Goal: Task Accomplishment & Management: Manage account settings

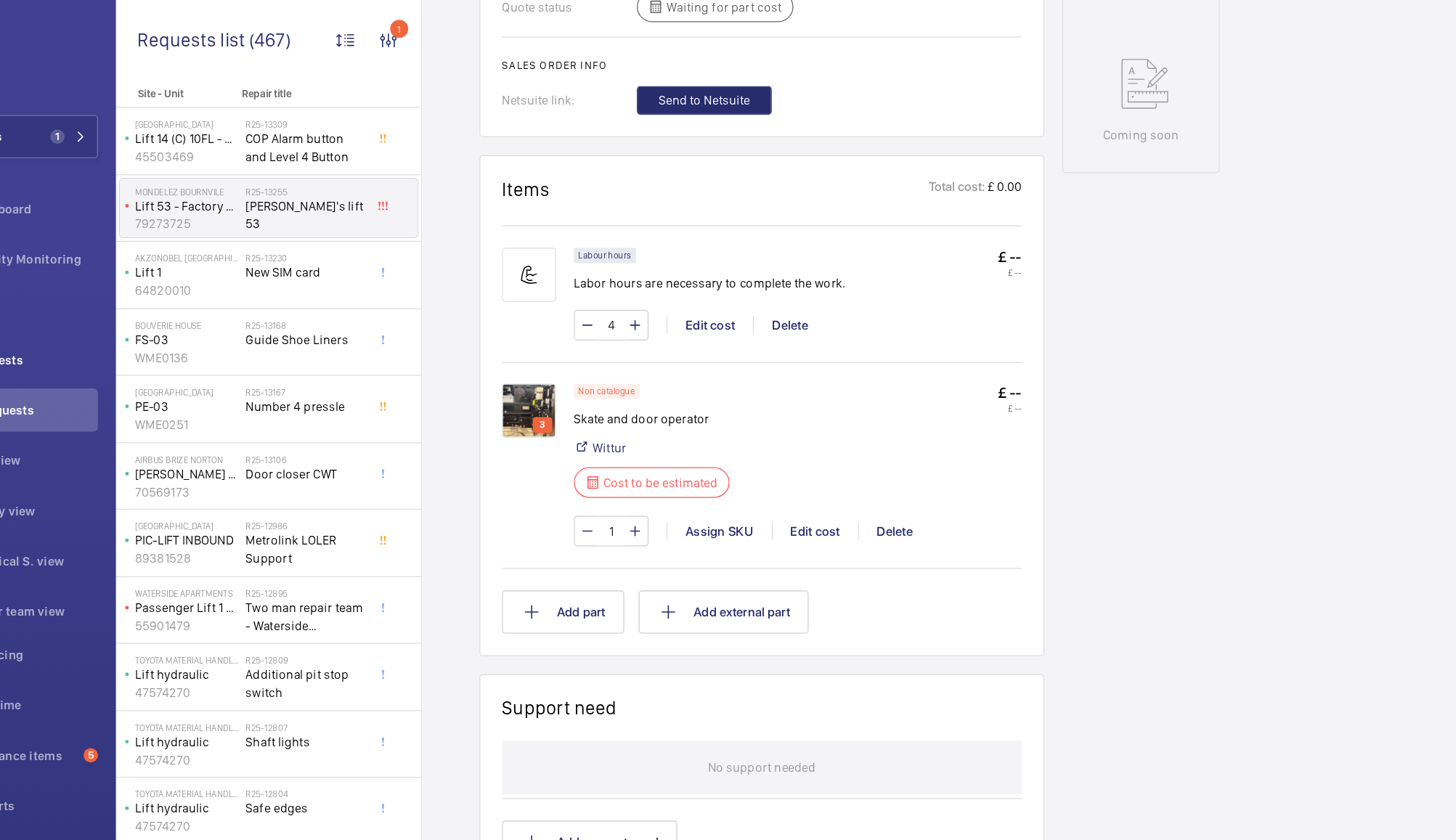
scroll to position [739, 0]
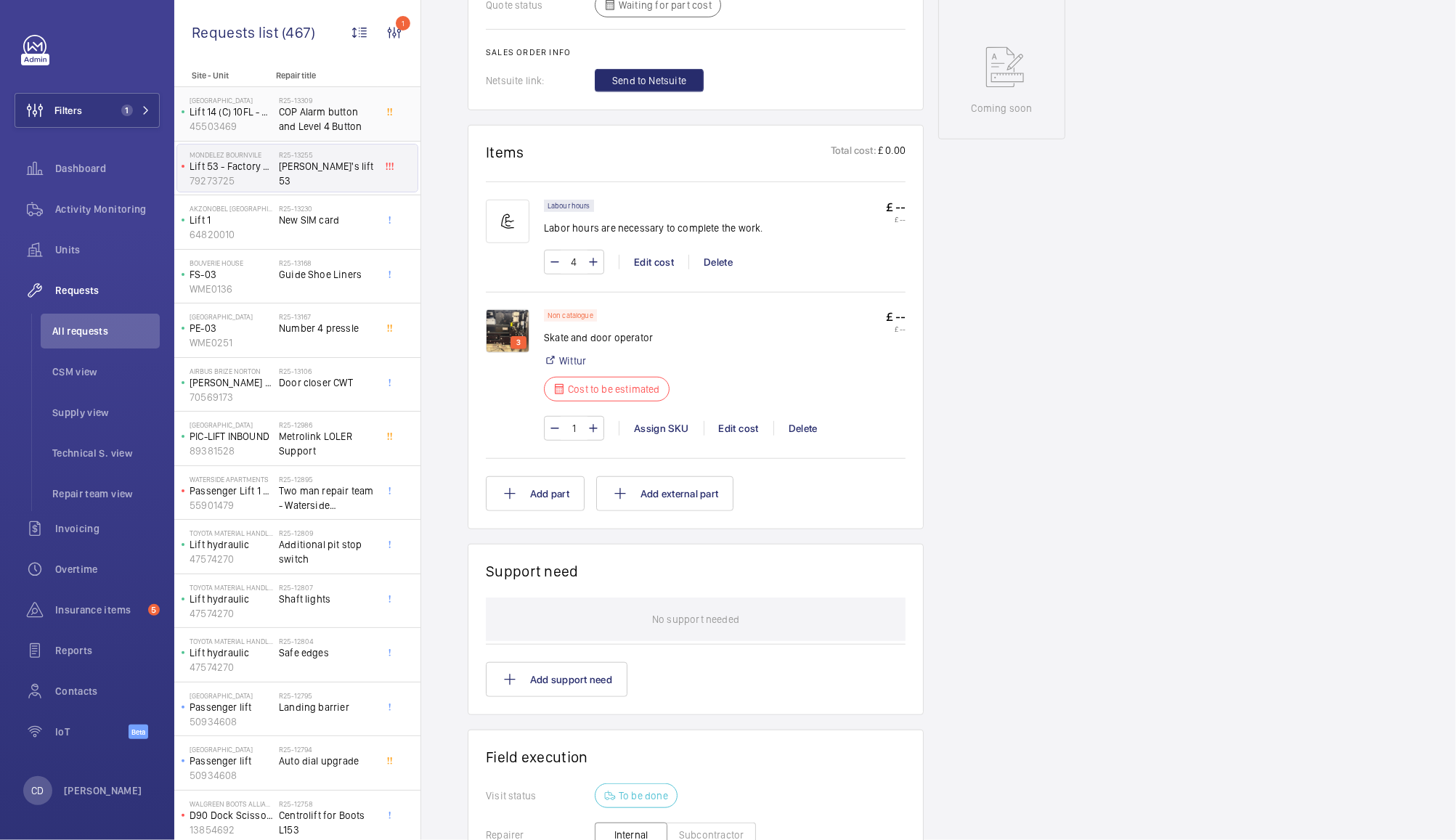
click at [327, 120] on span "COP Alarm button and Level 4 Button" at bounding box center [326, 119] width 95 height 29
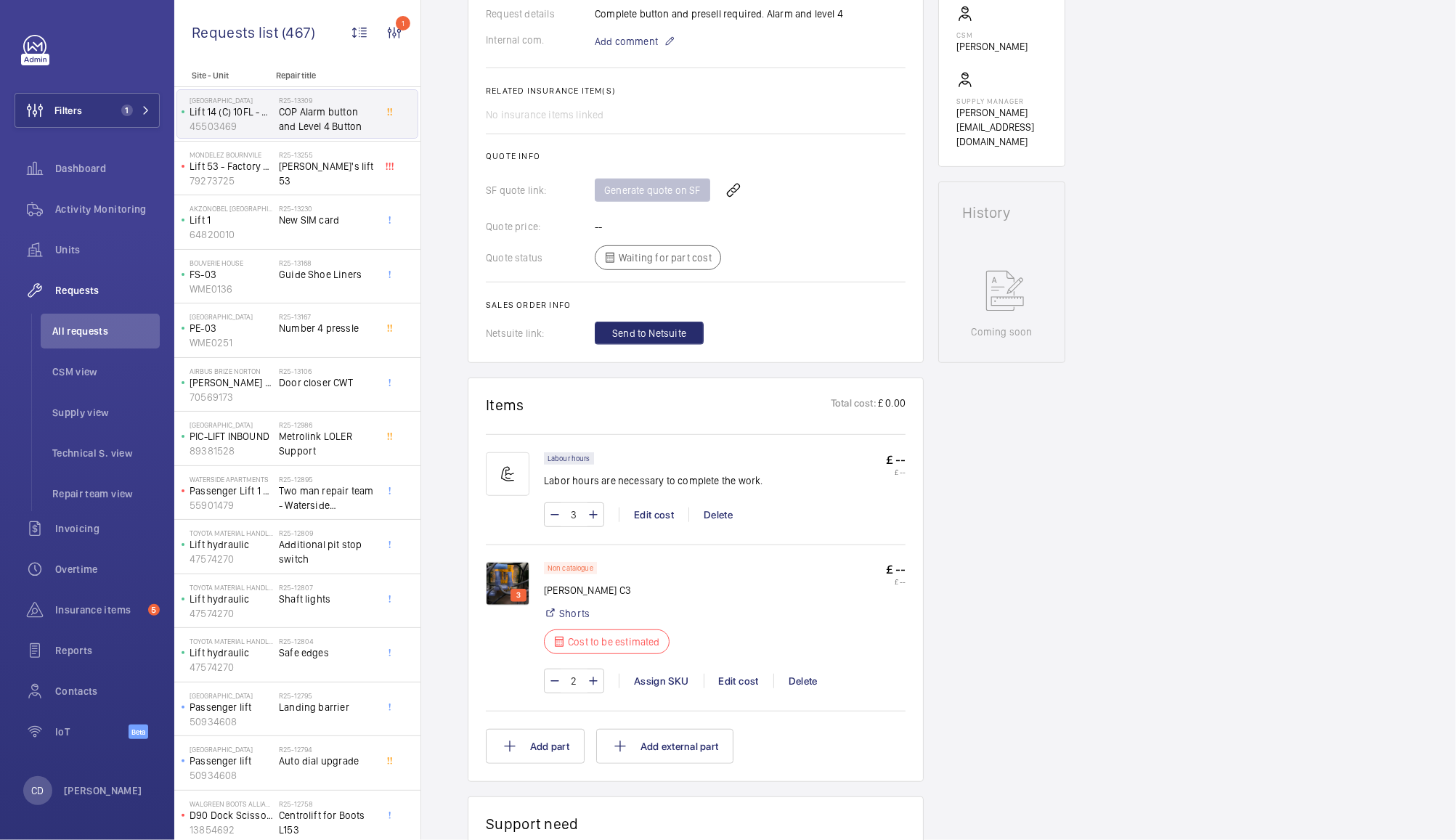
scroll to position [487, 0]
click at [503, 589] on img at bounding box center [507, 582] width 44 height 44
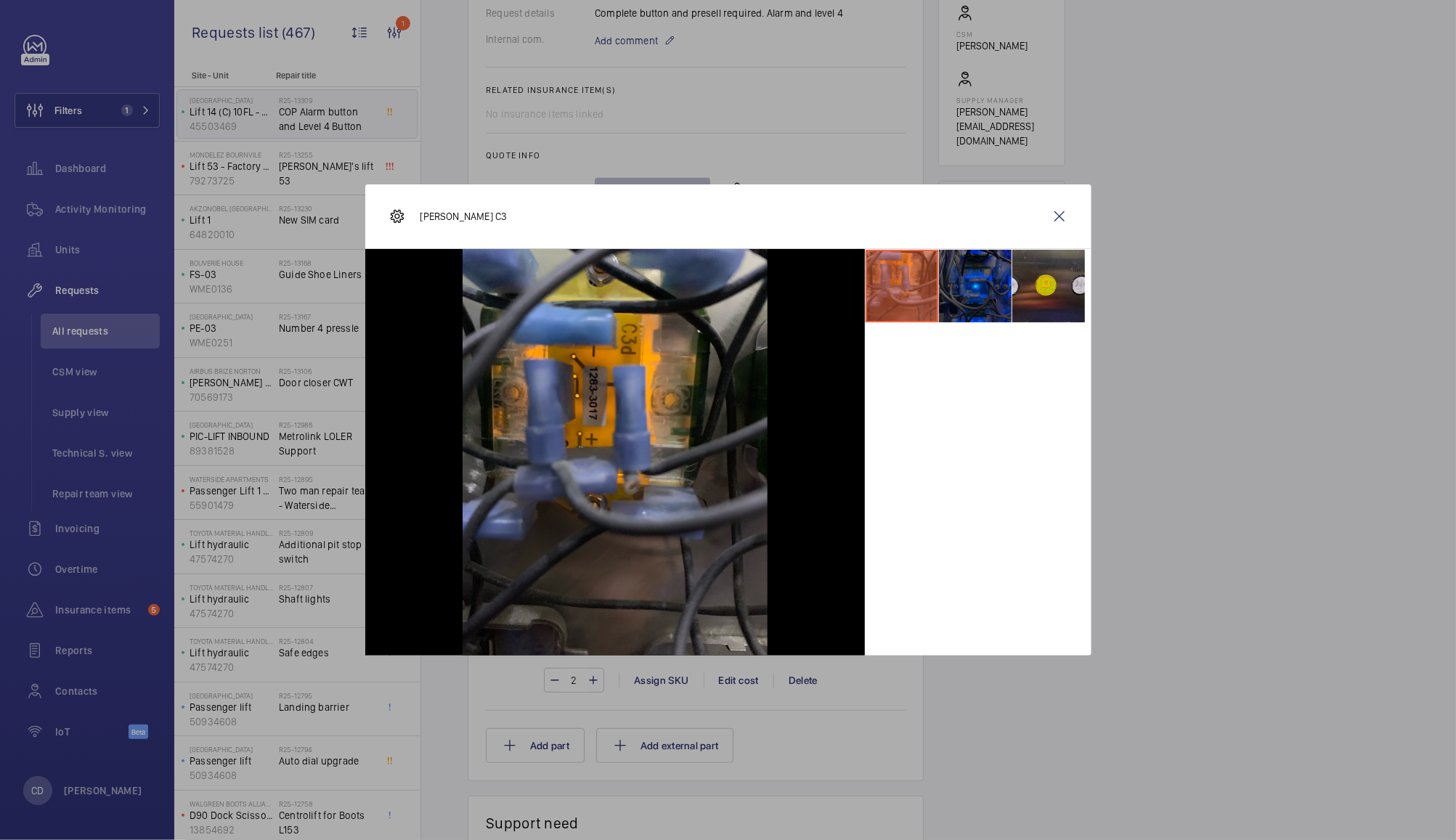
click at [967, 299] on li at bounding box center [975, 286] width 73 height 73
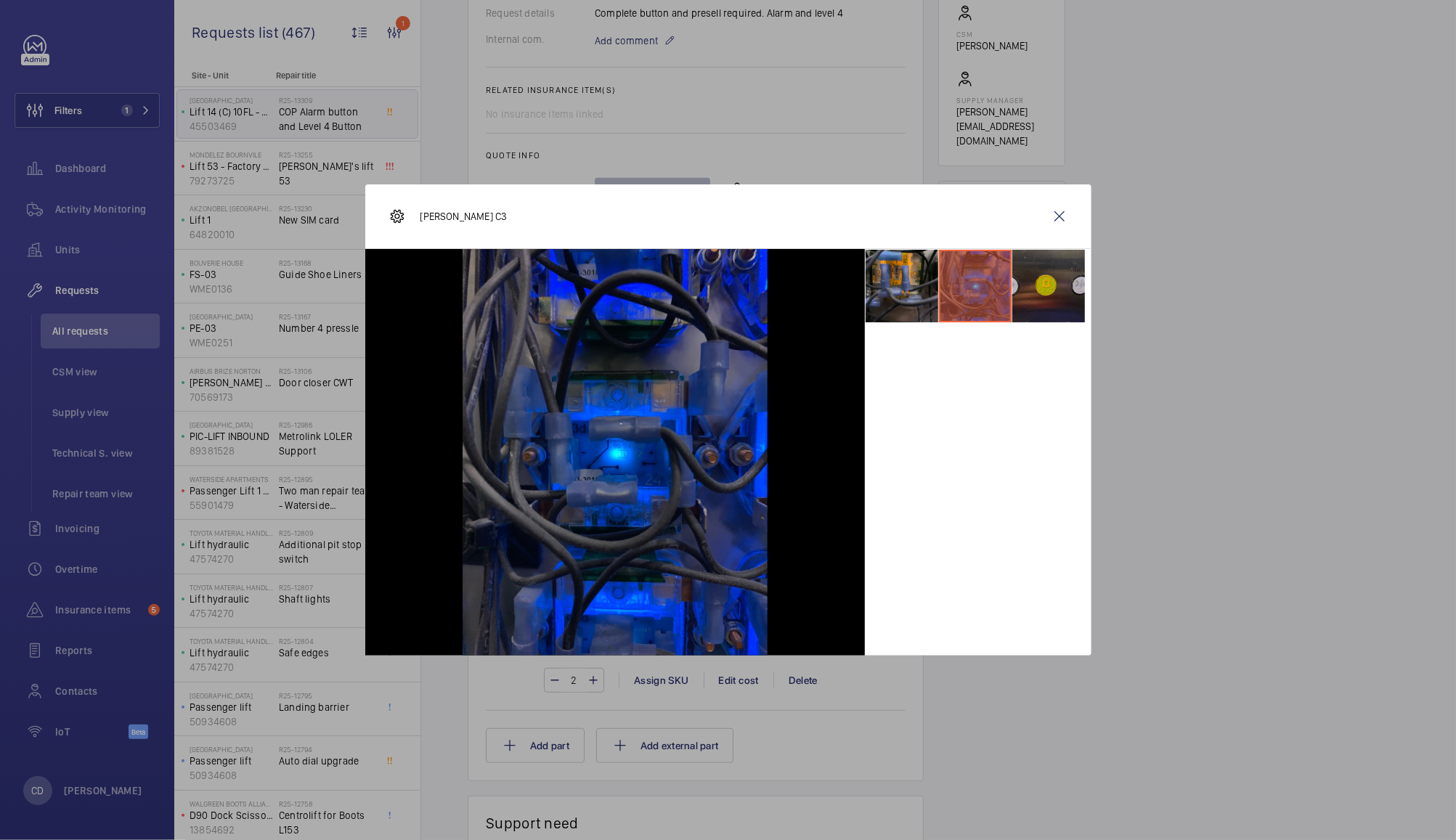
click at [1040, 287] on li at bounding box center [1049, 286] width 73 height 73
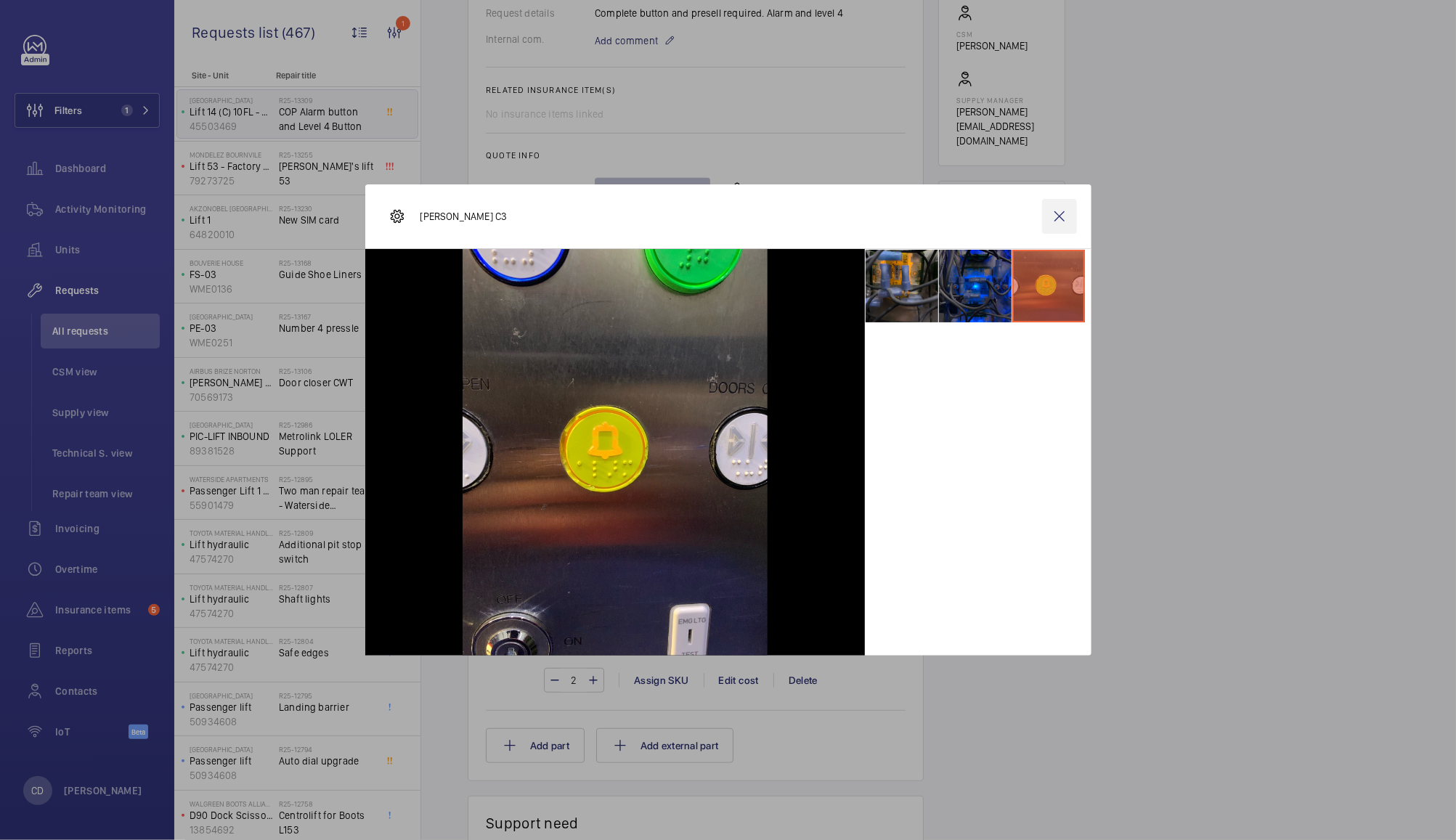
click at [1059, 218] on wm-front-icon-button at bounding box center [1060, 216] width 35 height 35
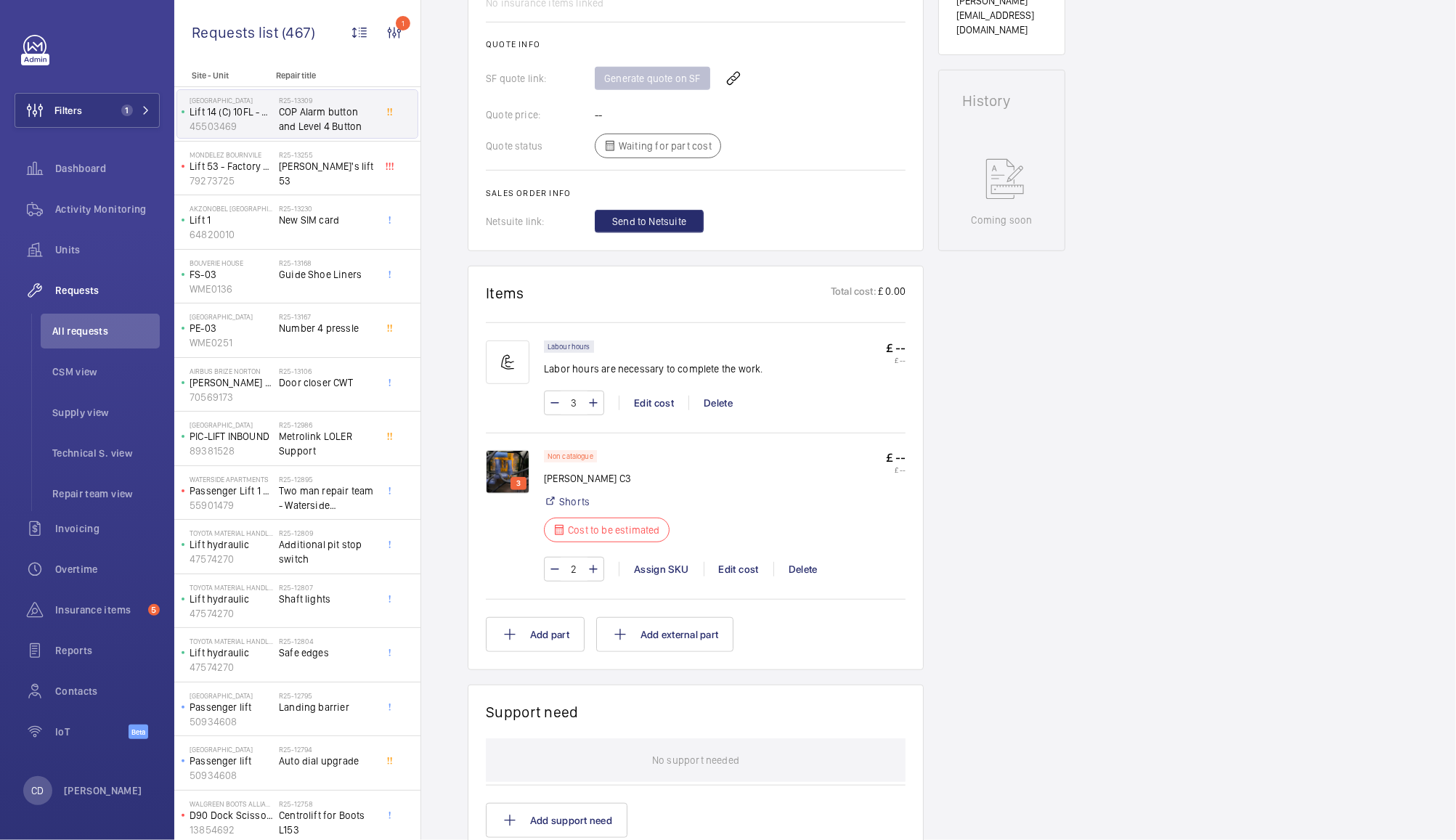
scroll to position [593, 0]
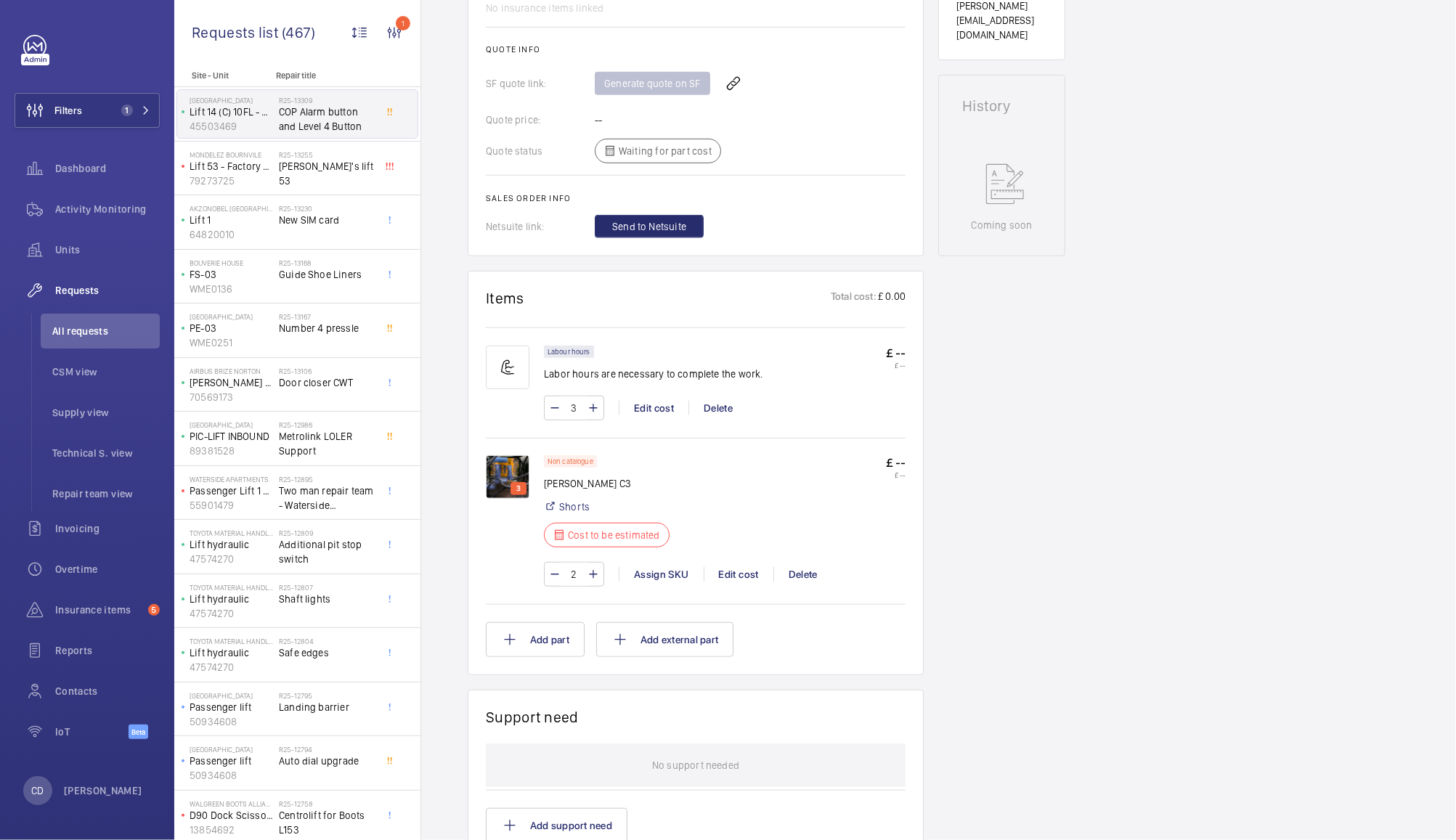
click at [506, 483] on img at bounding box center [507, 477] width 44 height 44
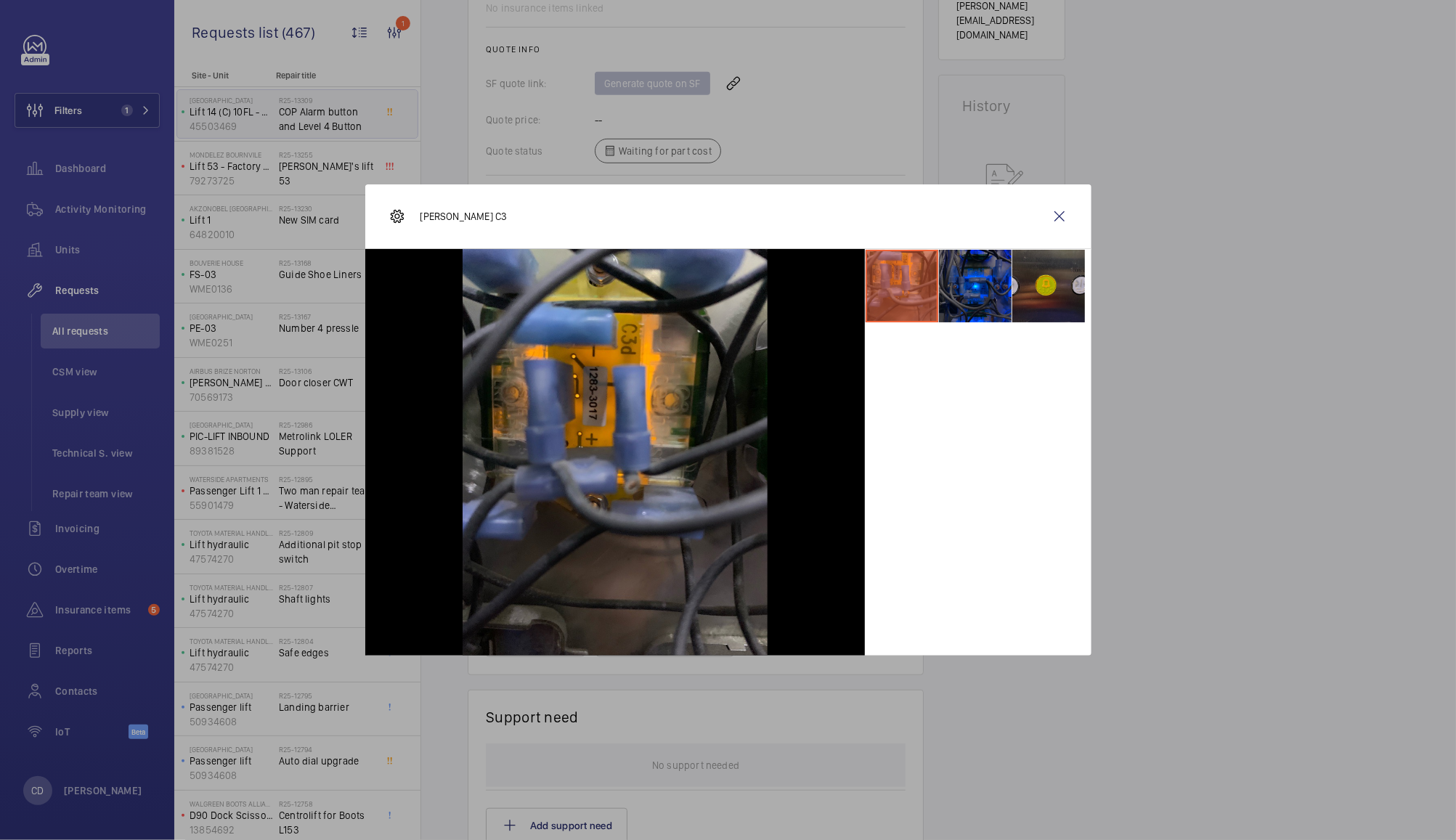
click at [1047, 293] on li at bounding box center [1049, 286] width 73 height 73
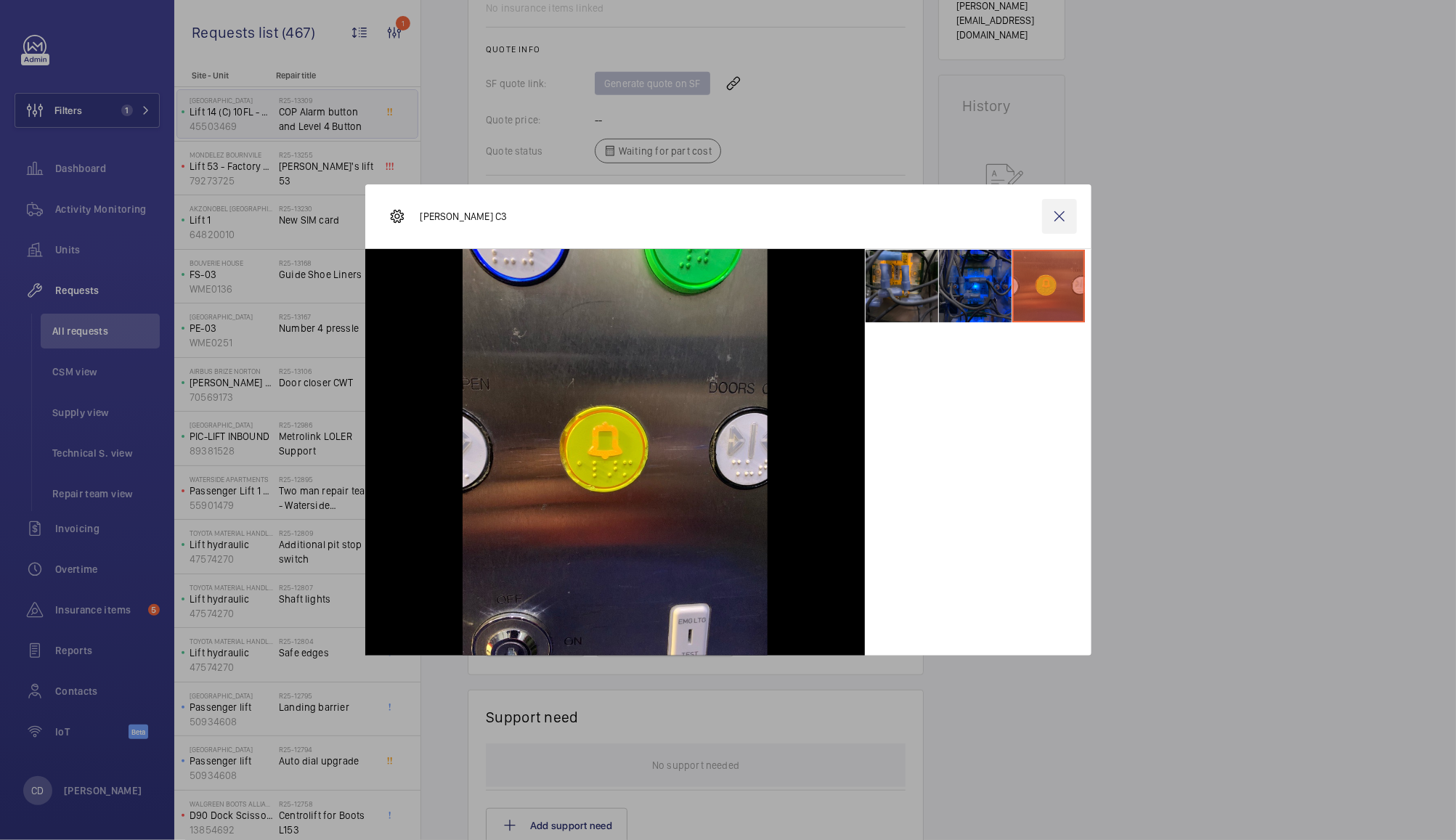
click at [1062, 216] on wm-front-icon-button at bounding box center [1060, 216] width 35 height 35
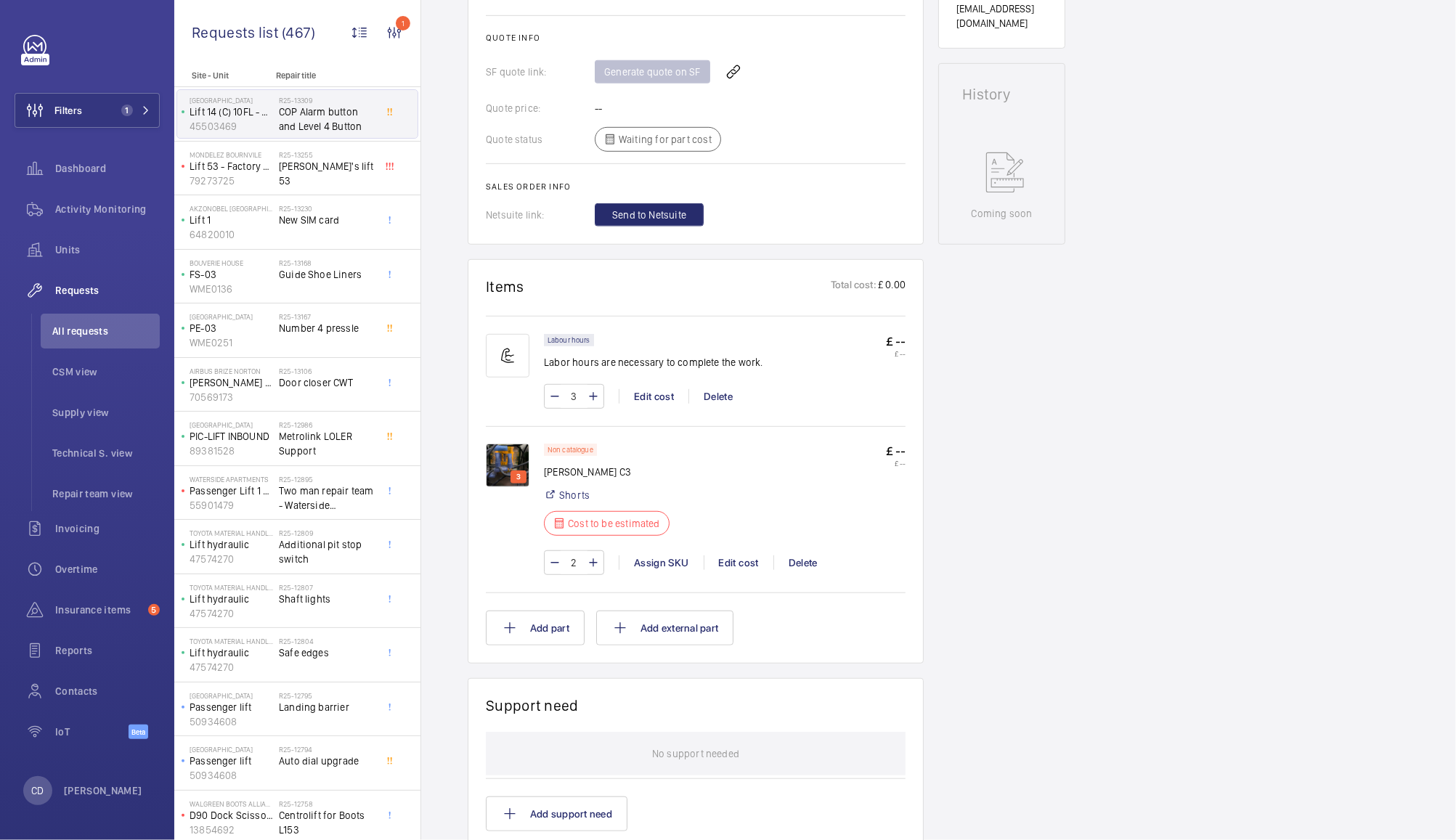
scroll to position [609, 0]
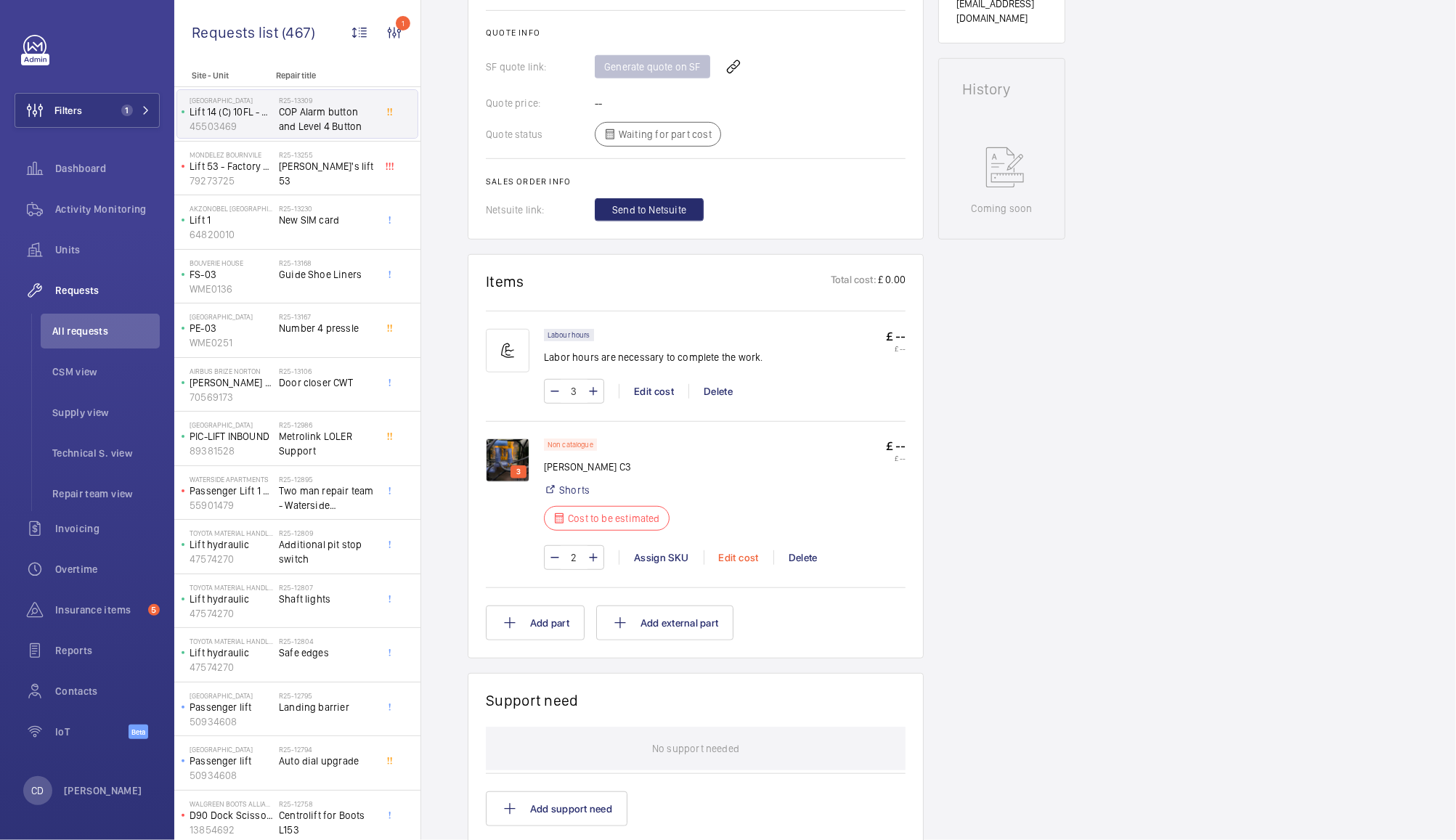
click at [732, 563] on div "Edit cost" at bounding box center [739, 557] width 70 height 15
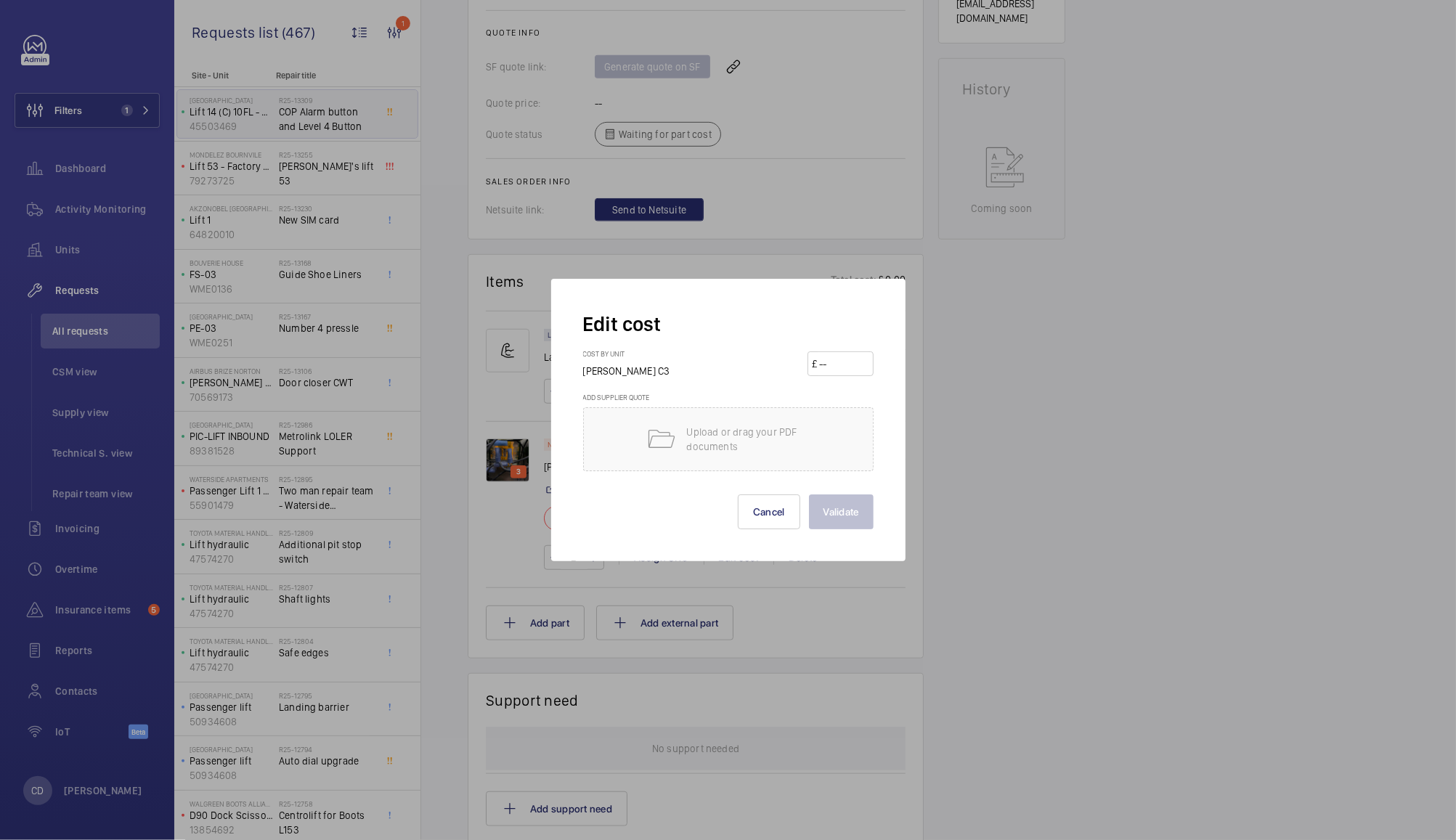
click at [844, 361] on input "number" at bounding box center [843, 364] width 51 height 23
type input "92.78"
click at [848, 512] on button "Validate" at bounding box center [841, 512] width 64 height 35
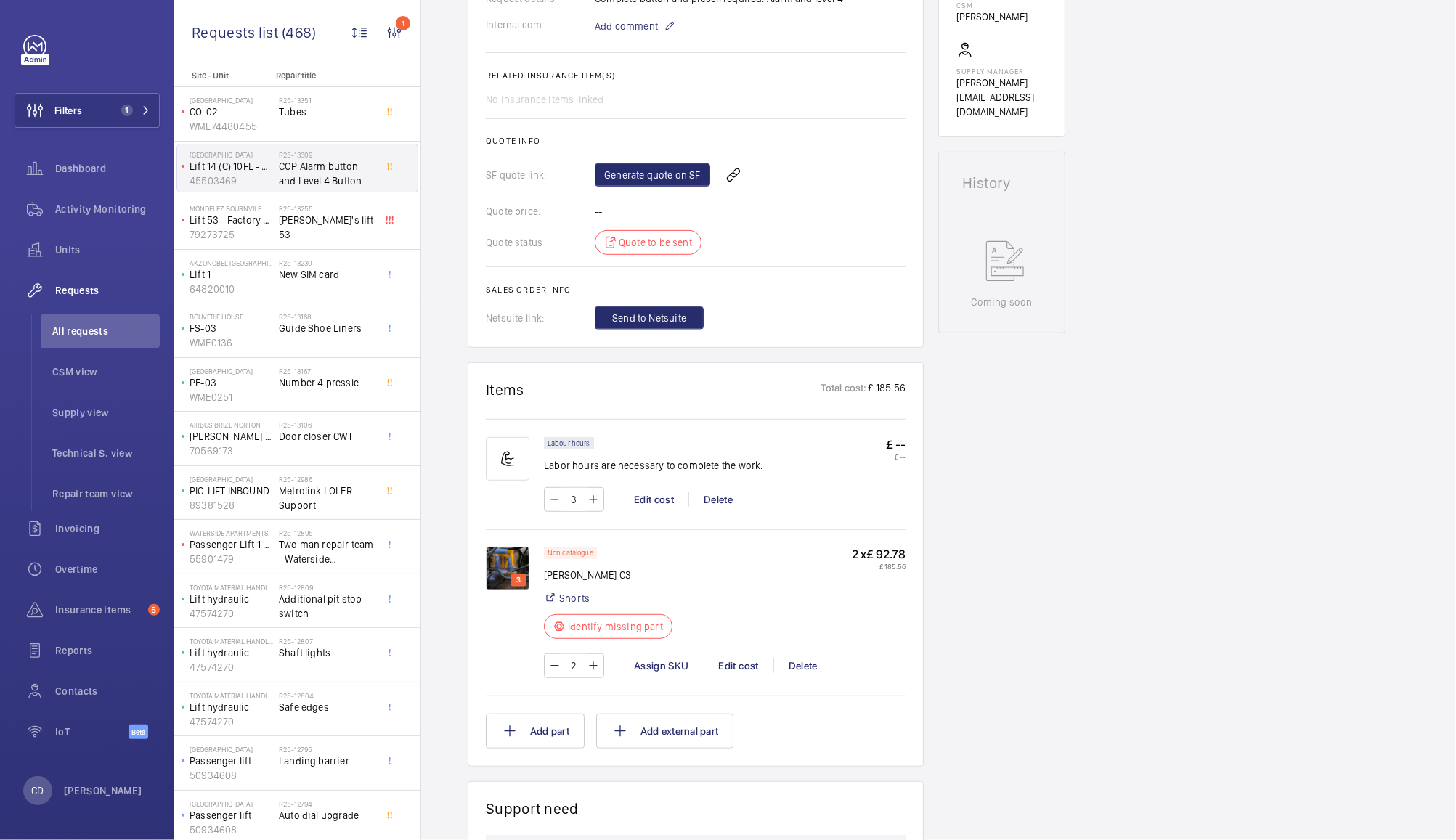
scroll to position [515, 0]
click at [661, 669] on div "Assign SKU" at bounding box center [660, 667] width 85 height 15
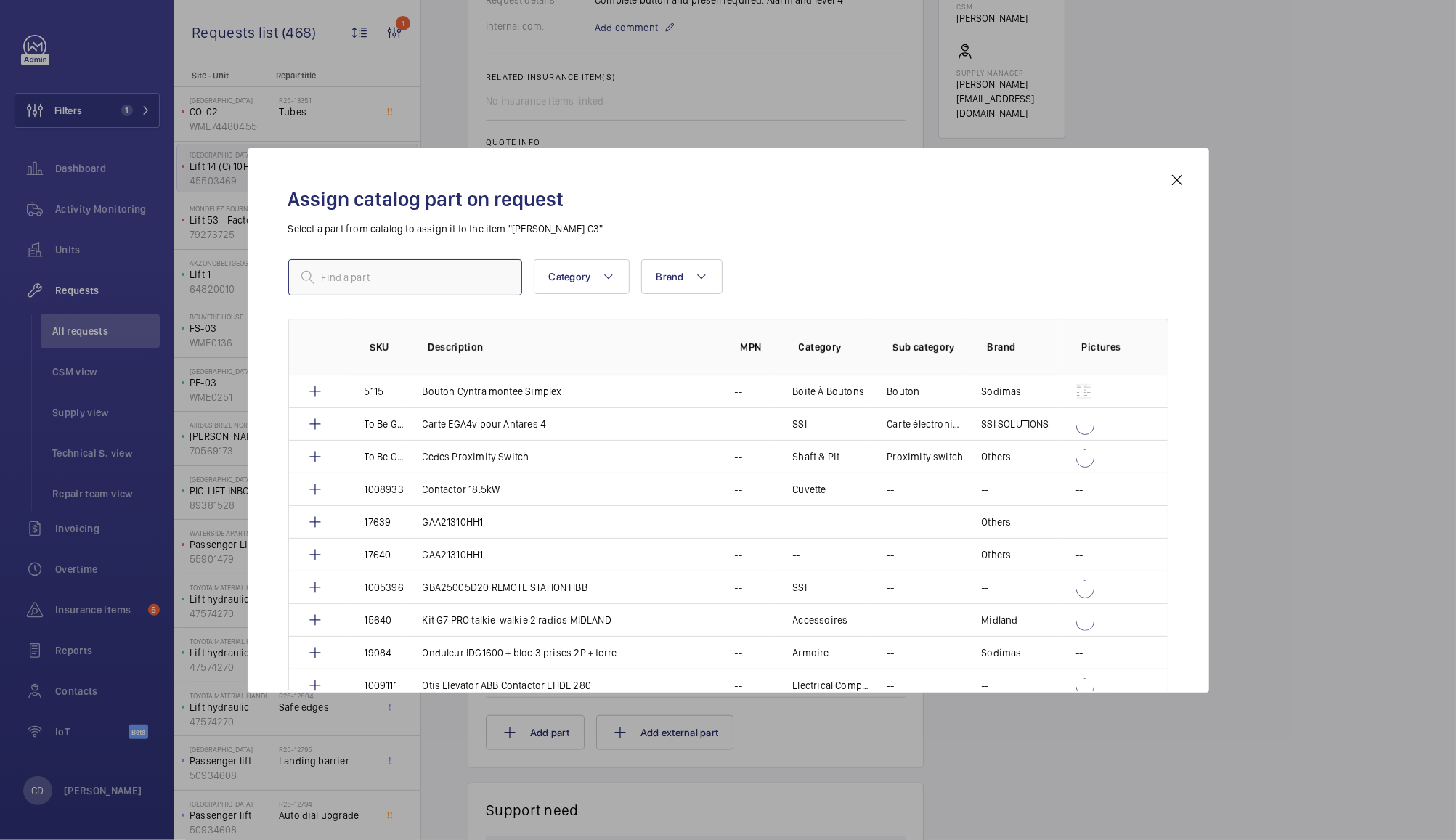
click at [441, 278] on input "text" at bounding box center [405, 276] width 234 height 36
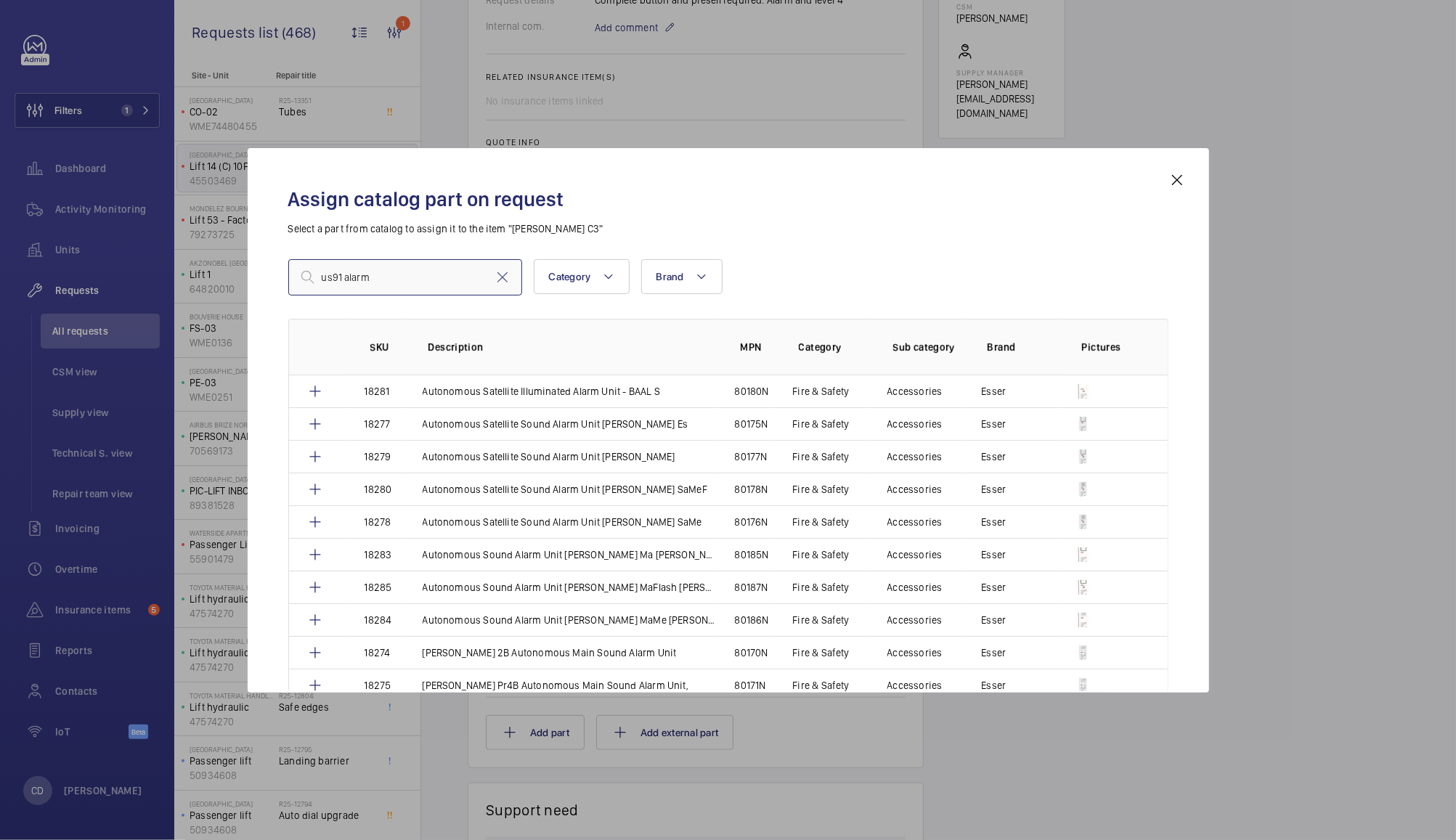
type input "us91 alarm"
click at [685, 273] on button "Brand" at bounding box center [683, 276] width 82 height 35
type input "dew"
click at [664, 405] on input "dew hurst" at bounding box center [663, 409] width 29 height 29
checkbox input "true"
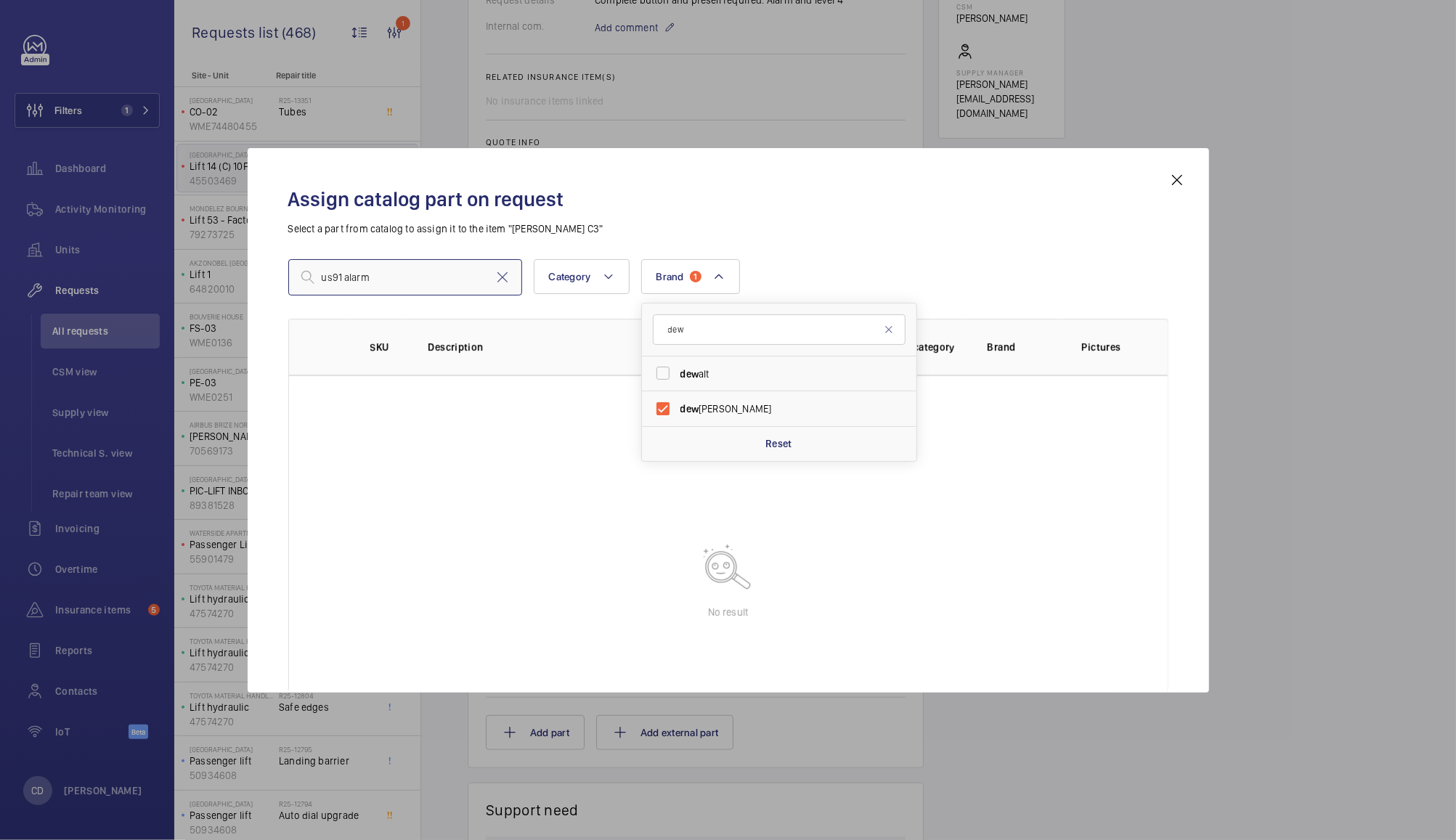
click at [416, 277] on input "us91 alarm" at bounding box center [405, 276] width 234 height 36
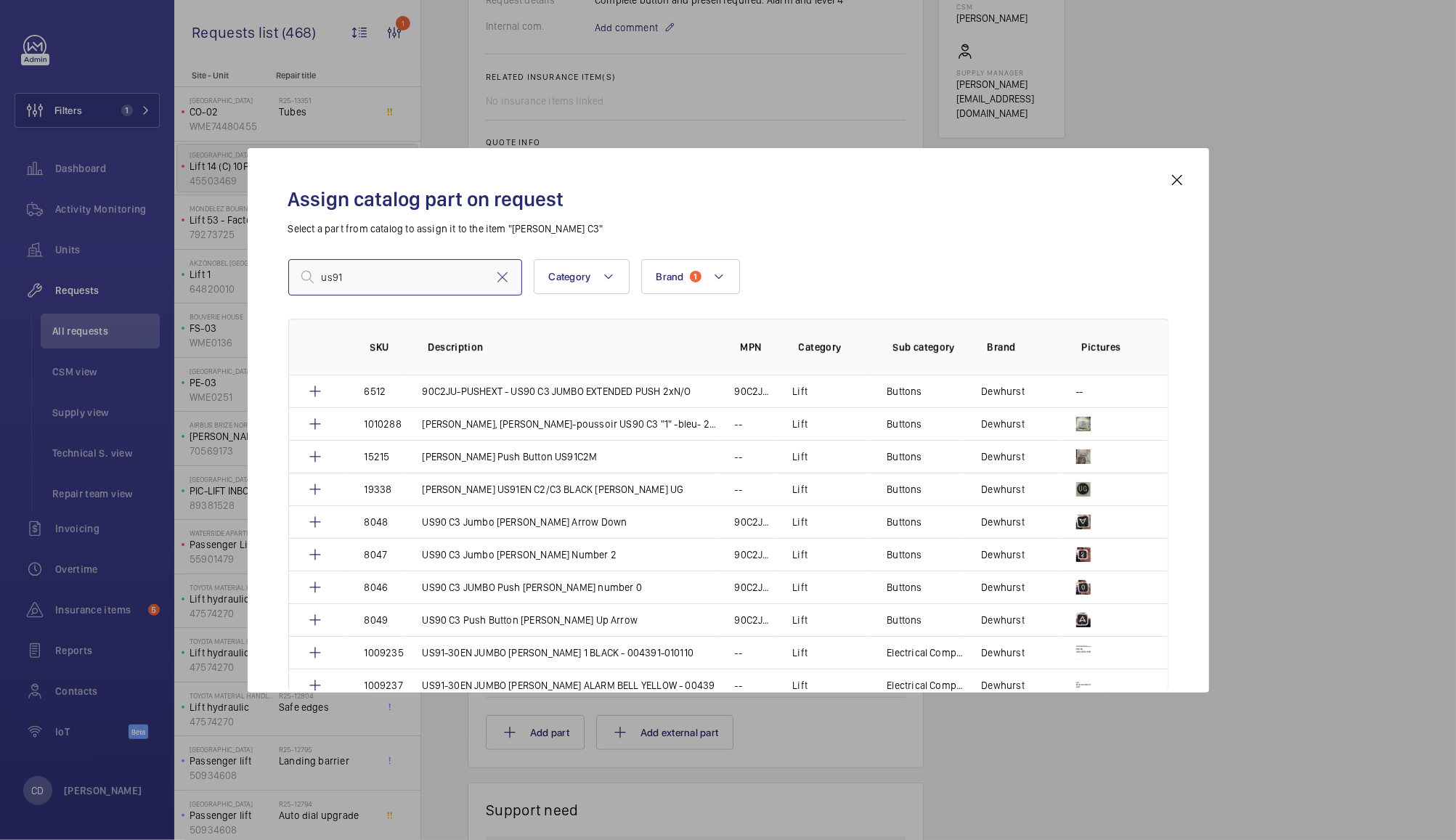
type input "us91"
click at [1176, 179] on mat-icon at bounding box center [1177, 180] width 18 height 18
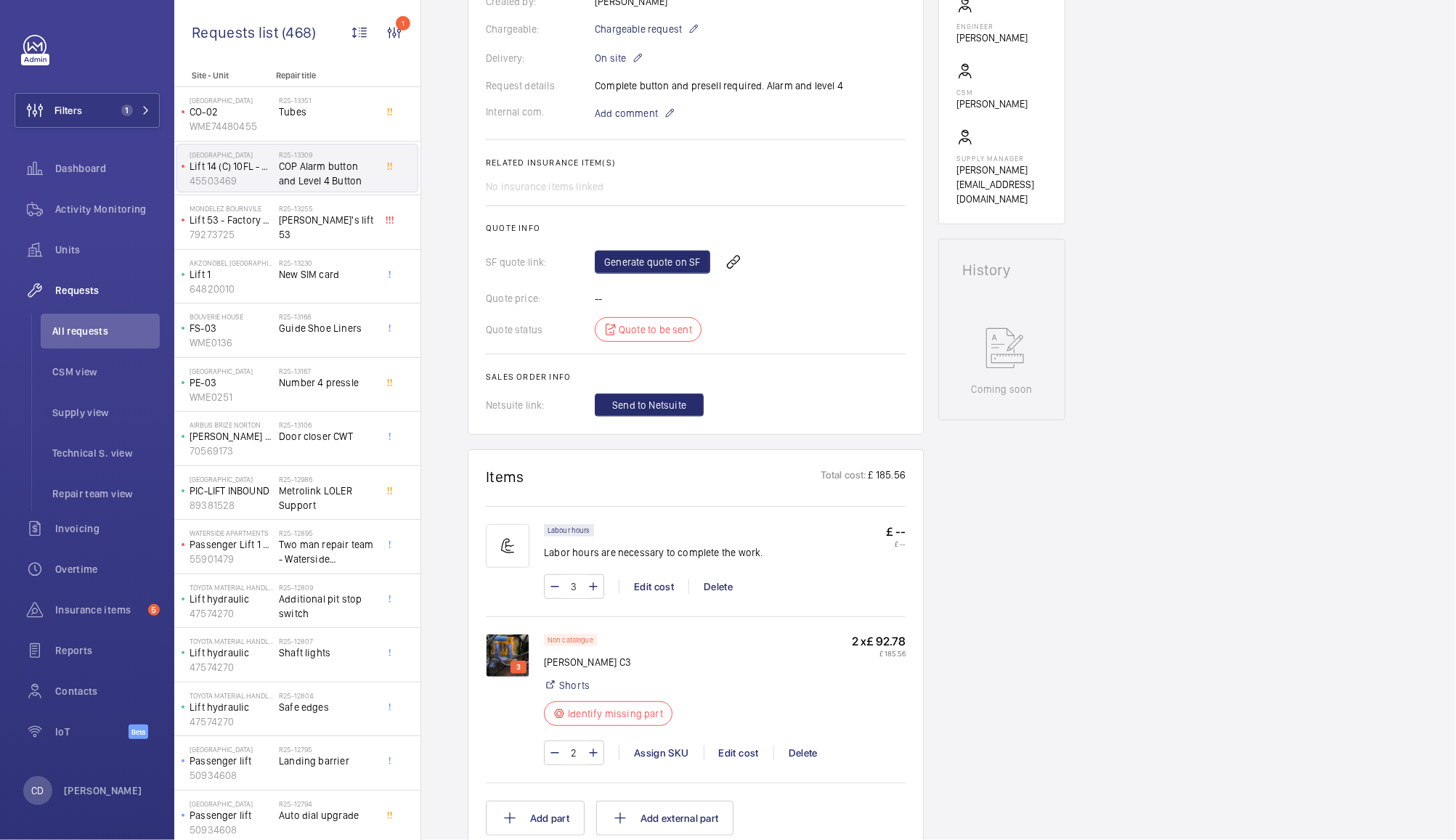
scroll to position [432, 0]
click at [511, 663] on div "3" at bounding box center [518, 664] width 16 height 13
click at [505, 662] on img at bounding box center [507, 652] width 44 height 44
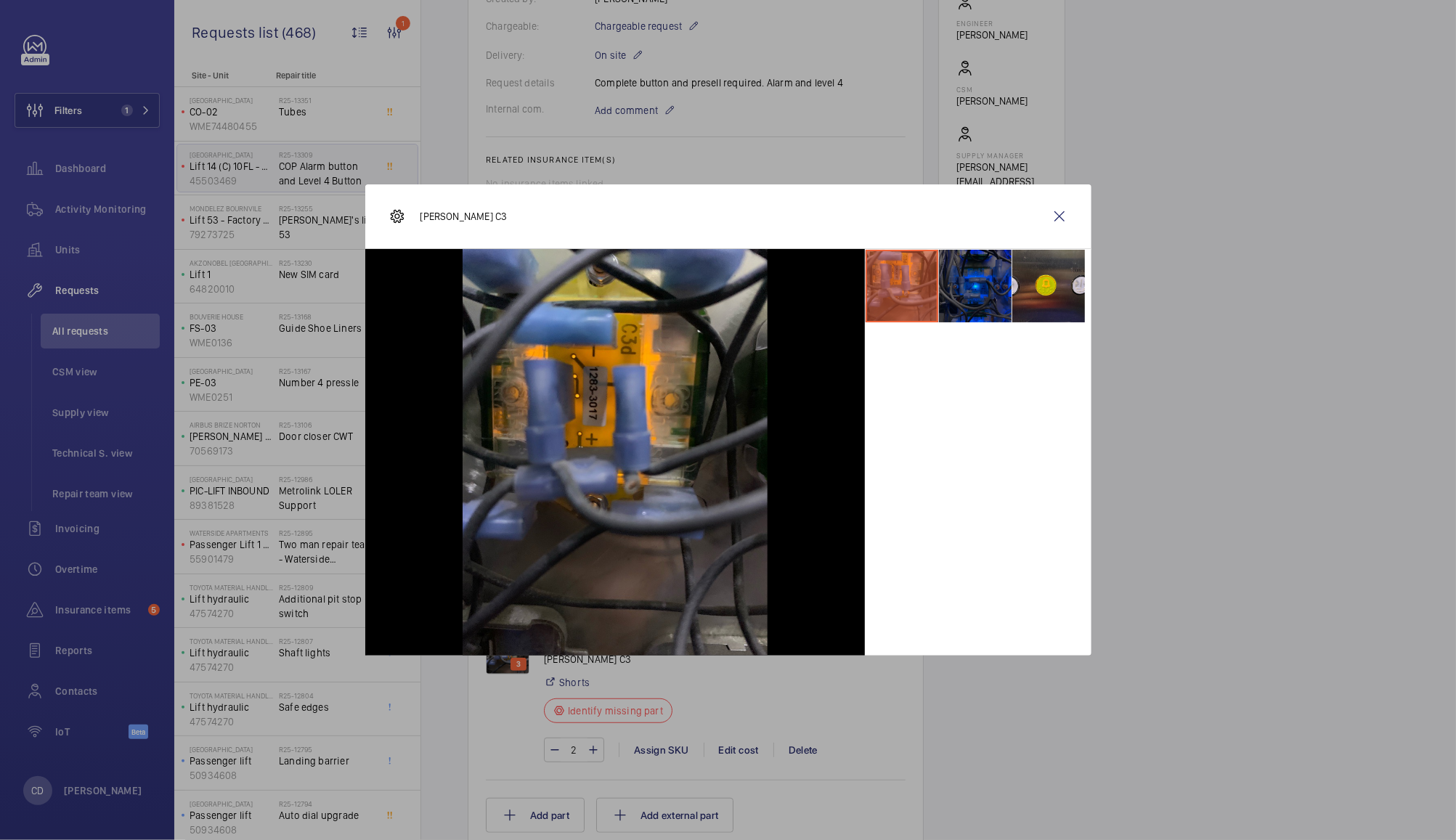
click at [983, 283] on li at bounding box center [975, 286] width 73 height 73
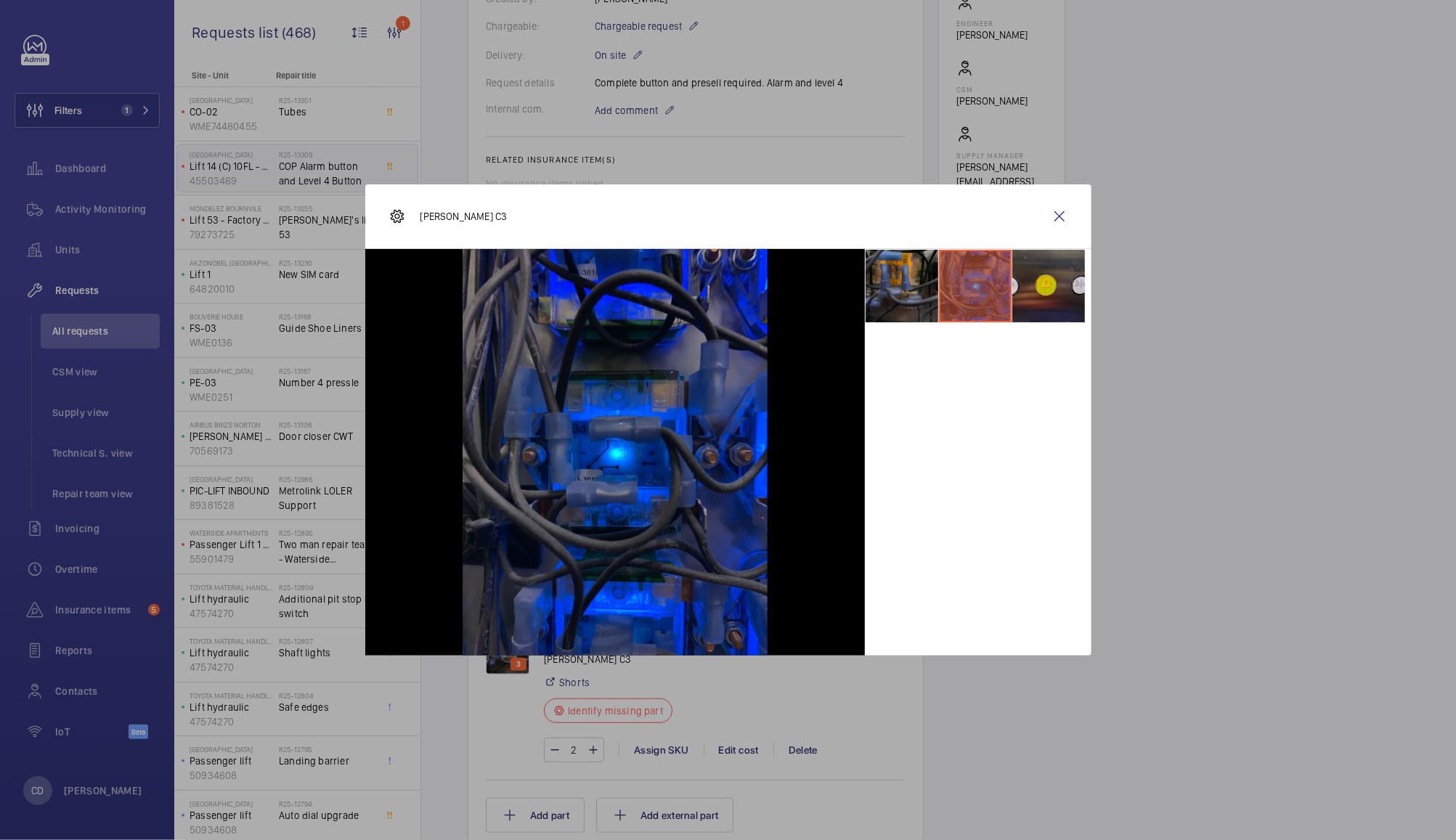
click at [891, 304] on li at bounding box center [902, 286] width 73 height 73
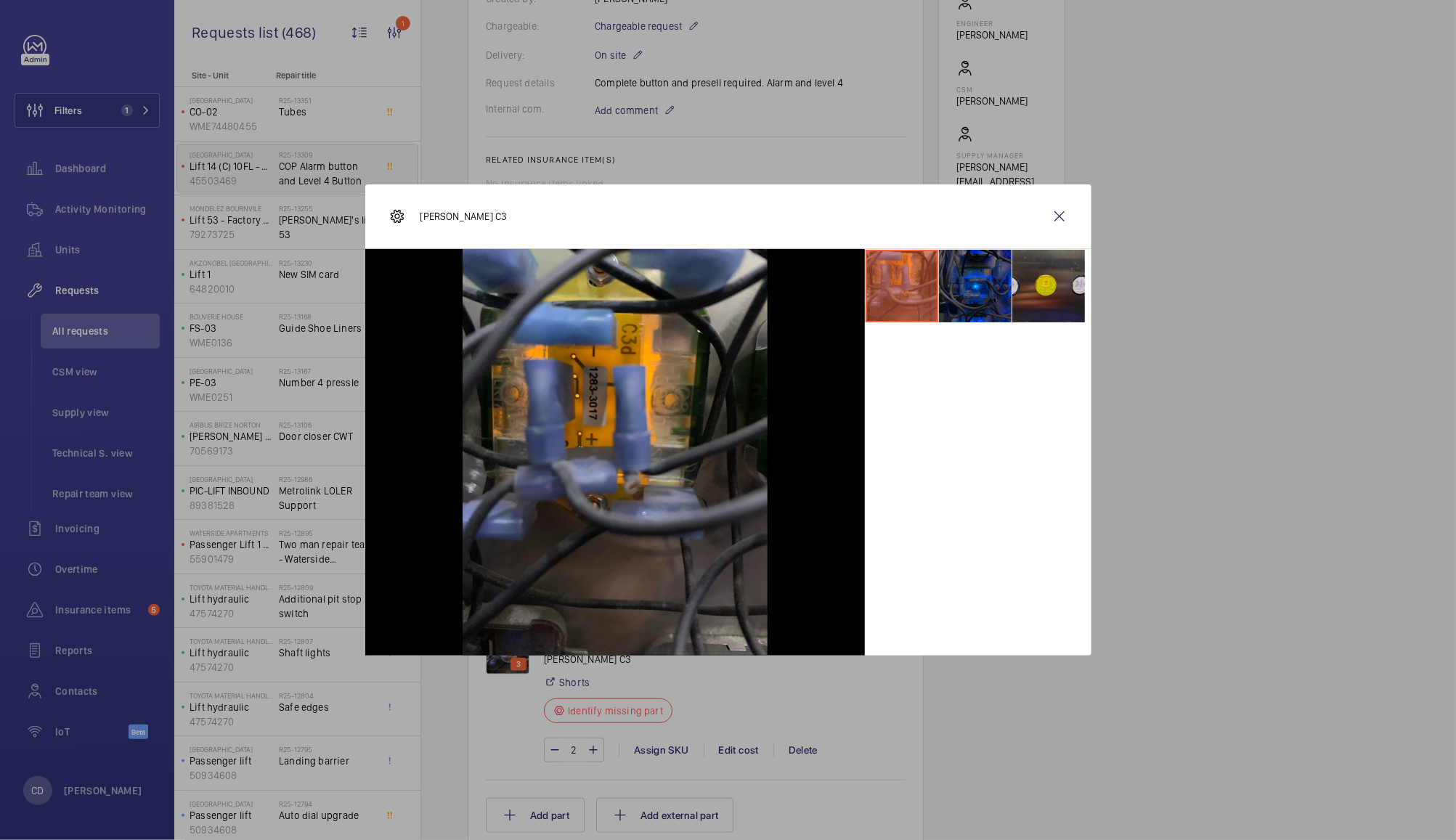
click at [971, 300] on li at bounding box center [975, 286] width 73 height 73
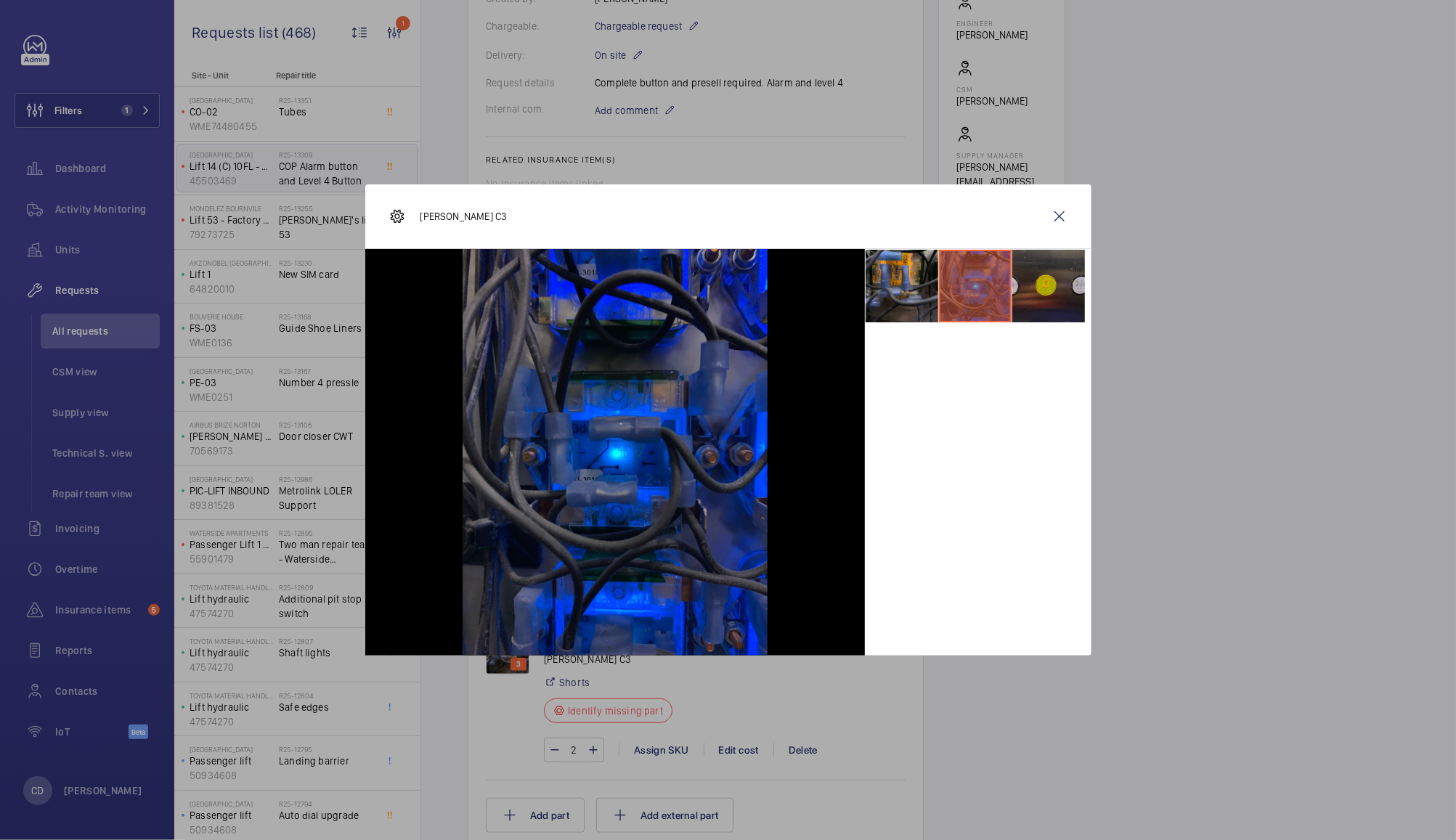
click at [1038, 296] on li at bounding box center [1049, 286] width 73 height 73
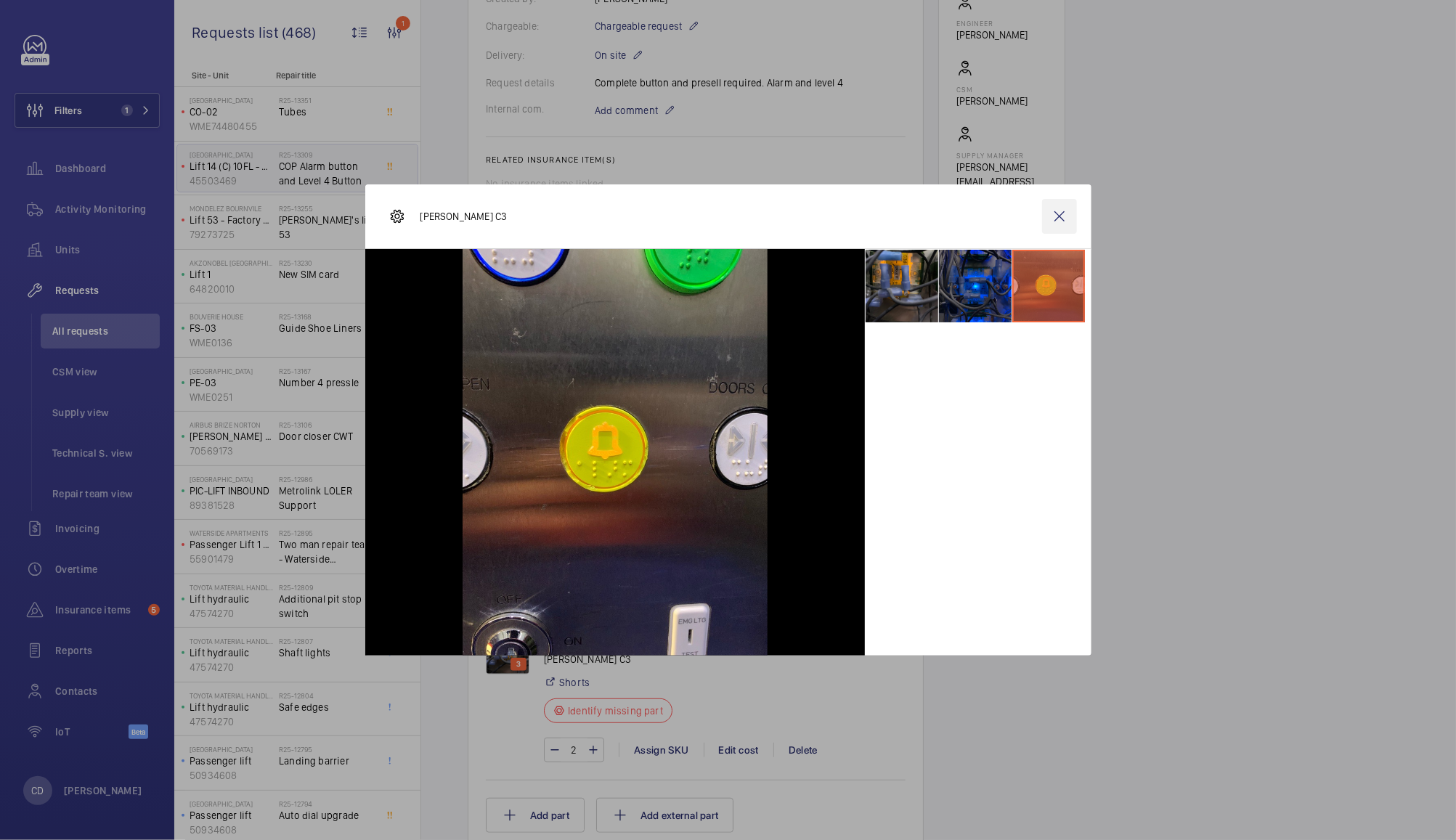
click at [1060, 225] on wm-front-icon-button at bounding box center [1060, 216] width 35 height 35
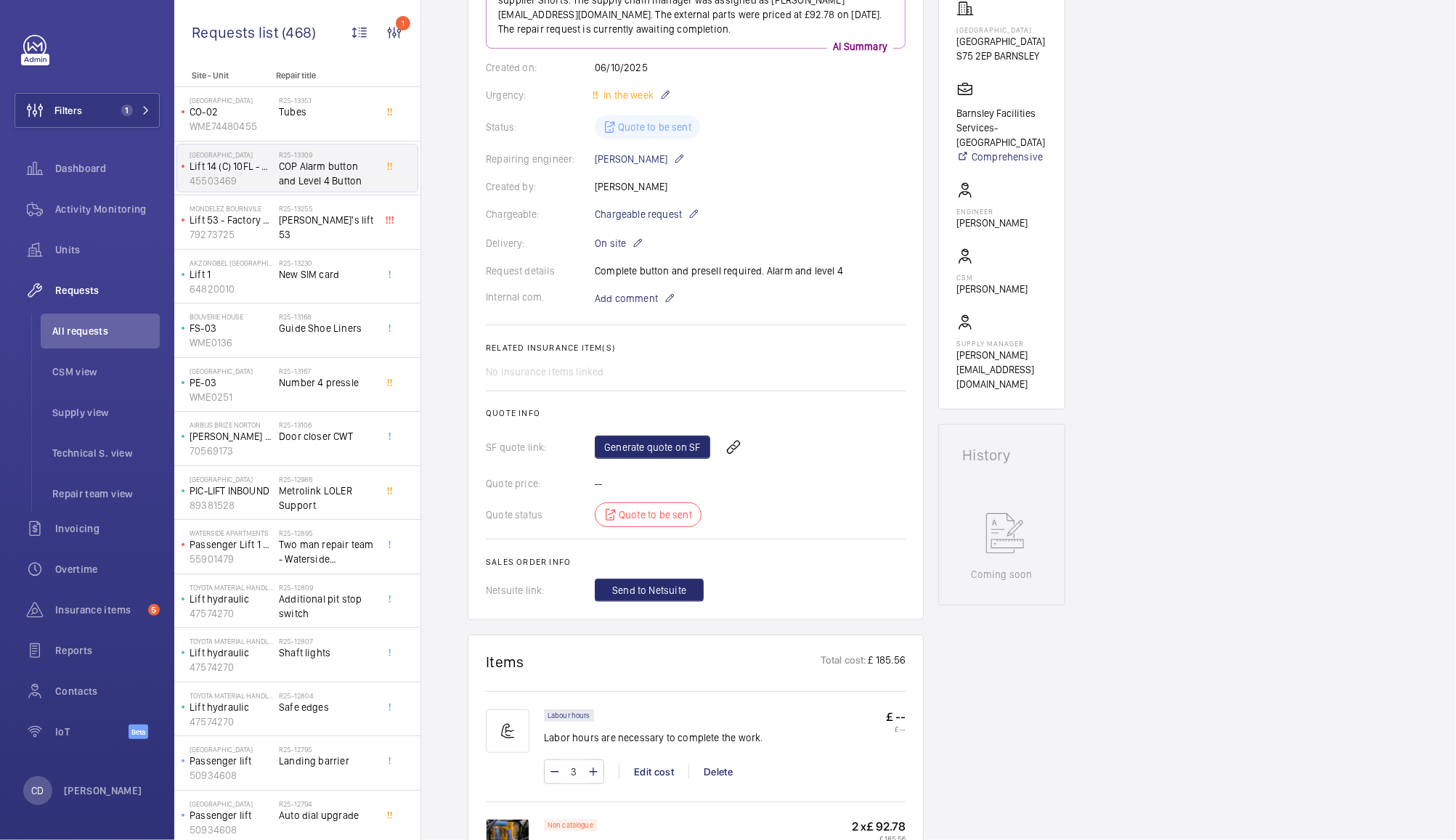
scroll to position [0, 0]
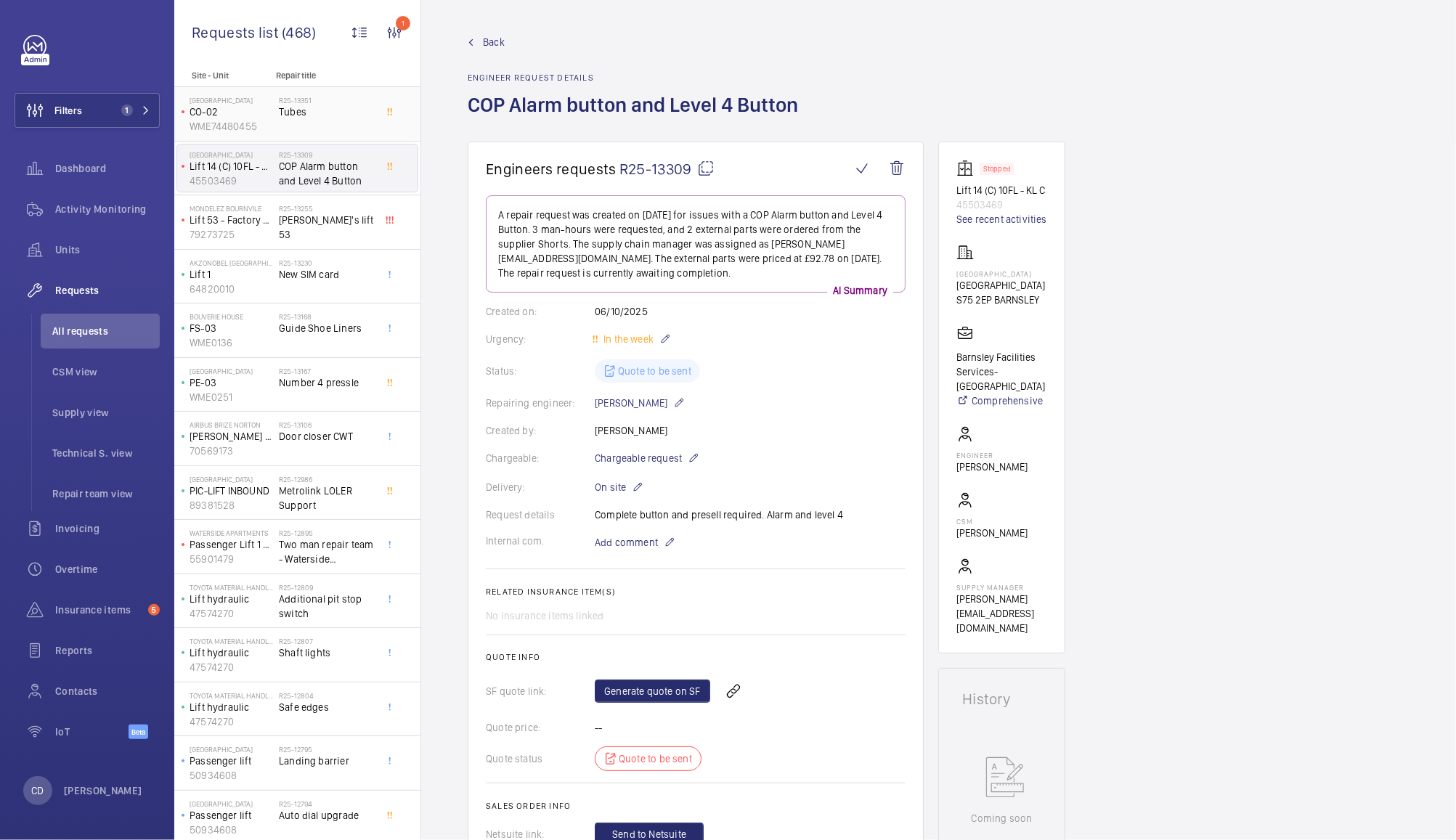
click at [329, 115] on span "Tubes" at bounding box center [326, 111] width 95 height 15
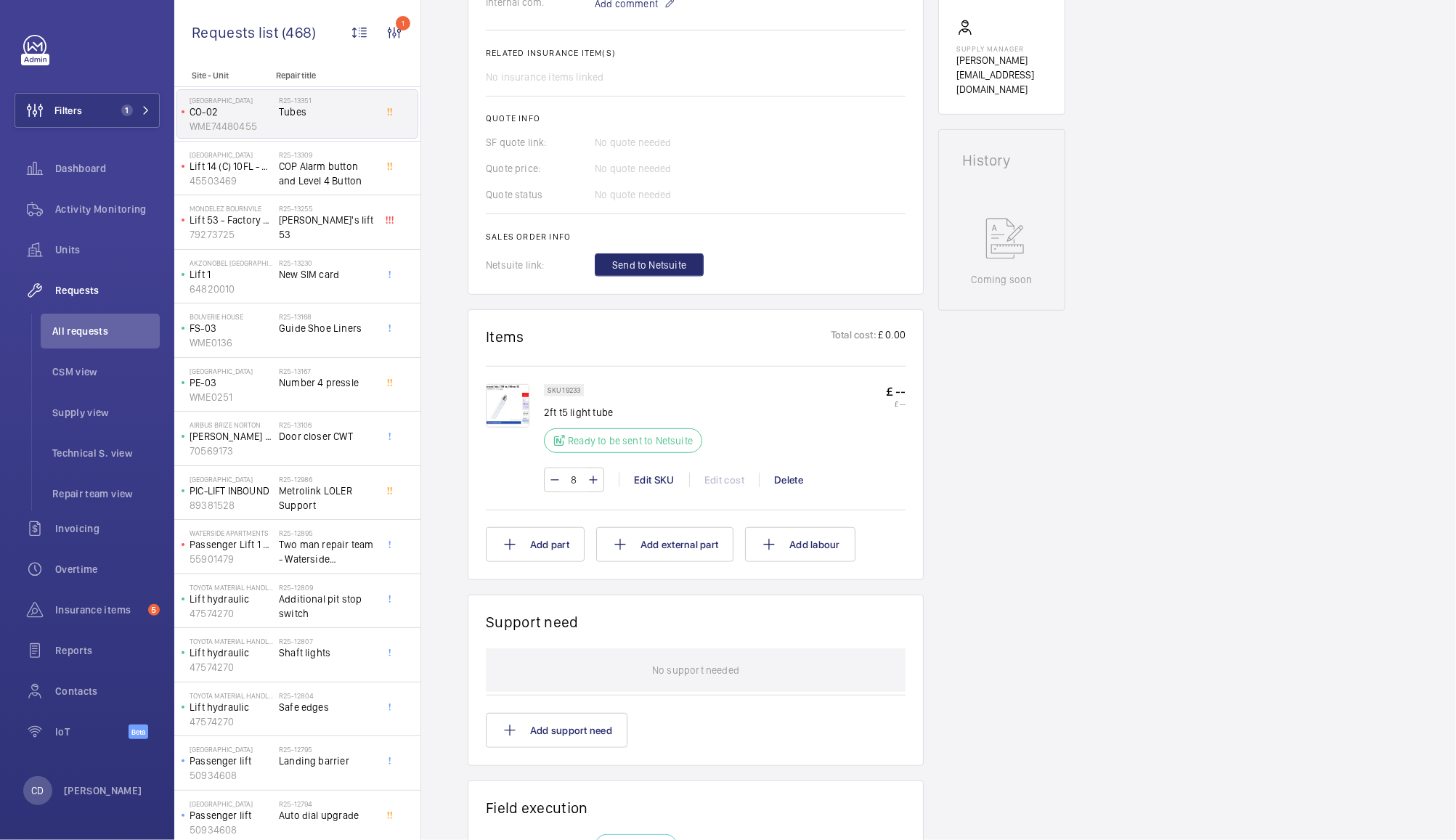
scroll to position [512, 0]
click at [513, 401] on img at bounding box center [507, 403] width 44 height 44
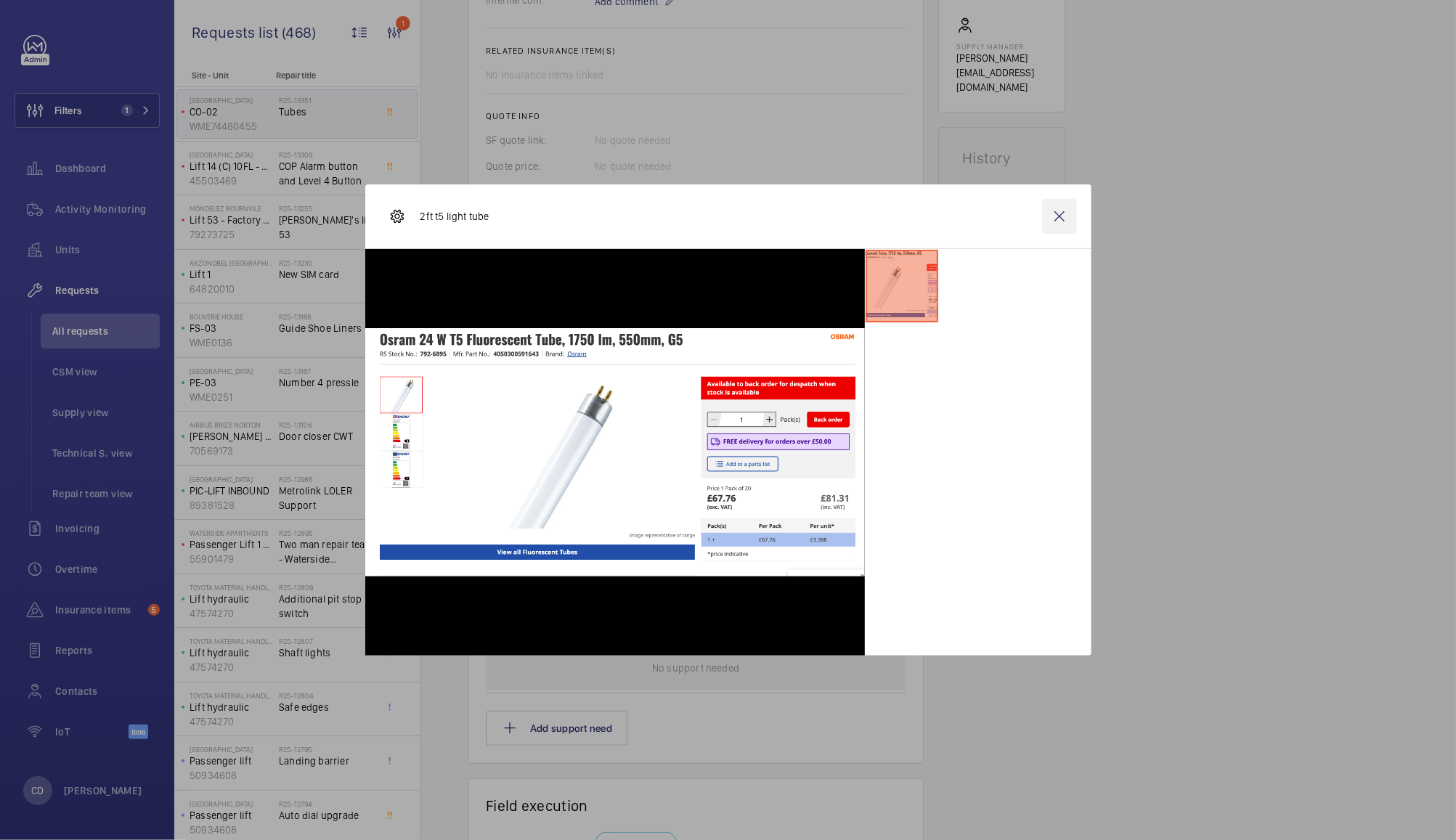
click at [1061, 209] on wm-front-icon-button at bounding box center [1060, 216] width 35 height 35
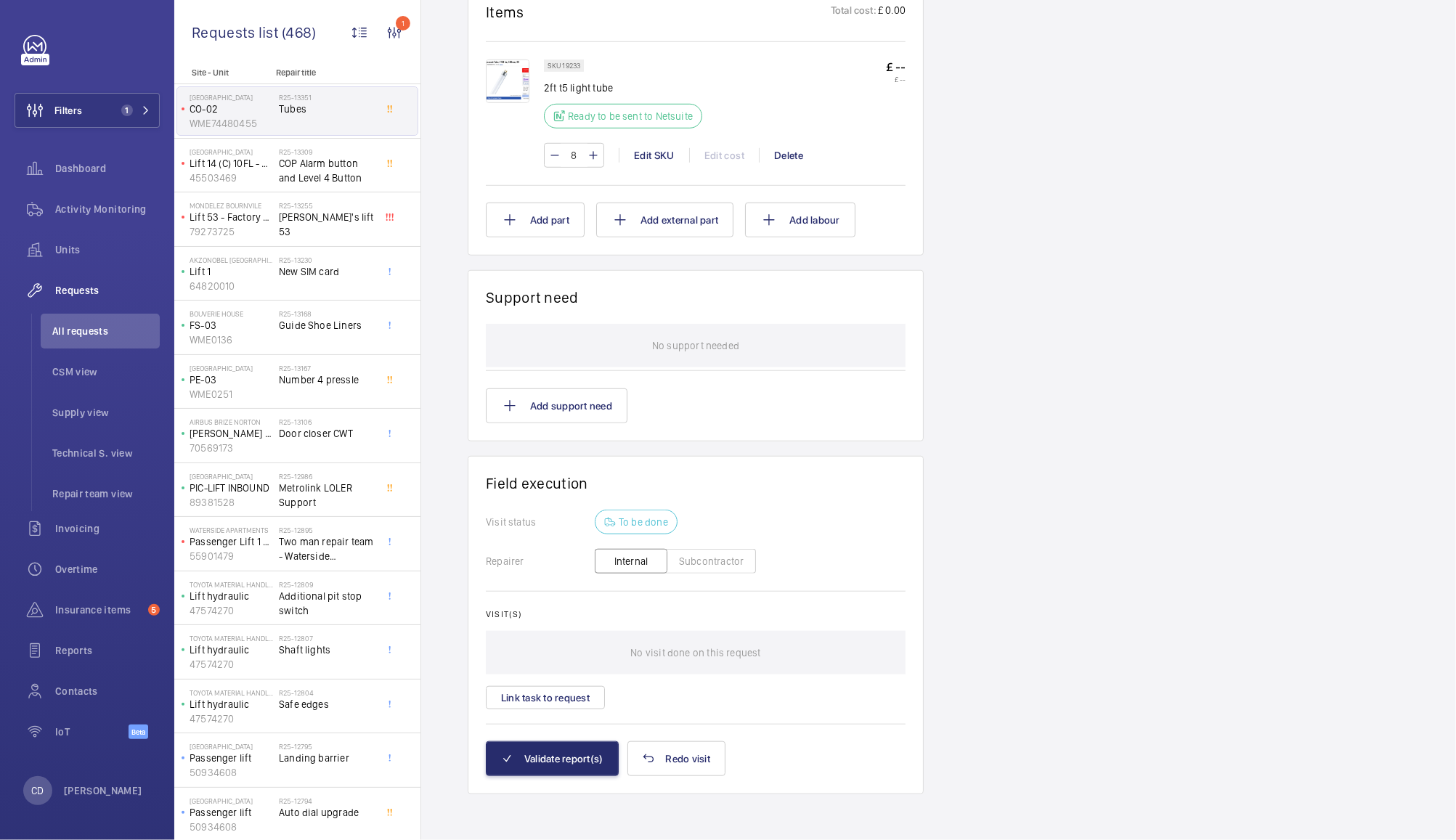
scroll to position [0, 0]
click at [337, 558] on span "Two man repair team - Waterside Apartments, Leeds" at bounding box center [326, 552] width 95 height 29
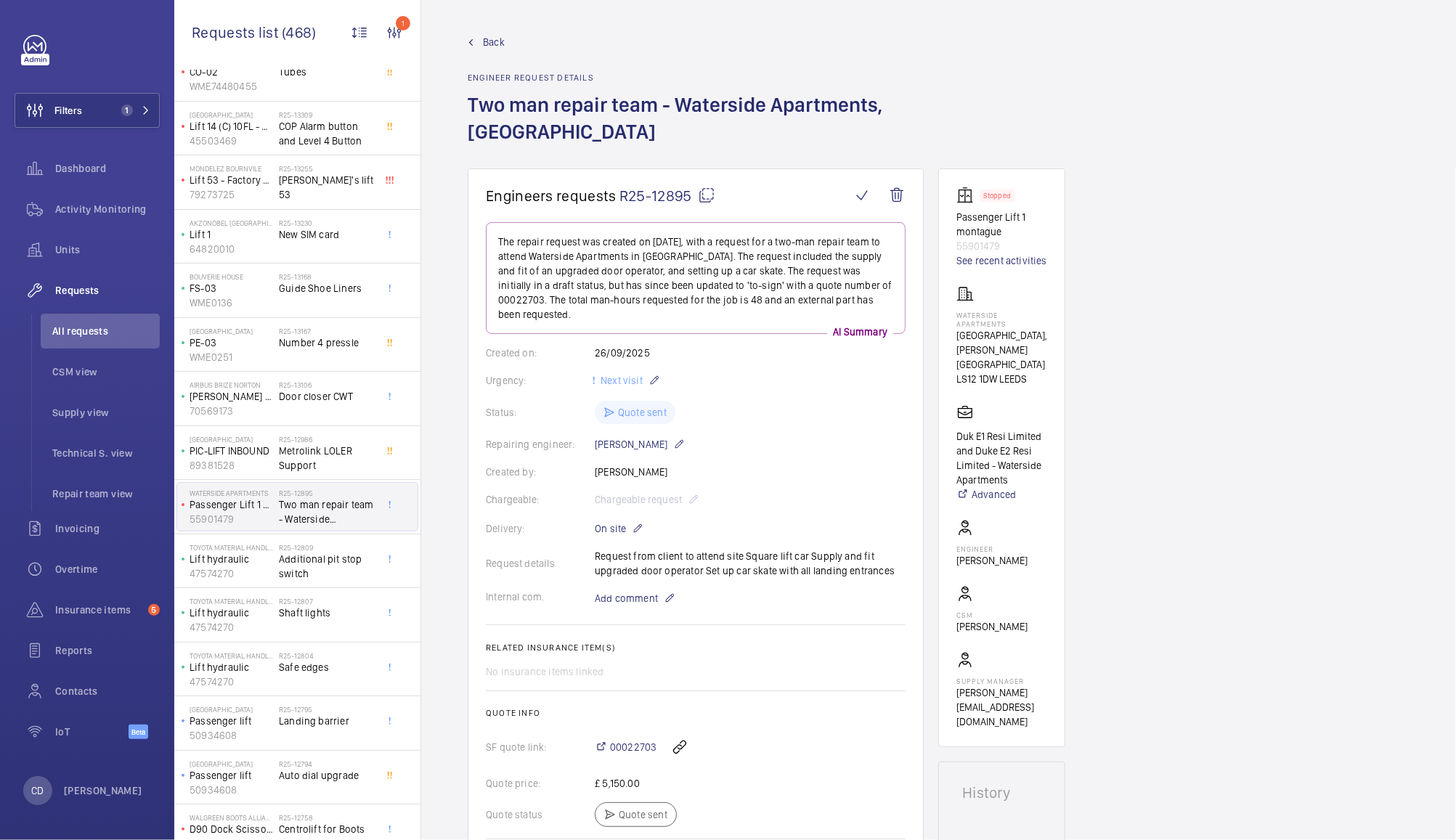
scroll to position [41, 0]
click at [82, 213] on span "Activity Monitoring" at bounding box center [107, 208] width 104 height 15
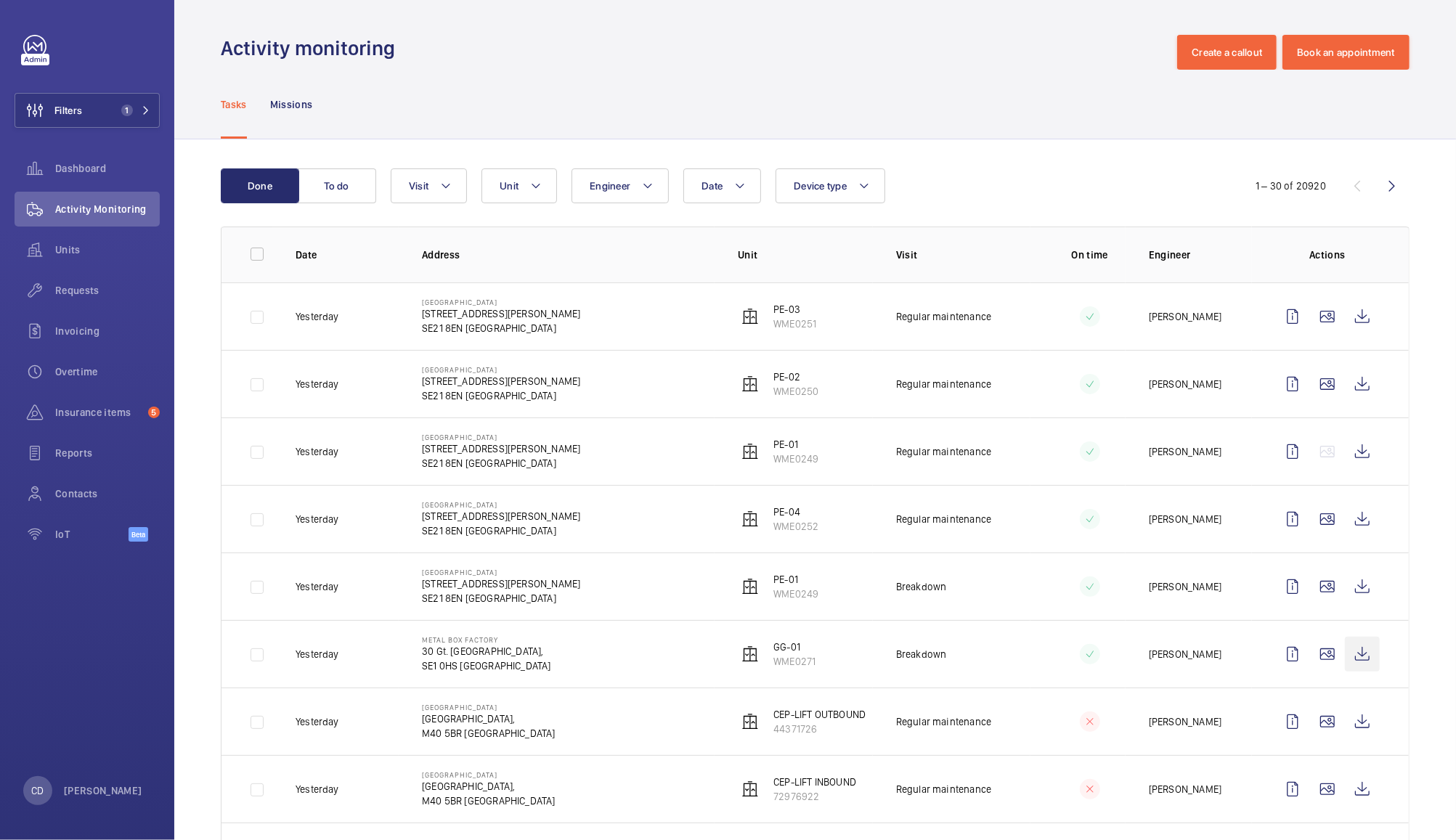
click at [1362, 652] on wm-front-icon-button at bounding box center [1363, 654] width 35 height 35
click at [89, 370] on span "Overtime" at bounding box center [107, 371] width 104 height 15
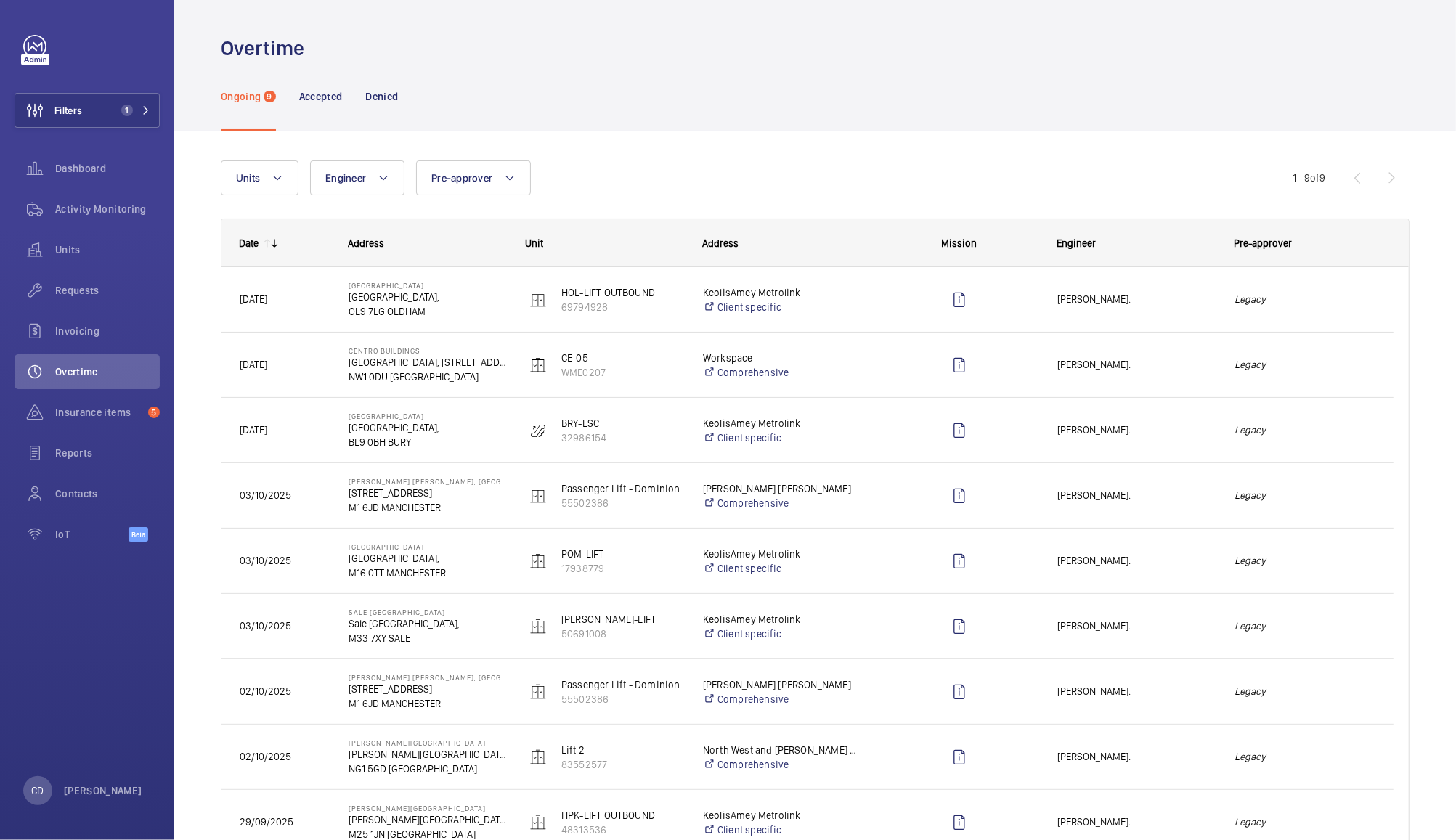
click at [1176, 361] on span "James Dalton." at bounding box center [1137, 364] width 159 height 17
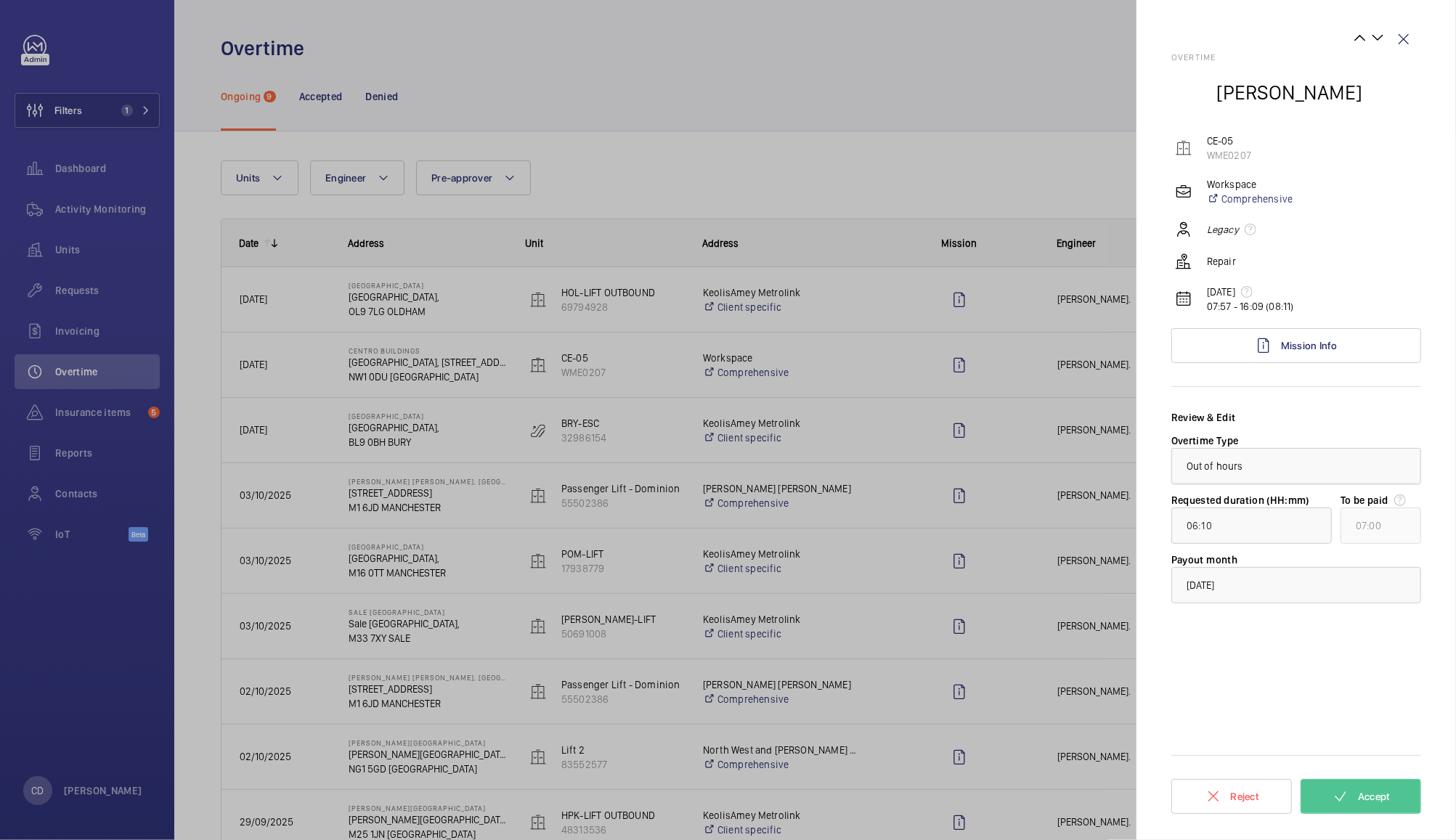
click at [1398, 464] on div at bounding box center [1296, 466] width 248 height 35
click at [1385, 413] on div "Review & Edit" at bounding box center [1296, 417] width 250 height 15
click at [1396, 801] on button "Accept" at bounding box center [1362, 796] width 121 height 35
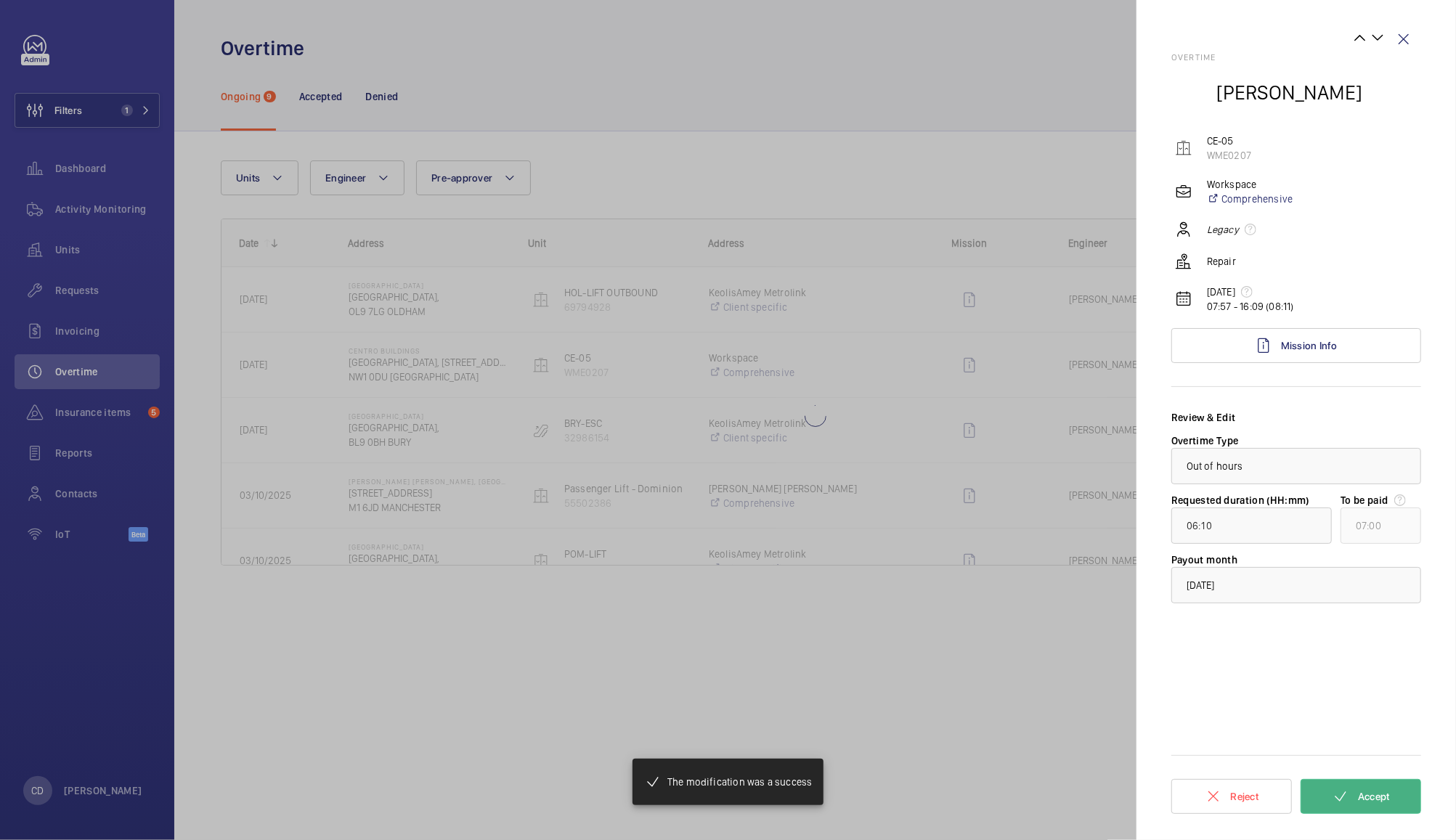
type input "01:11"
type input "02:00"
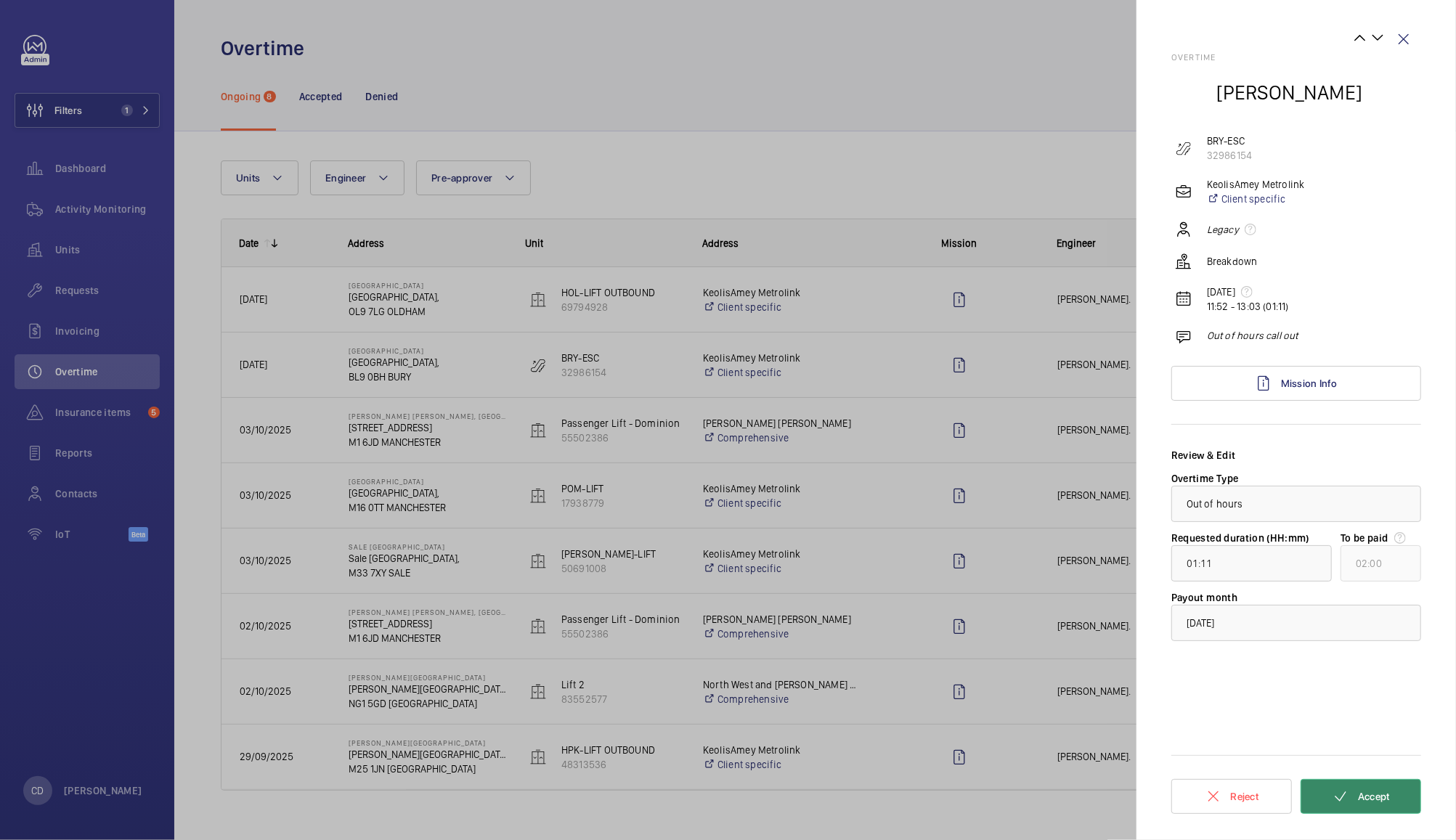
click at [1396, 804] on button "Accept" at bounding box center [1362, 796] width 121 height 35
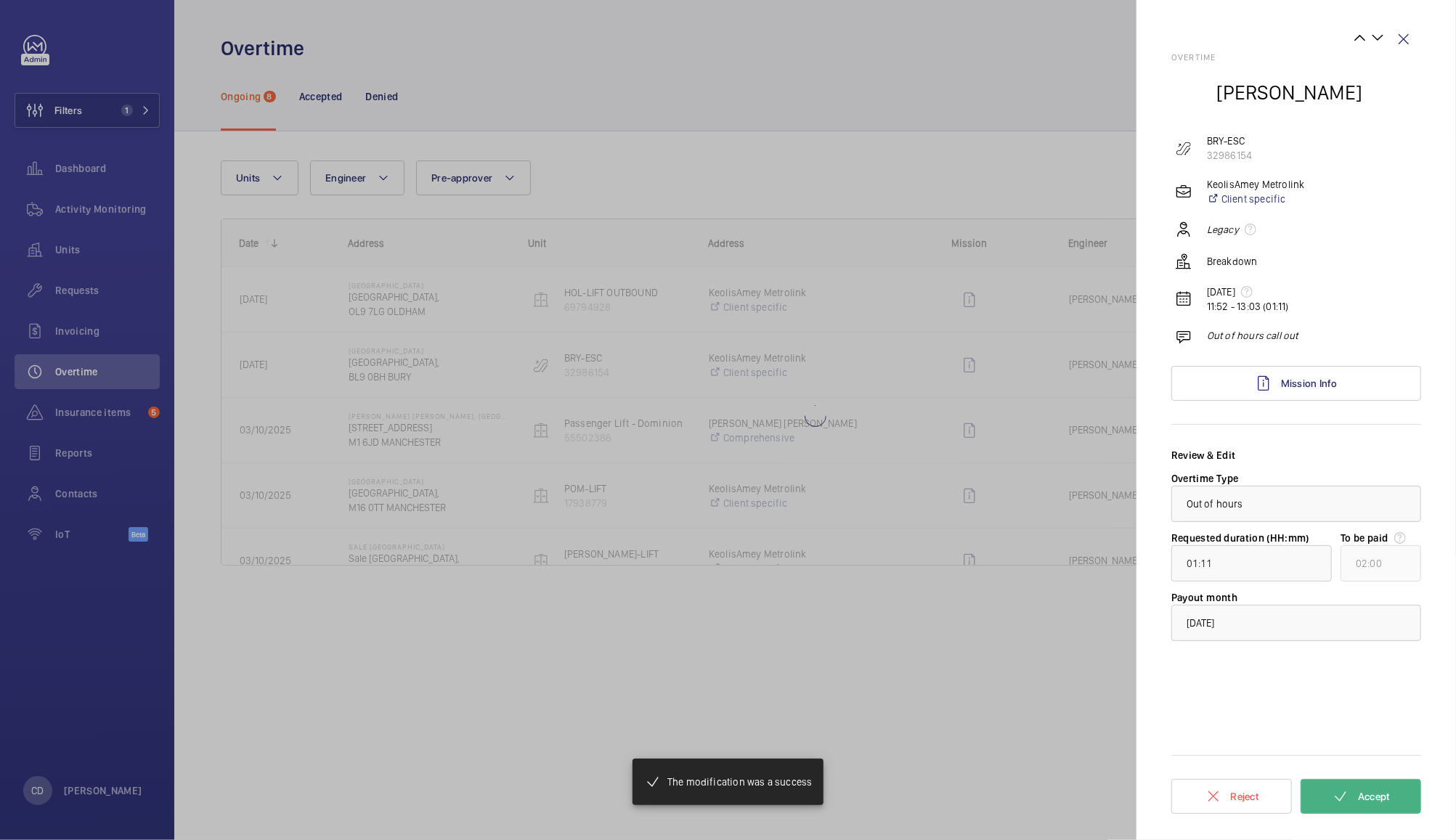
type input "00:30"
type input "01:00"
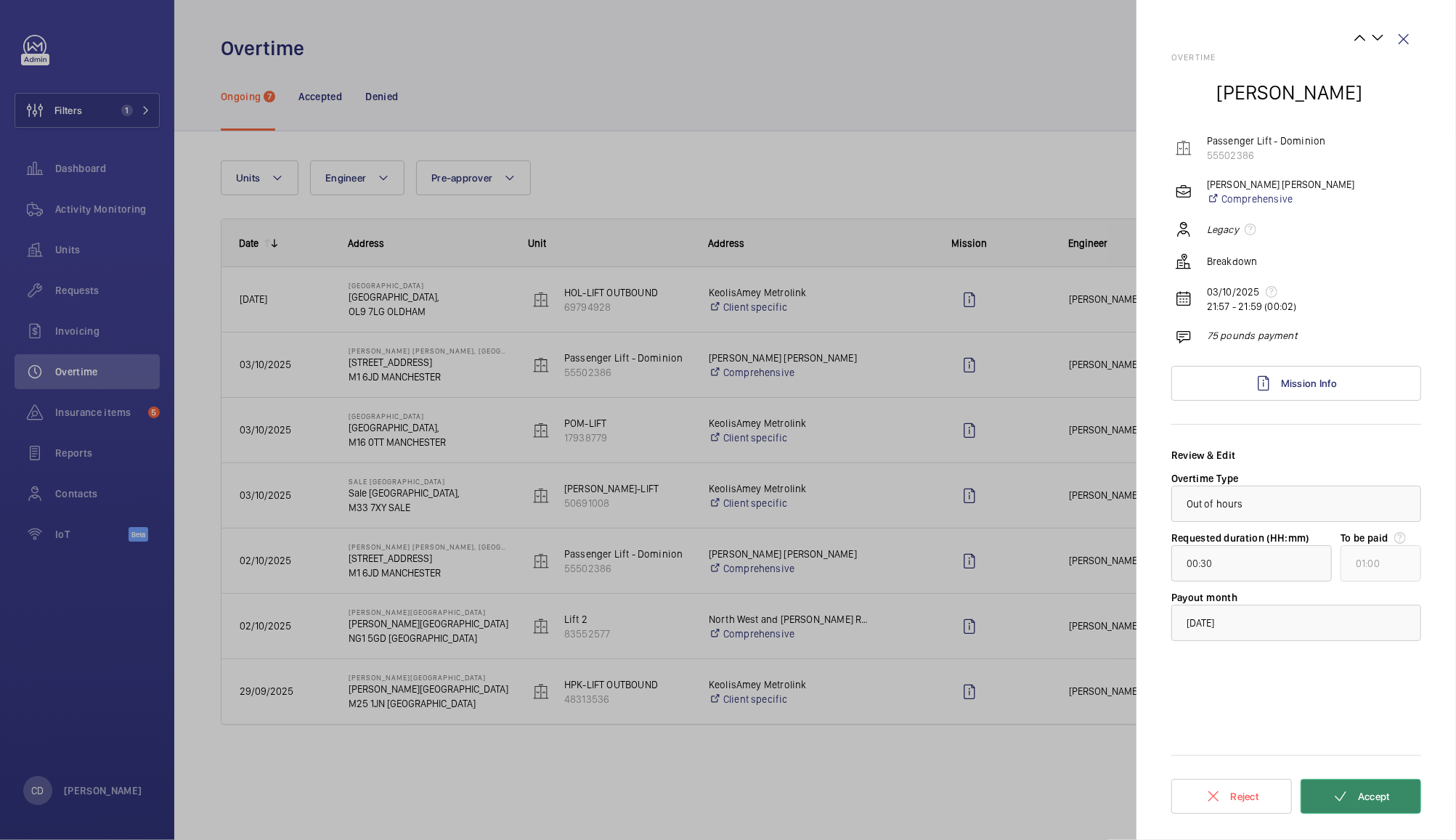
click at [1404, 806] on button "Accept" at bounding box center [1362, 796] width 121 height 35
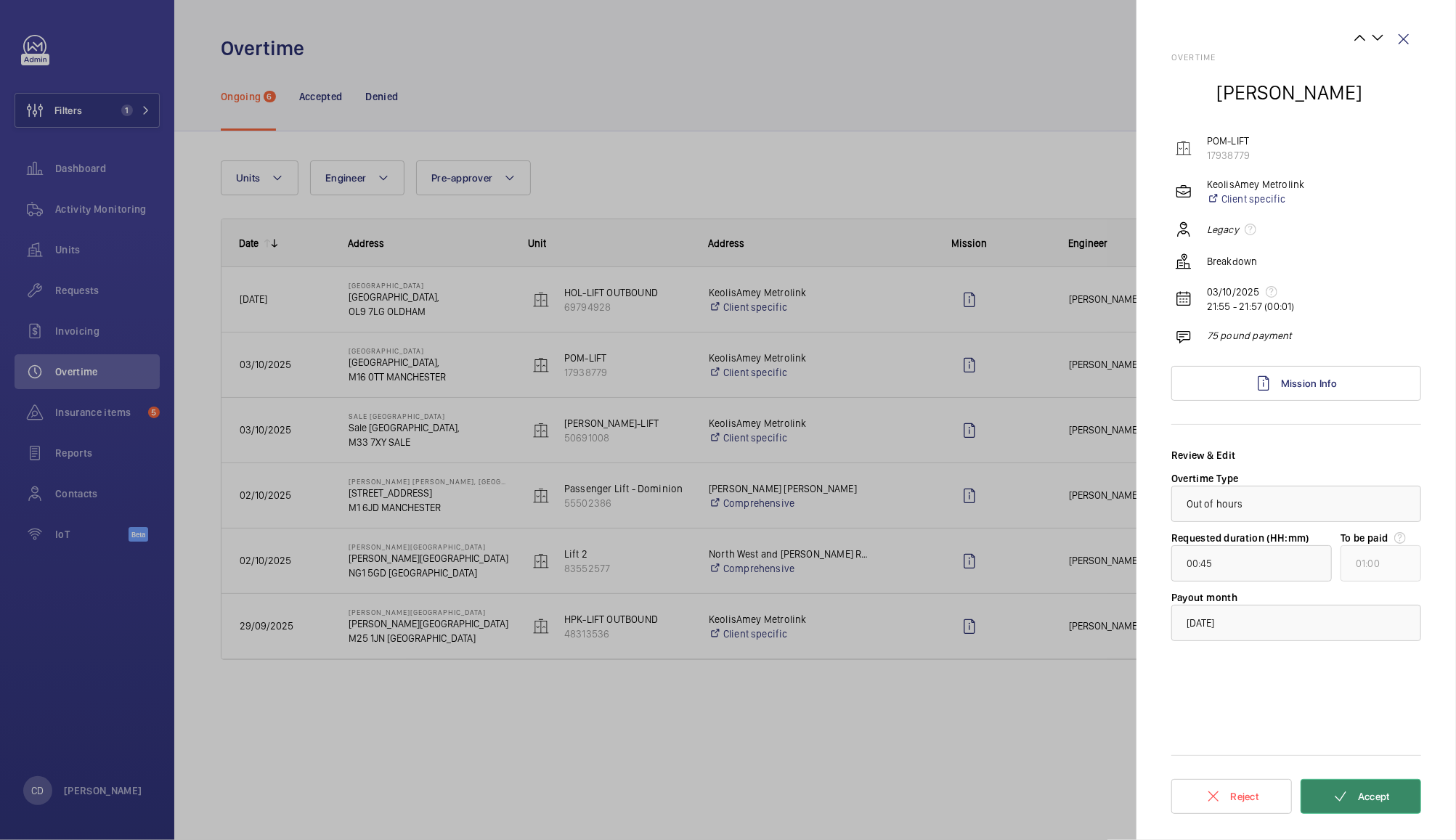
click at [1399, 807] on button "Accept" at bounding box center [1362, 796] width 121 height 35
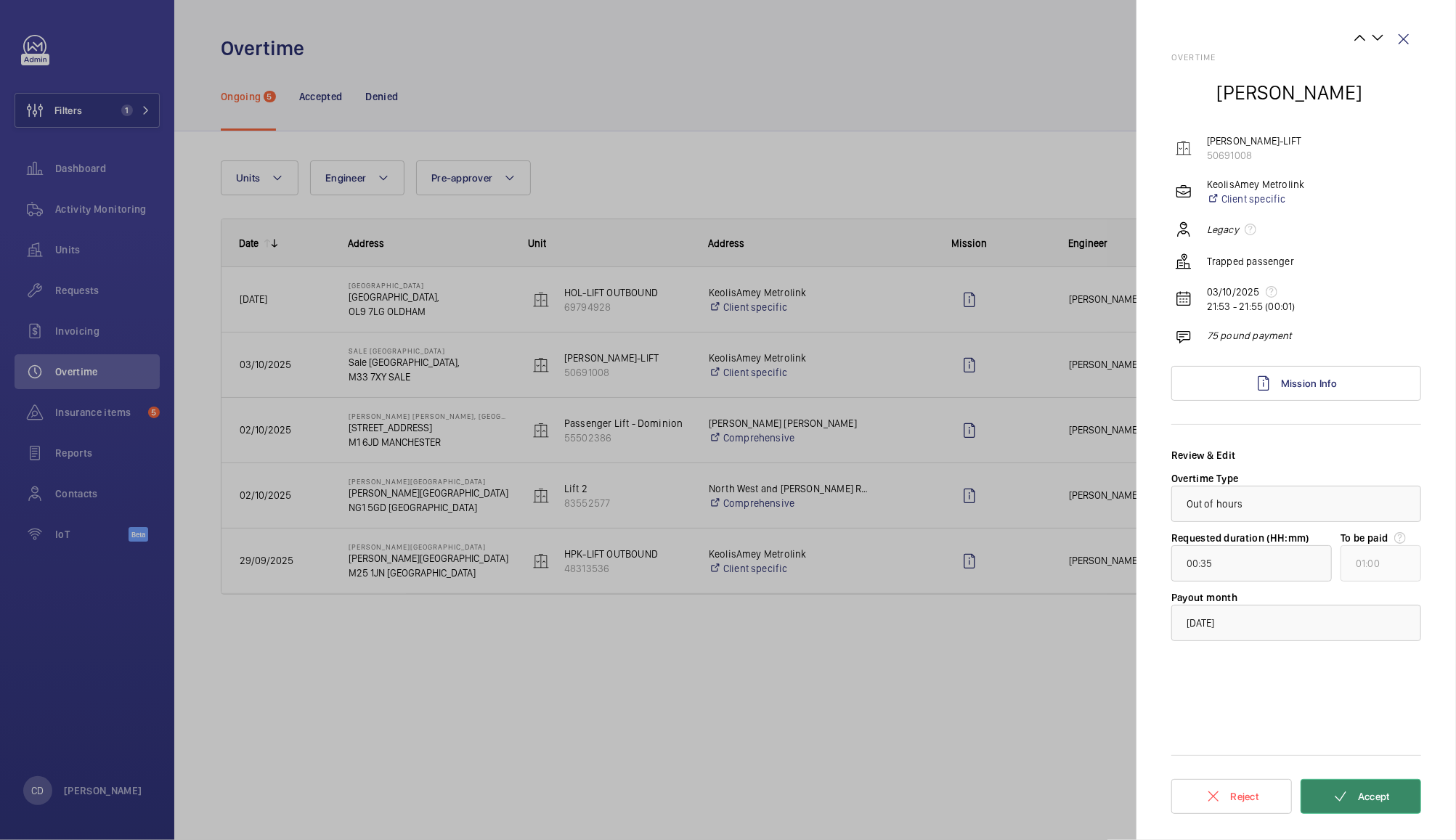
click at [1404, 808] on button "Accept" at bounding box center [1362, 796] width 121 height 35
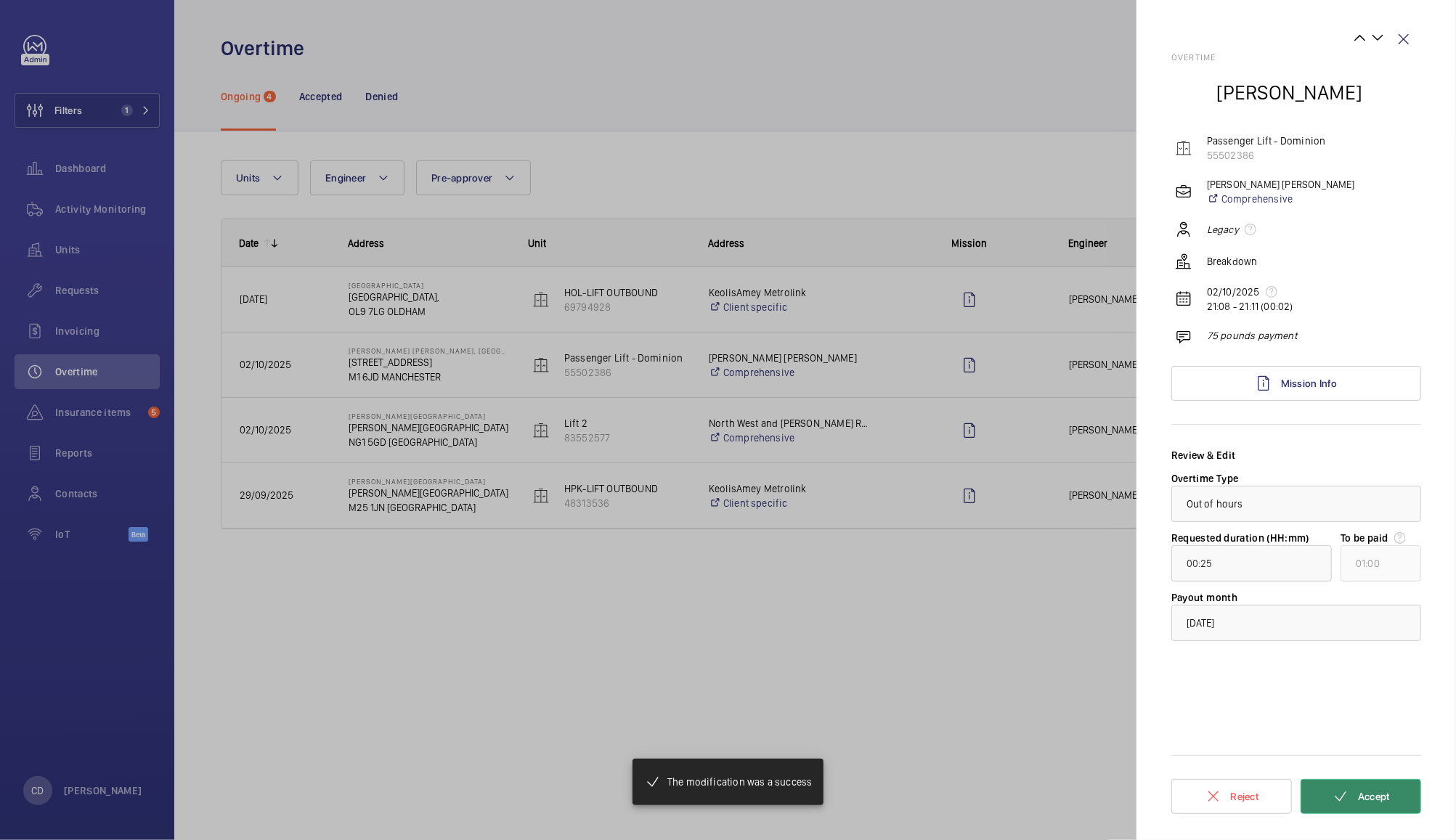
click at [1408, 806] on button "Accept" at bounding box center [1362, 796] width 121 height 35
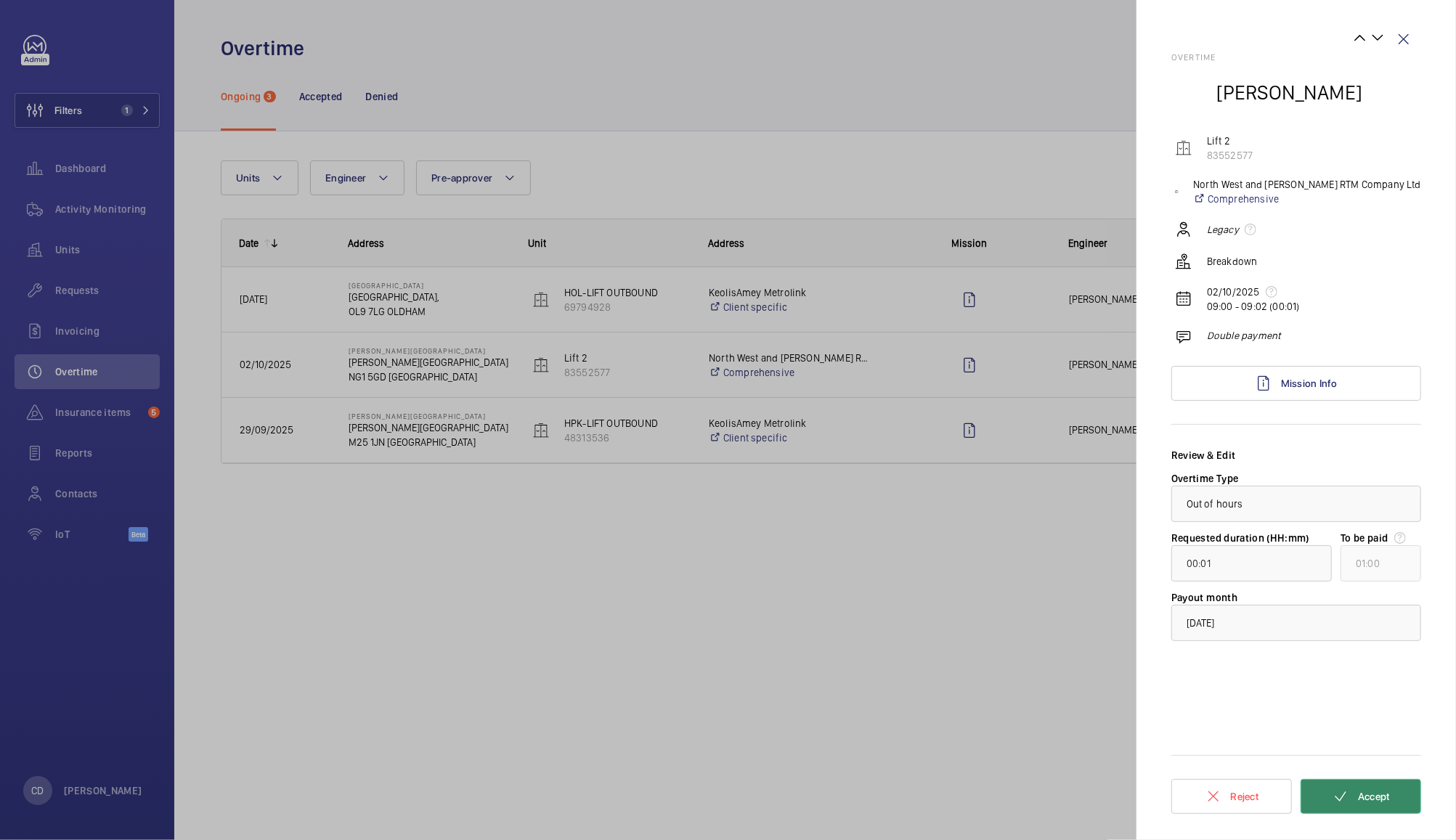
click at [1399, 801] on button "Accept" at bounding box center [1362, 796] width 121 height 35
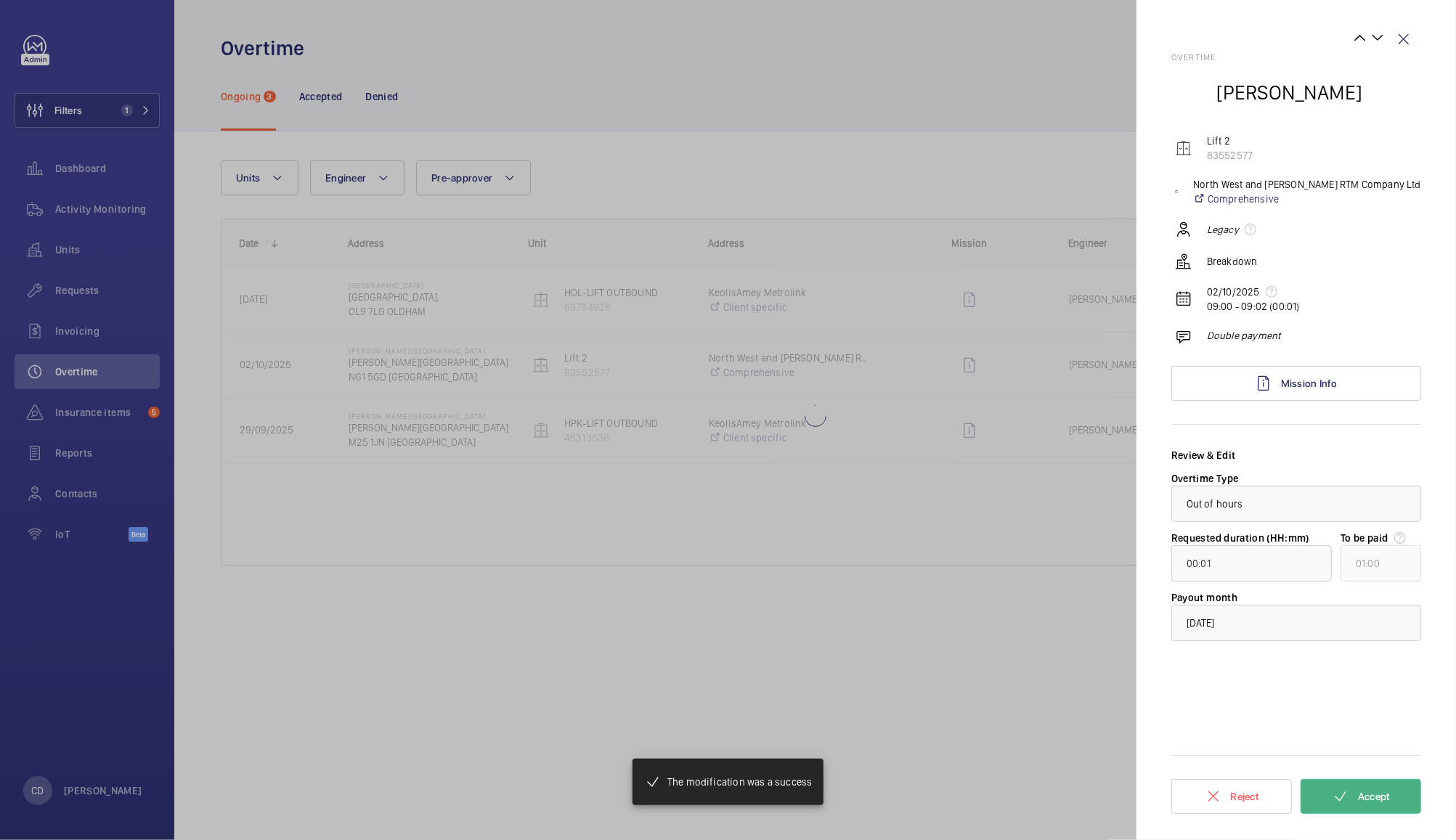
type input "00:20"
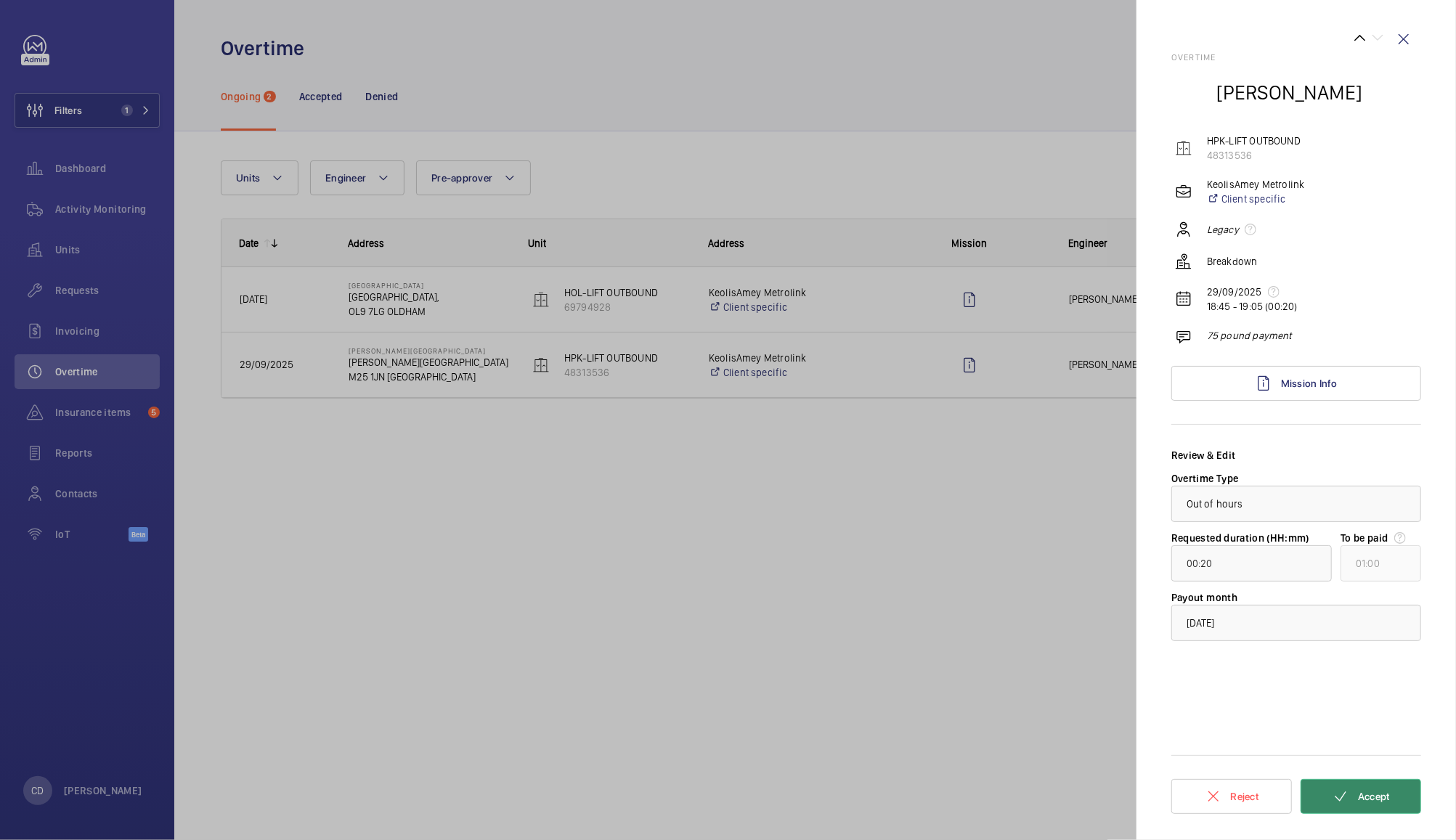
click at [1404, 812] on button "Accept" at bounding box center [1362, 796] width 121 height 35
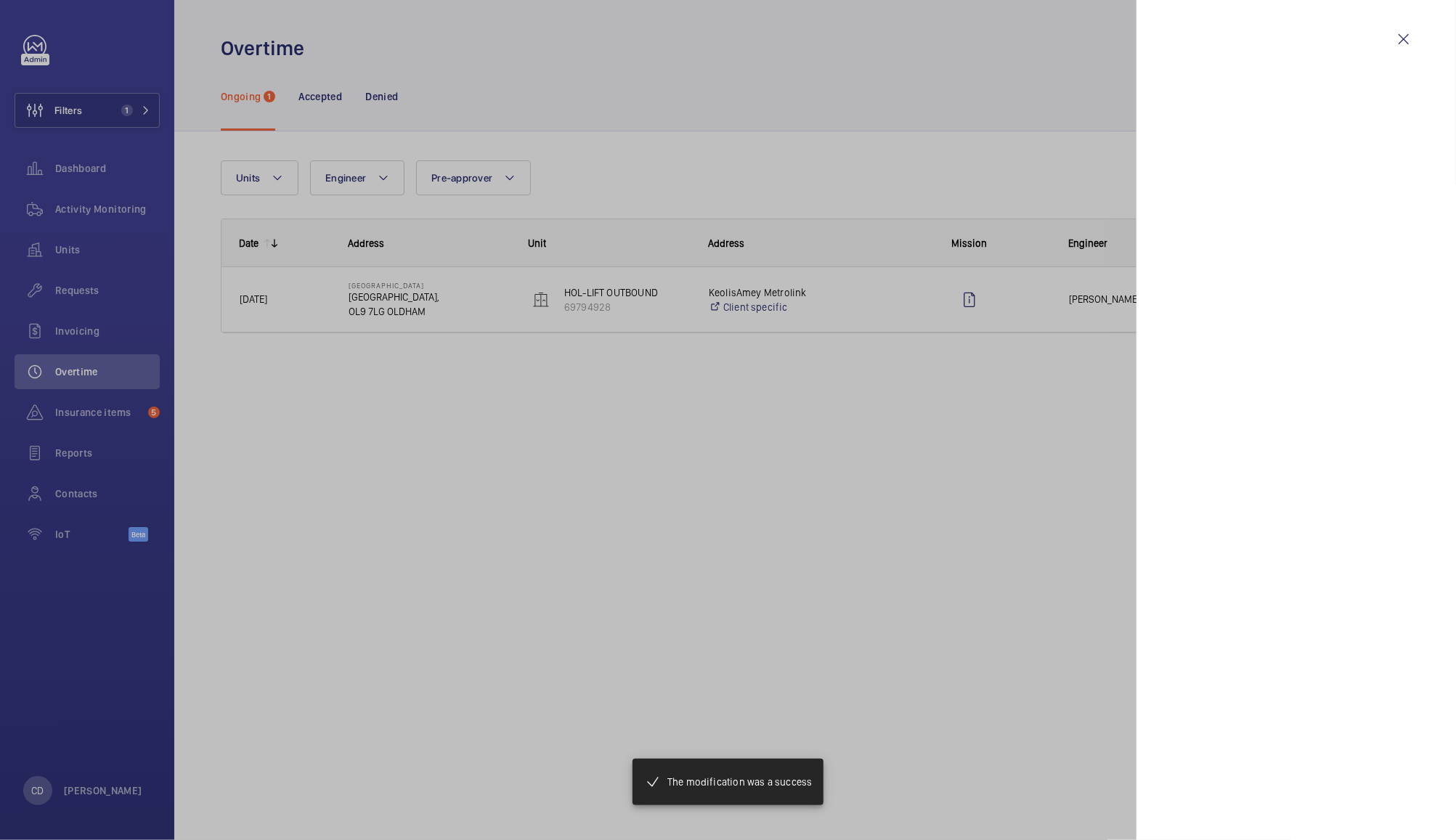
click at [1064, 297] on div at bounding box center [728, 420] width 1456 height 840
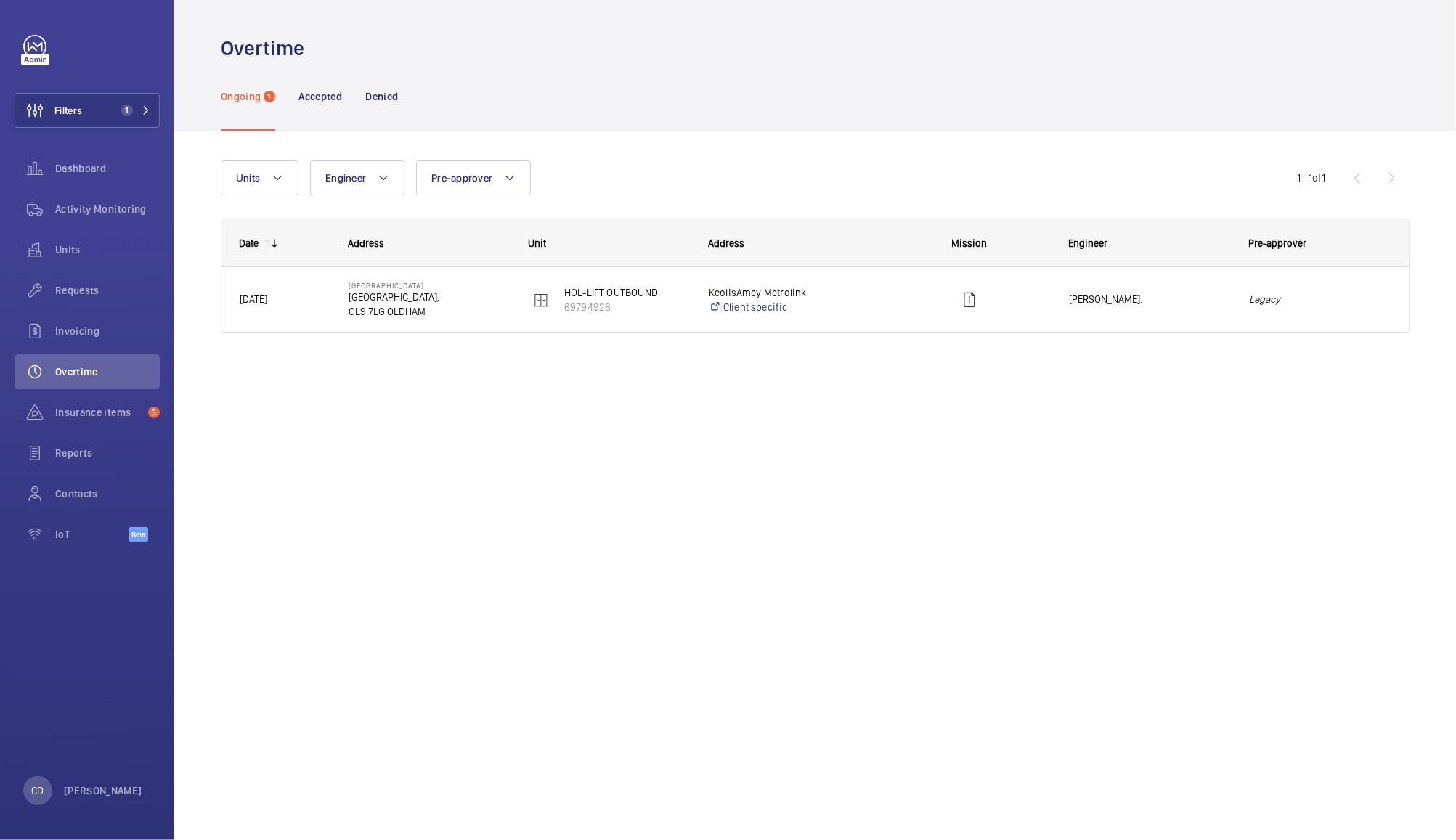
click at [1327, 295] on em "Legacy" at bounding box center [1321, 299] width 142 height 17
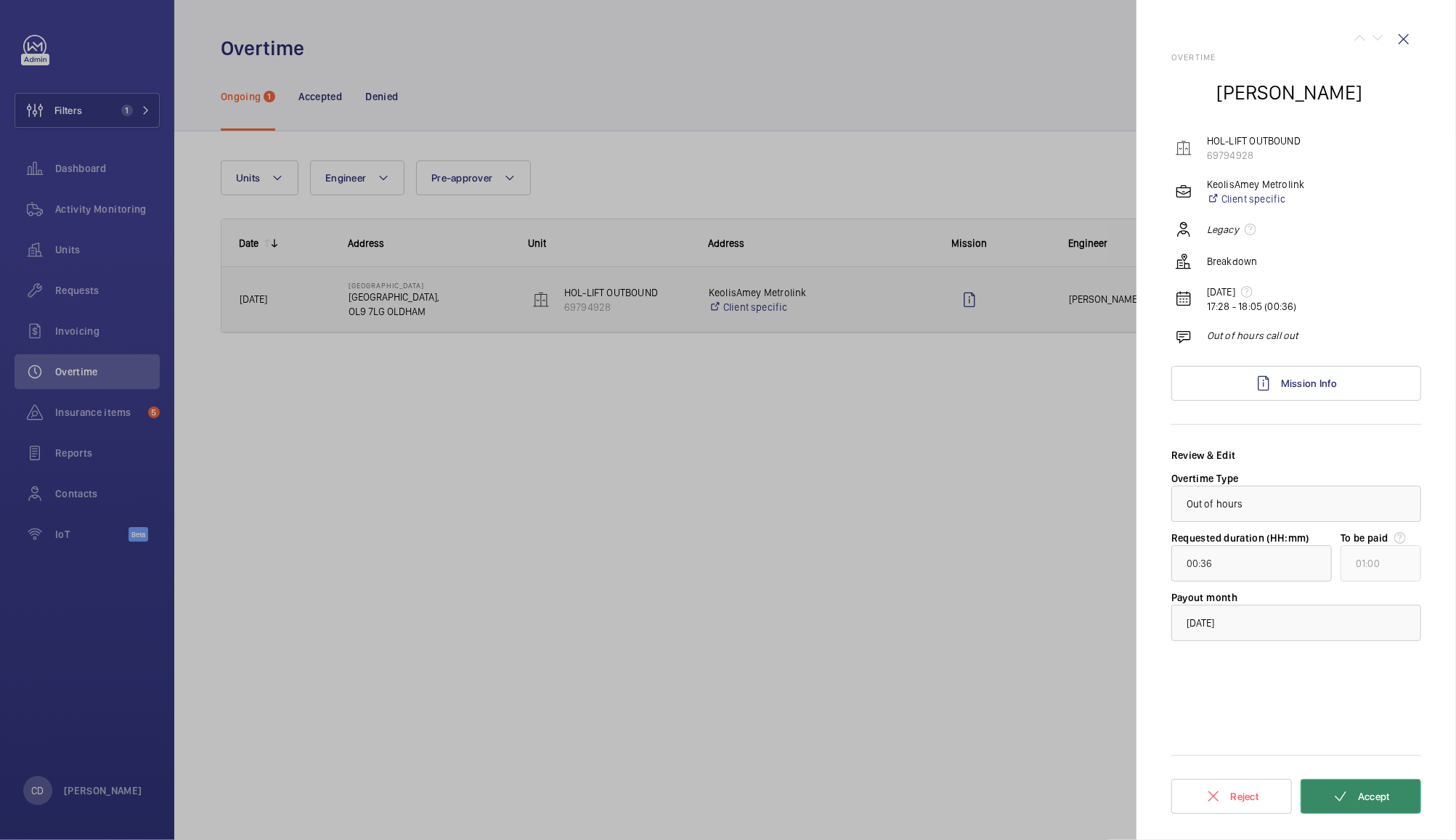
click at [1403, 809] on button "Accept" at bounding box center [1362, 796] width 121 height 35
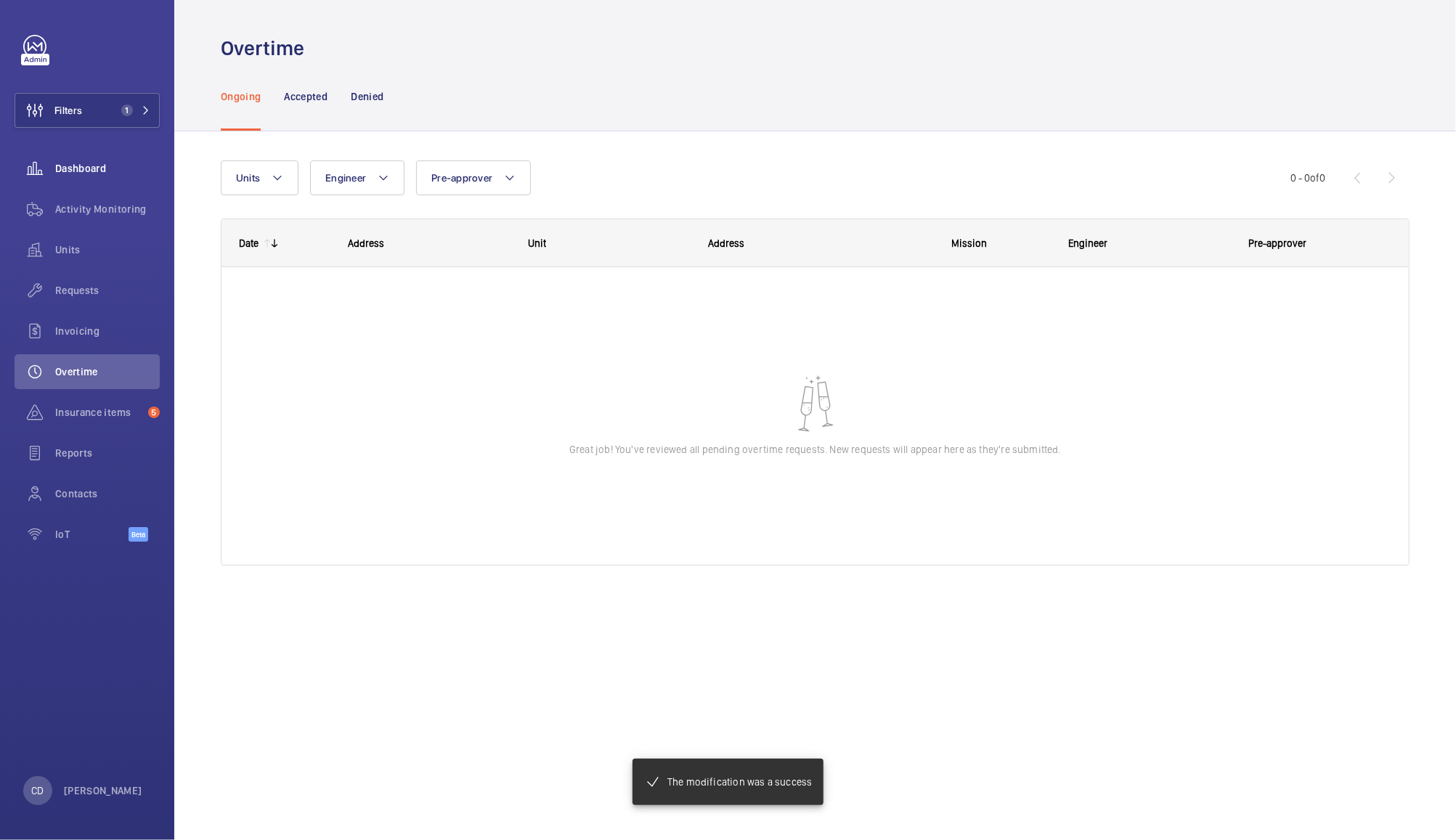
click at [98, 163] on span "Dashboard" at bounding box center [107, 168] width 104 height 15
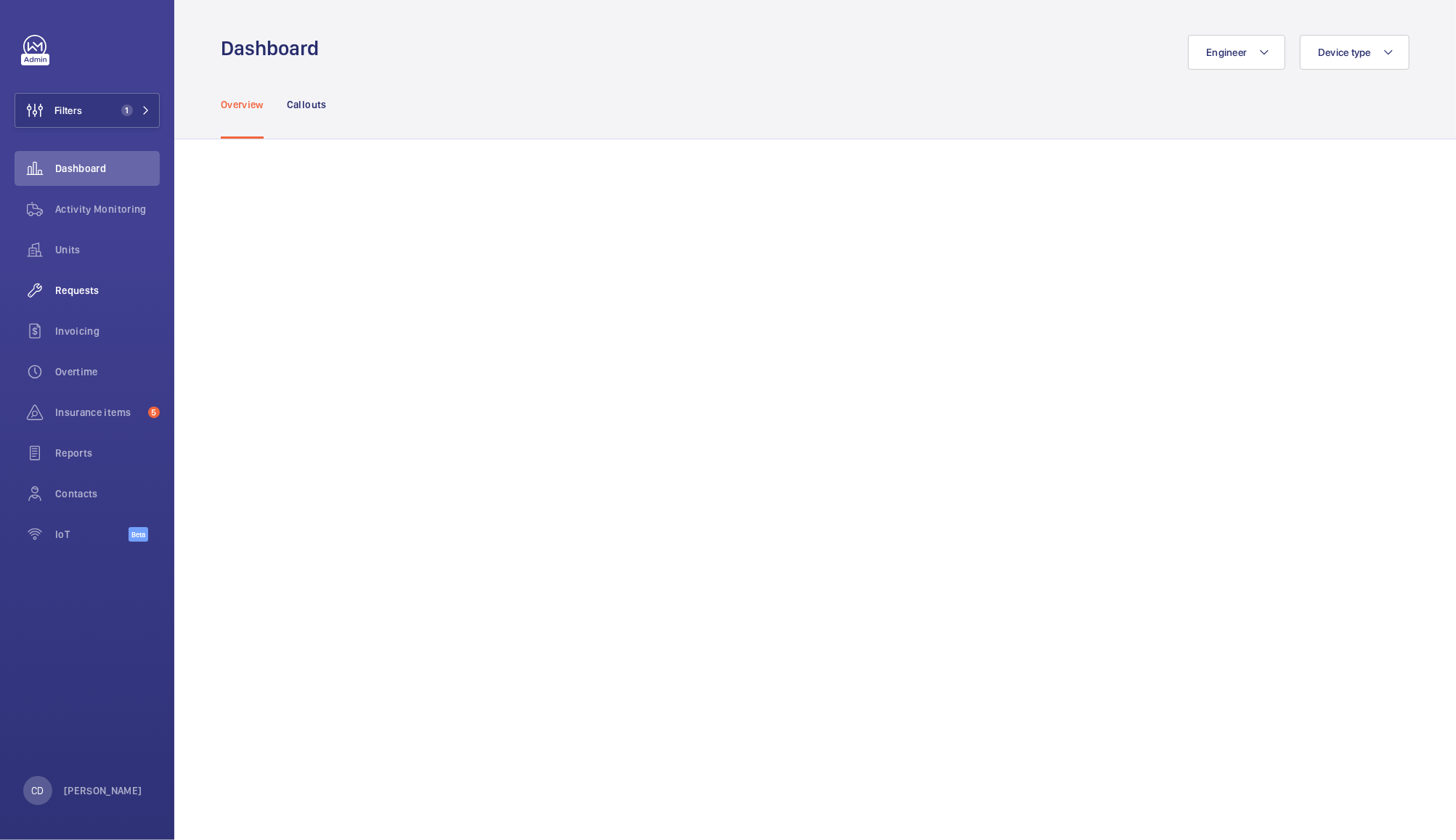
click at [86, 297] on span "Requests" at bounding box center [107, 290] width 104 height 15
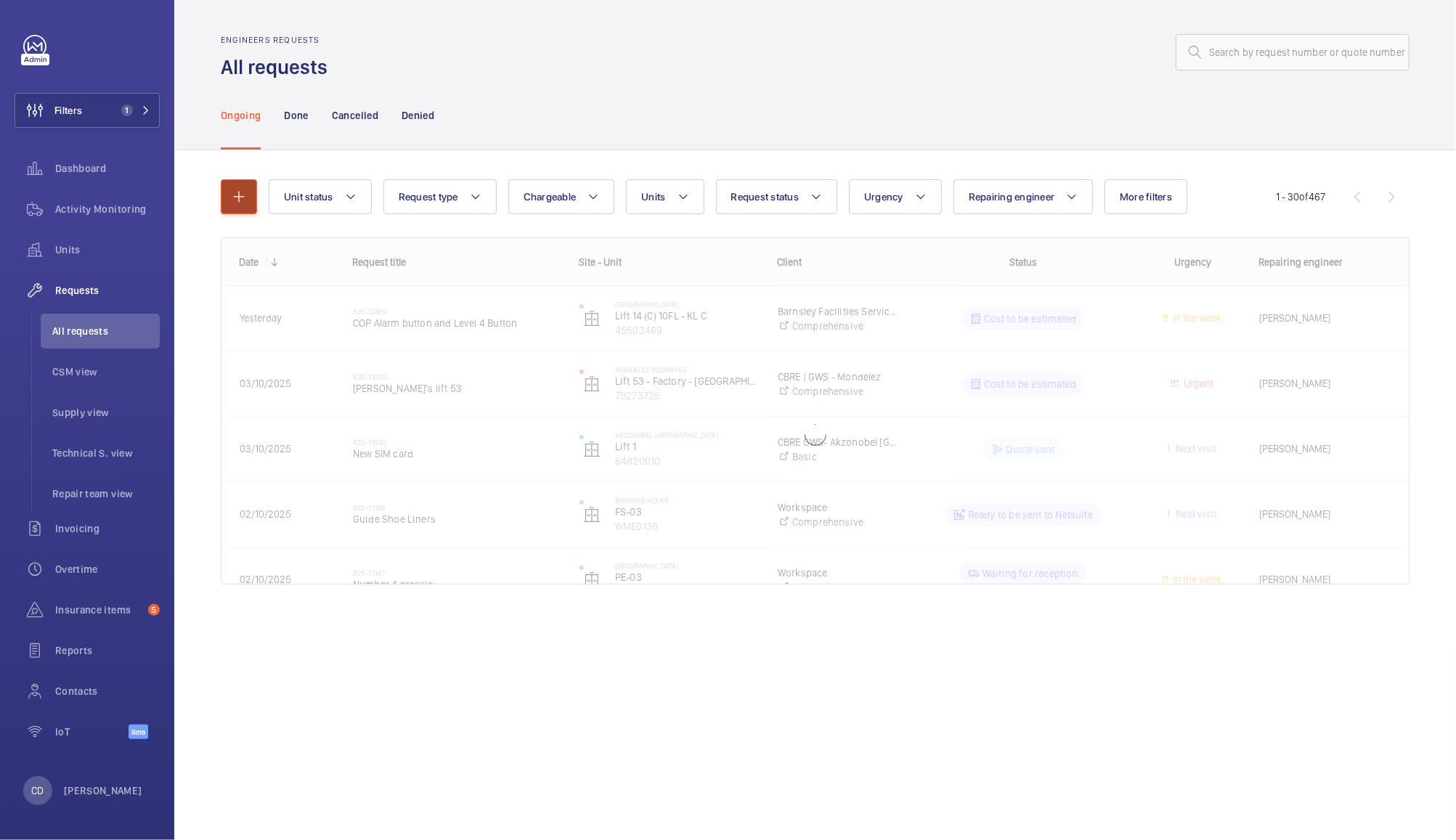
click at [240, 196] on mat-icon "button" at bounding box center [239, 197] width 18 height 18
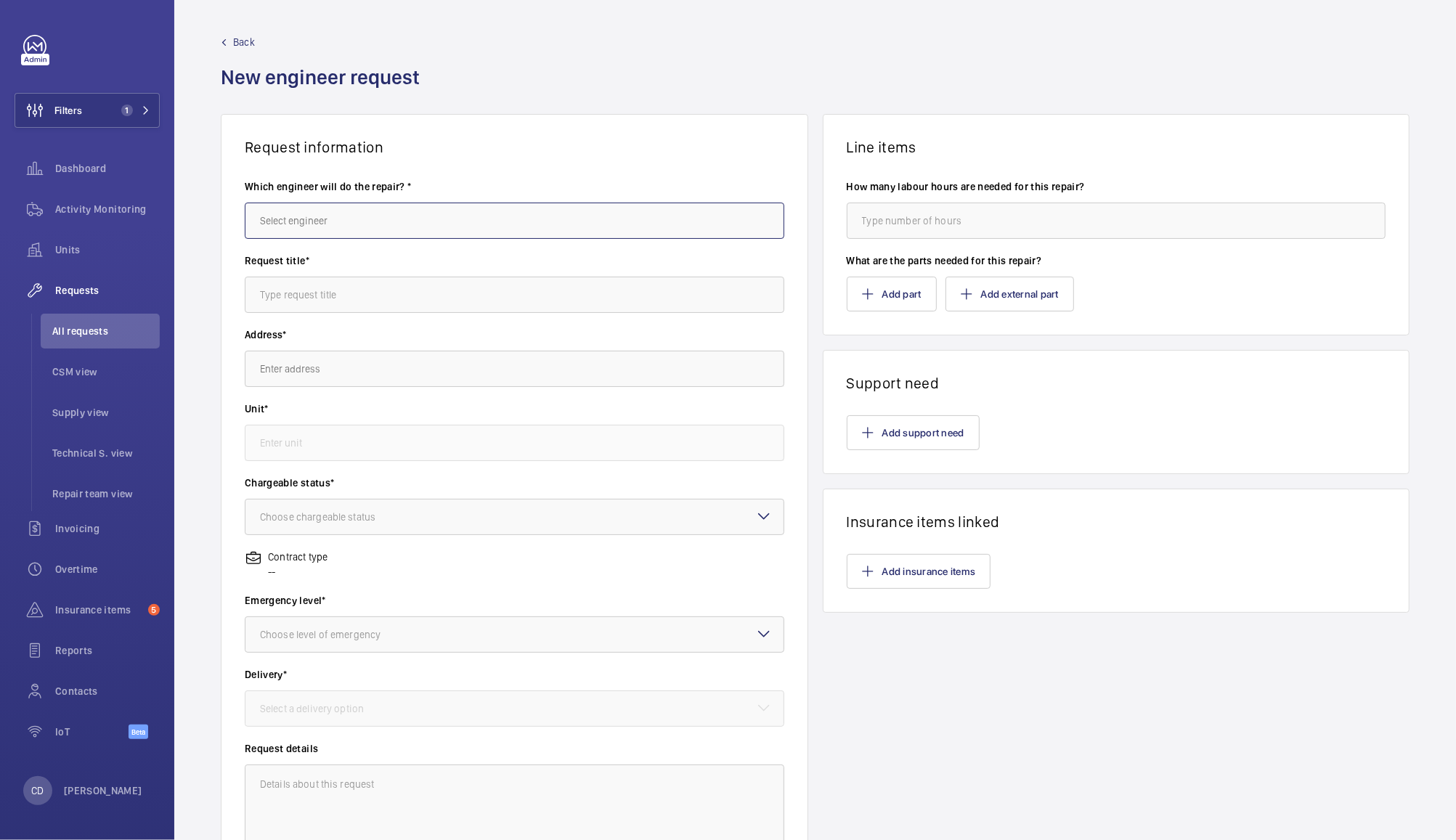
click at [476, 219] on input "text" at bounding box center [514, 220] width 540 height 36
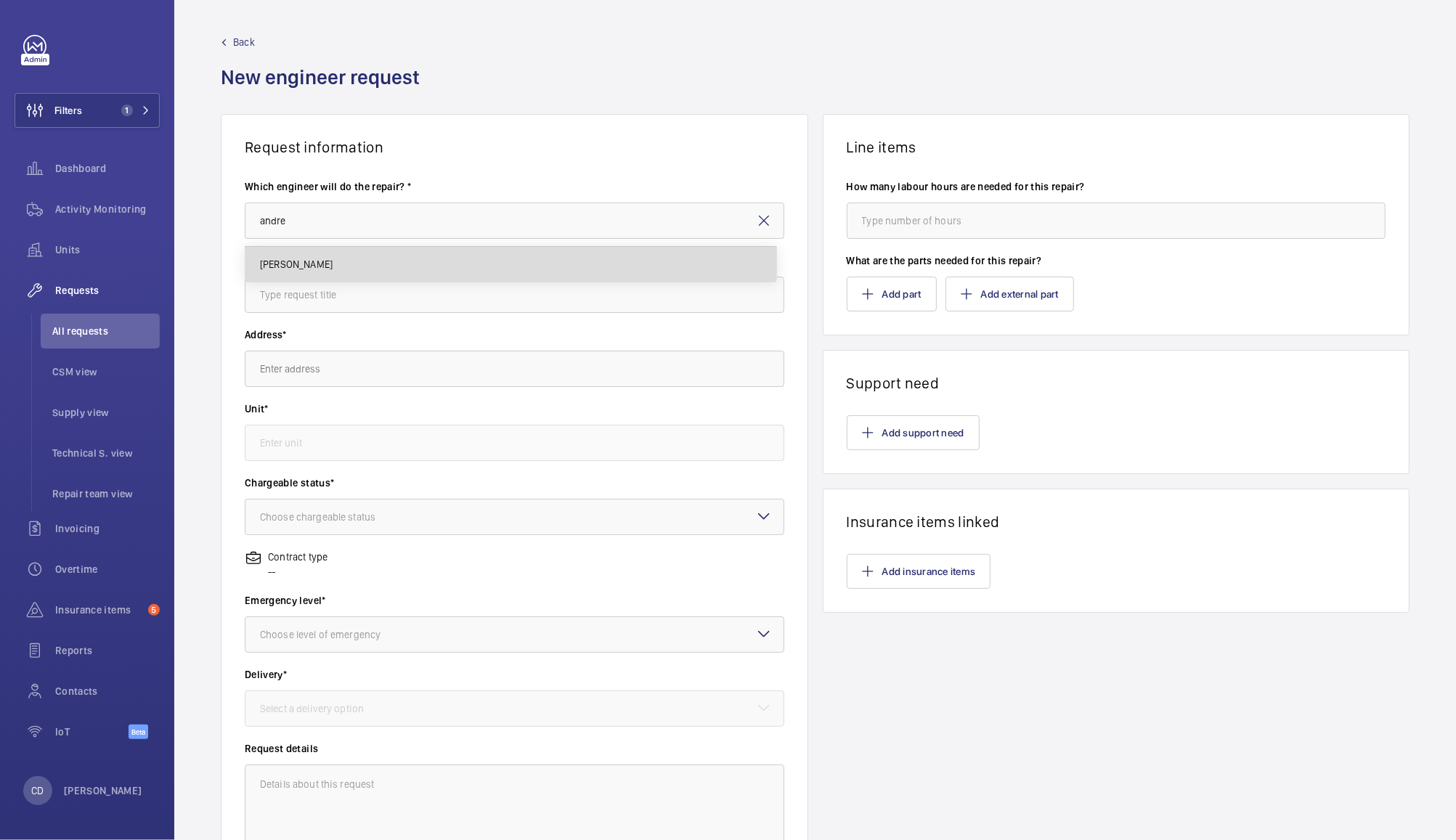
click at [630, 264] on mat-option "Andrew Hayes" at bounding box center [510, 265] width 531 height 35
type input "Andrew Hayes"
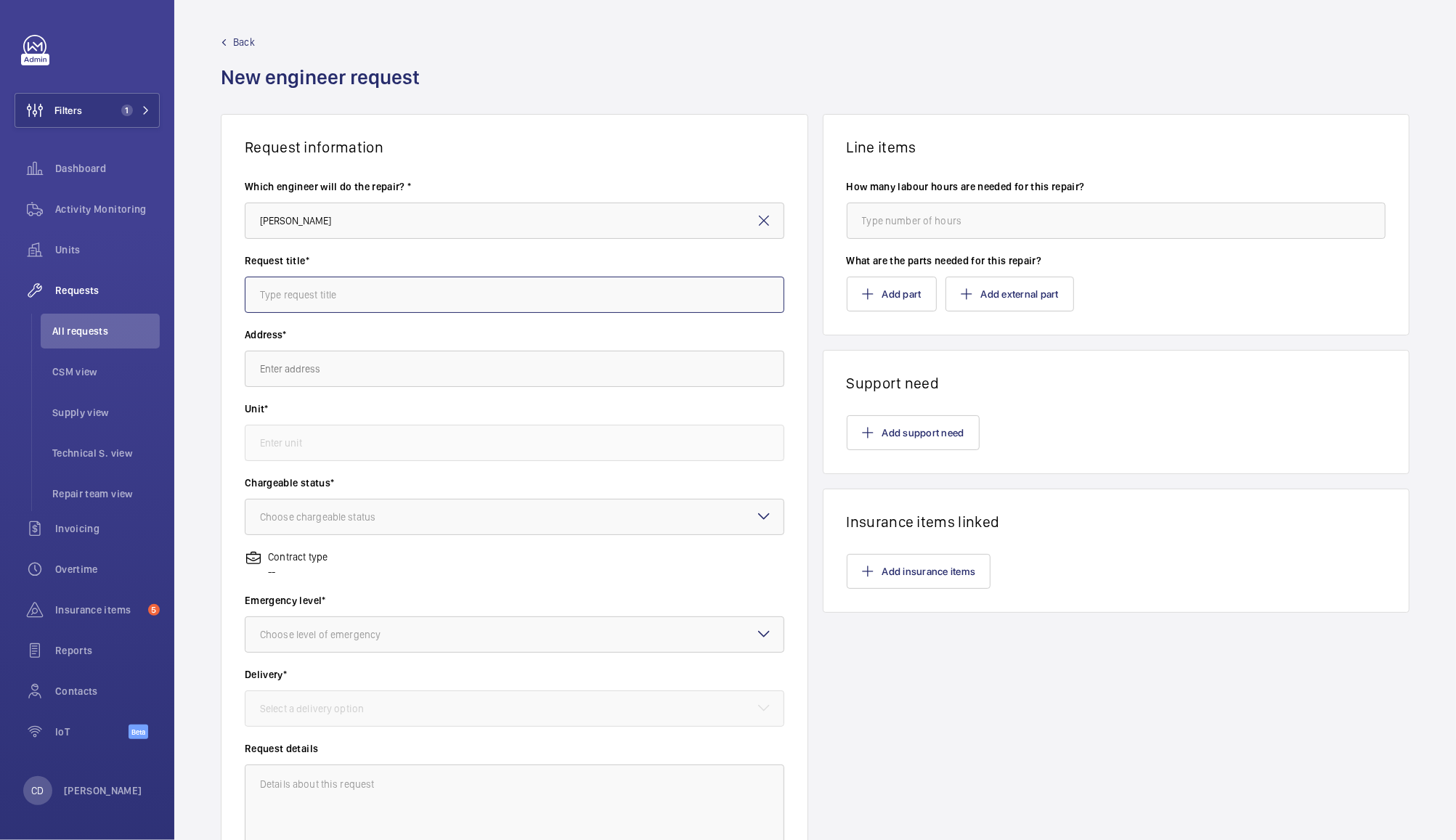
click at [644, 295] on input "text" at bounding box center [514, 294] width 540 height 36
type input "Airbus Brize Norton Aircord"
click at [438, 407] on span "Airbus Brize Norton Unit 10 Britannia House, West Oxfordshire Industrial Park, …" at bounding box center [349, 412] width 178 height 15
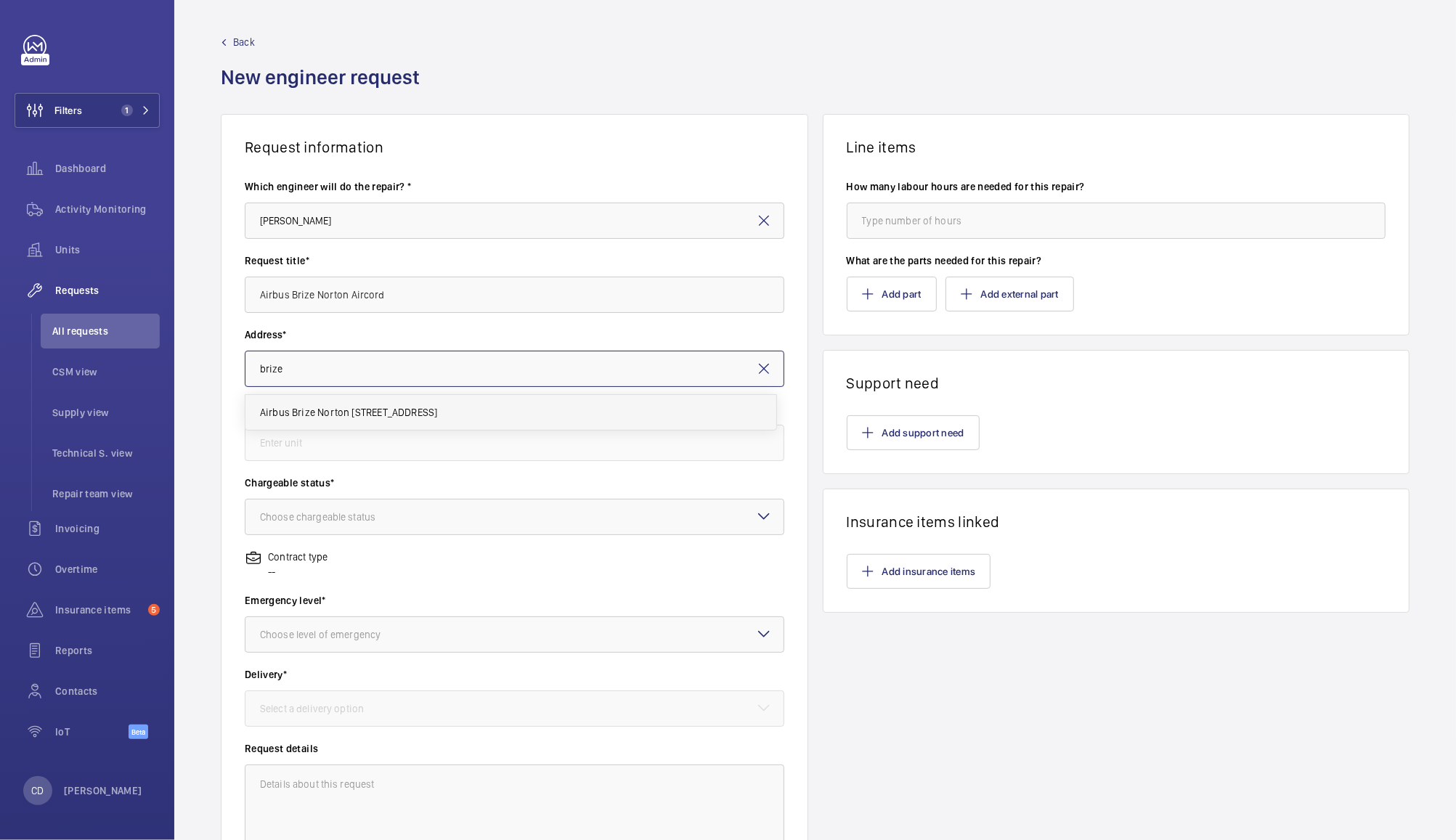
type input "Airbus Brize Norton Unit 10 Britannia House, West Oxfordshire Industrial Park, …"
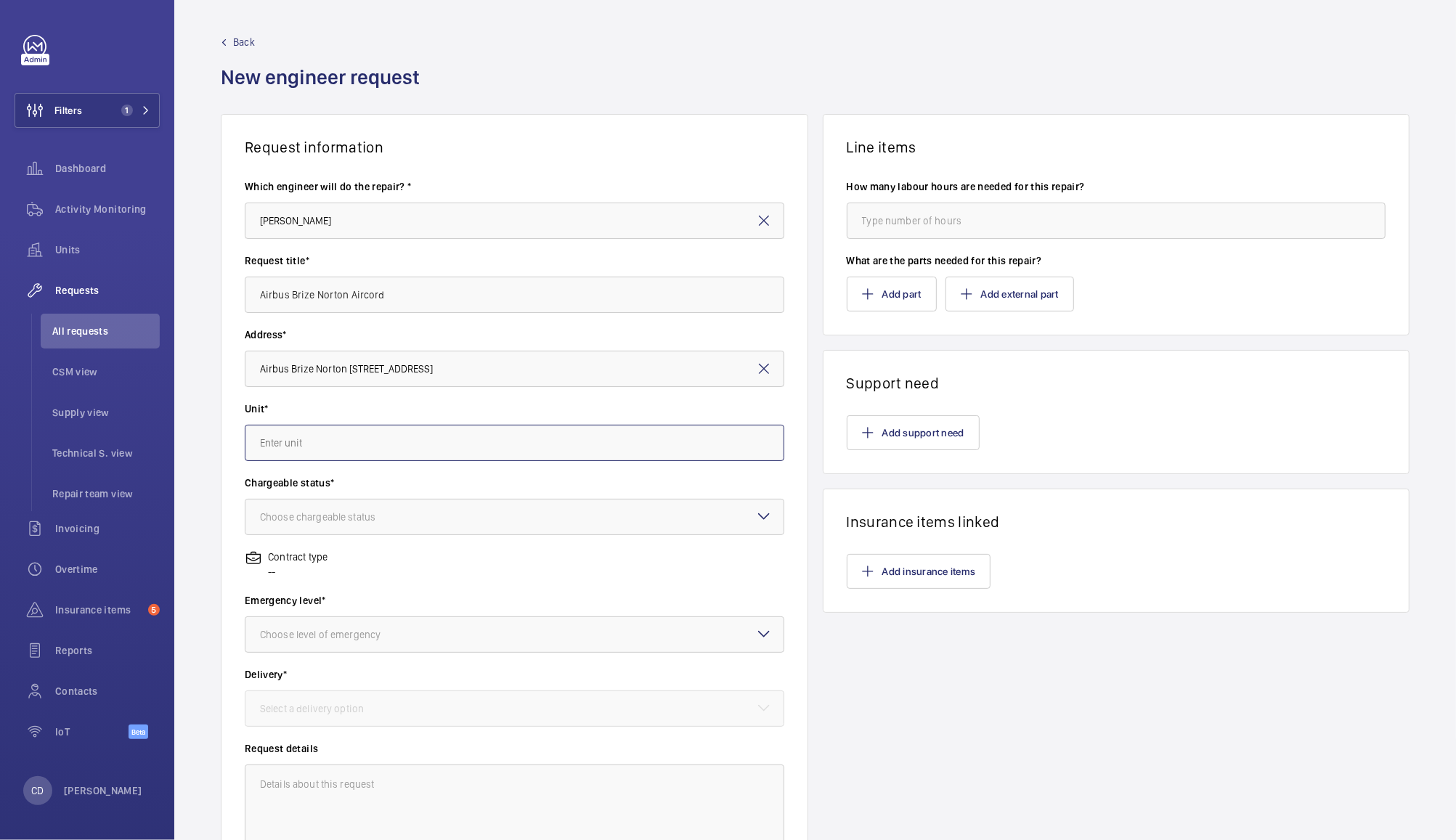
click at [484, 445] on input "text" at bounding box center [514, 442] width 540 height 36
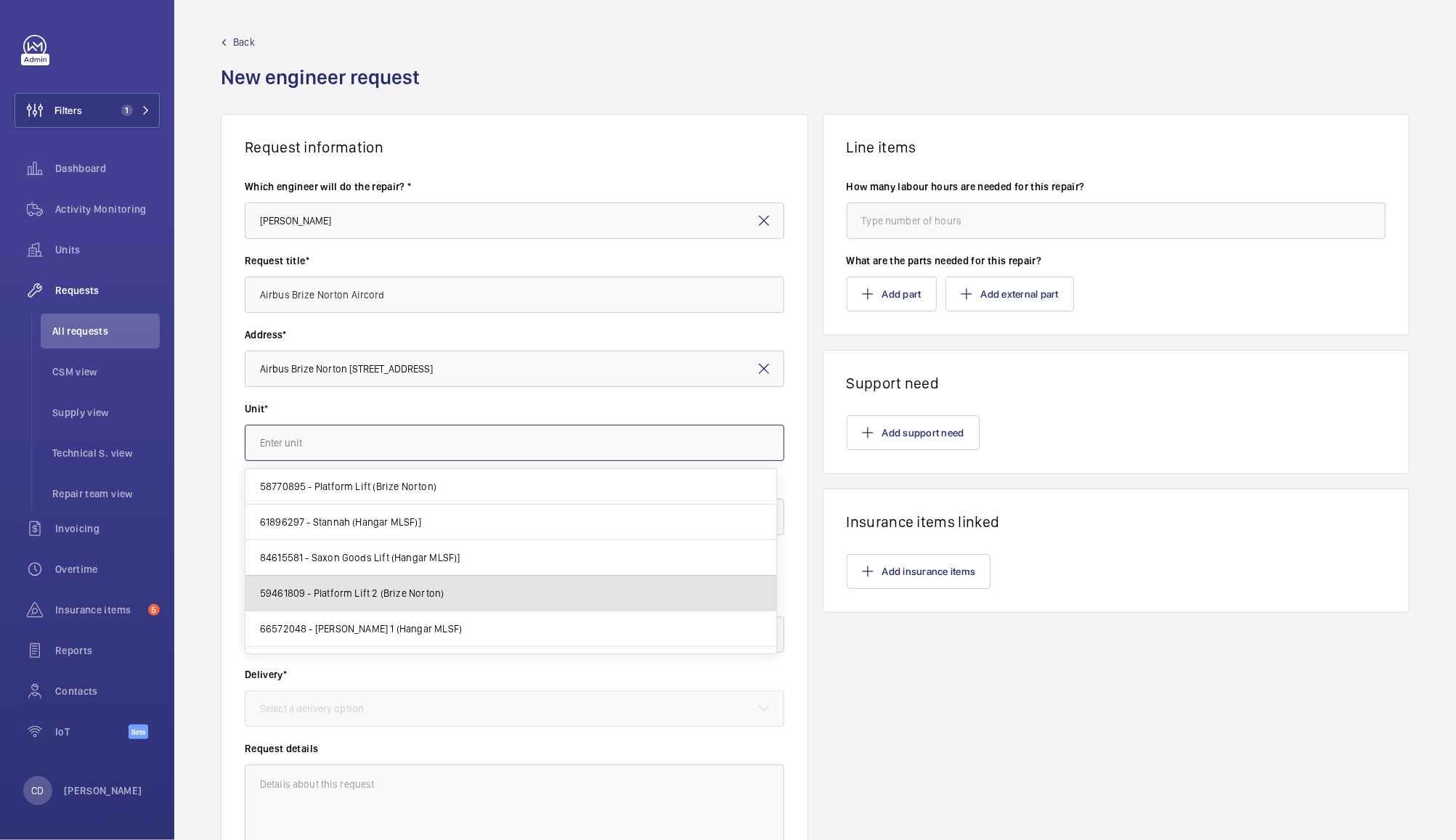
scroll to position [27, 0]
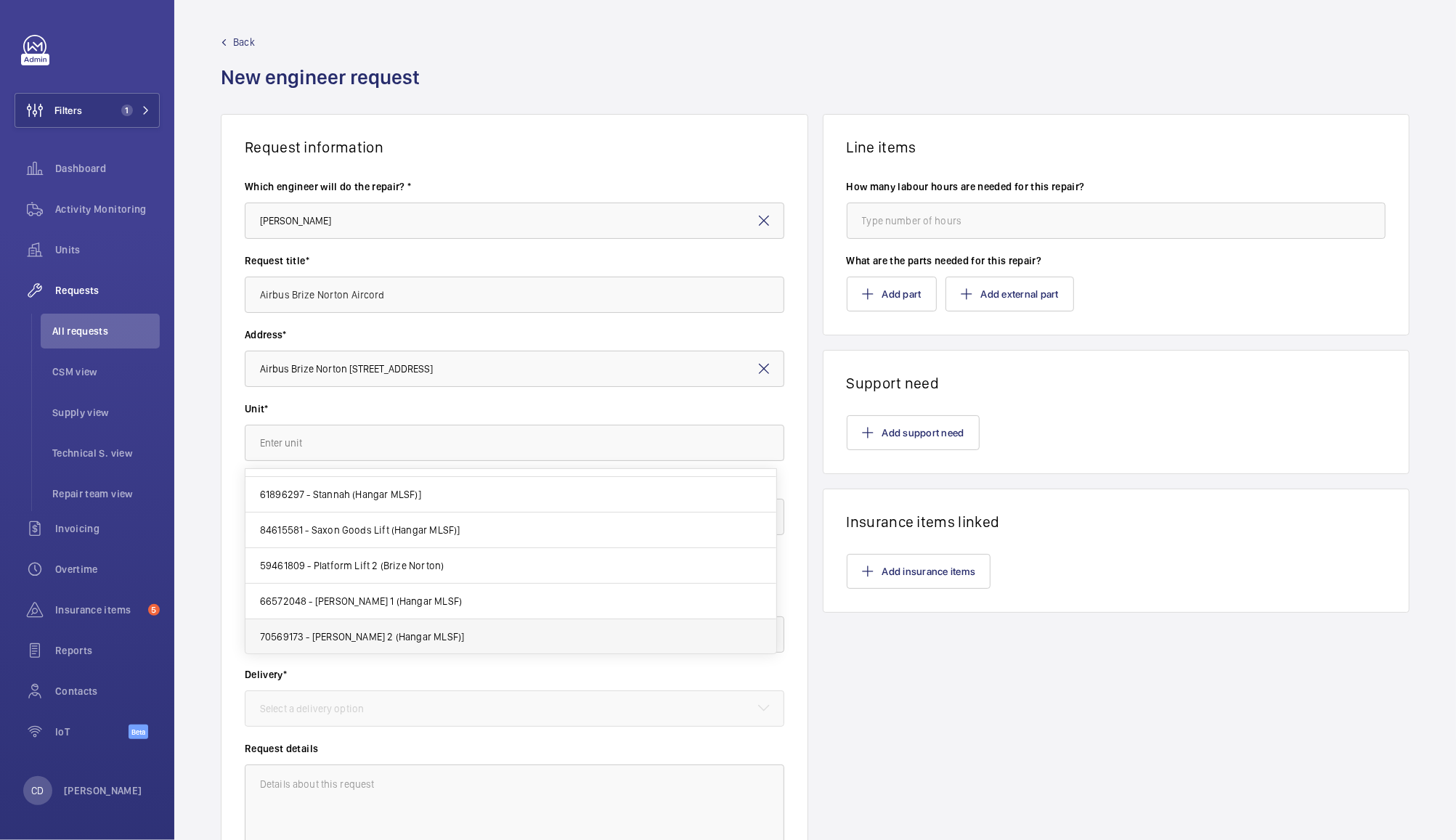
click at [457, 639] on mat-option "70569173 - Otis Passenger 2 (Hangar MLSF)]" at bounding box center [510, 637] width 531 height 35
type input "70569173 - Otis Passenger 2 (Hangar MLSF)]"
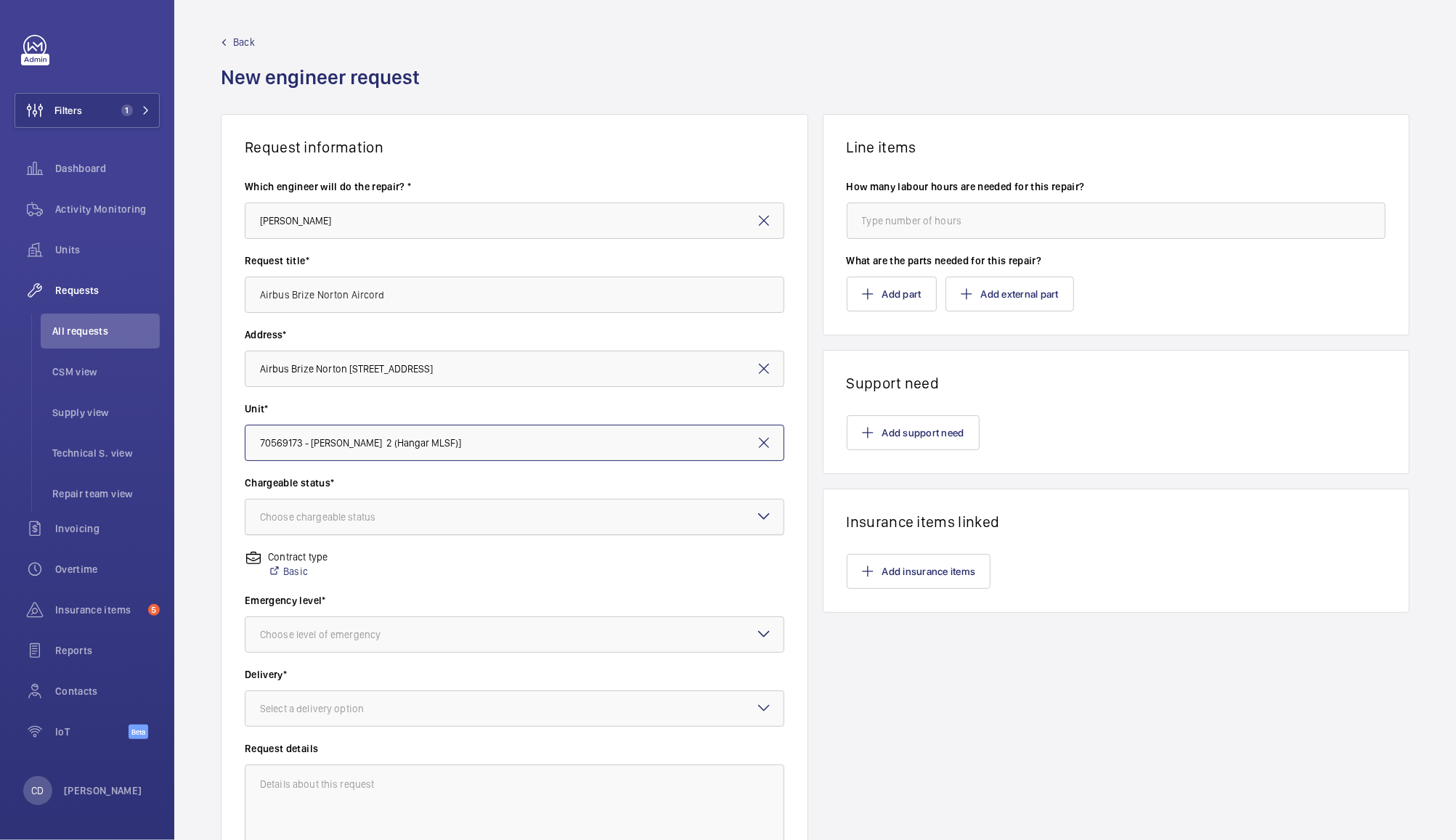
click at [541, 512] on div at bounding box center [514, 517] width 539 height 35
click at [526, 561] on span "Chargeable" at bounding box center [514, 561] width 509 height 15
click at [535, 636] on div at bounding box center [514, 635] width 539 height 35
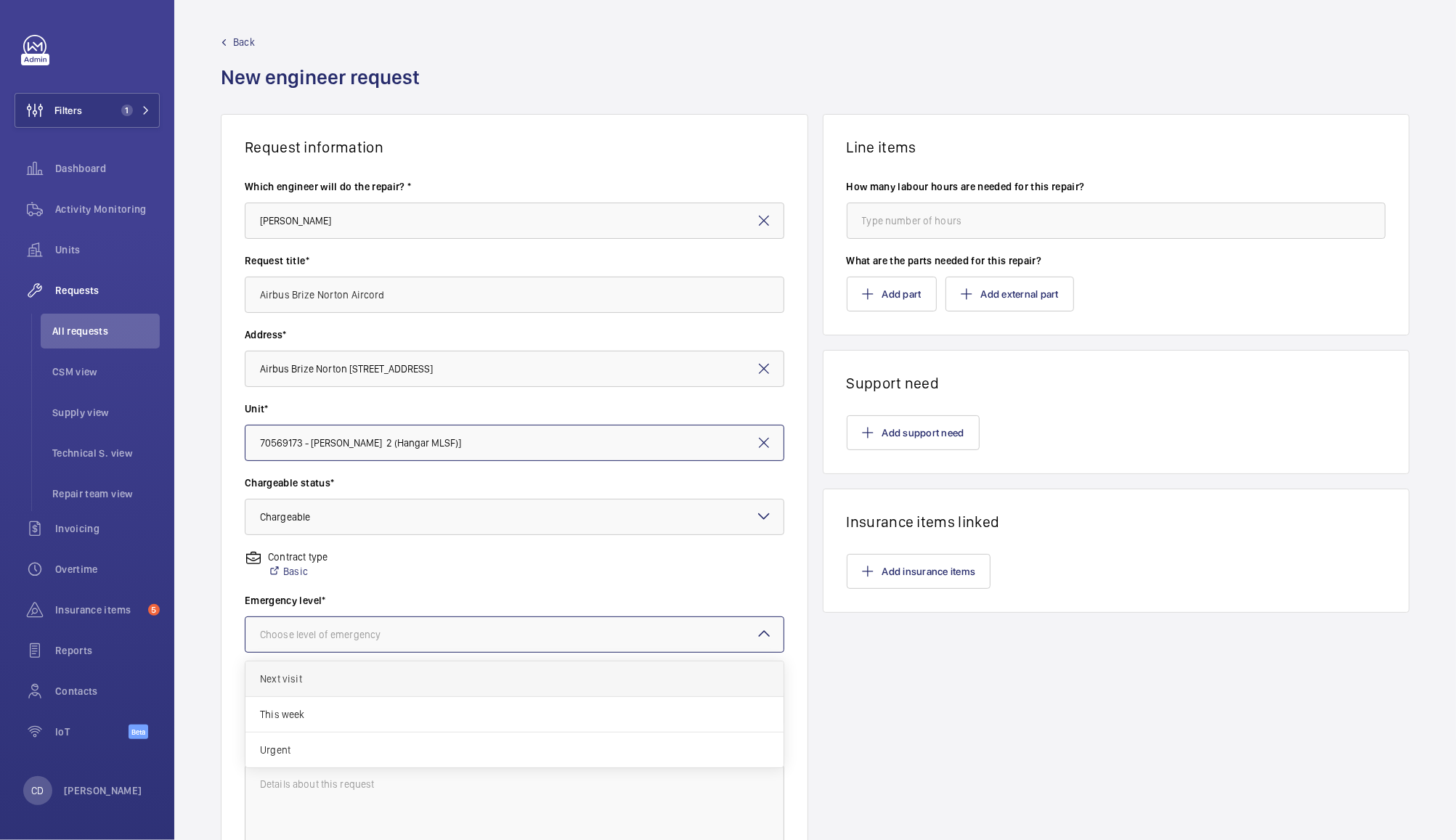
click at [484, 681] on span "Next visit" at bounding box center [514, 678] width 509 height 15
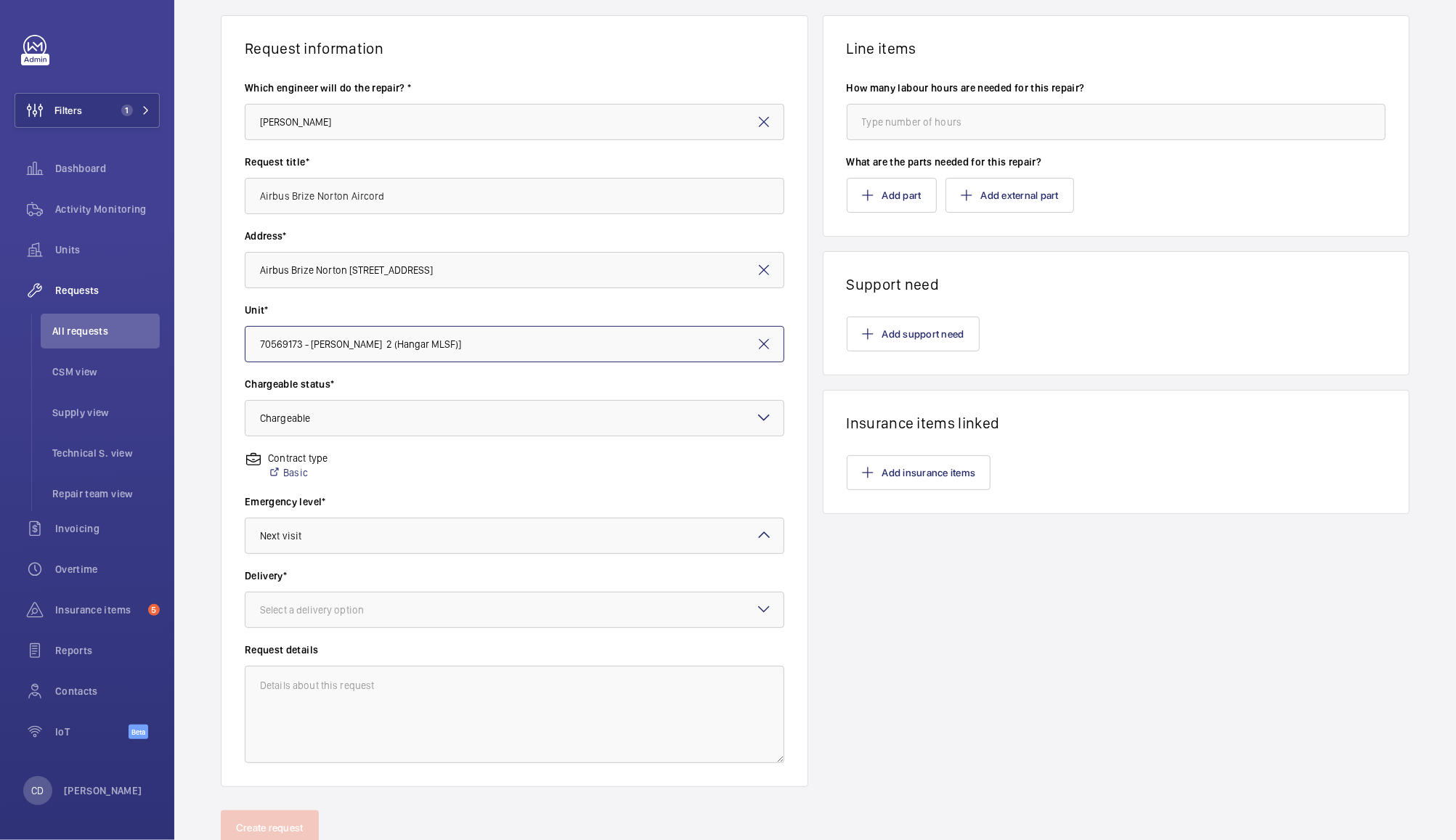
scroll to position [125, 0]
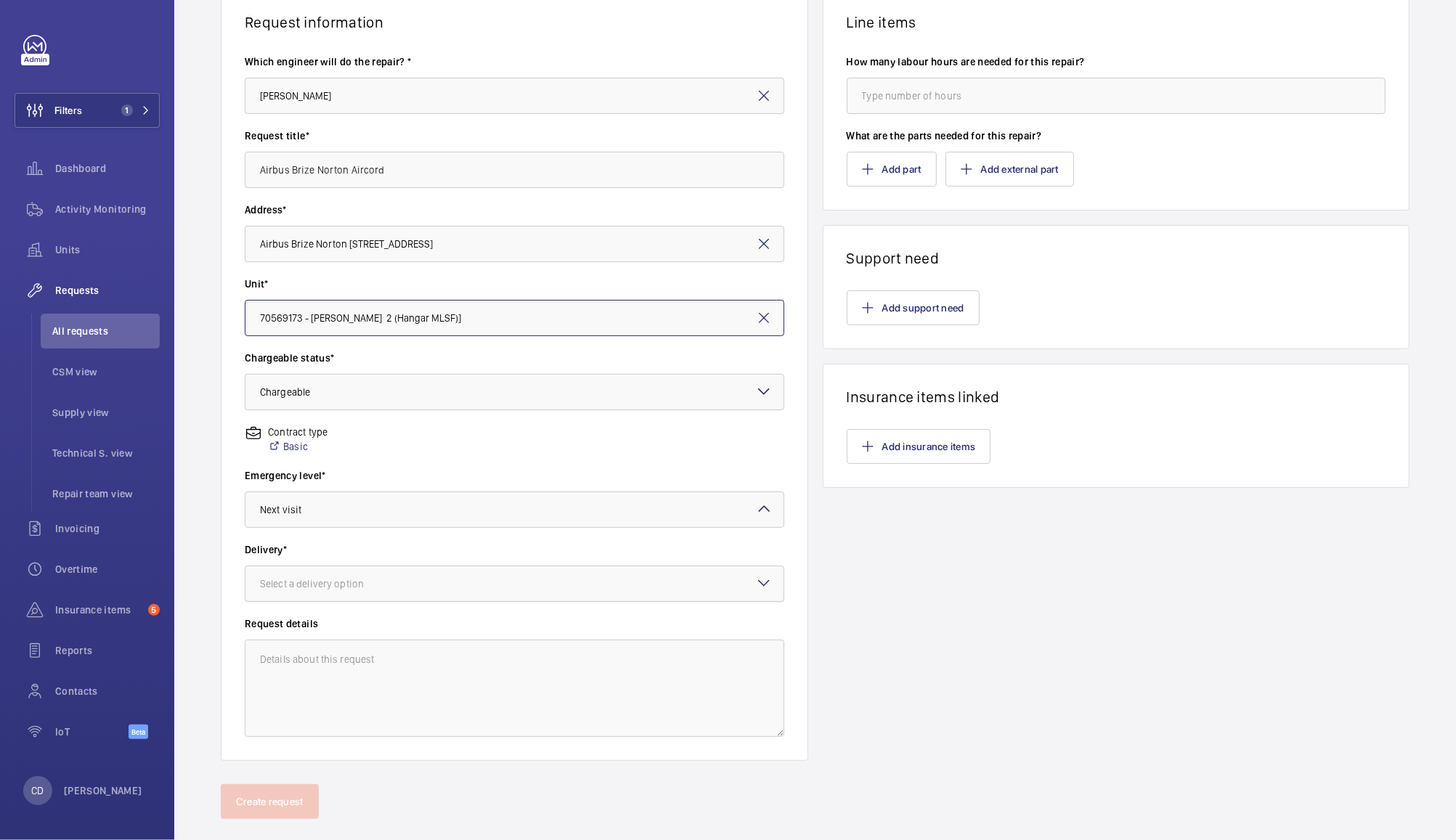
click at [547, 582] on div at bounding box center [514, 584] width 539 height 35
click at [504, 749] on span "Specified in comment" at bounding box center [514, 753] width 509 height 15
click at [541, 578] on div at bounding box center [514, 584] width 539 height 35
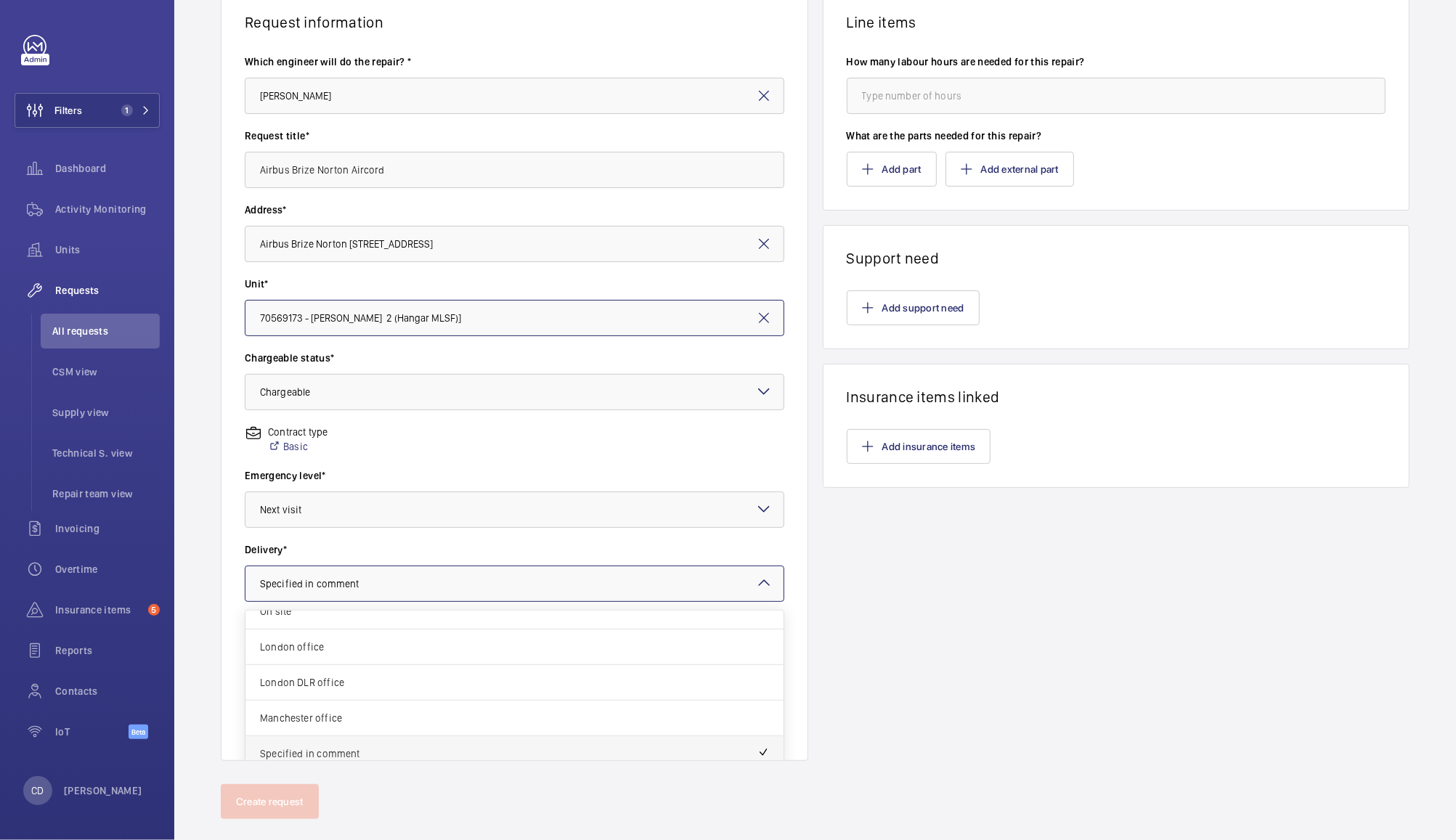
click at [504, 754] on span "Specified in comment" at bounding box center [508, 753] width 498 height 15
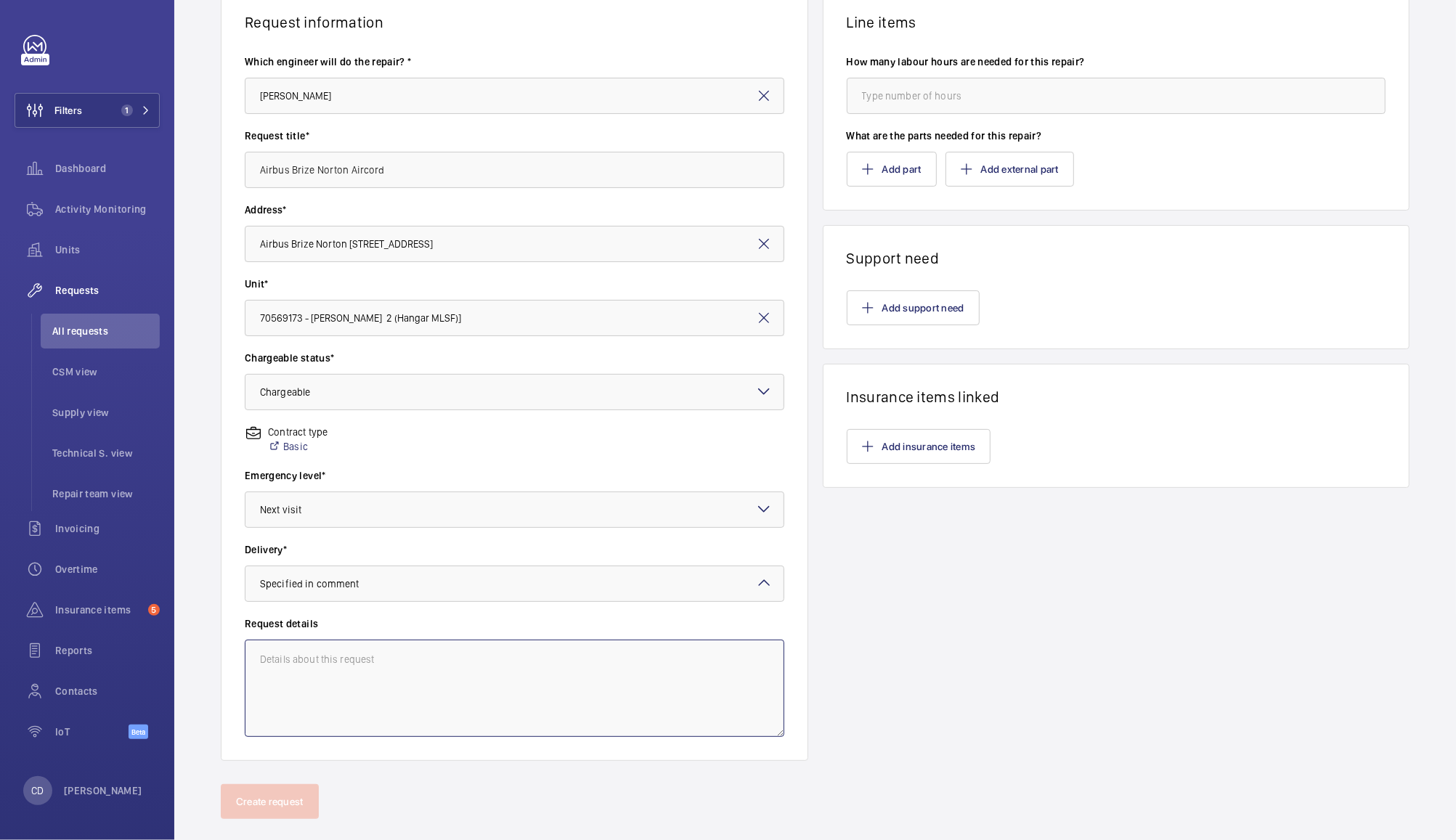
click at [505, 685] on textarea at bounding box center [514, 688] width 540 height 97
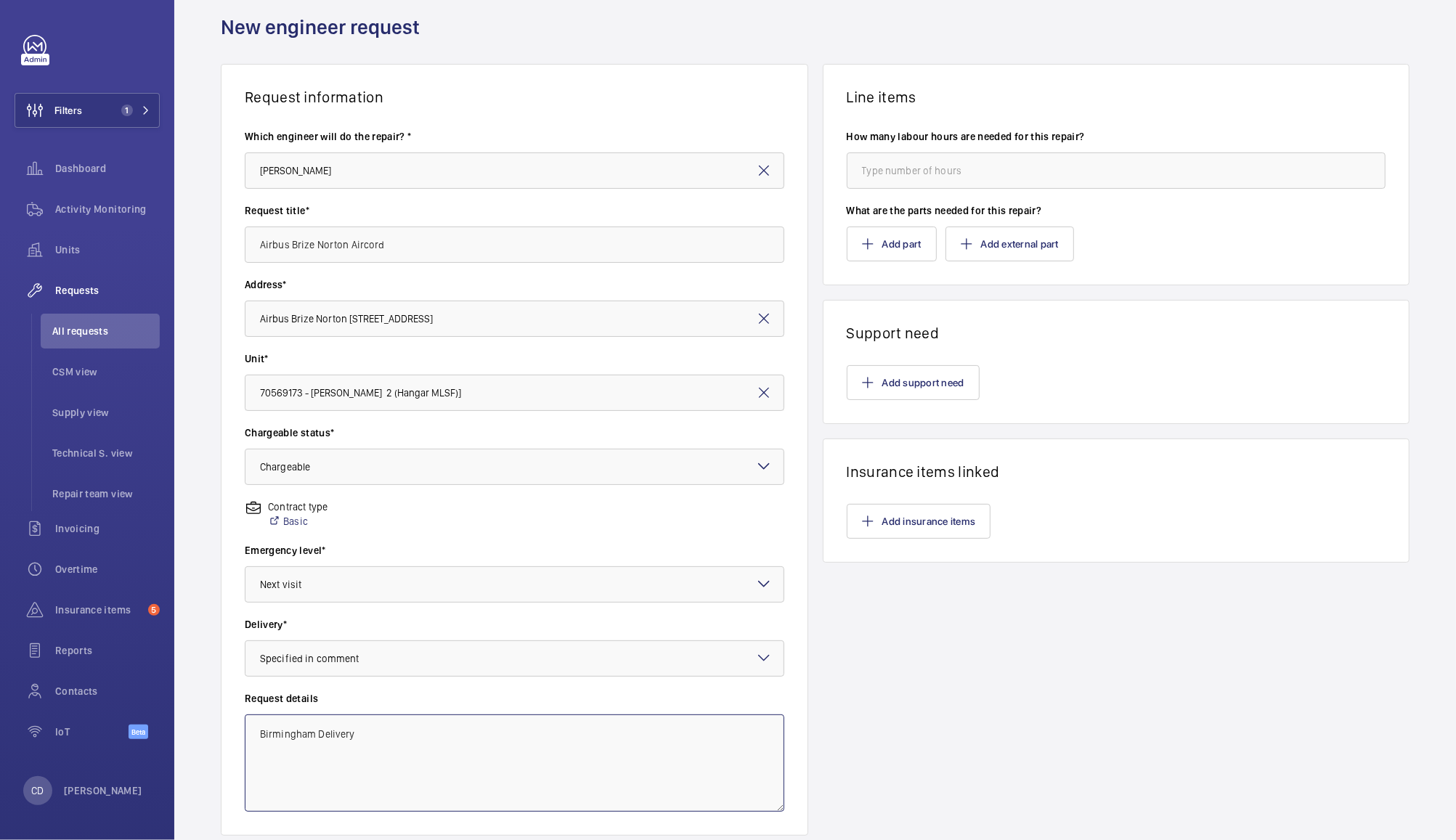
scroll to position [0, 0]
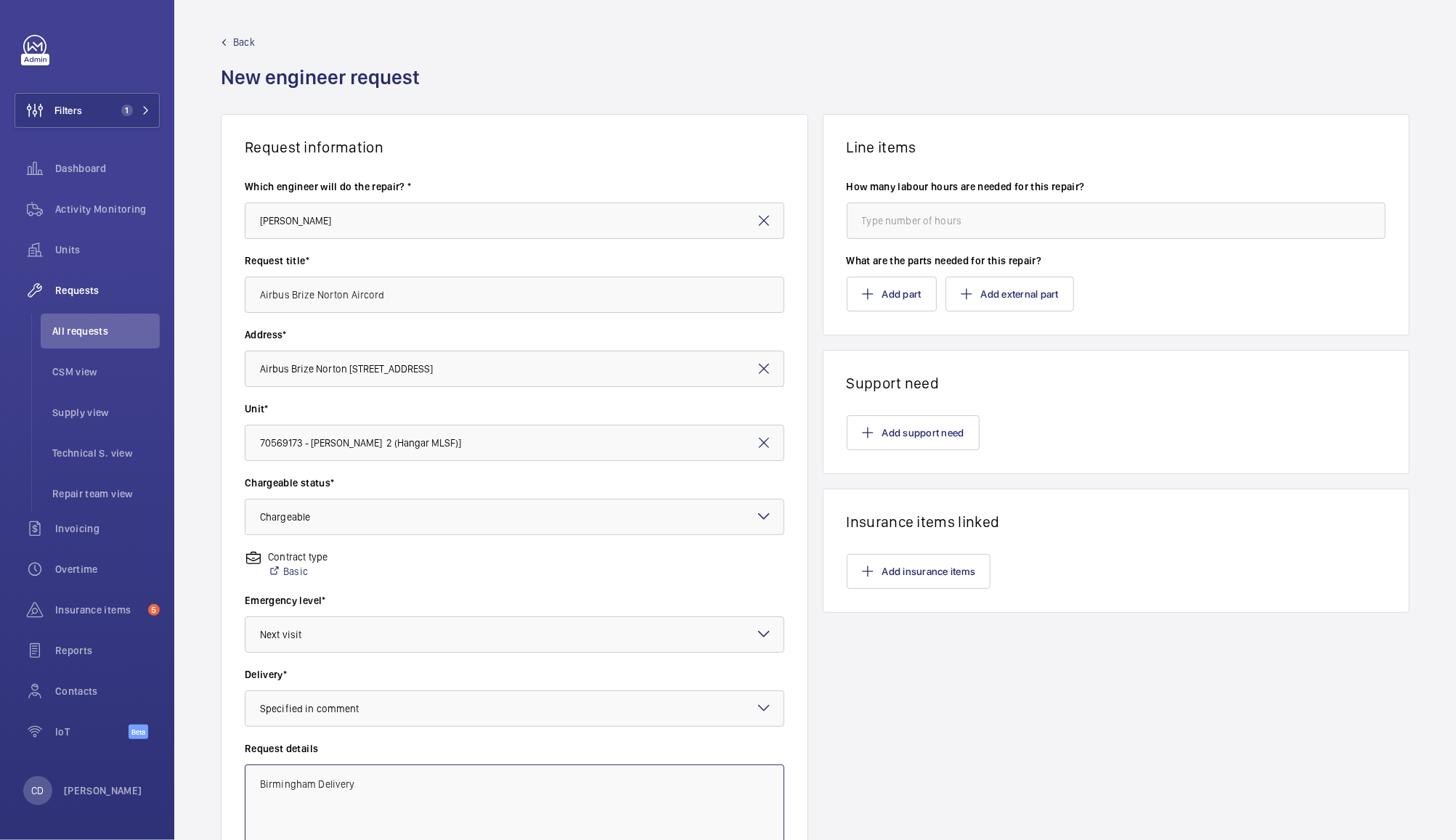
type textarea "Birmingham Delivery"
click at [1115, 218] on input "number" at bounding box center [1117, 220] width 540 height 36
type input "2"
click at [893, 289] on button "Add part" at bounding box center [892, 294] width 90 height 35
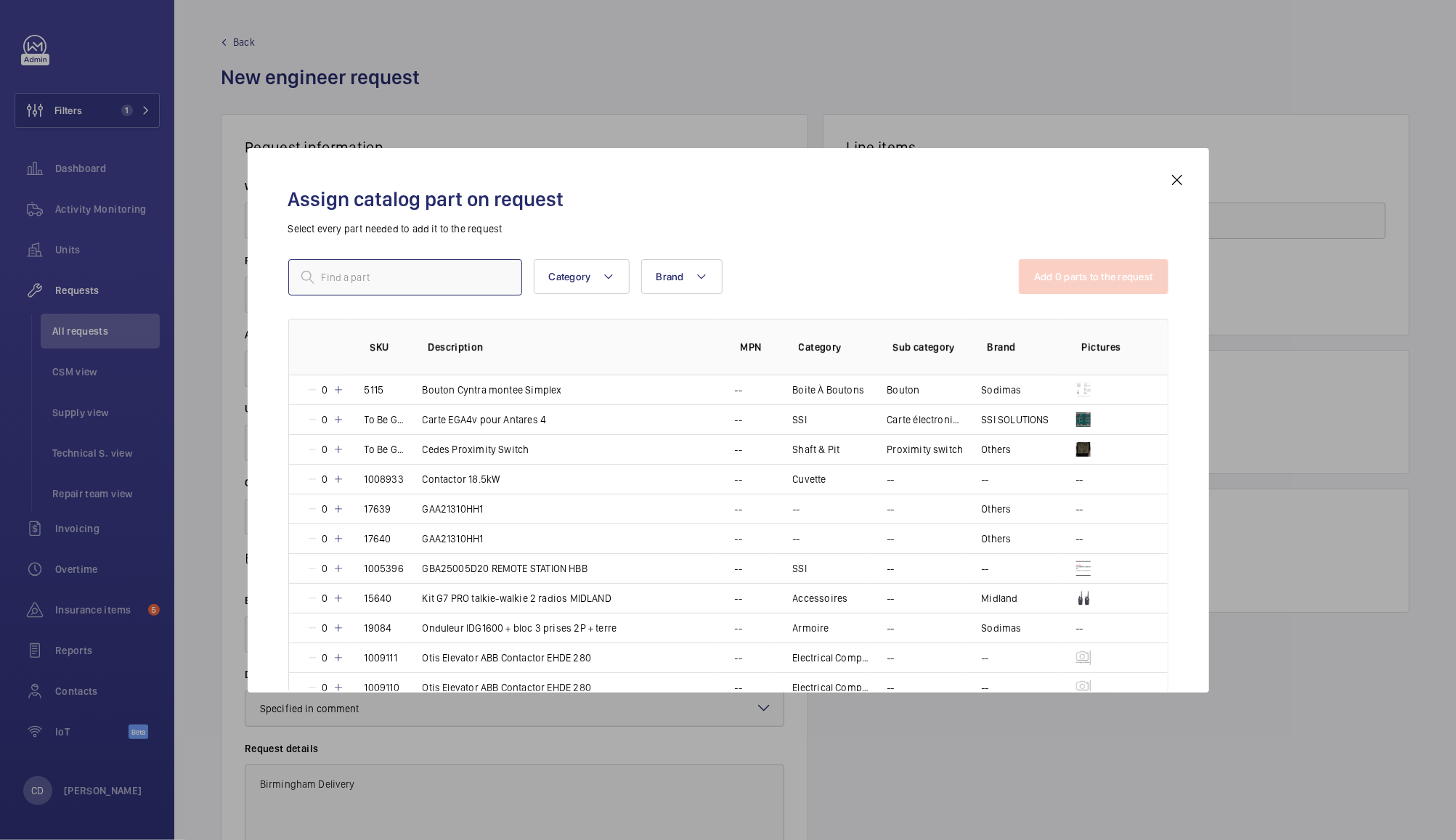
click at [439, 279] on input "text" at bounding box center [405, 276] width 234 height 36
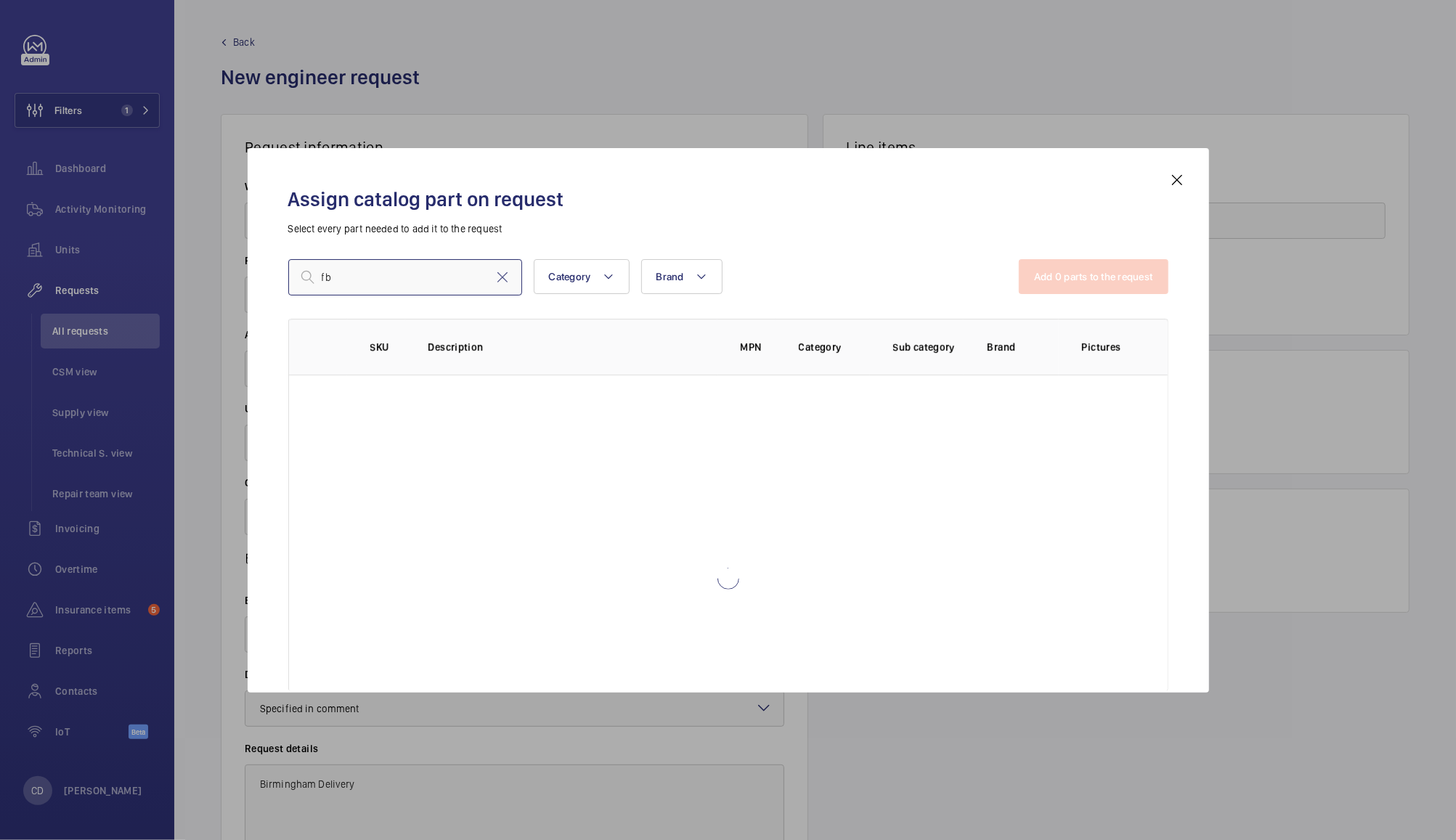
type input "f"
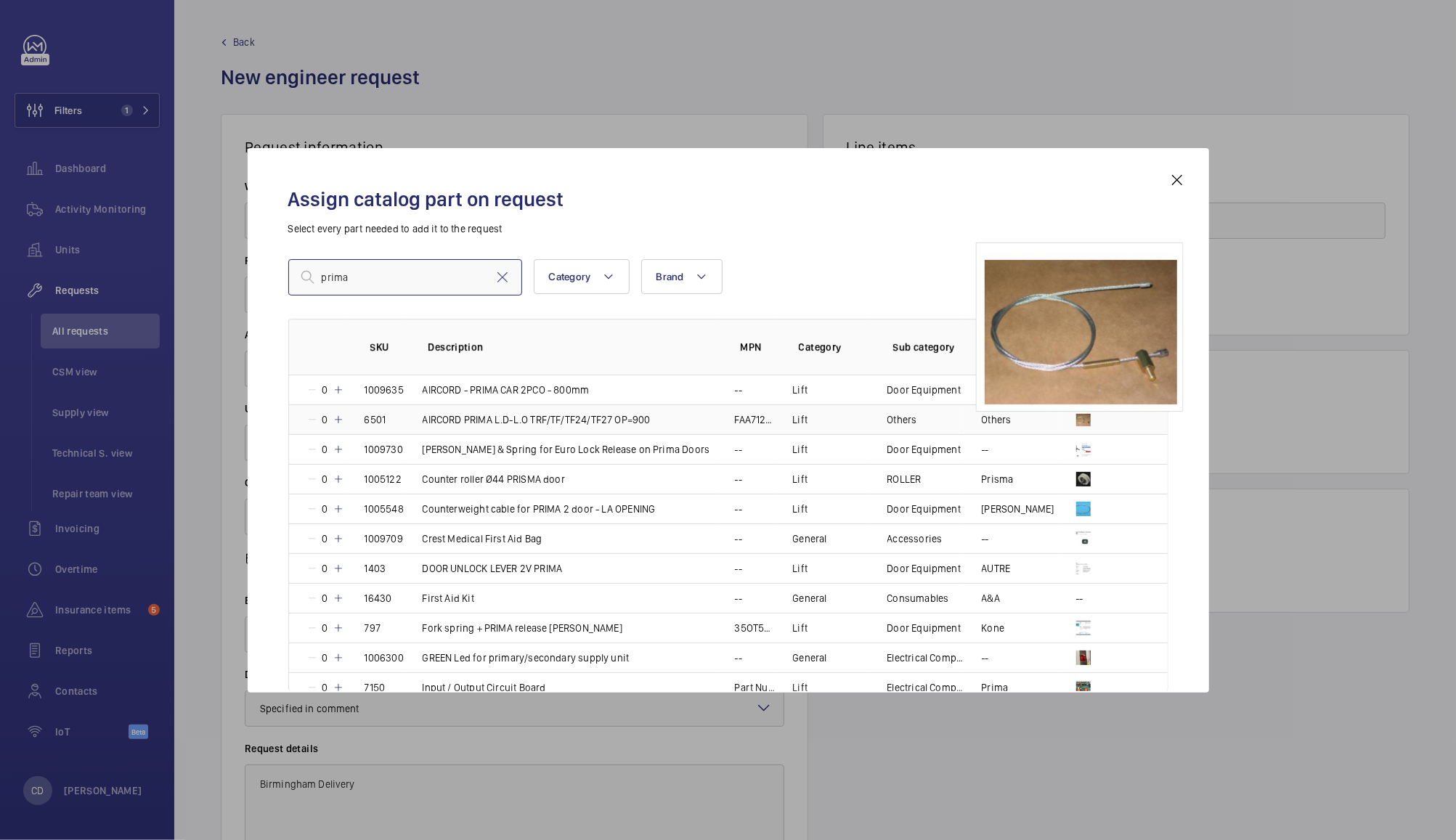
type input "prima"
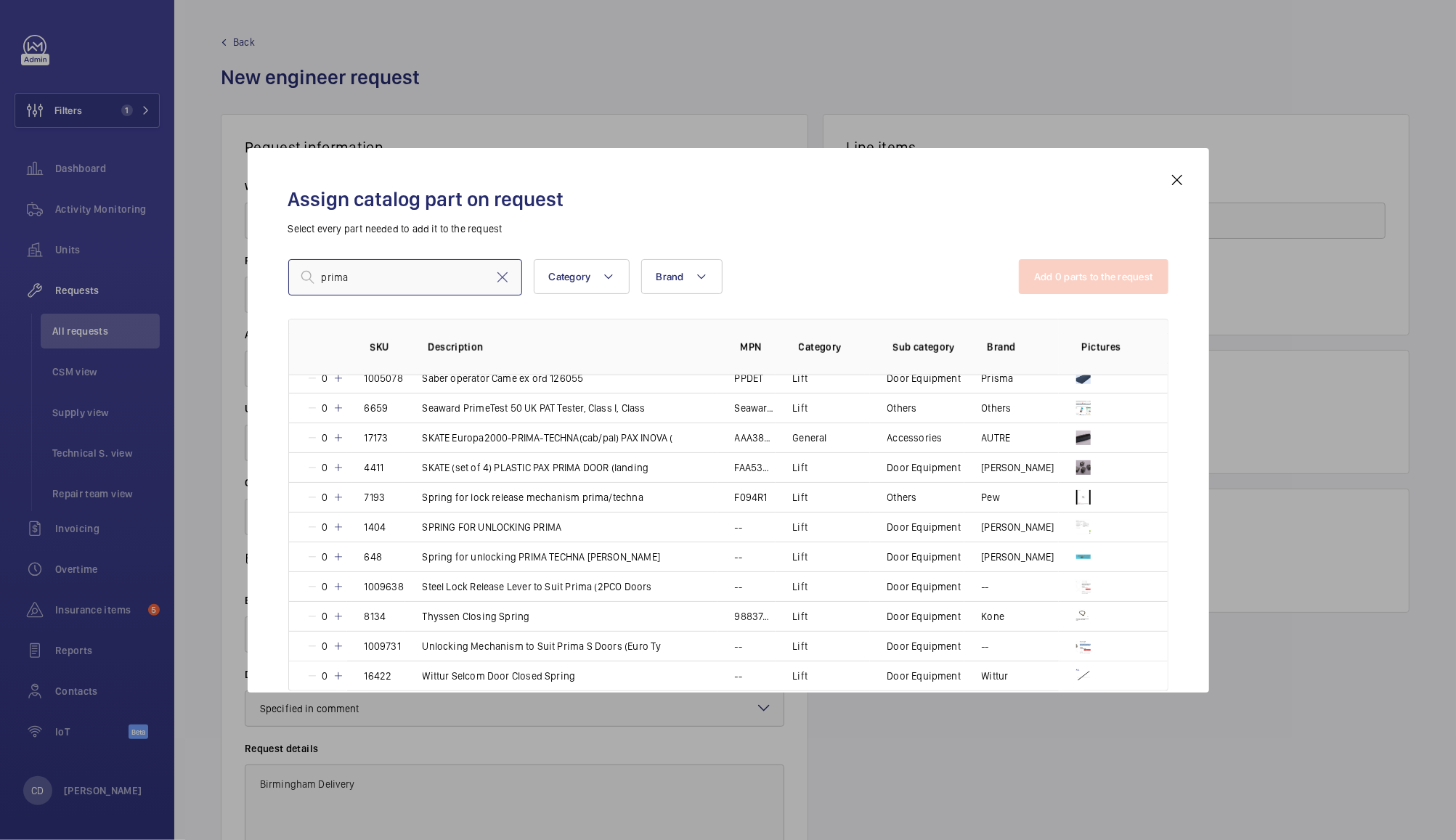
scroll to position [1643, 0]
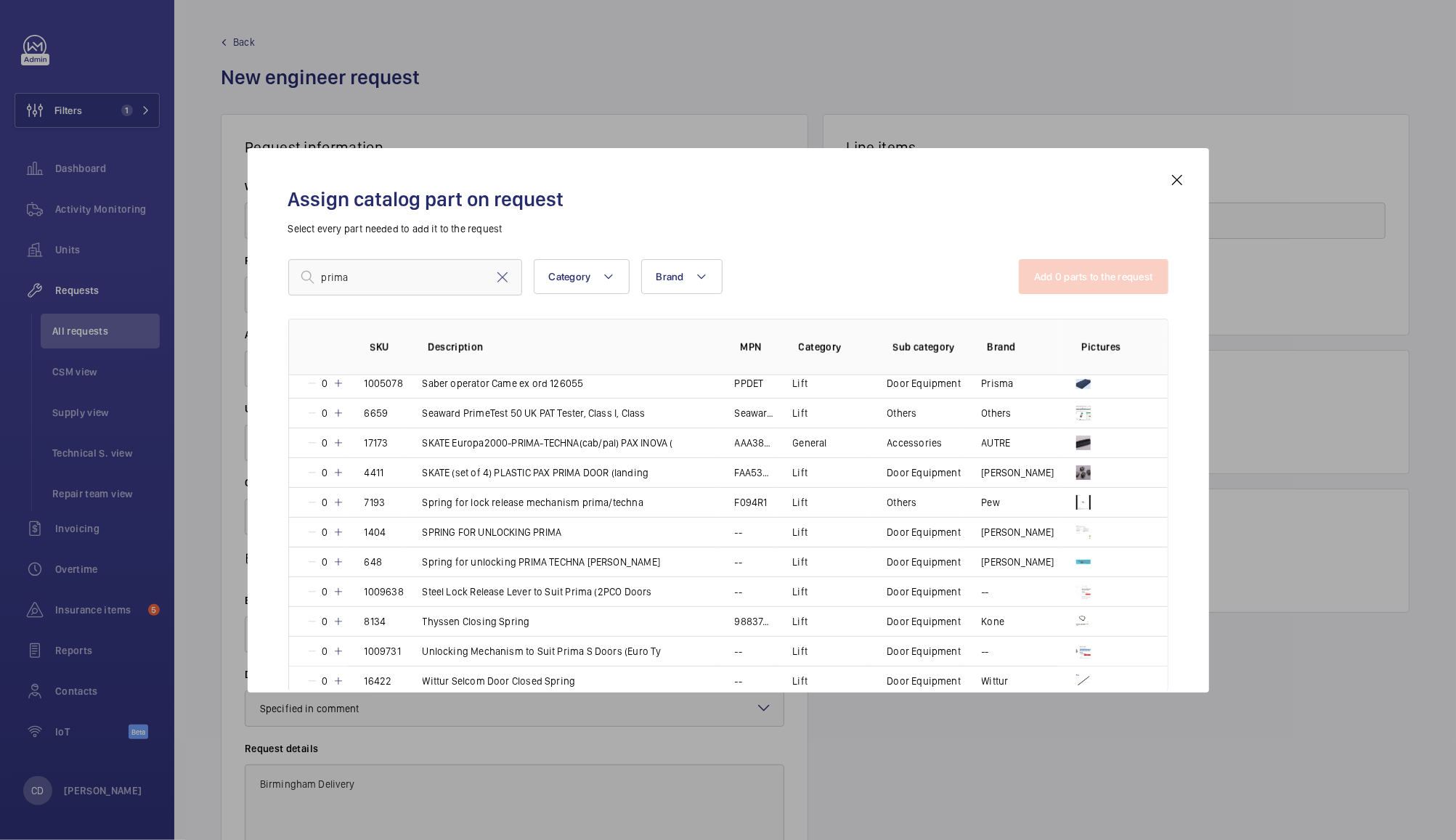
click at [1176, 180] on mat-icon at bounding box center [1177, 180] width 18 height 18
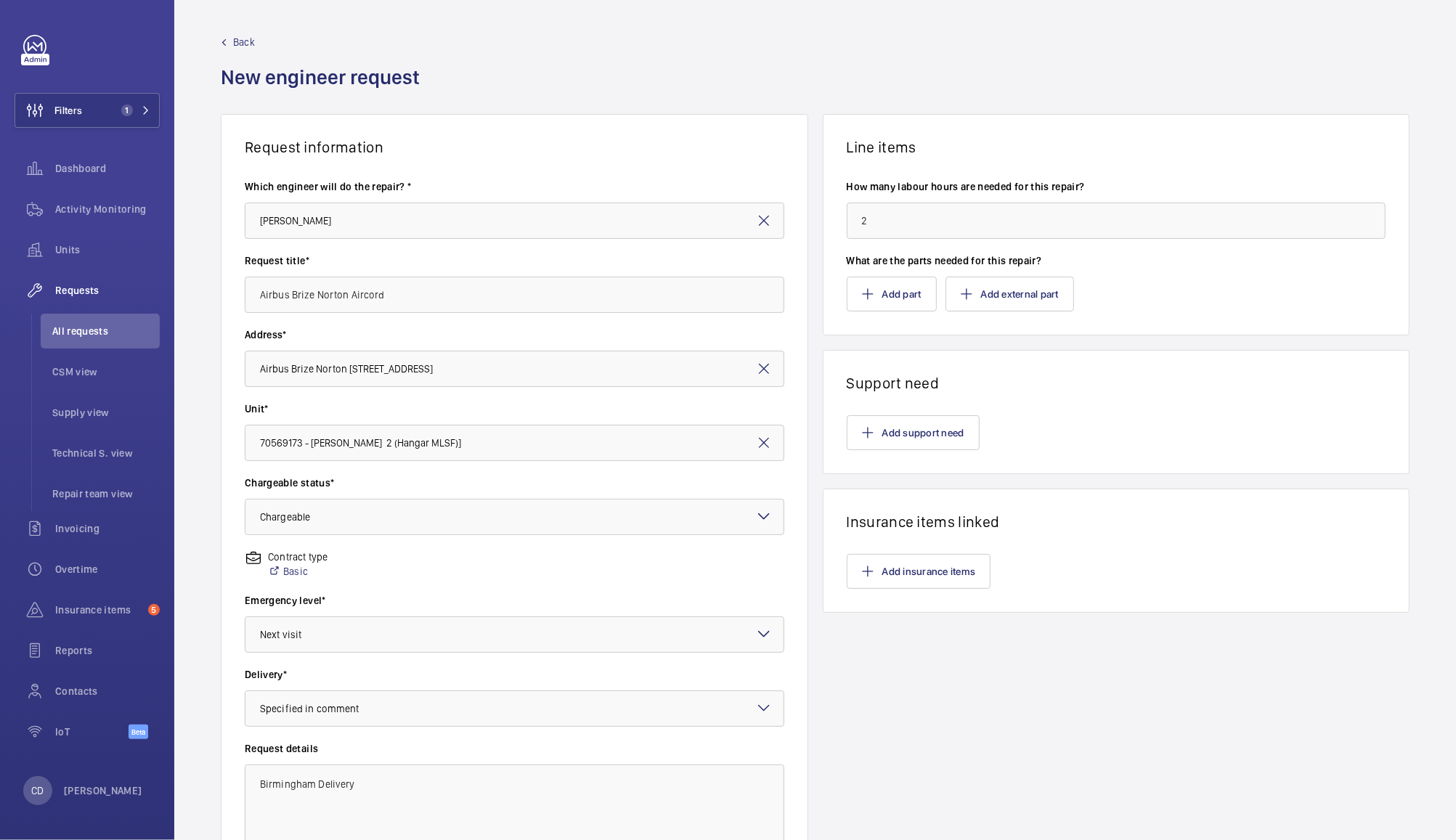
scroll to position [96, 0]
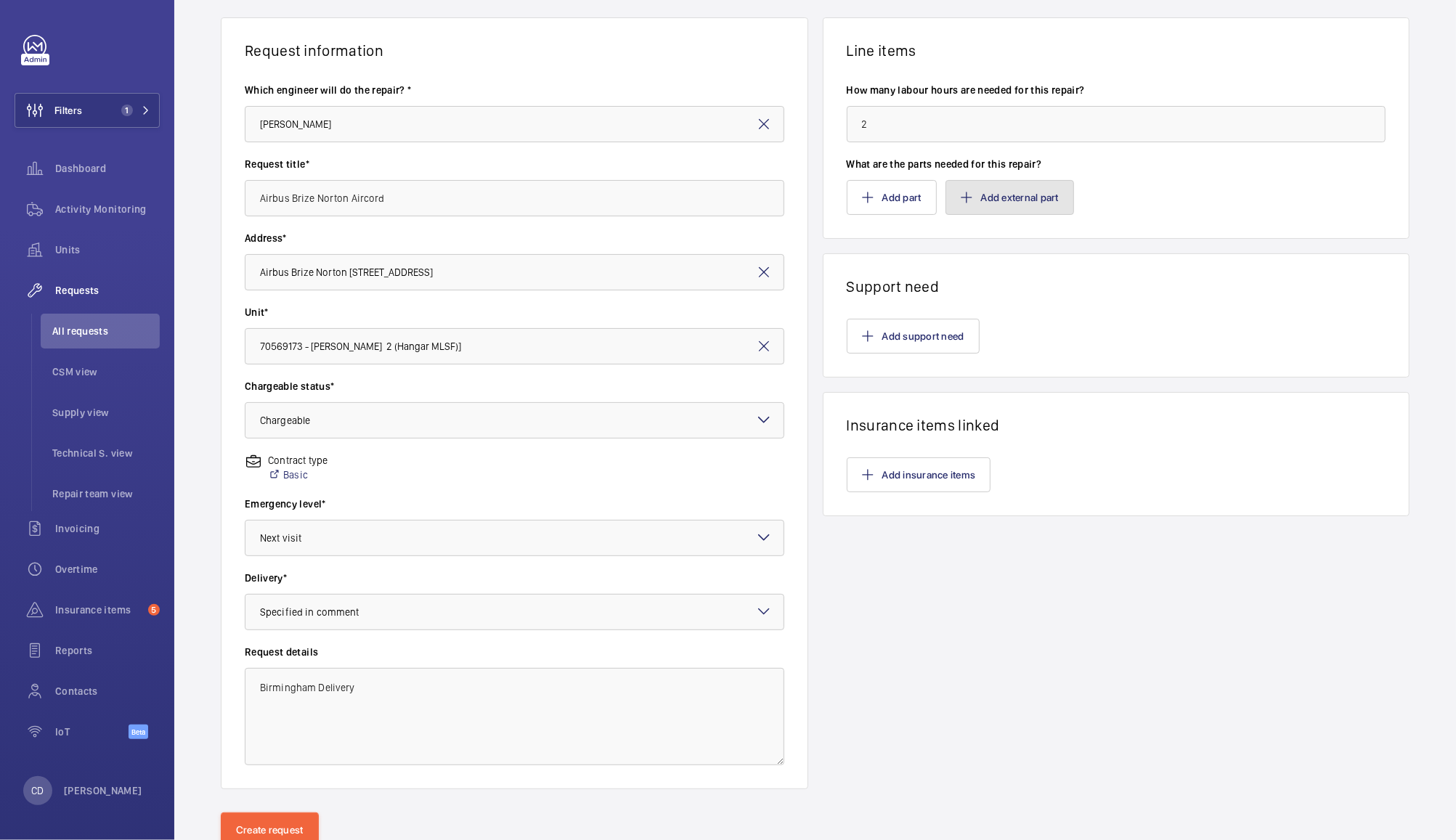
click at [1012, 204] on button "Add external part" at bounding box center [1010, 198] width 129 height 35
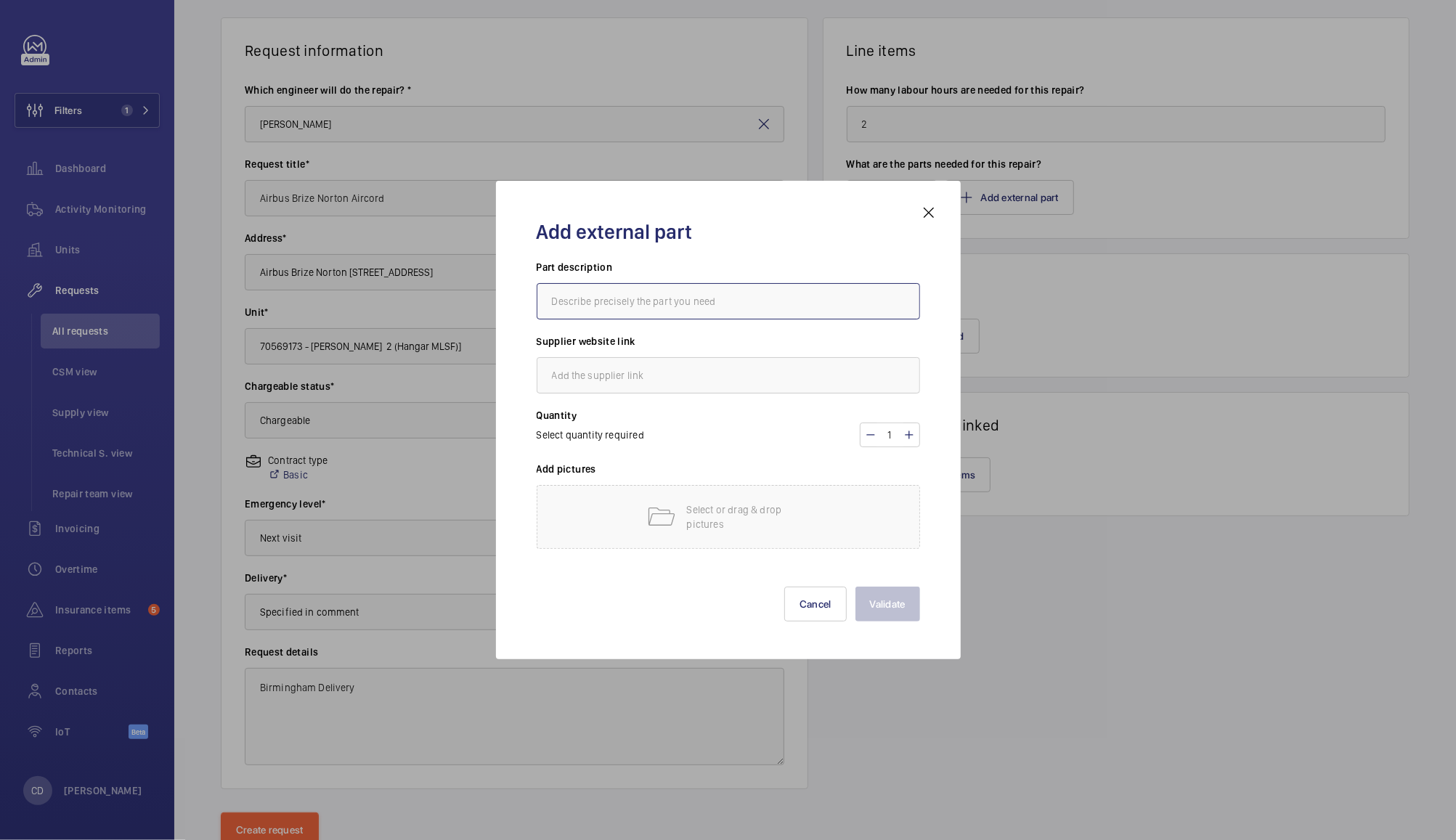
click at [760, 302] on input "text" at bounding box center [728, 301] width 384 height 36
click at [650, 299] on input "text" at bounding box center [728, 301] width 384 height 36
paste input "CABLE / AIRCORD FOR CWT (COUNTERWEIGHT, DOOR CLOSER) PRIMA"
type input "CABLE / AIRCORD FOR CWT (COUNTERWEIGHT, DOOR CLOSER) PRIMA"
click at [699, 375] on input "text" at bounding box center [728, 375] width 384 height 36
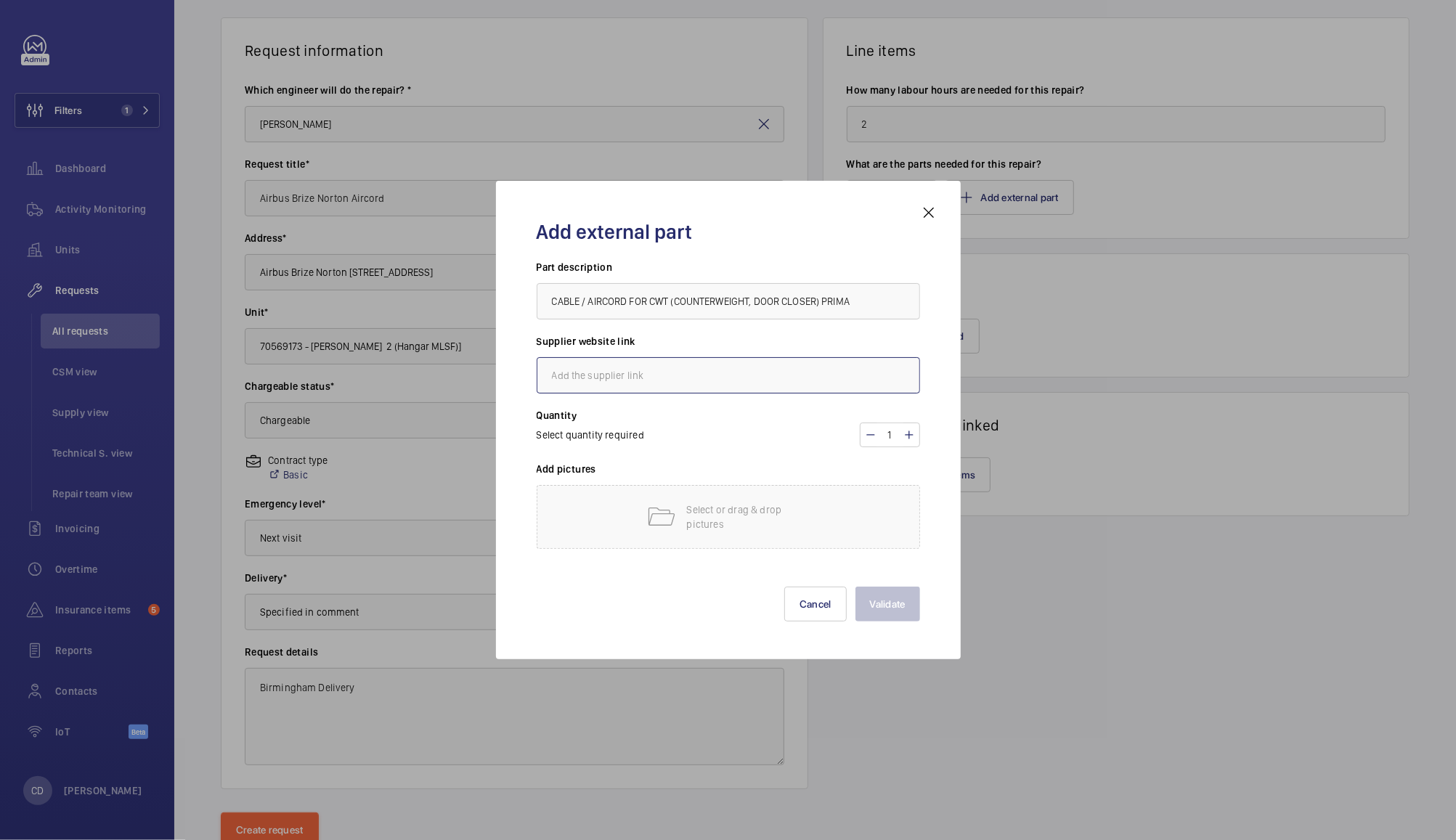
paste input "https://www.liftcomponents.co.uk/landing/door-components/aircords/fba712bz1.html"
type input "https://www.liftcomponents.co.uk/landing/door-components/aircords/fba712bz1.html"
click at [767, 511] on p "Select or drag & drop pictures" at bounding box center [748, 517] width 124 height 29
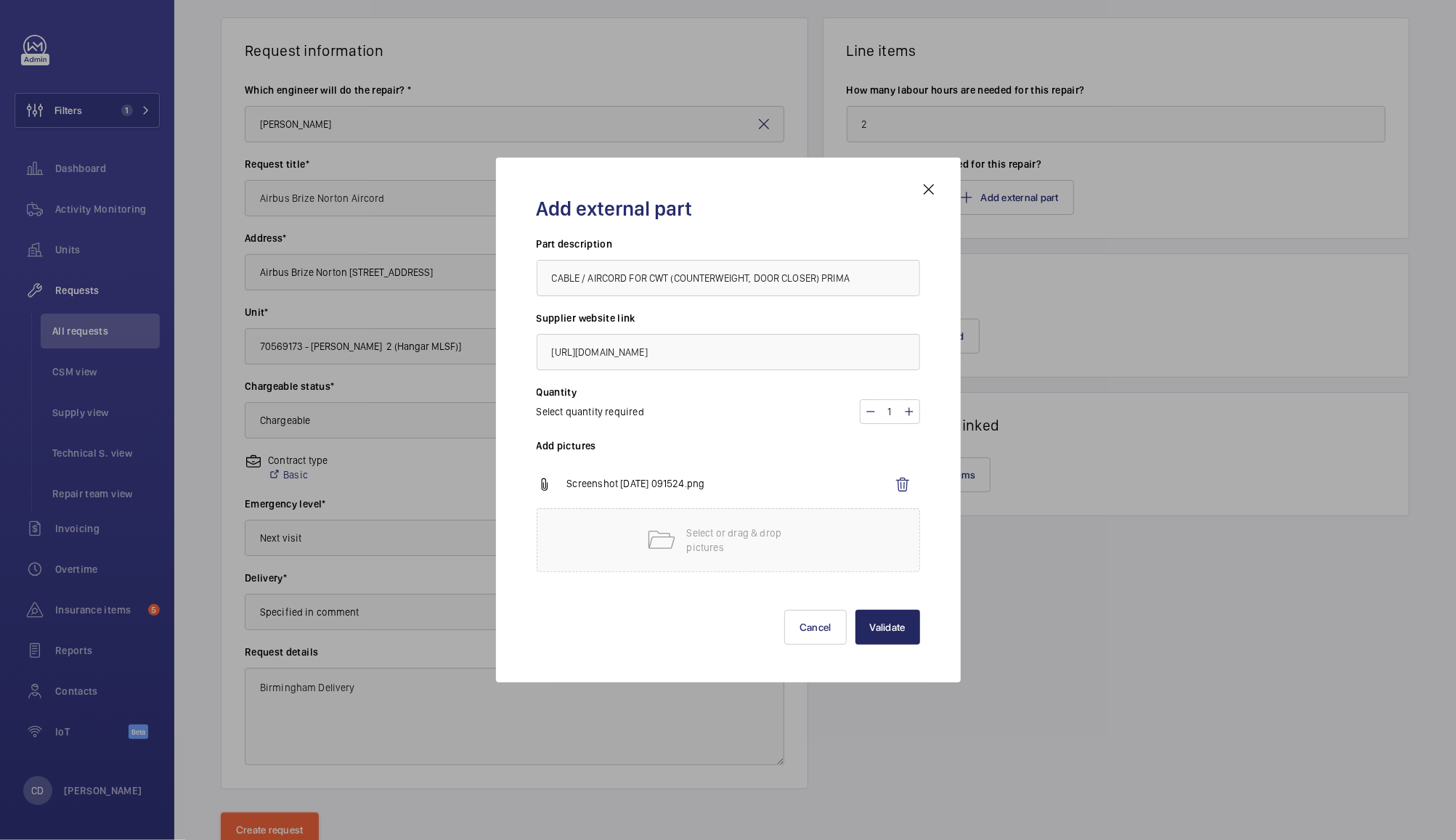
click at [894, 630] on button "Validate" at bounding box center [888, 627] width 64 height 35
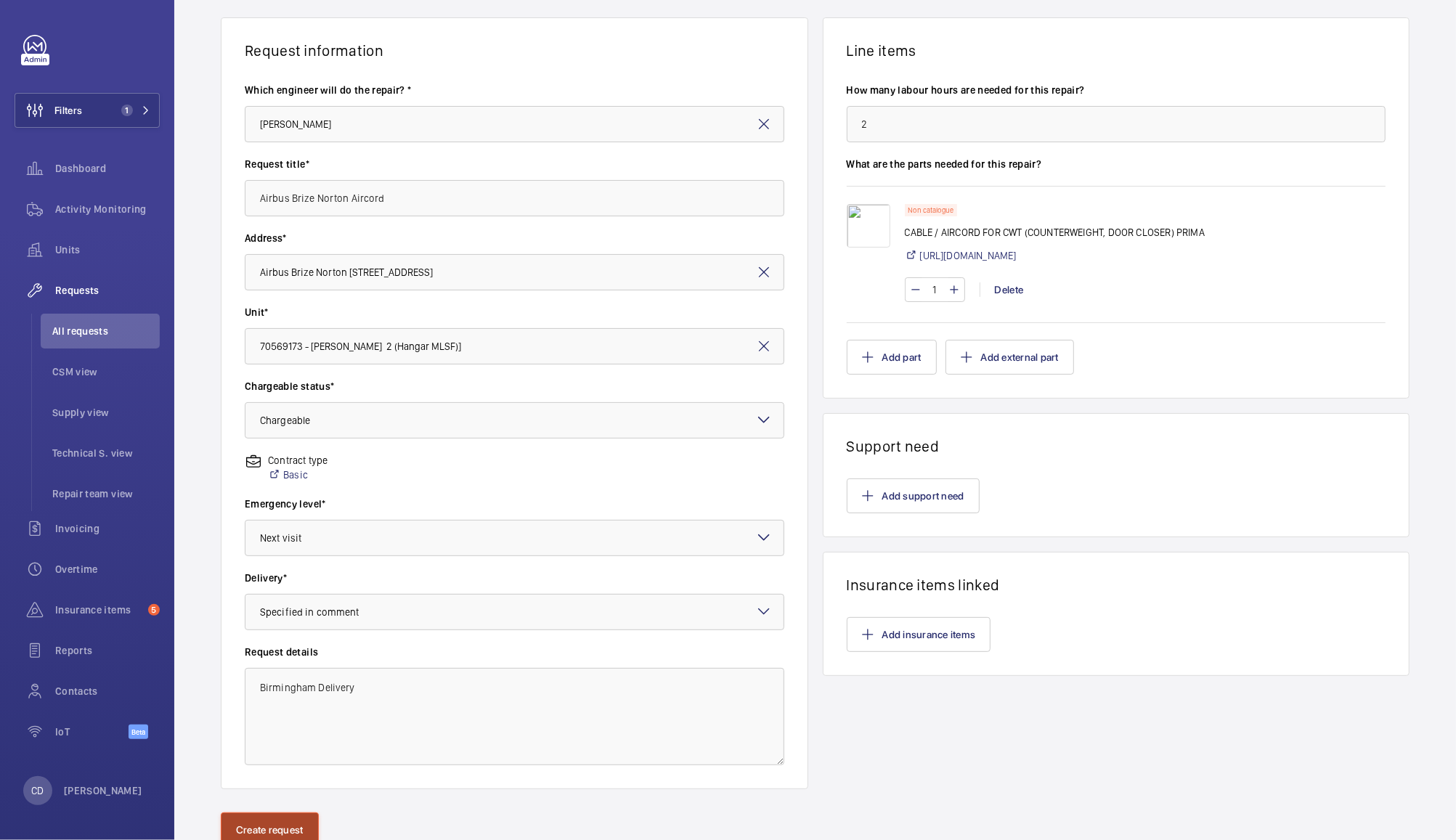
click at [286, 819] on button "Create request" at bounding box center [270, 830] width 98 height 35
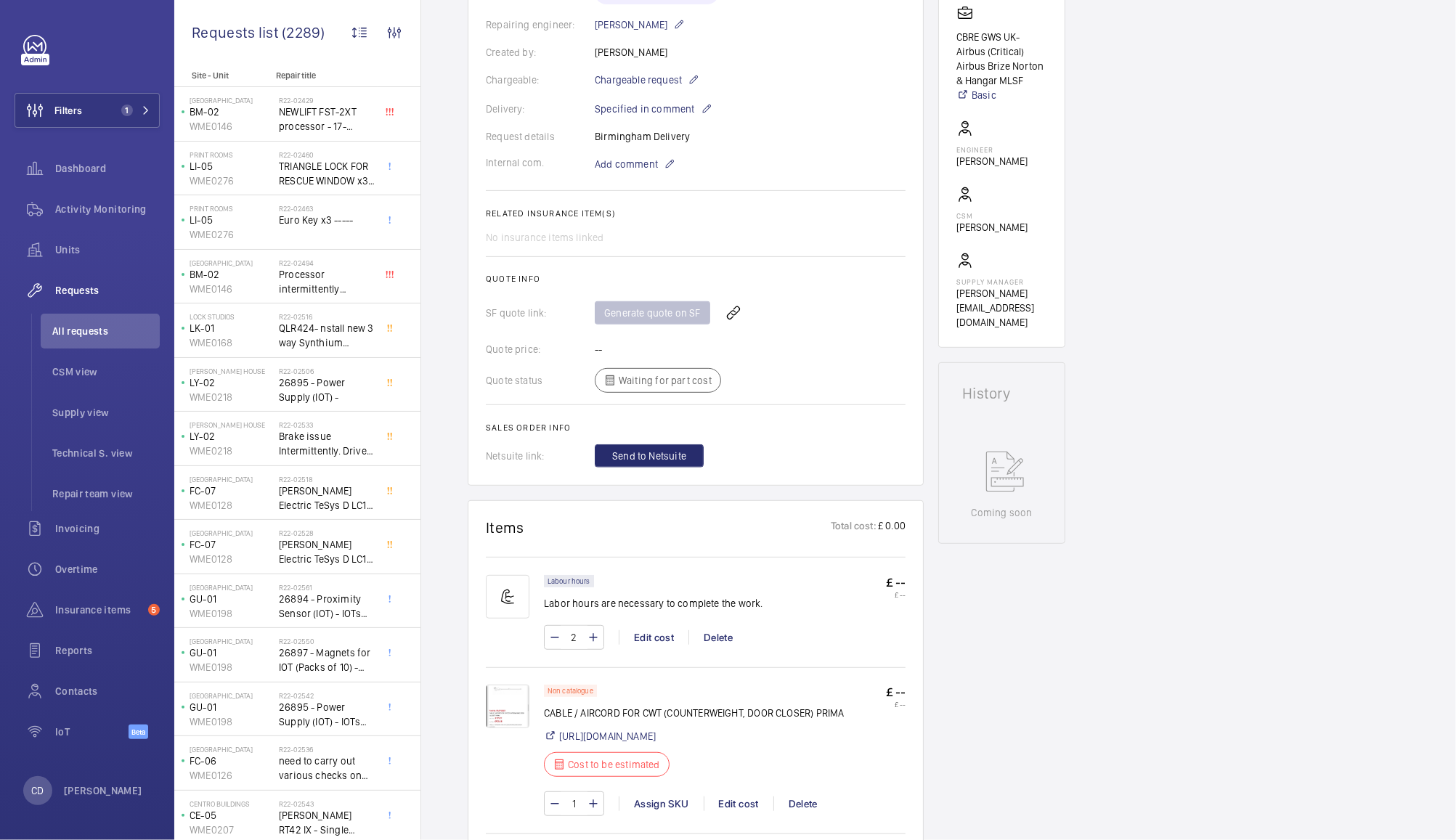
scroll to position [414, 0]
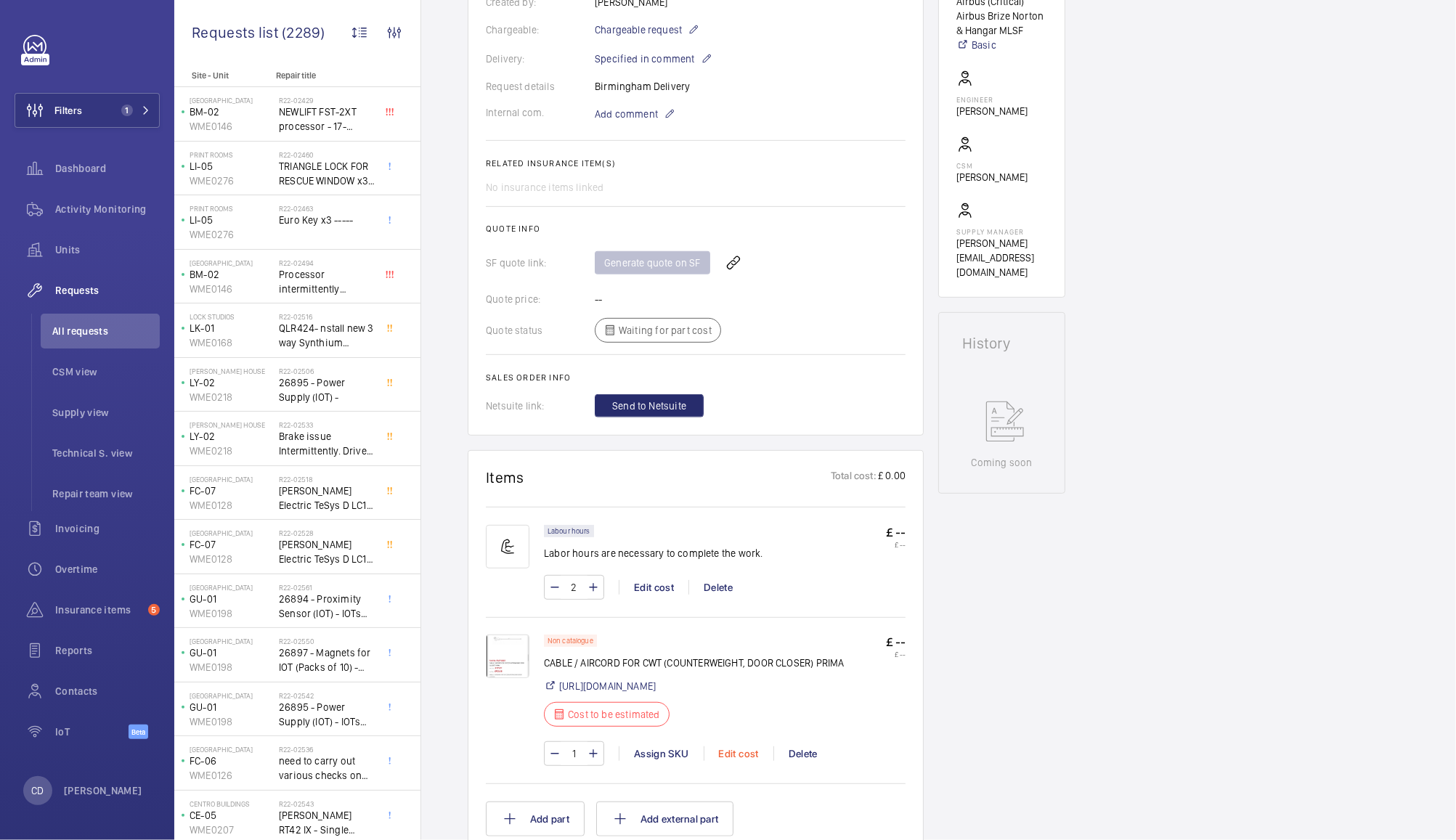
click at [744, 761] on div "Edit cost" at bounding box center [739, 753] width 70 height 15
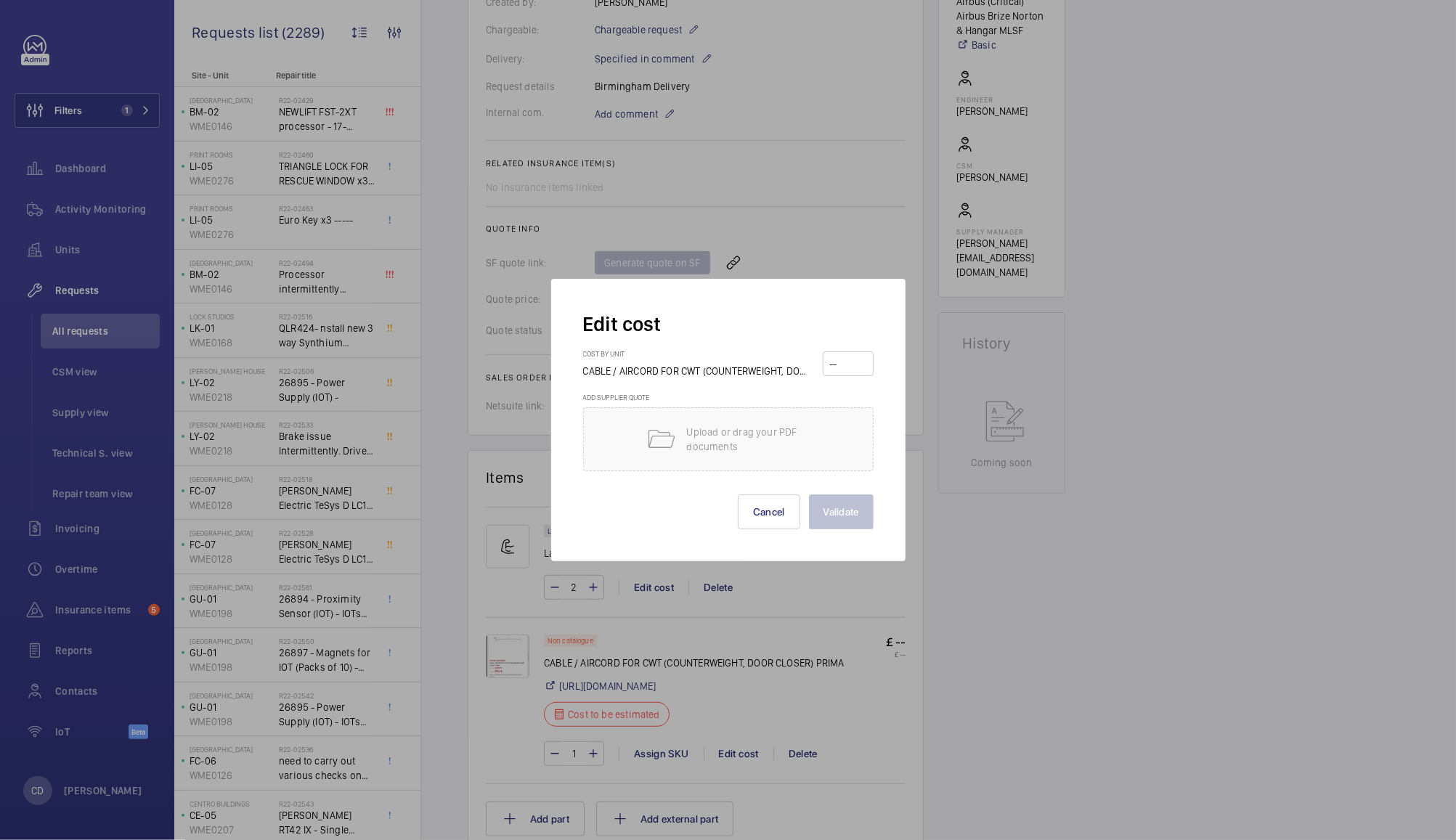
click at [853, 361] on input "number" at bounding box center [847, 364] width 40 height 23
type input "77.07"
click at [837, 511] on button "Validate" at bounding box center [841, 512] width 64 height 35
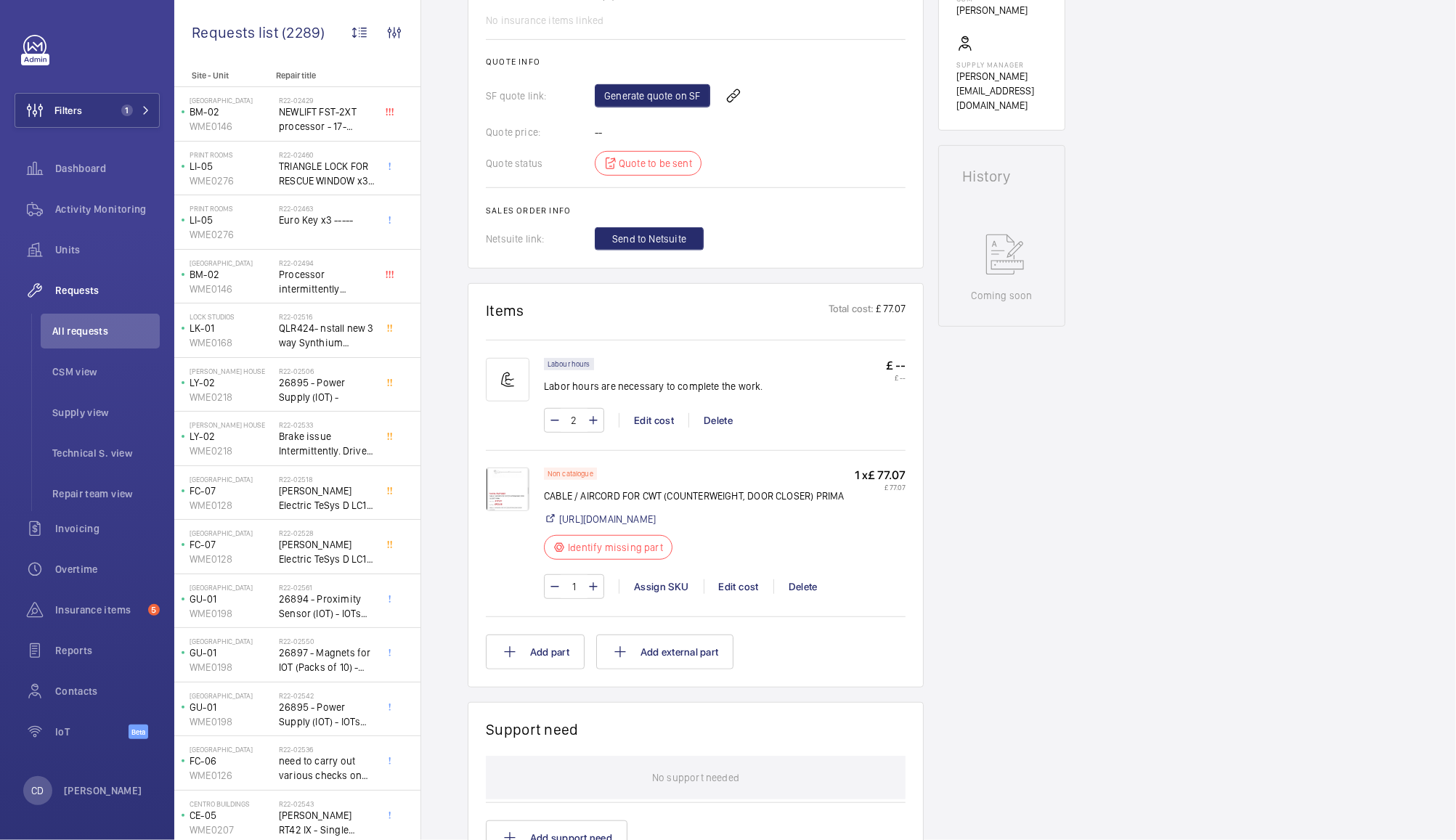
scroll to position [470, 0]
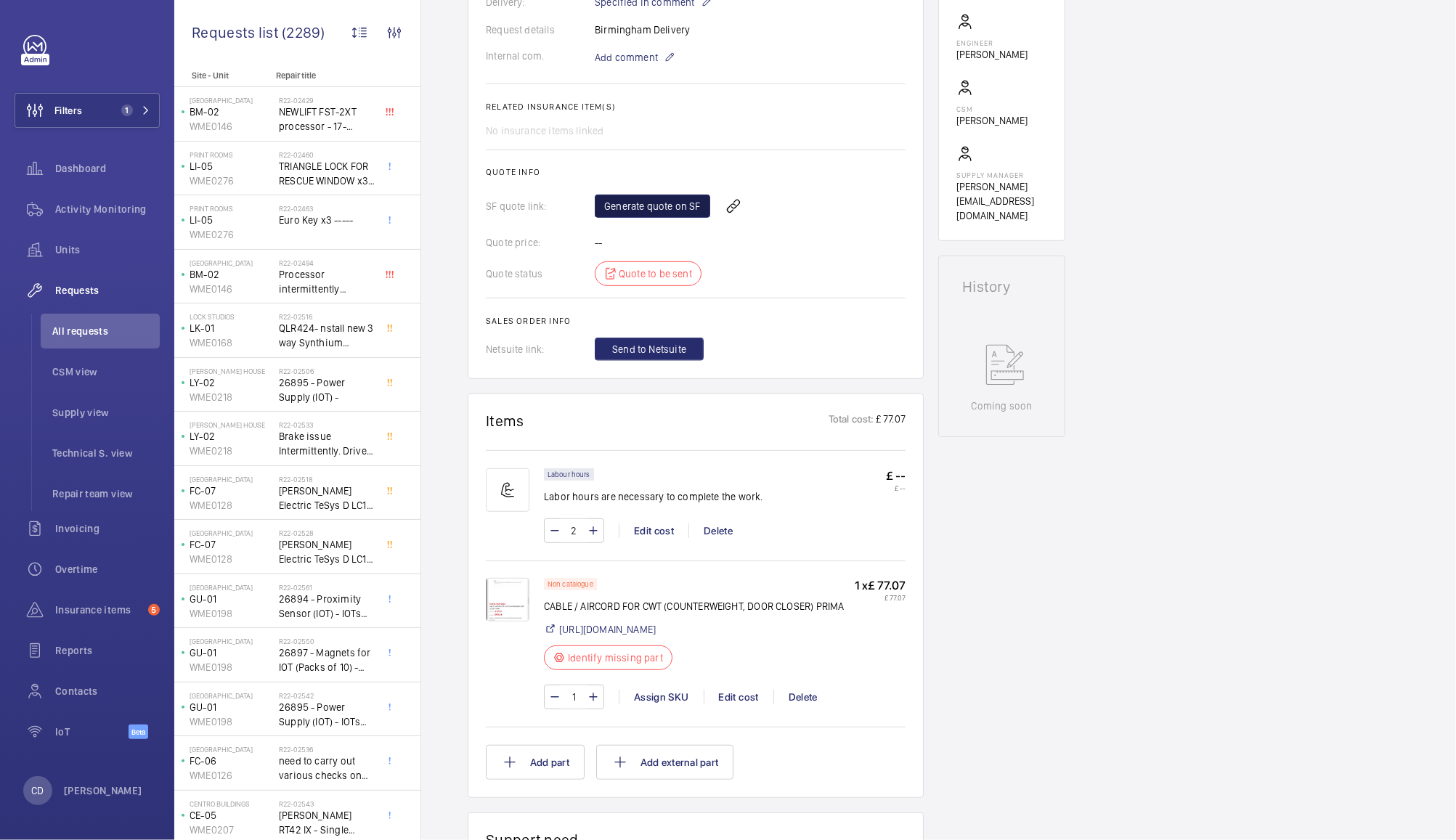
click at [644, 205] on link "Generate quote on SF" at bounding box center [653, 206] width 116 height 23
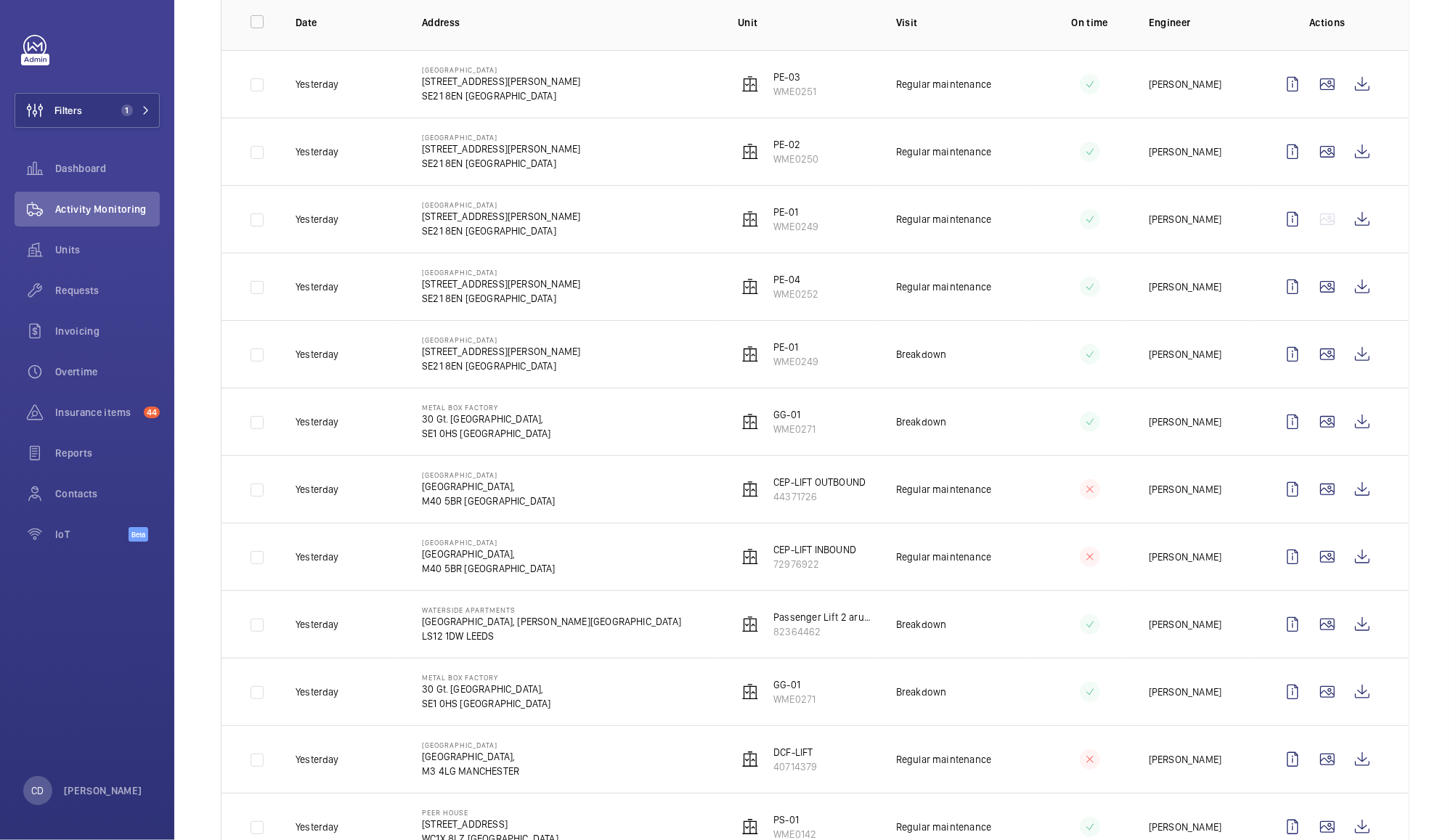
scroll to position [235, 0]
click at [1313, 693] on wm-front-icon-button at bounding box center [1327, 690] width 35 height 35
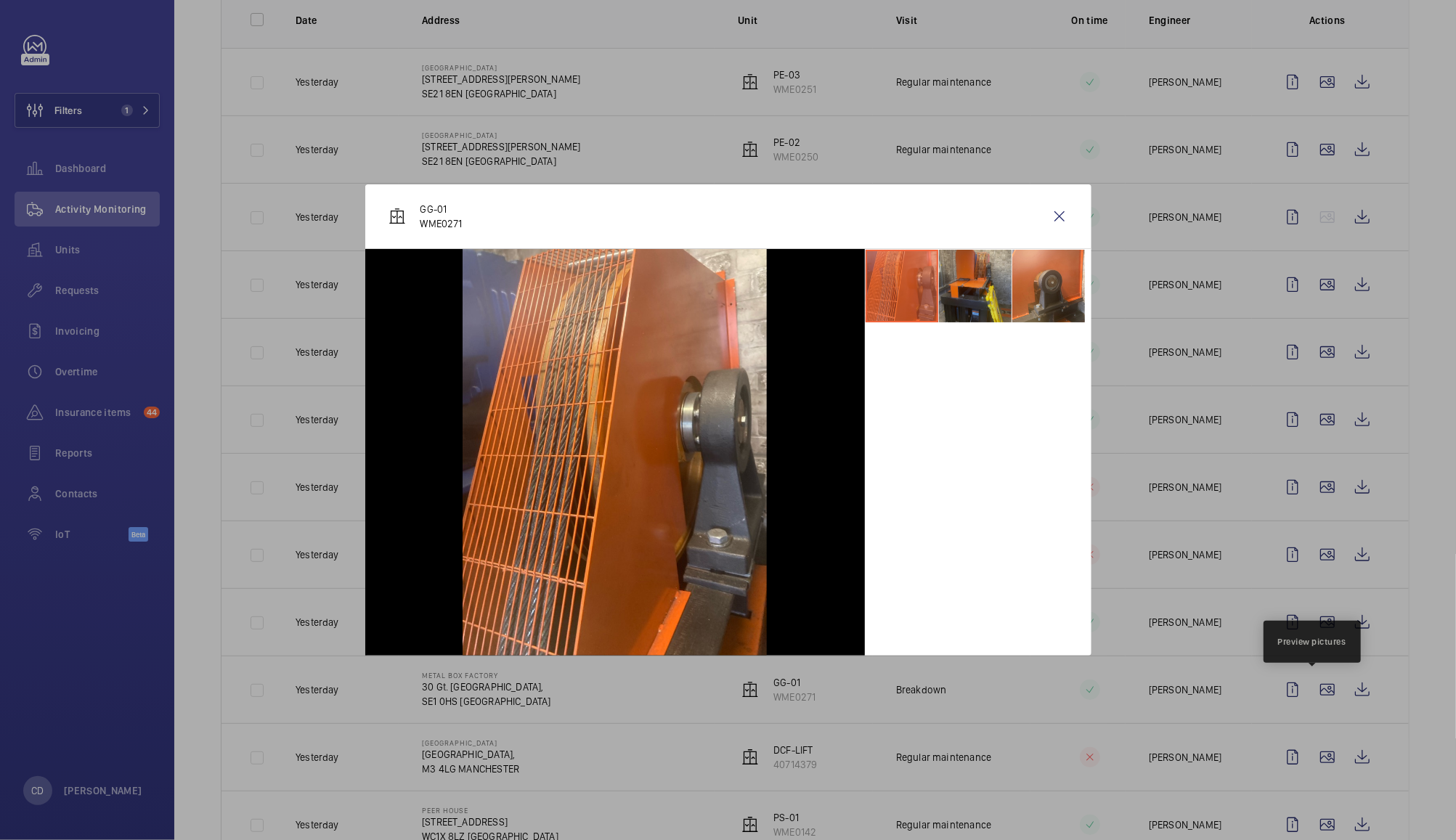
click at [976, 307] on li at bounding box center [975, 286] width 73 height 73
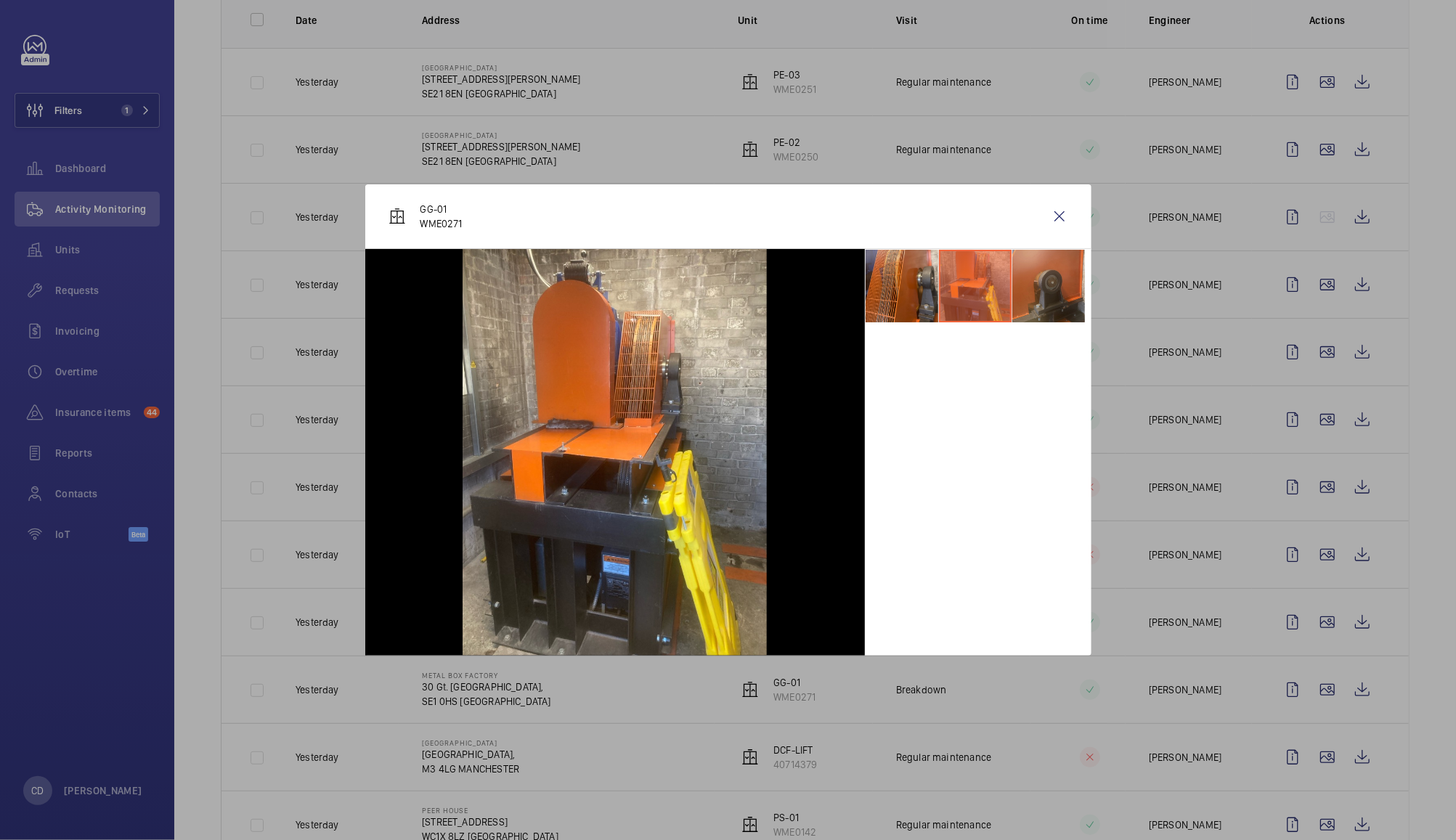
click at [1045, 290] on li at bounding box center [1049, 286] width 73 height 73
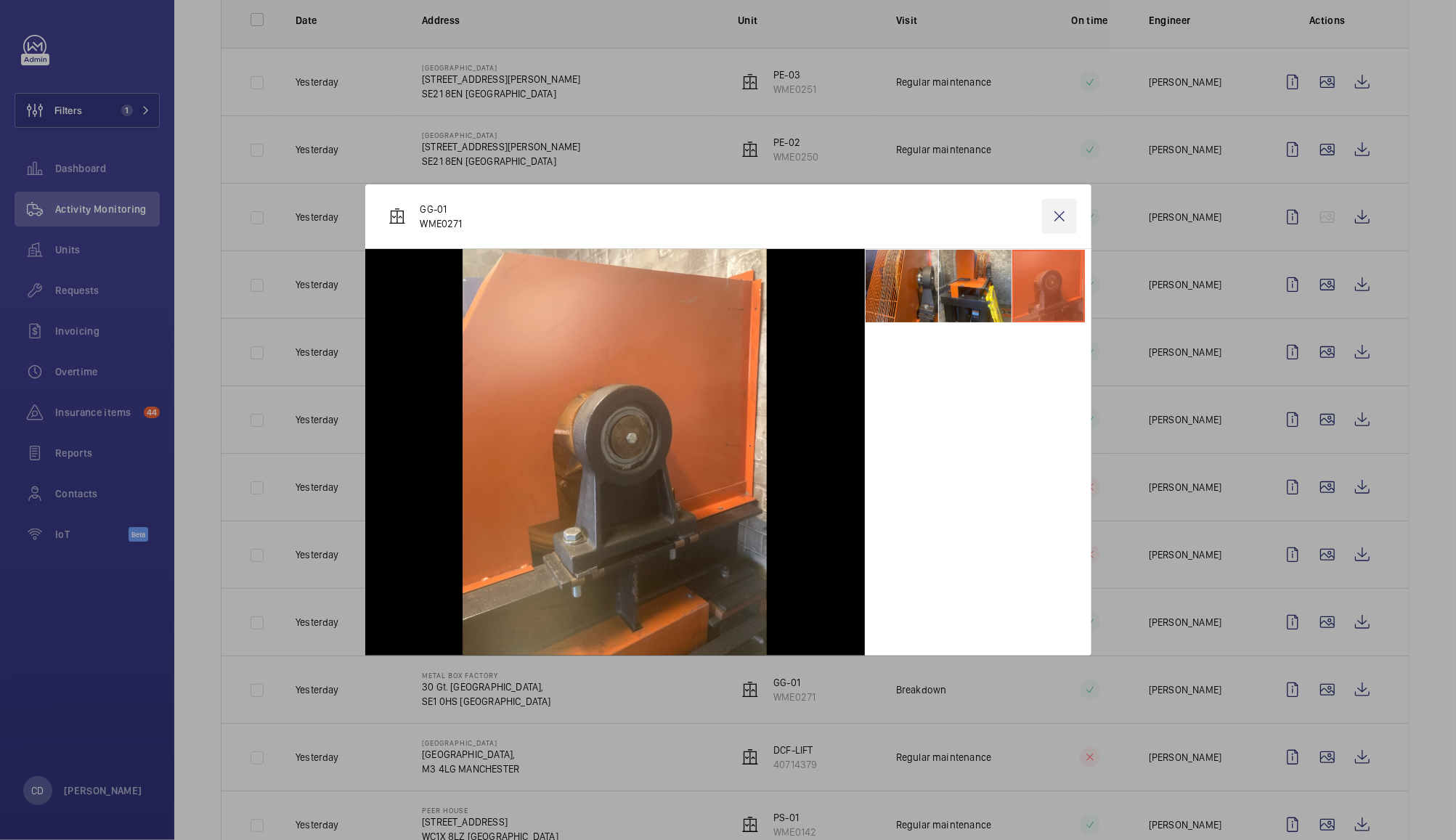
click at [1070, 215] on wm-front-icon-button at bounding box center [1060, 216] width 35 height 35
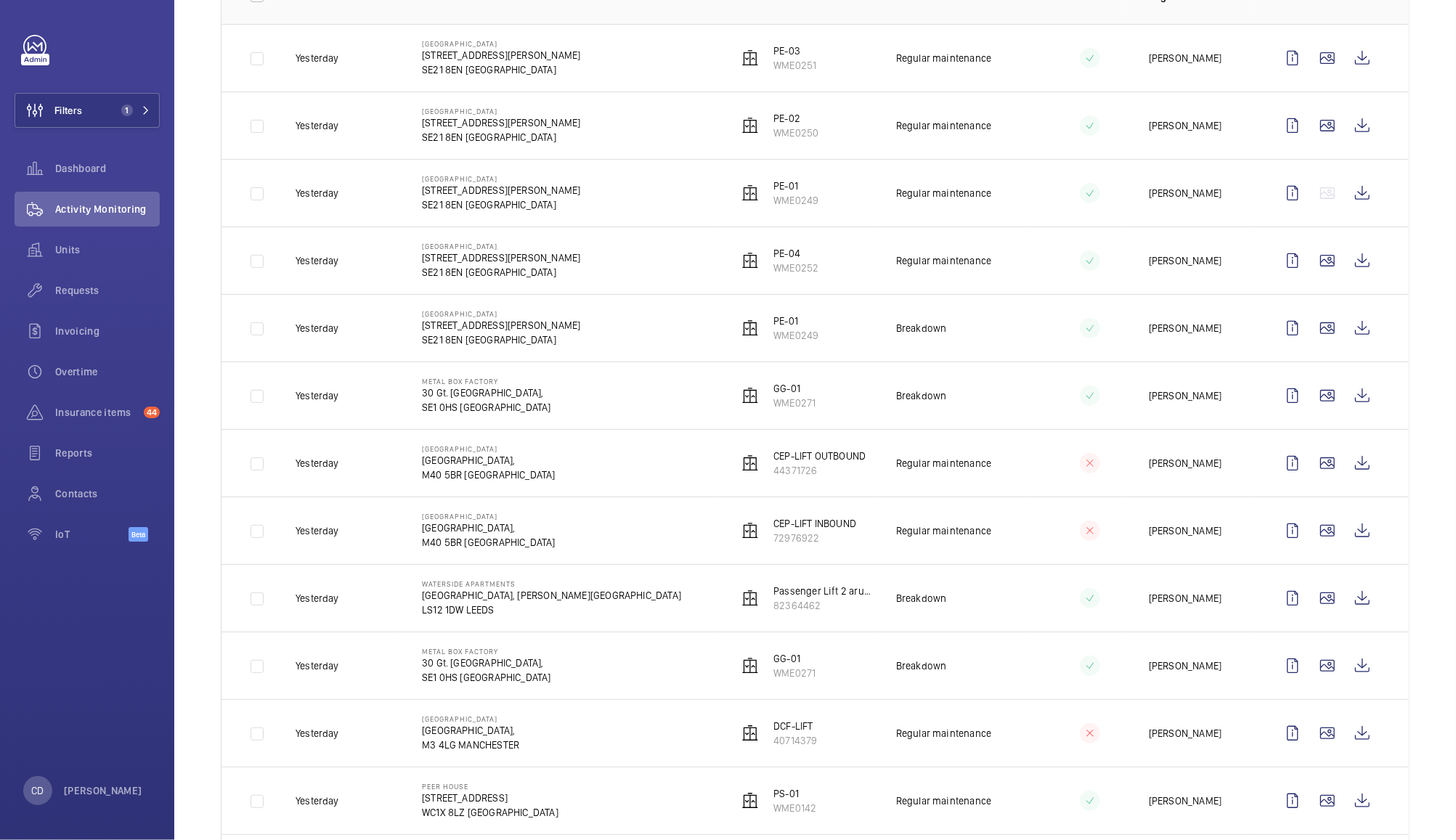
scroll to position [269, 0]
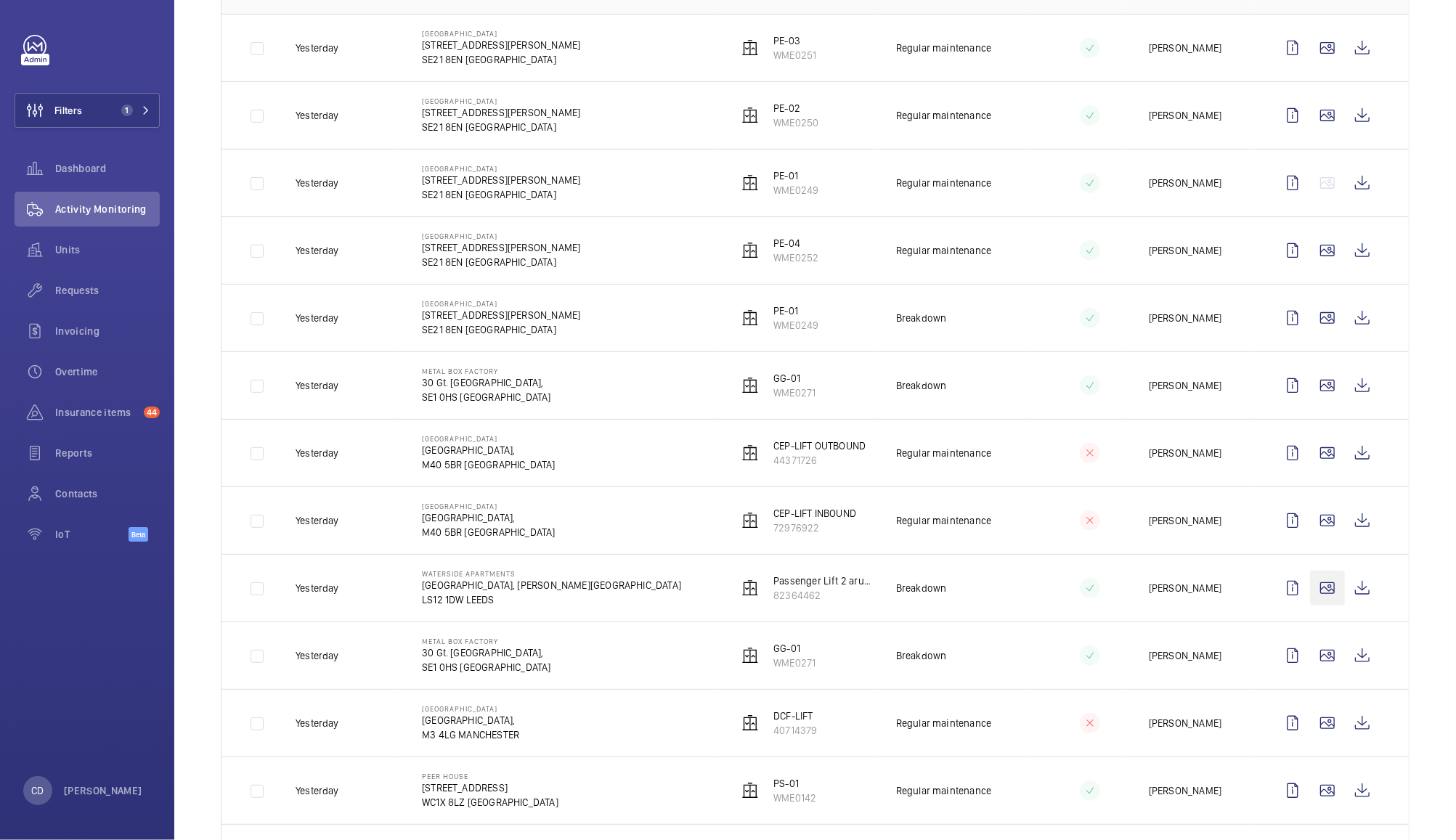
click at [1313, 591] on wm-front-icon-button at bounding box center [1327, 588] width 35 height 35
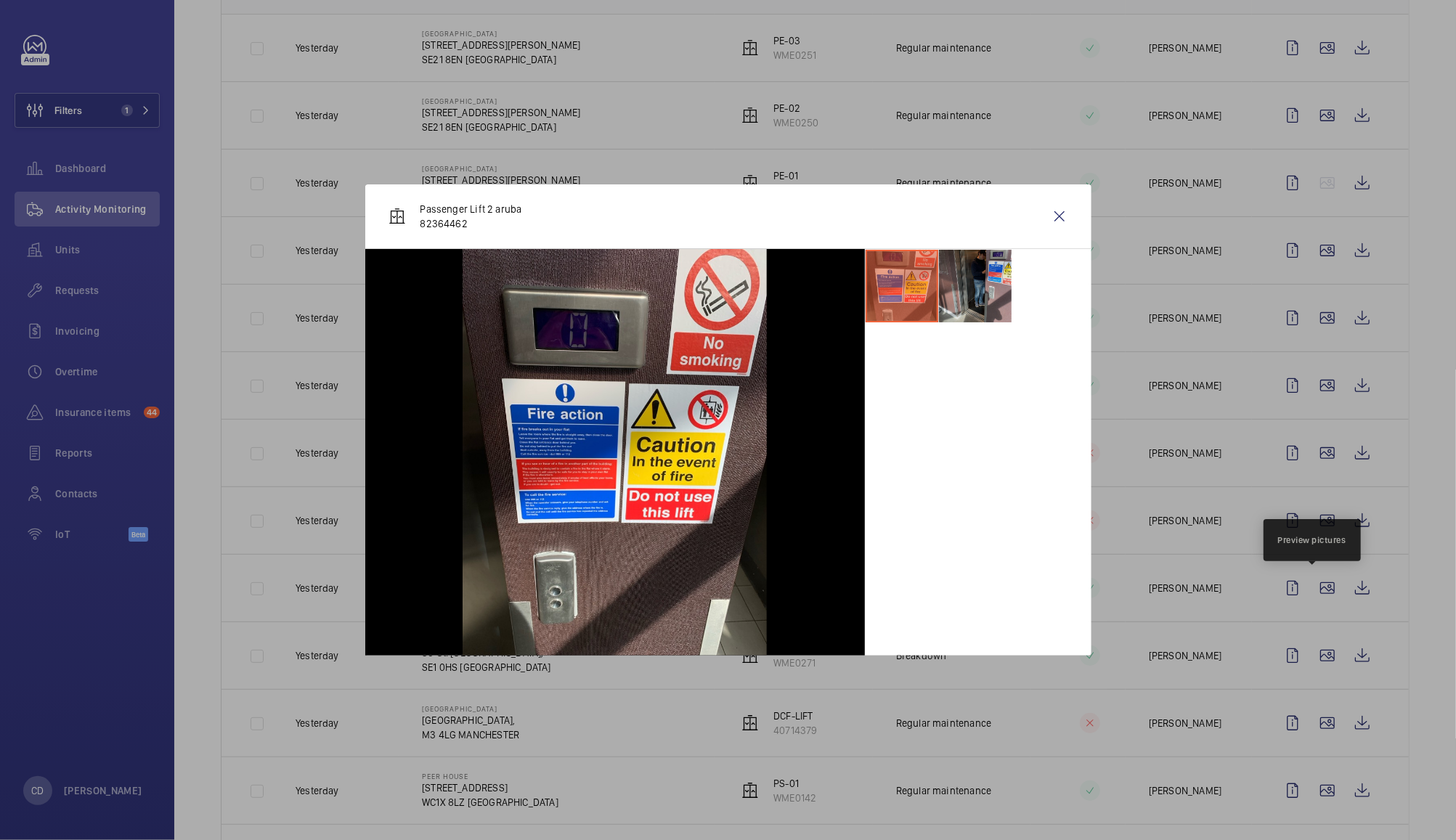
click at [976, 302] on li at bounding box center [975, 286] width 73 height 73
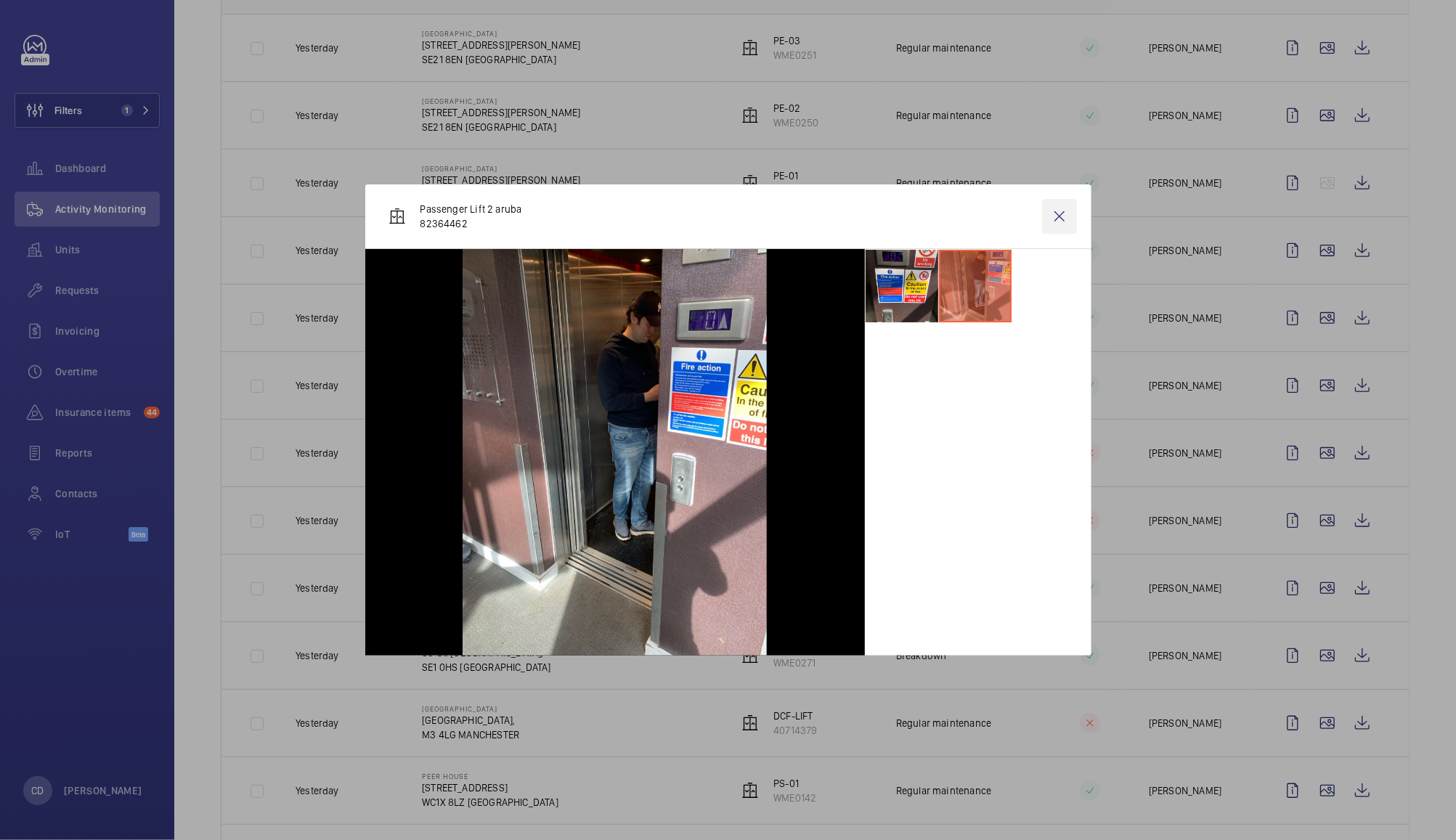
click at [1064, 218] on wm-front-icon-button at bounding box center [1060, 216] width 35 height 35
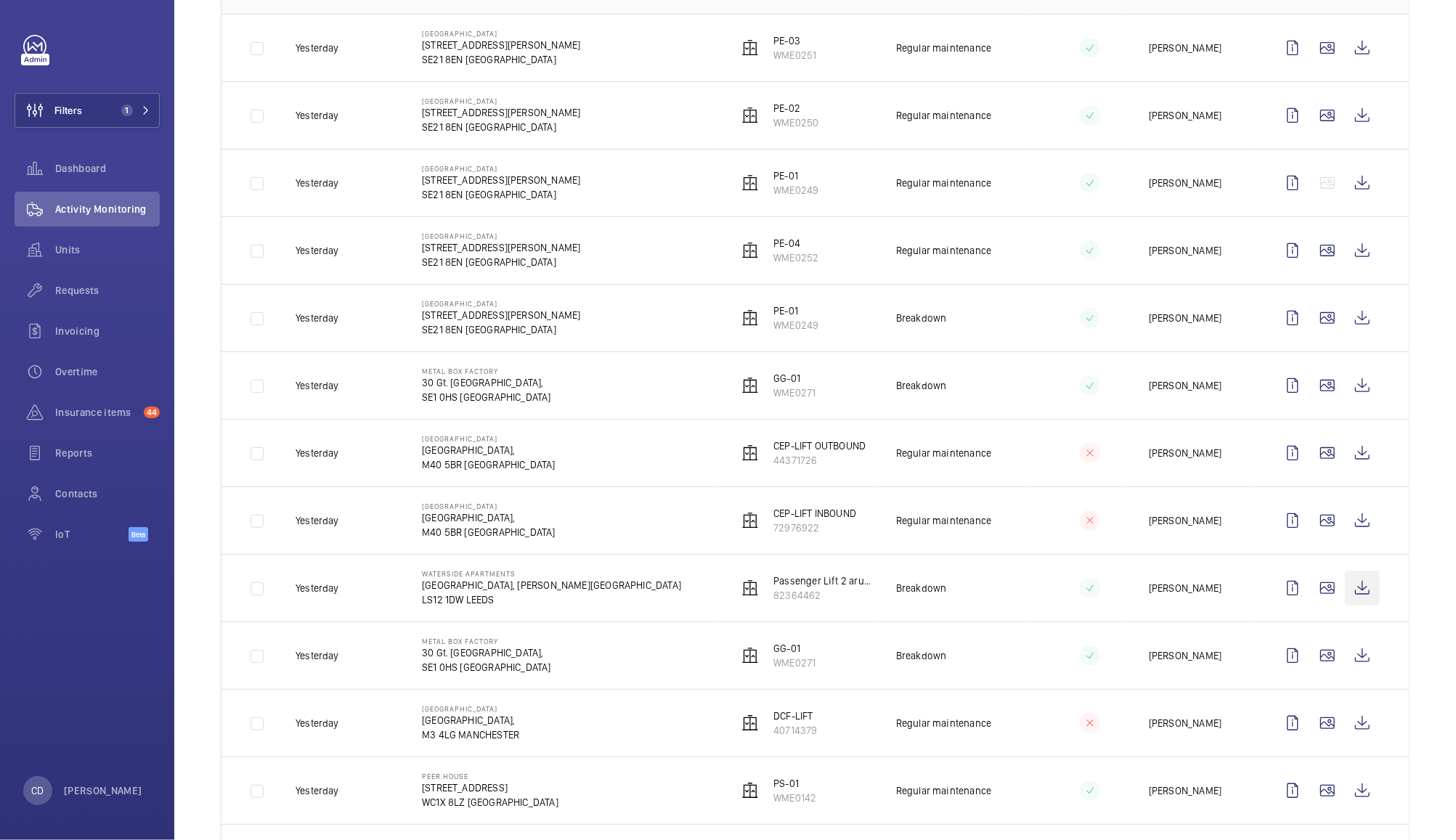
click at [1350, 595] on wm-front-icon-button at bounding box center [1363, 588] width 35 height 35
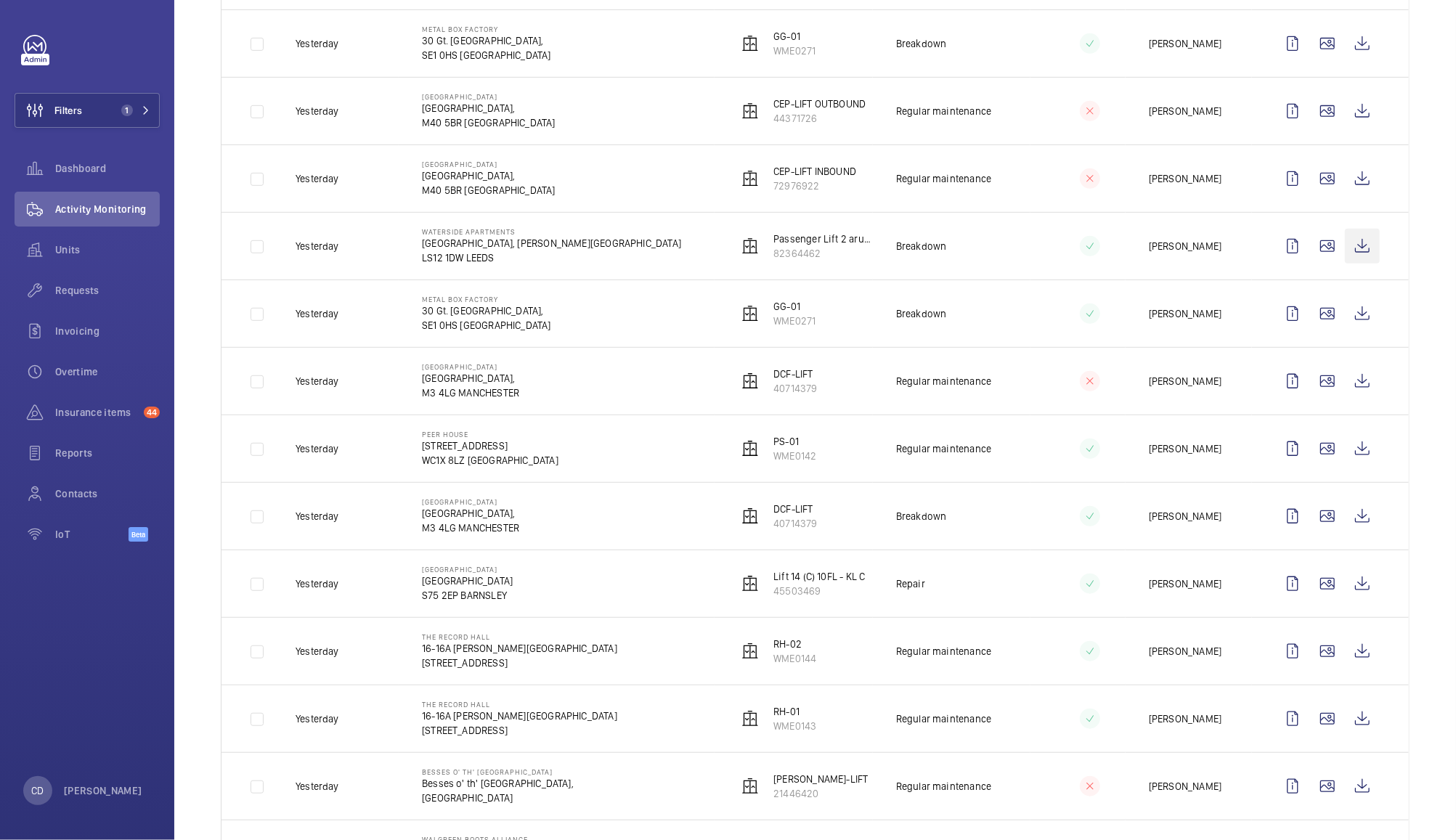
scroll to position [611, 0]
click at [1310, 582] on wm-front-icon-button at bounding box center [1327, 583] width 35 height 35
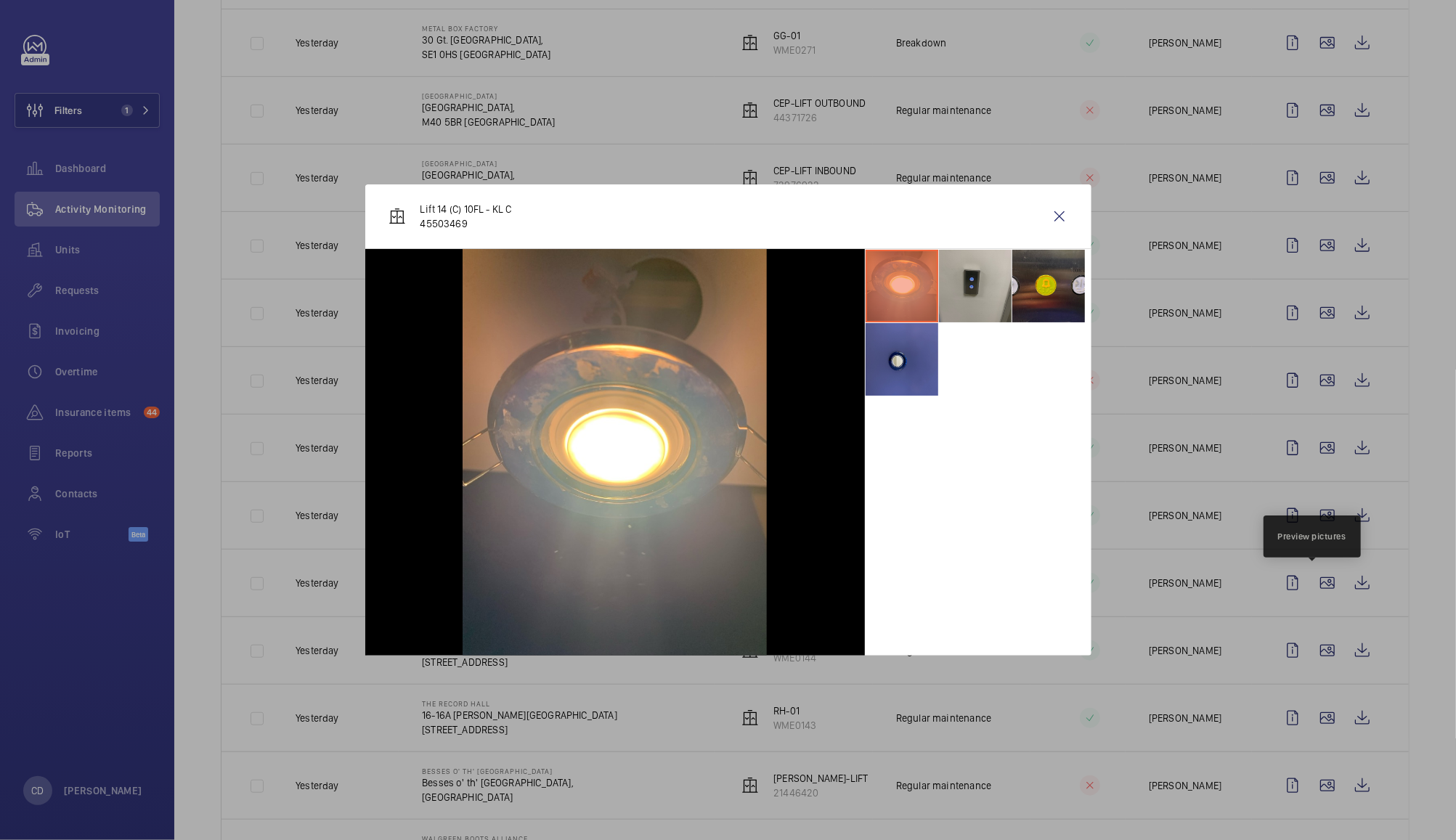
click at [913, 352] on li at bounding box center [902, 359] width 73 height 73
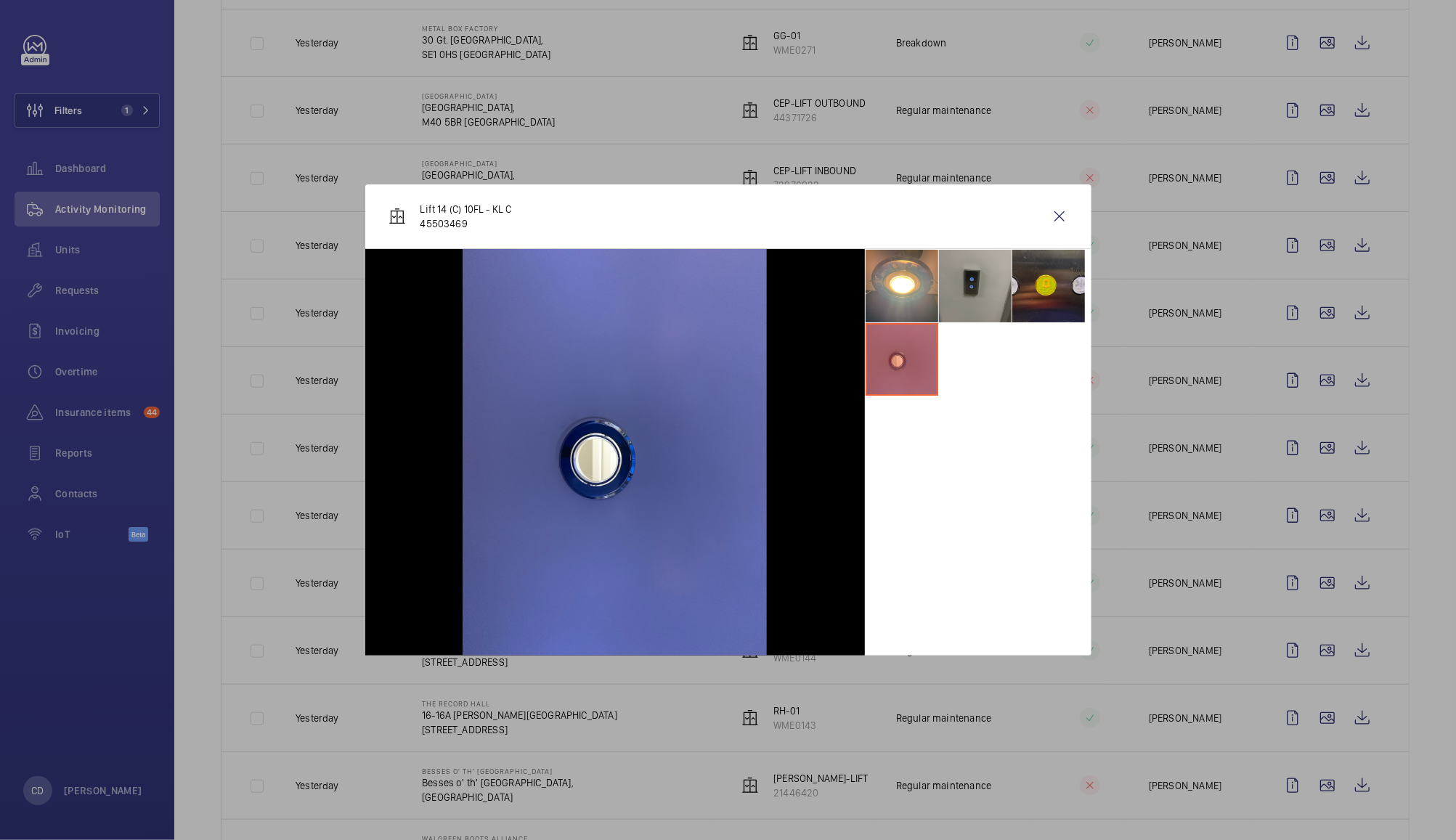
click at [973, 280] on li at bounding box center [975, 286] width 73 height 73
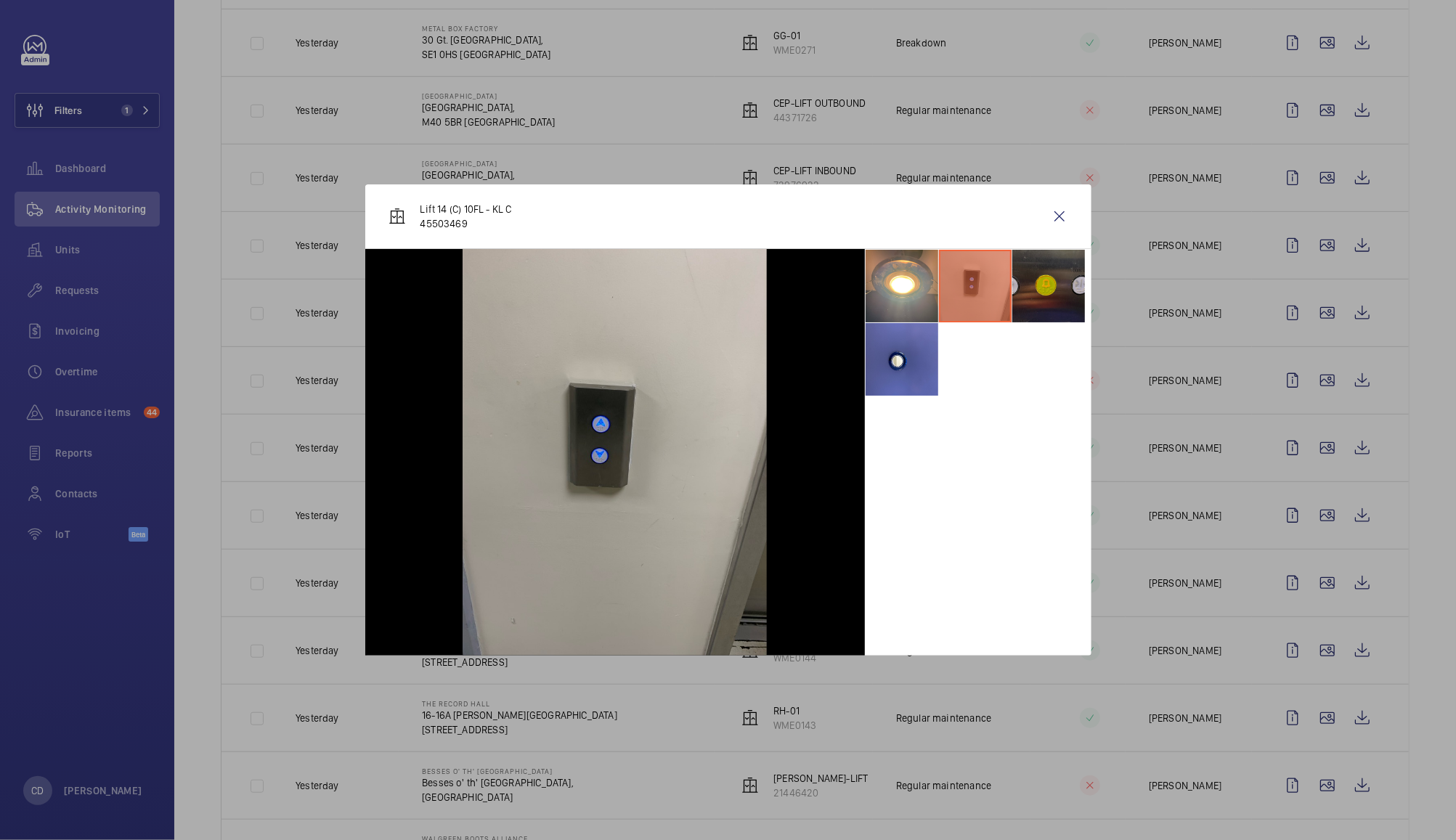
click at [1049, 283] on li at bounding box center [1049, 286] width 73 height 73
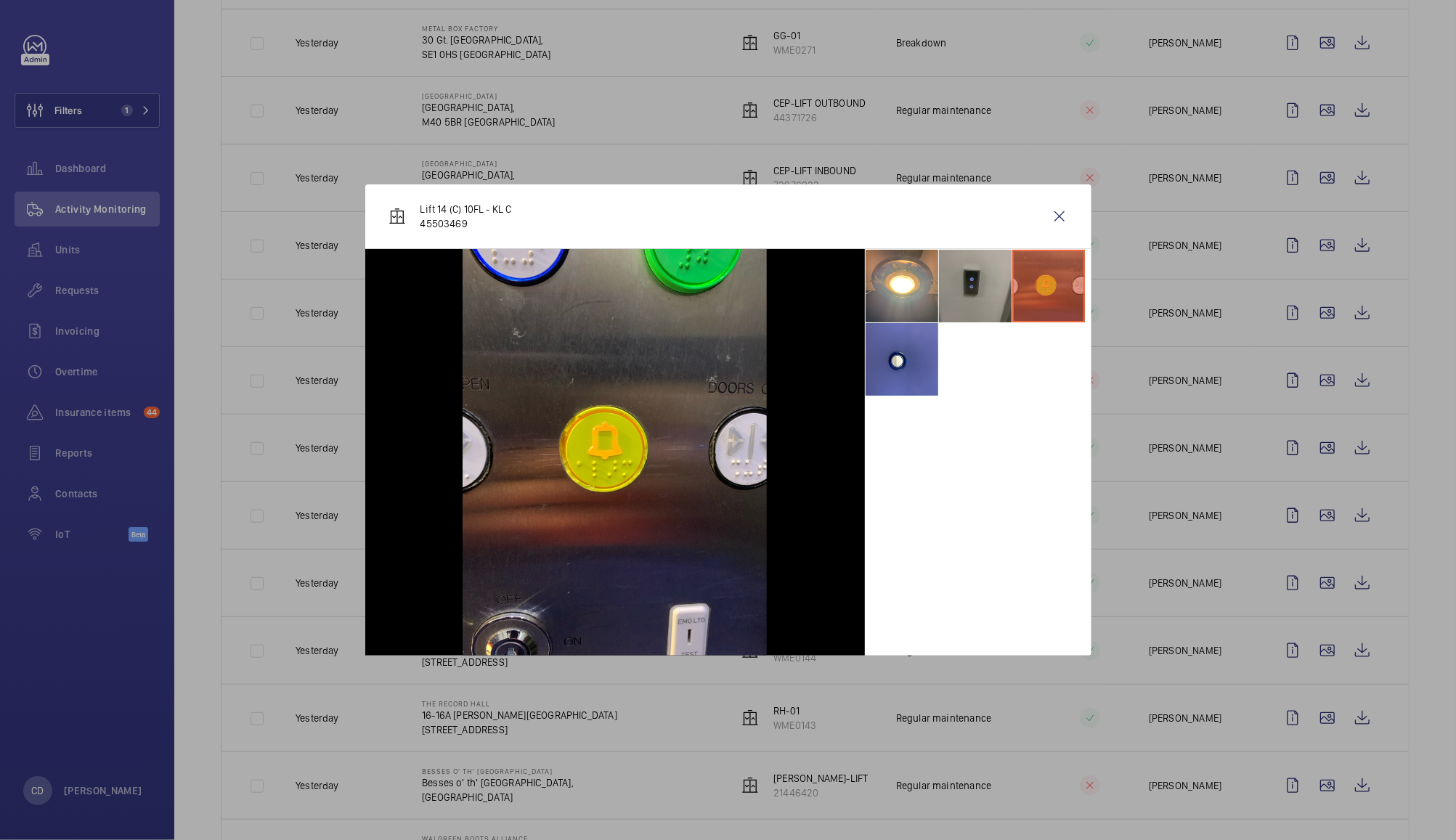
click at [974, 281] on li at bounding box center [975, 286] width 73 height 73
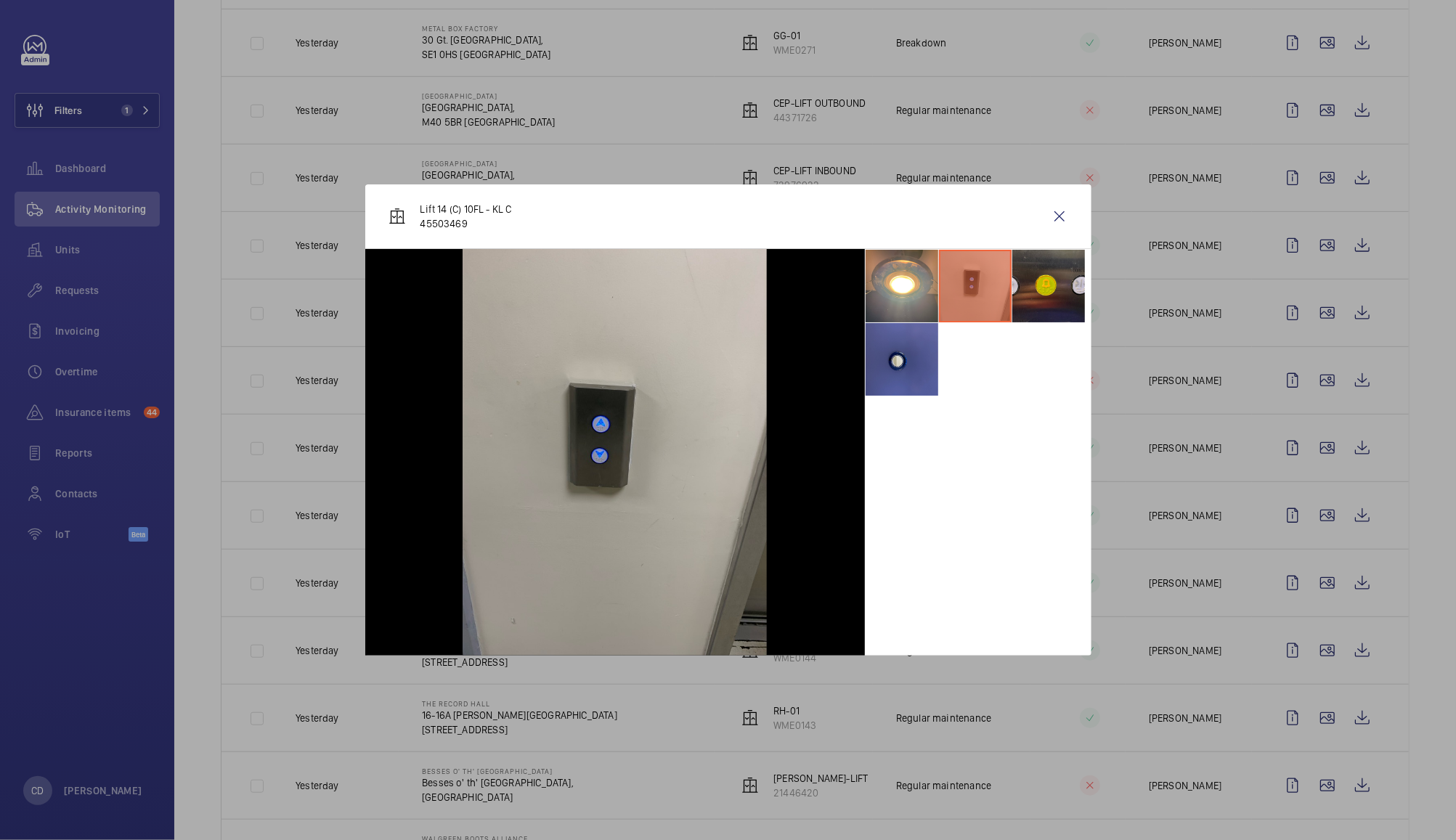
click at [892, 368] on li at bounding box center [902, 359] width 73 height 73
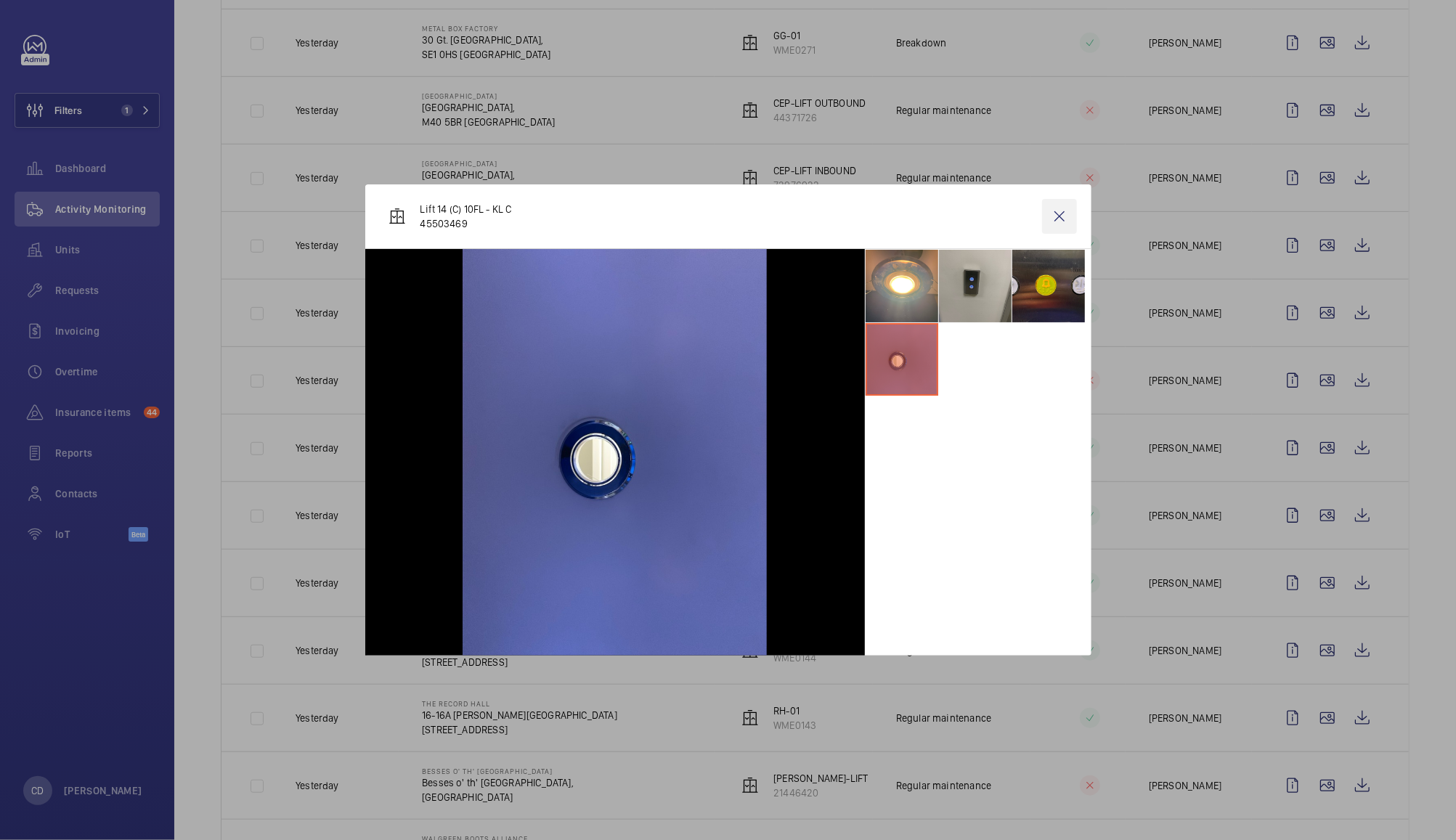
click at [1060, 216] on wm-front-icon-button at bounding box center [1060, 216] width 35 height 35
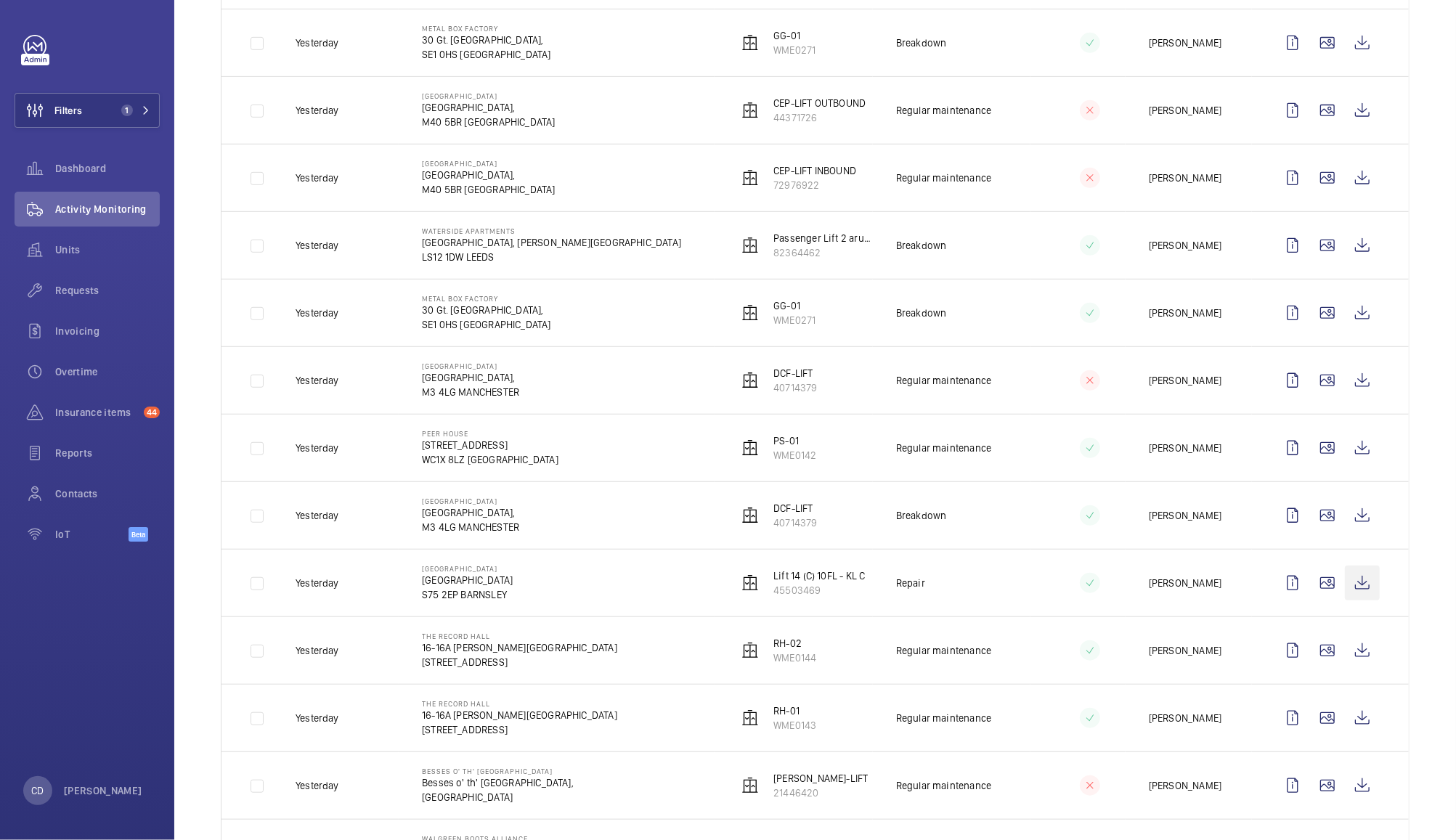
click at [1346, 590] on wm-front-icon-button at bounding box center [1363, 583] width 35 height 35
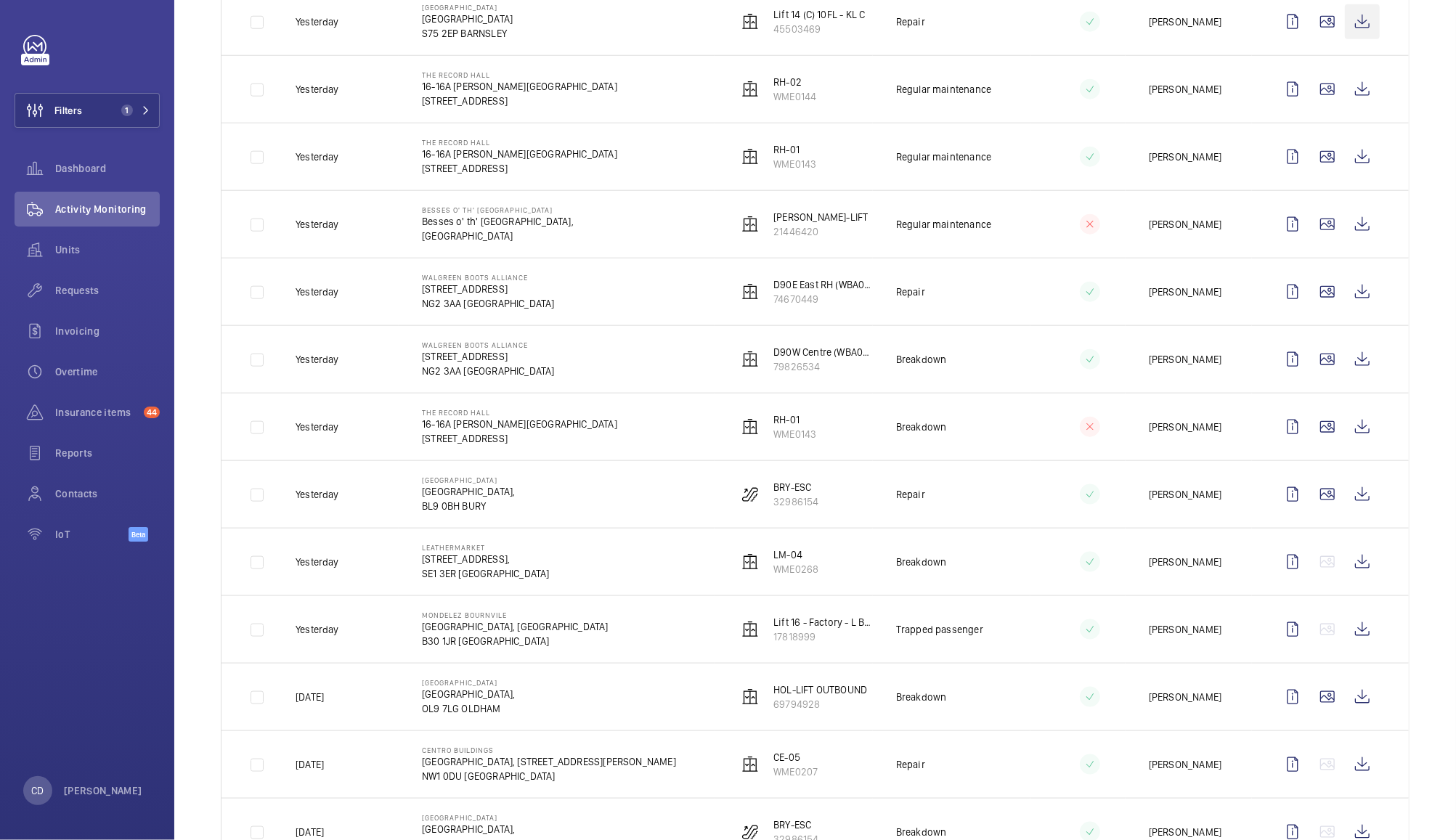
scroll to position [1178, 0]
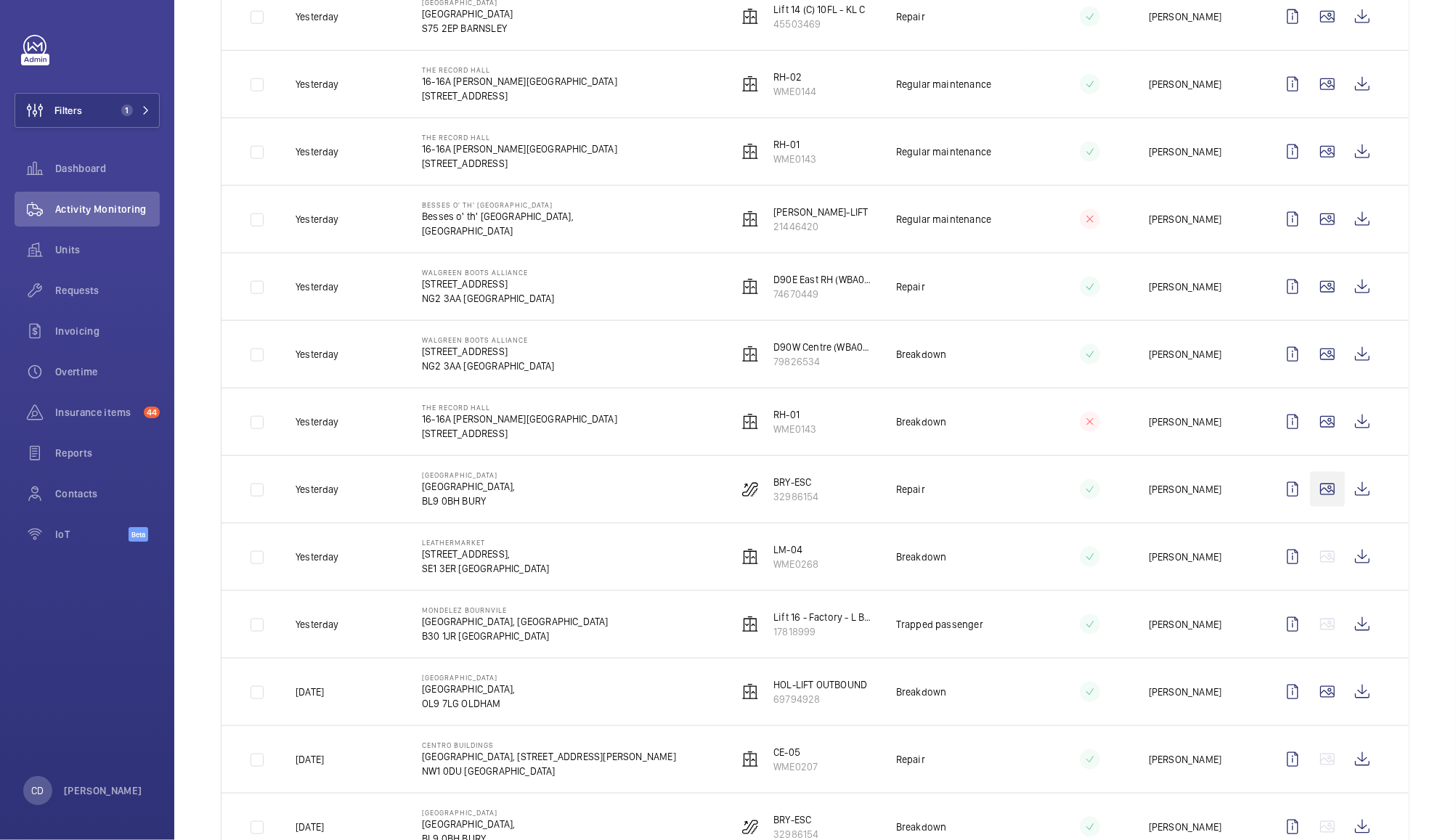
click at [1313, 496] on wm-front-icon-button at bounding box center [1327, 490] width 35 height 35
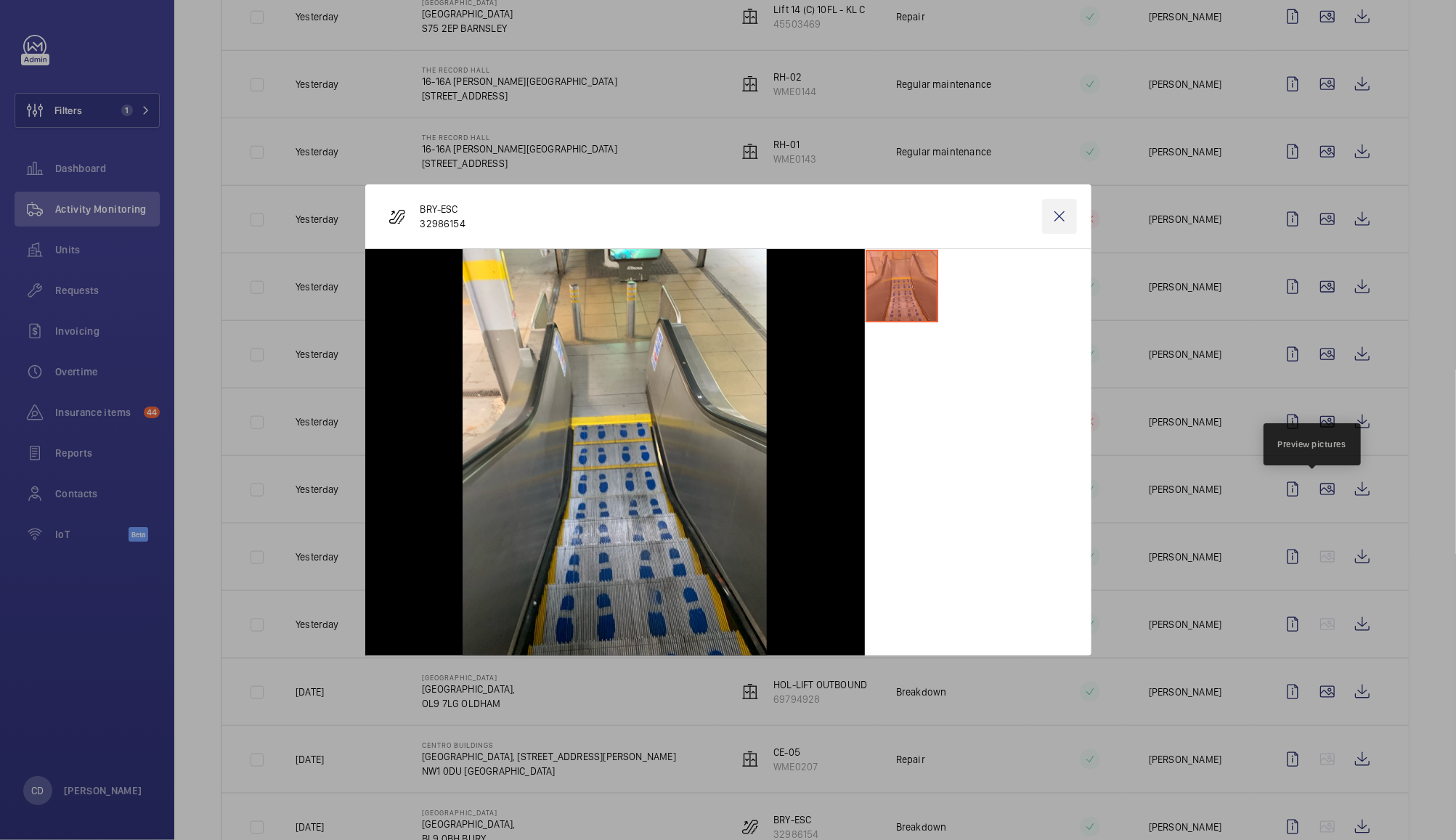
click at [1053, 217] on wm-front-icon-button at bounding box center [1060, 216] width 35 height 35
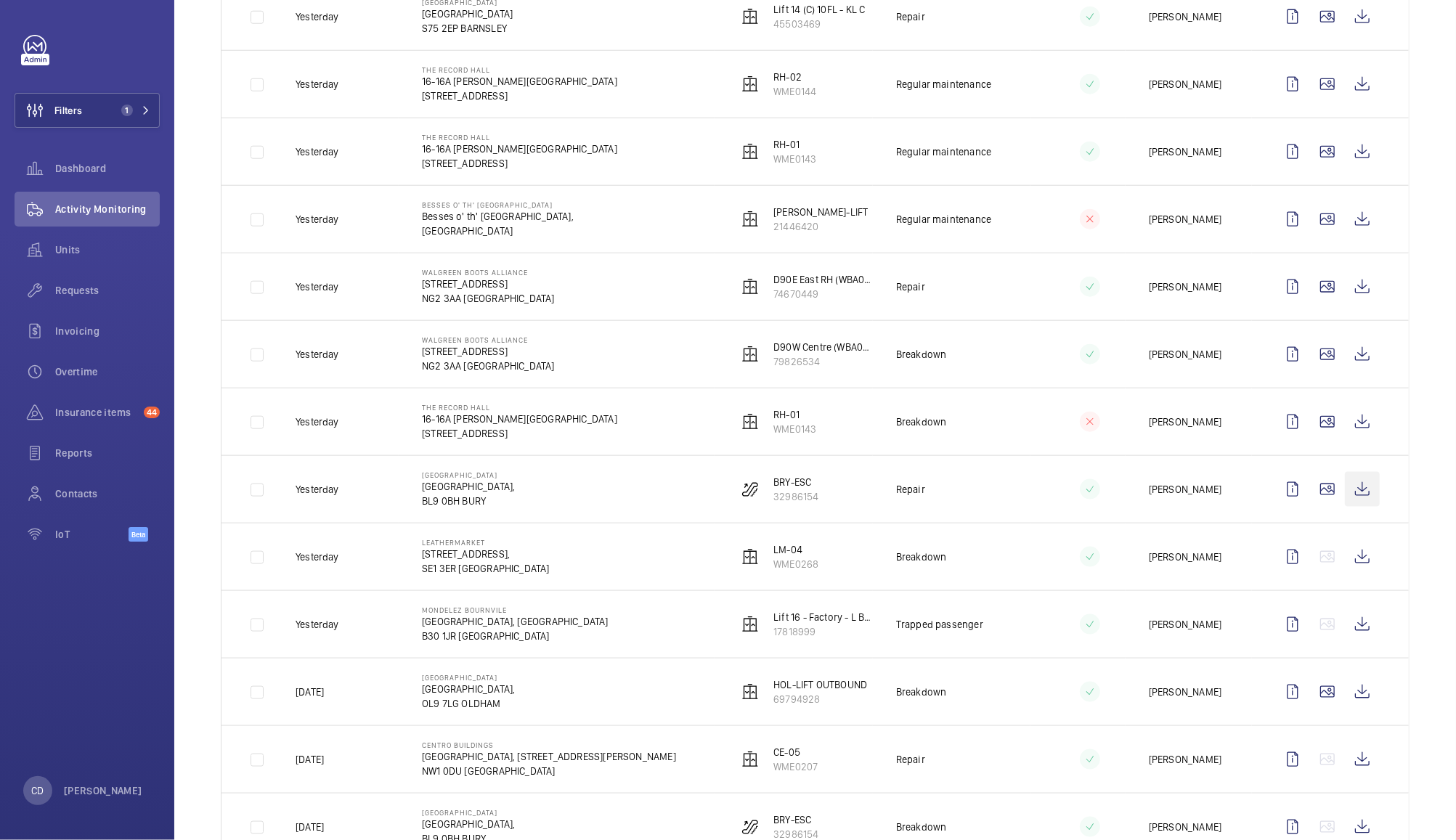
click at [1345, 494] on wm-front-icon-button at bounding box center [1363, 490] width 35 height 35
click at [1310, 697] on wm-front-icon-button at bounding box center [1327, 692] width 35 height 35
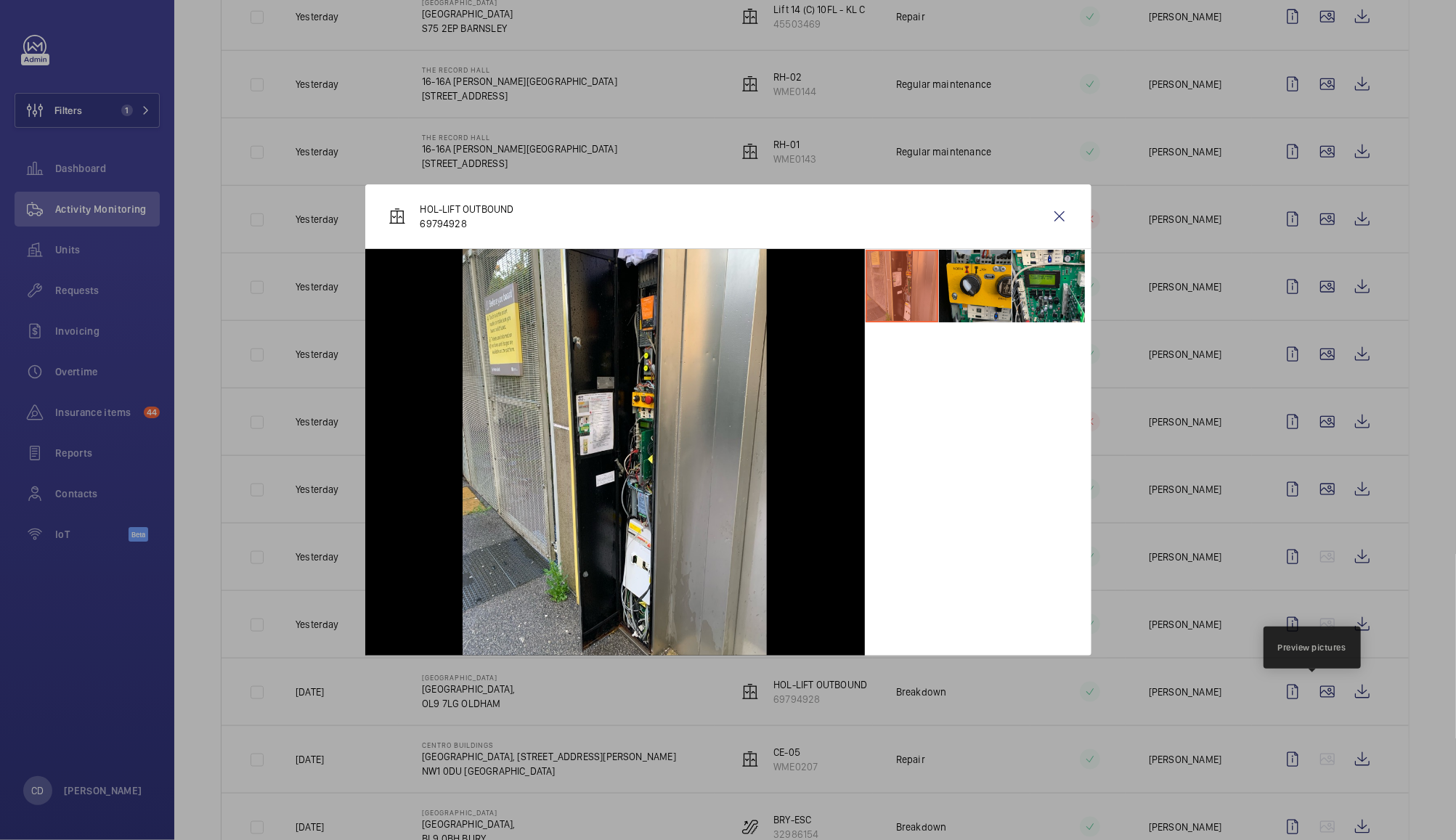
click at [970, 283] on li at bounding box center [975, 286] width 73 height 73
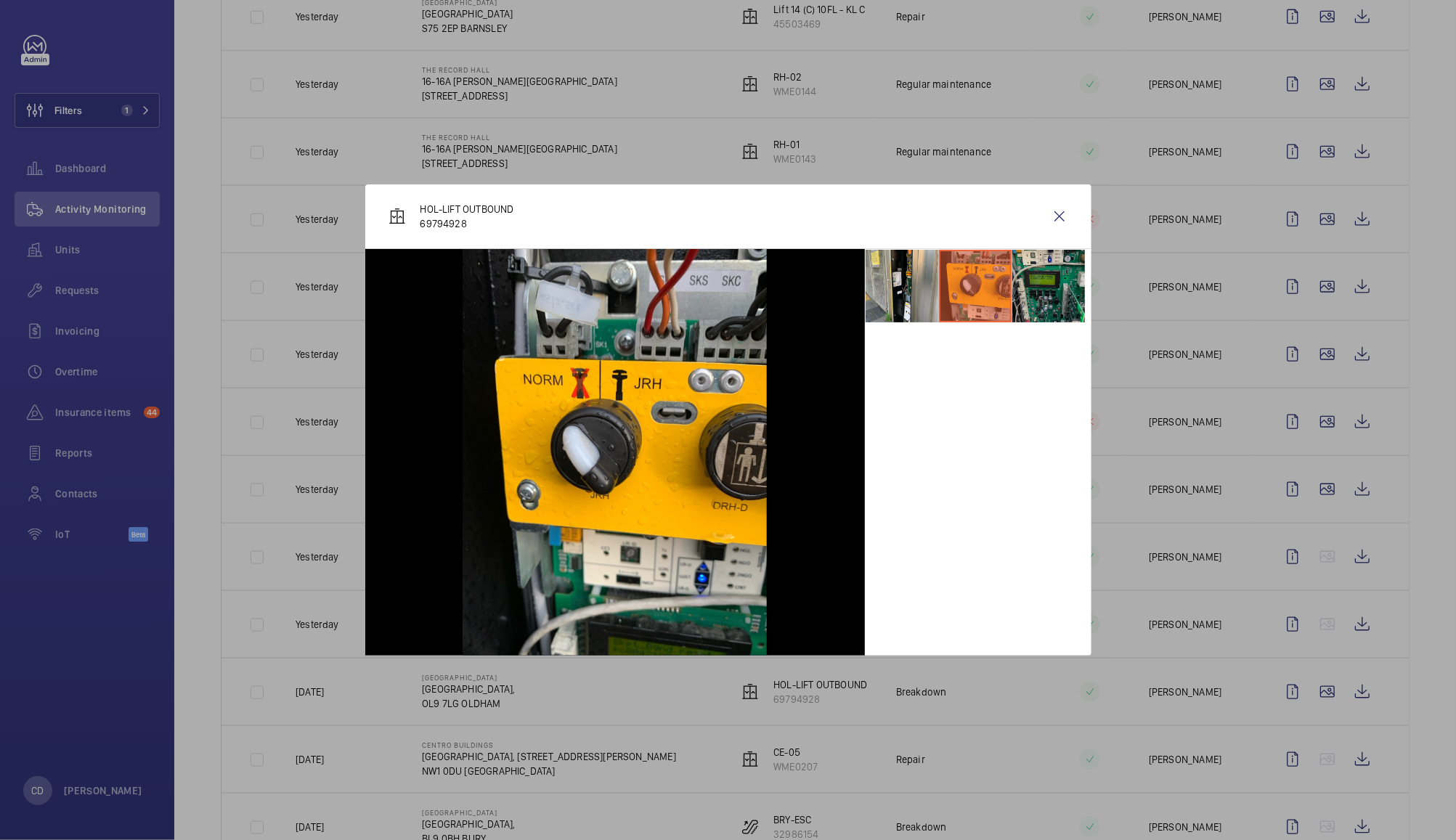
click at [1041, 287] on li at bounding box center [1049, 286] width 73 height 73
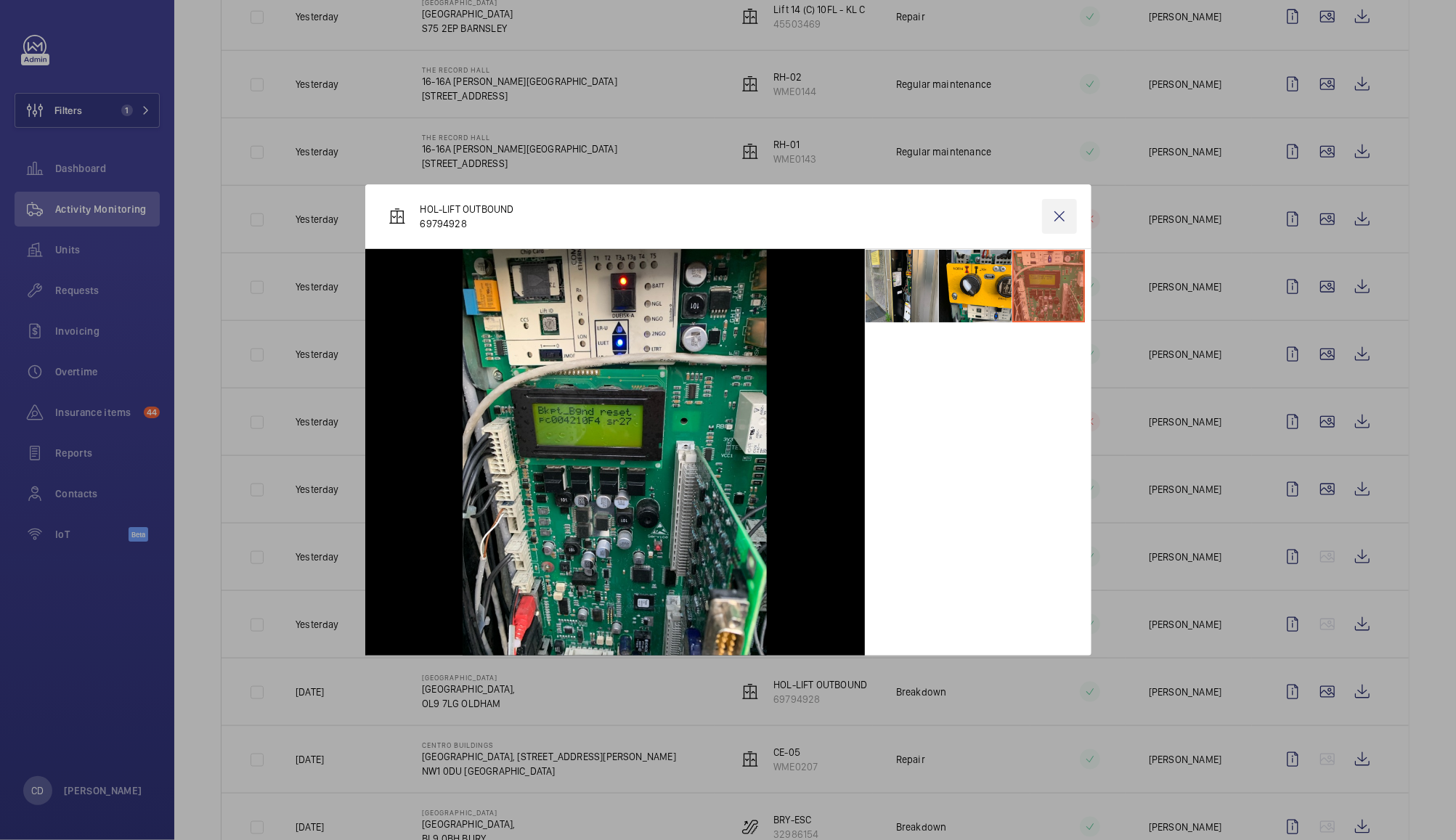
click at [1064, 215] on wm-front-icon-button at bounding box center [1060, 216] width 35 height 35
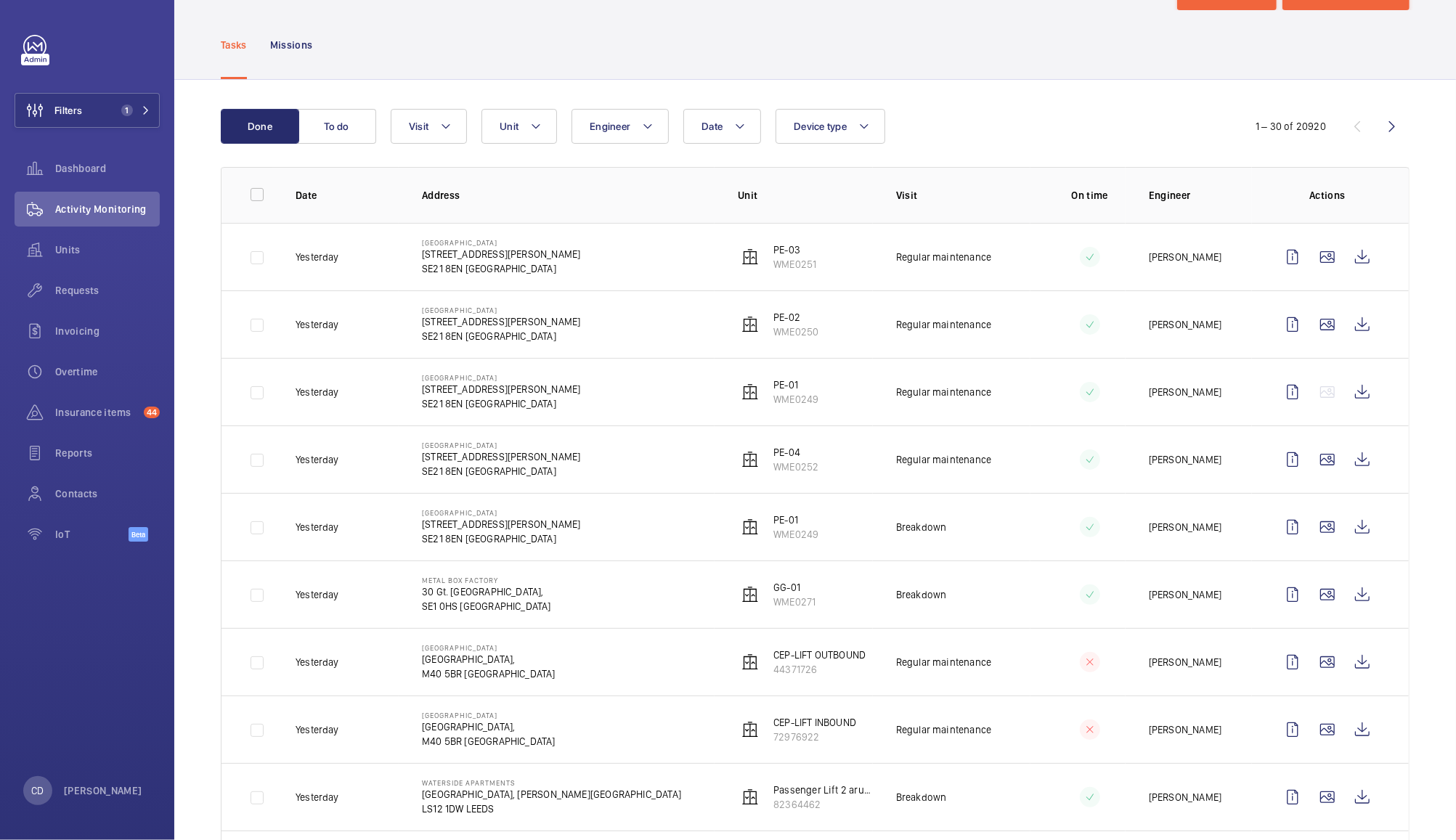
scroll to position [0, 0]
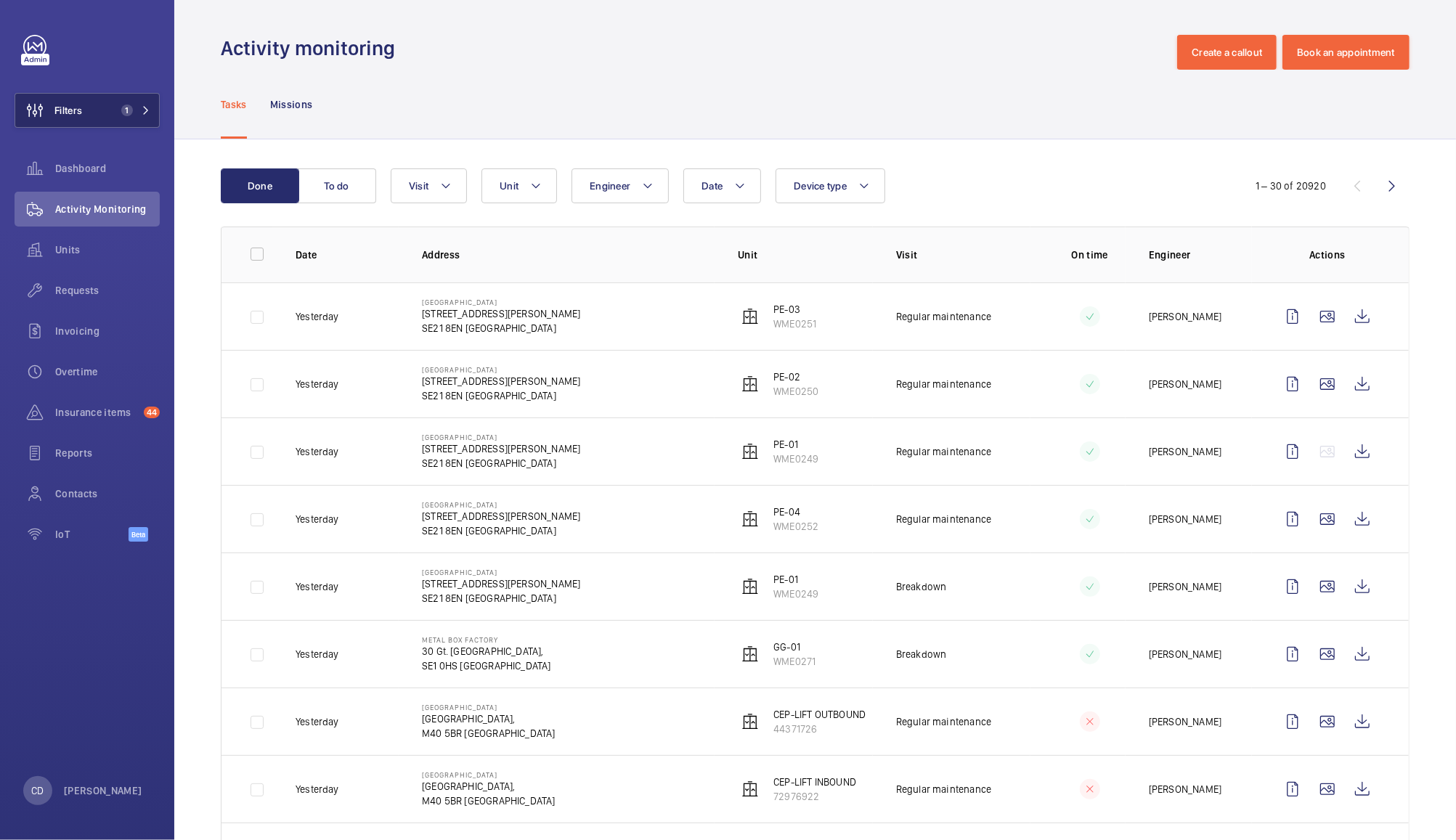
click at [79, 110] on span "Filters" at bounding box center [68, 110] width 27 height 15
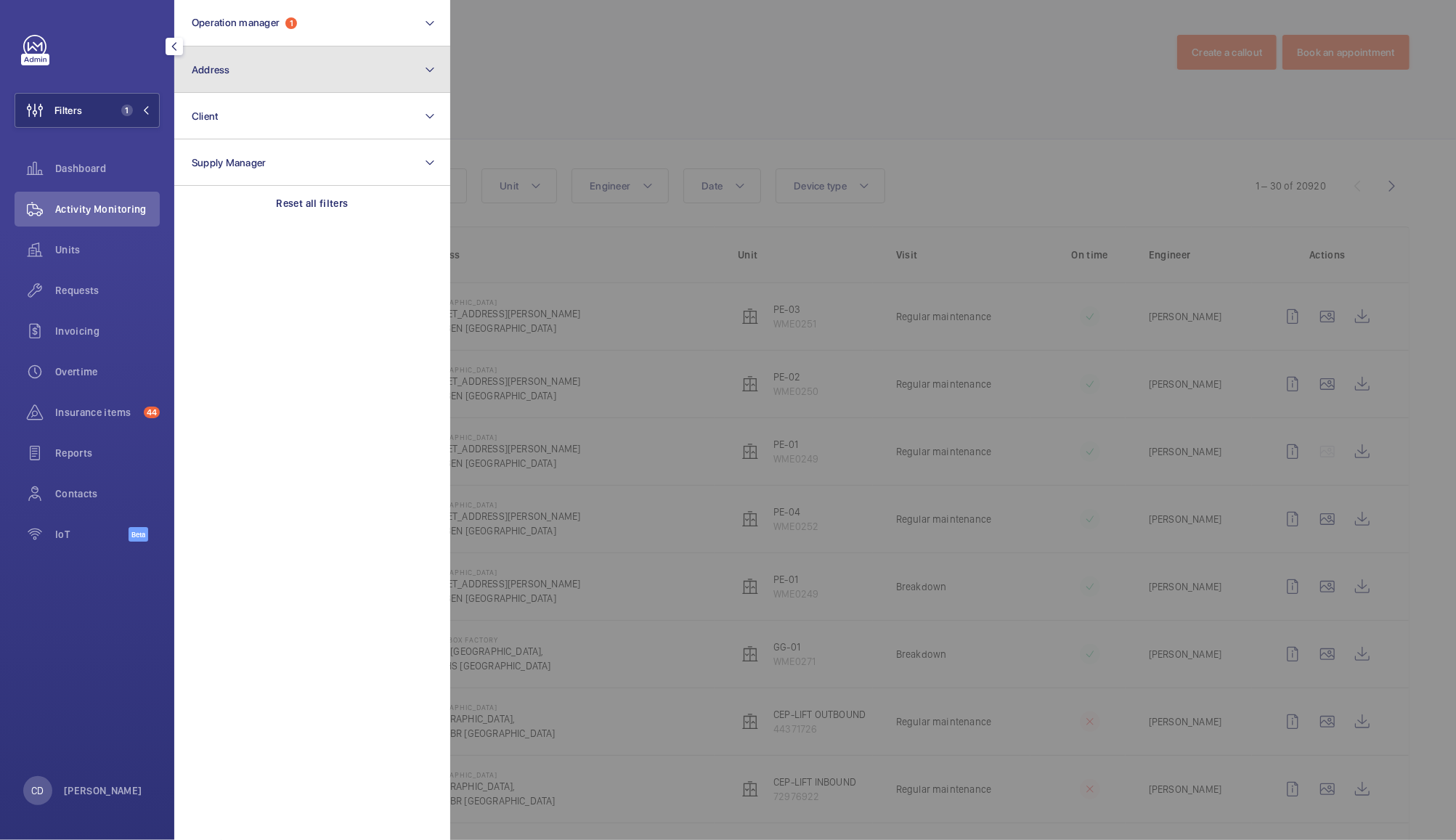
click at [298, 74] on button "Address" at bounding box center [312, 70] width 276 height 47
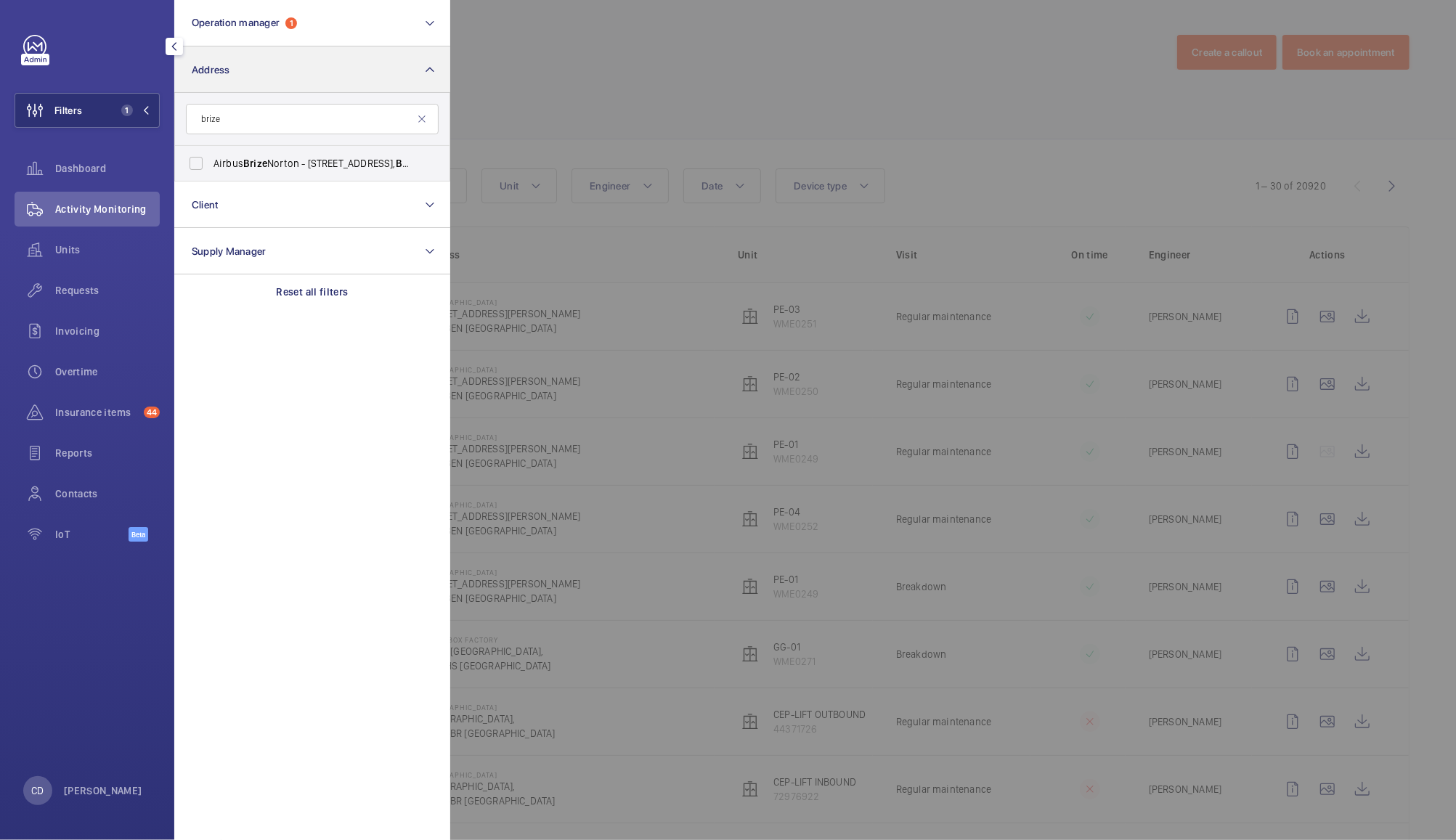
type input "brize"
click at [339, 157] on span "Airbus Brize Norton - Unit 10 Britannia House, West Oxfordshire Industrial Park…" at bounding box center [313, 163] width 200 height 15
click at [210, 157] on input "Airbus Brize Norton - Unit 10 Britannia House, West Oxfordshire Industrial Park…" at bounding box center [196, 164] width 29 height 29
checkbox input "true"
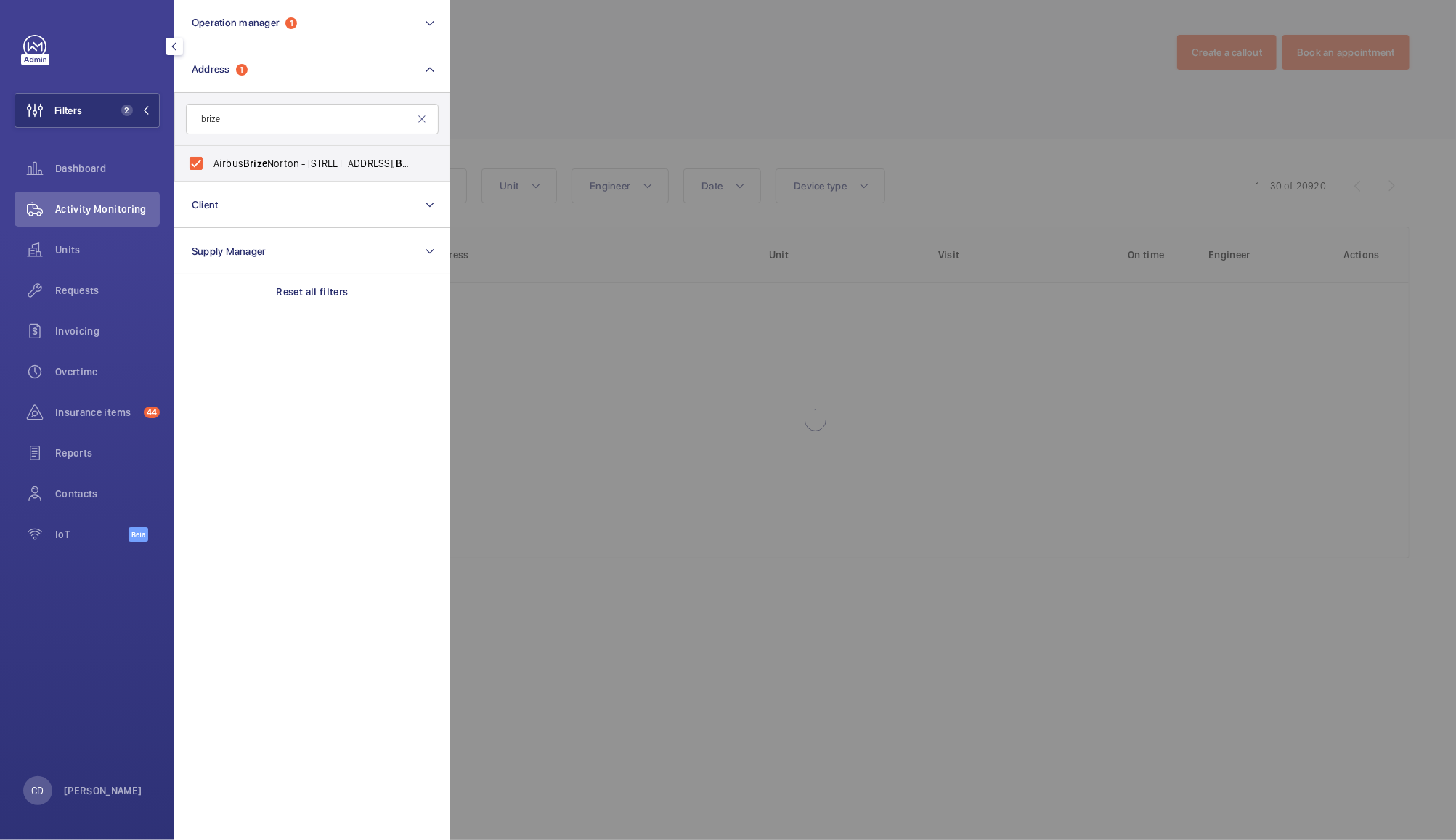
click at [583, 45] on div at bounding box center [1177, 420] width 1456 height 840
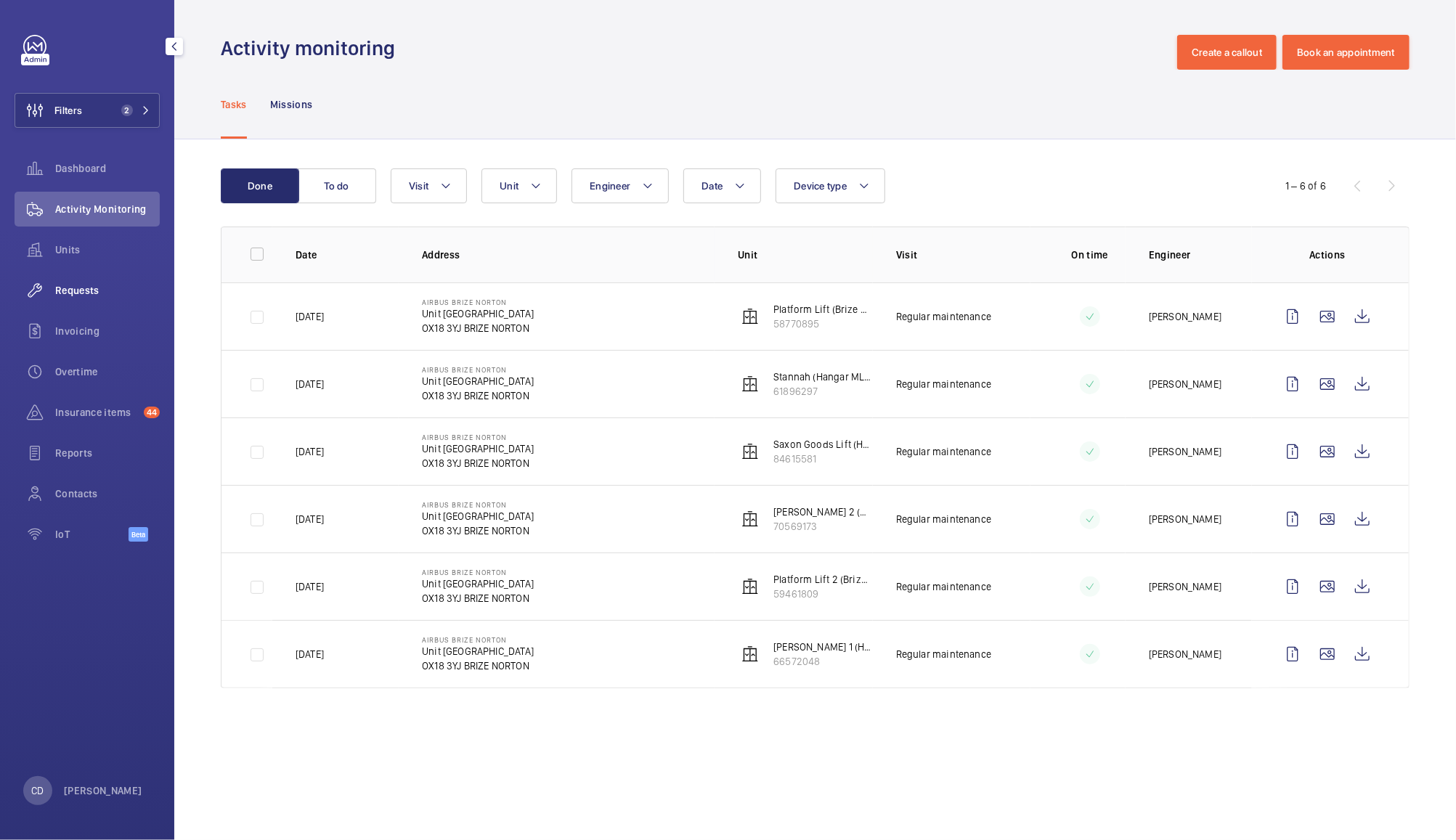
click at [76, 292] on span "Requests" at bounding box center [107, 290] width 104 height 15
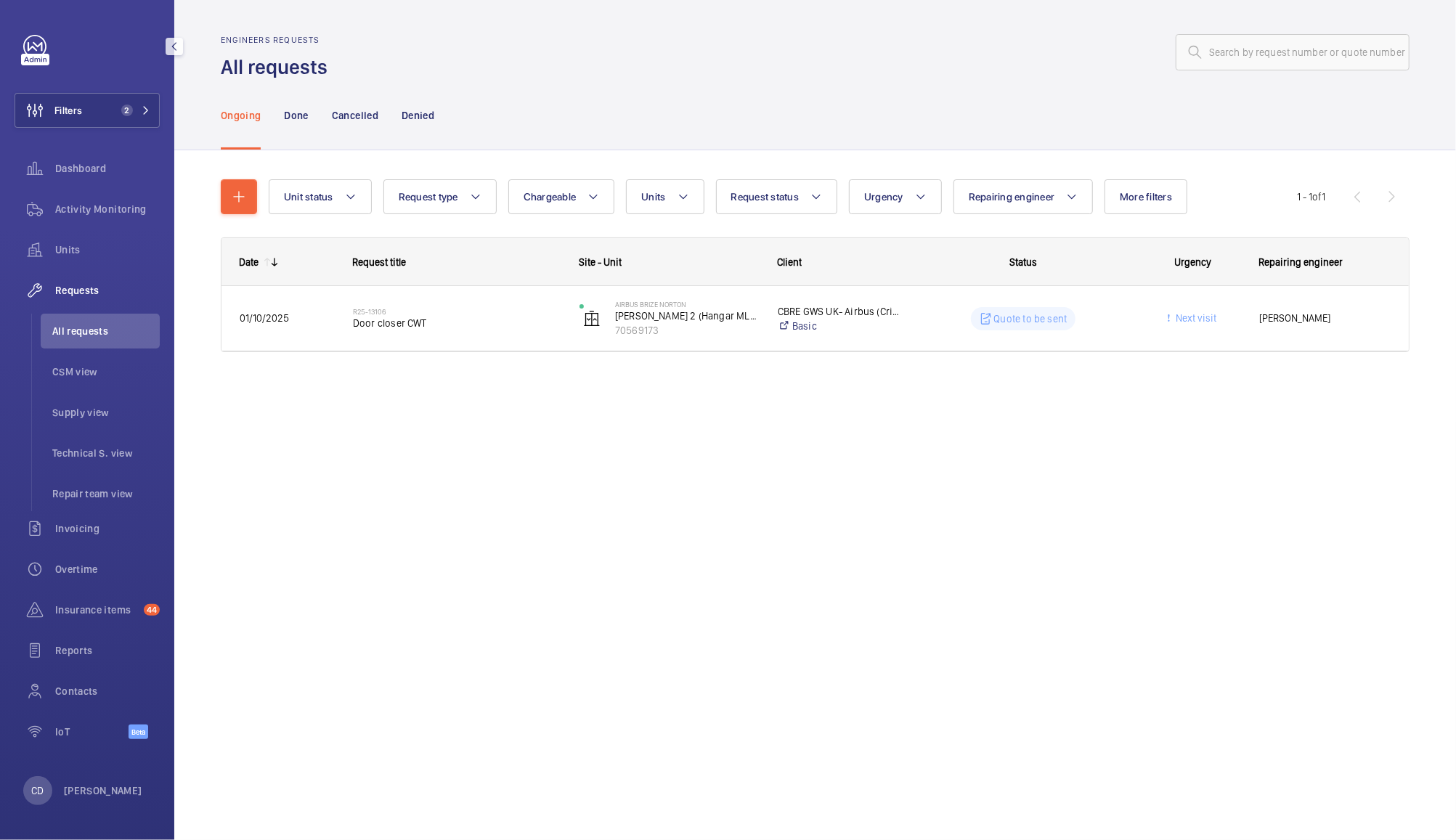
click at [1290, 321] on span "[PERSON_NAME]" at bounding box center [1325, 317] width 132 height 17
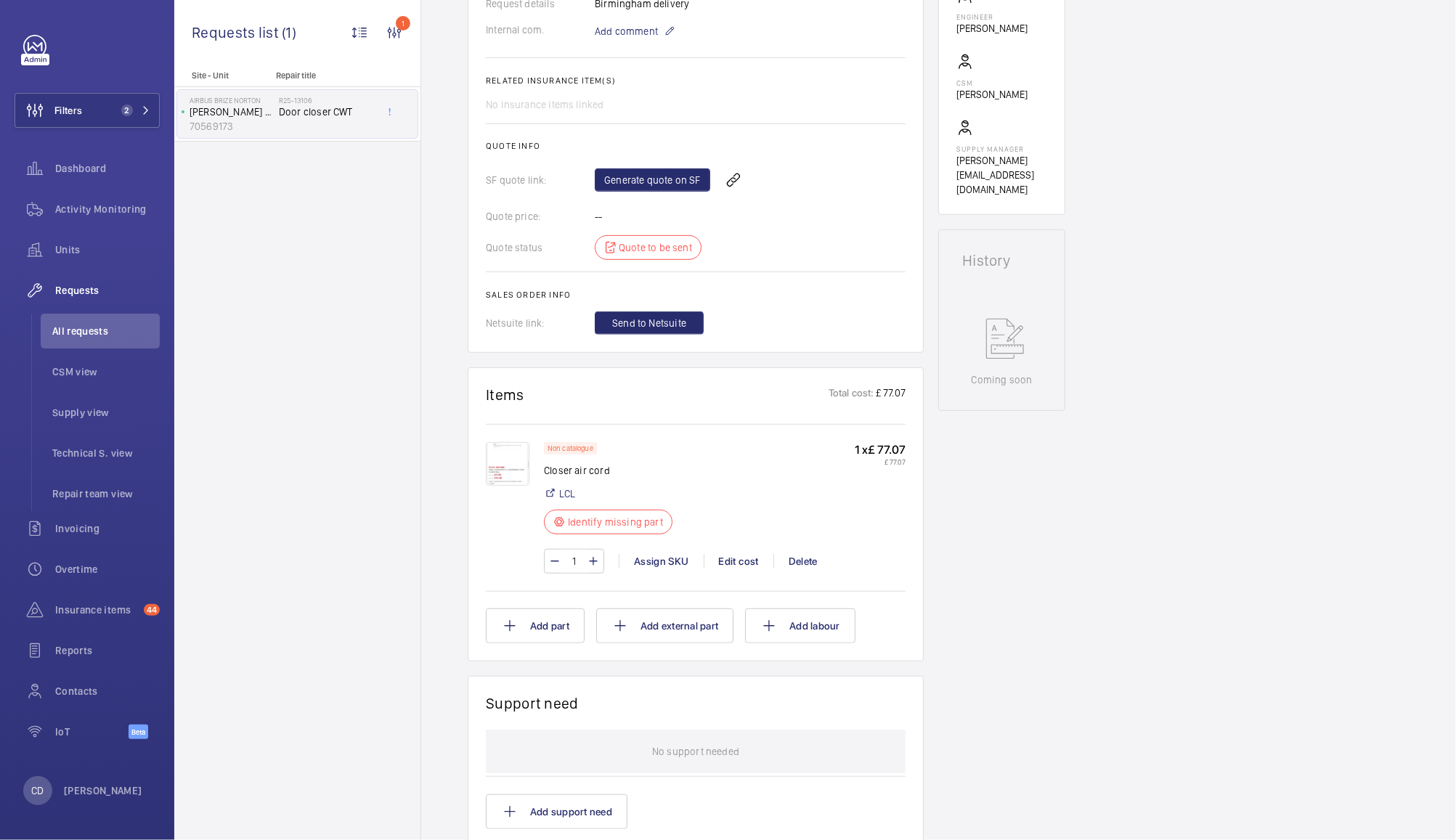
scroll to position [506, 0]
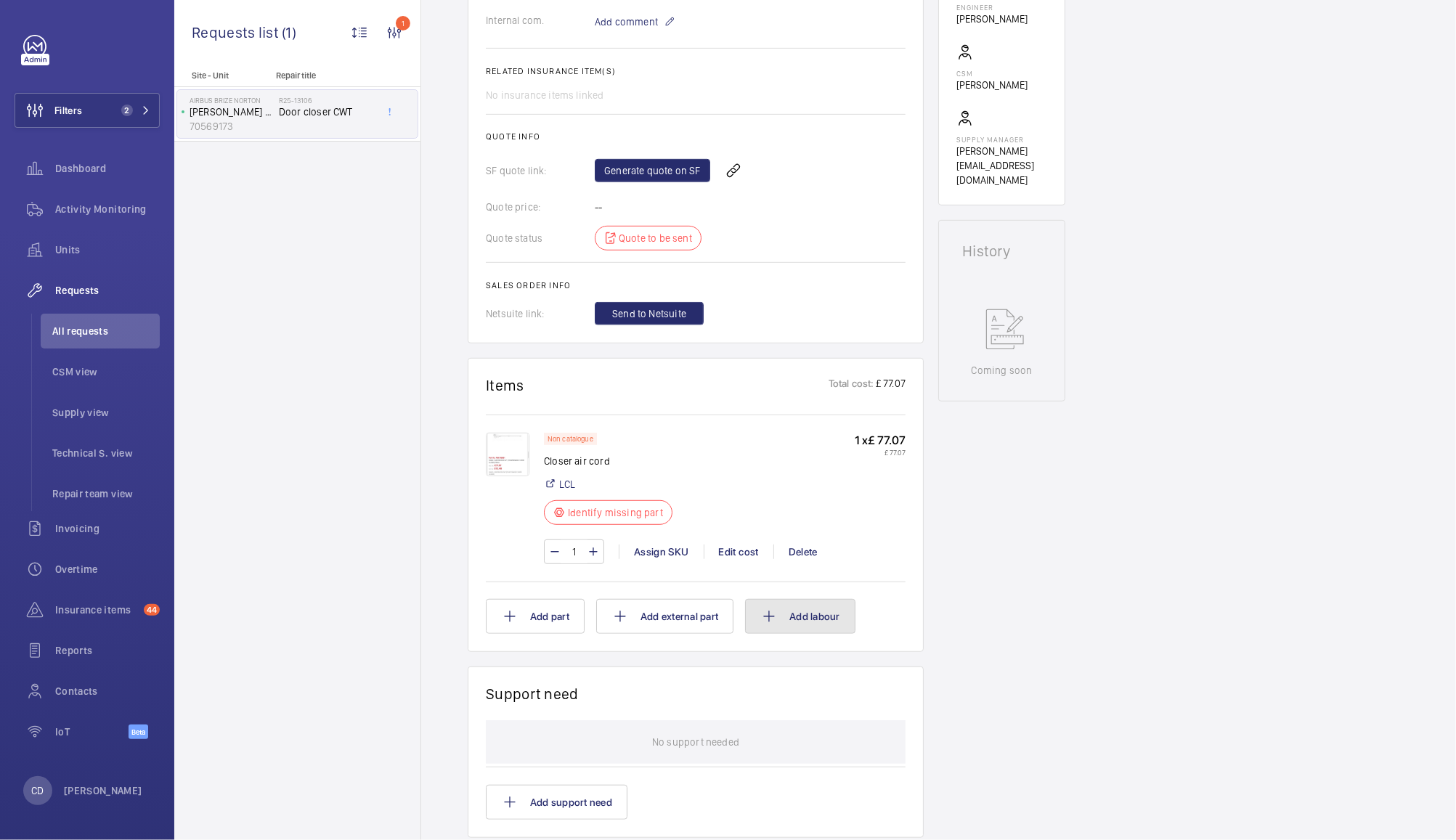
click at [805, 621] on button "Add labour" at bounding box center [800, 616] width 110 height 35
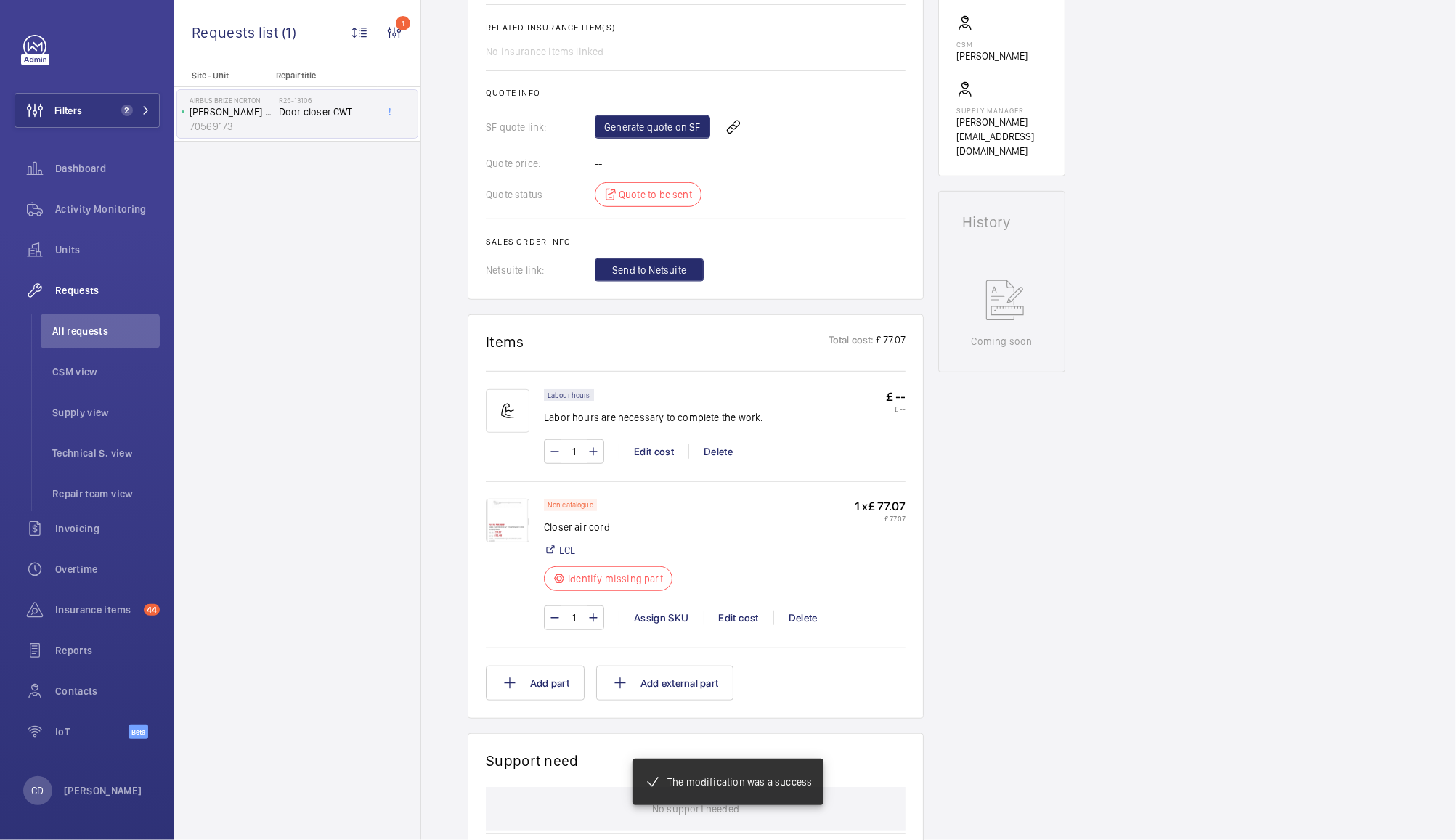
scroll to position [550, 0]
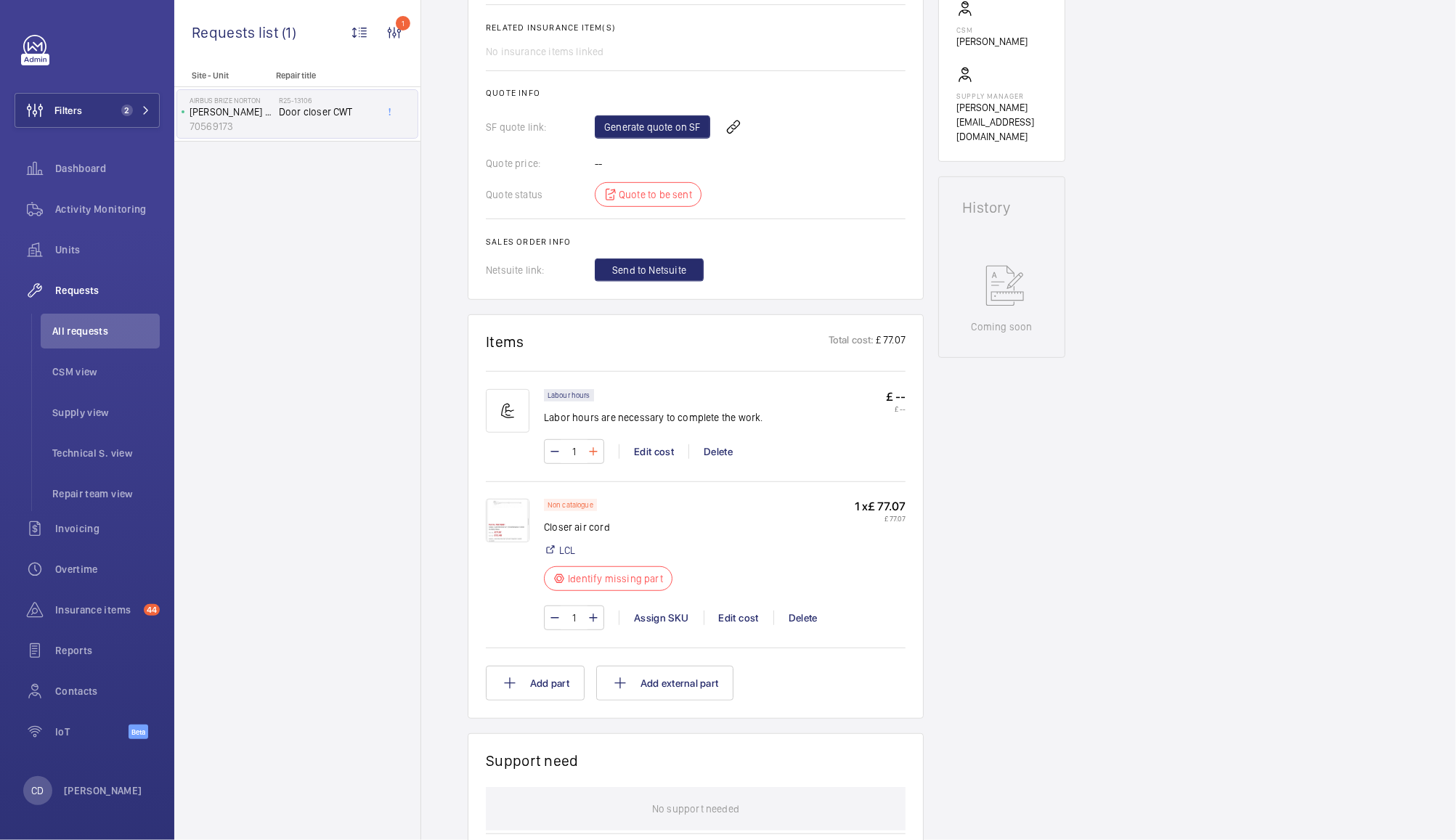
click at [592, 456] on mat-icon at bounding box center [593, 452] width 12 height 18
type input "2"
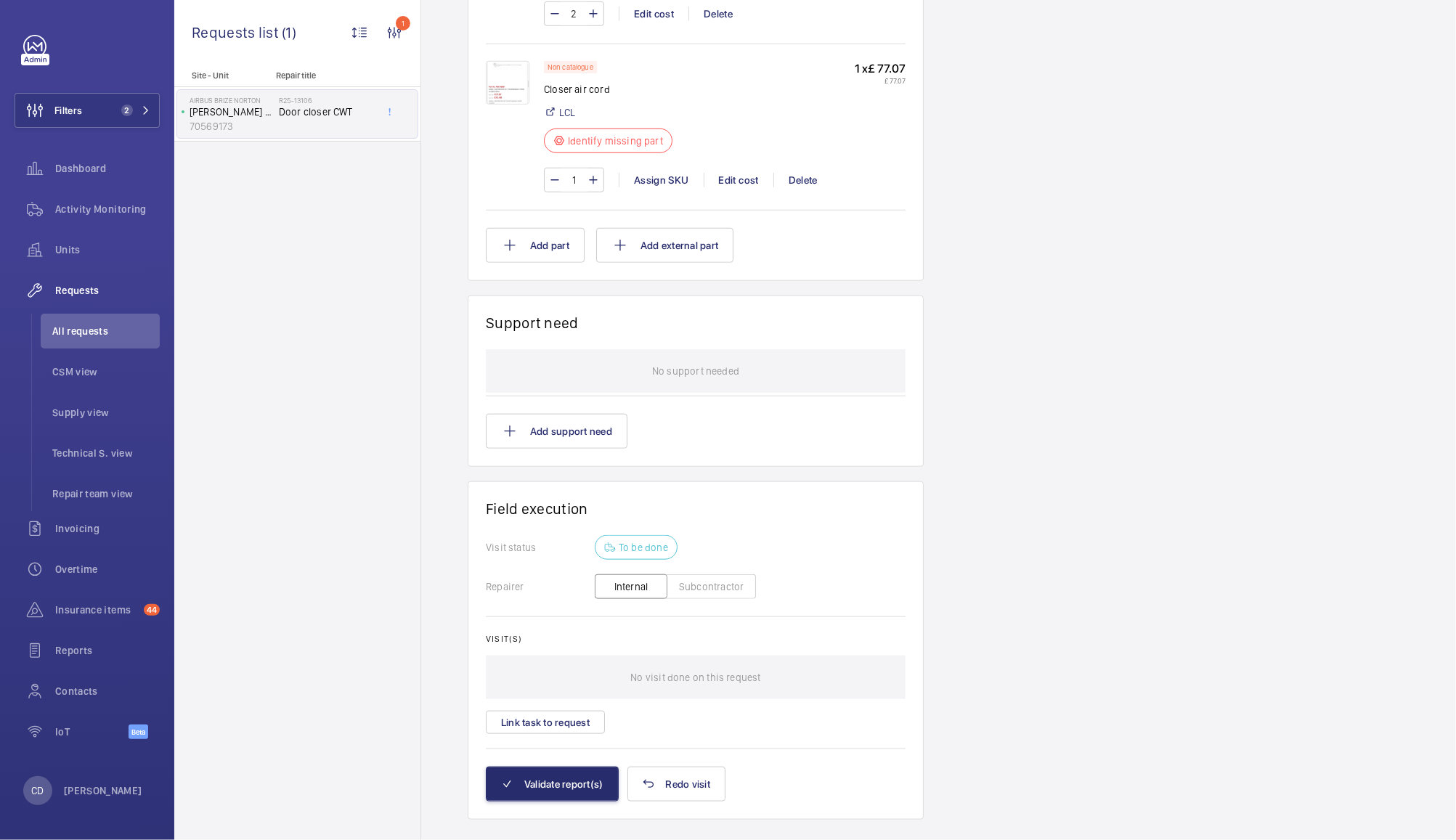
scroll to position [1011, 0]
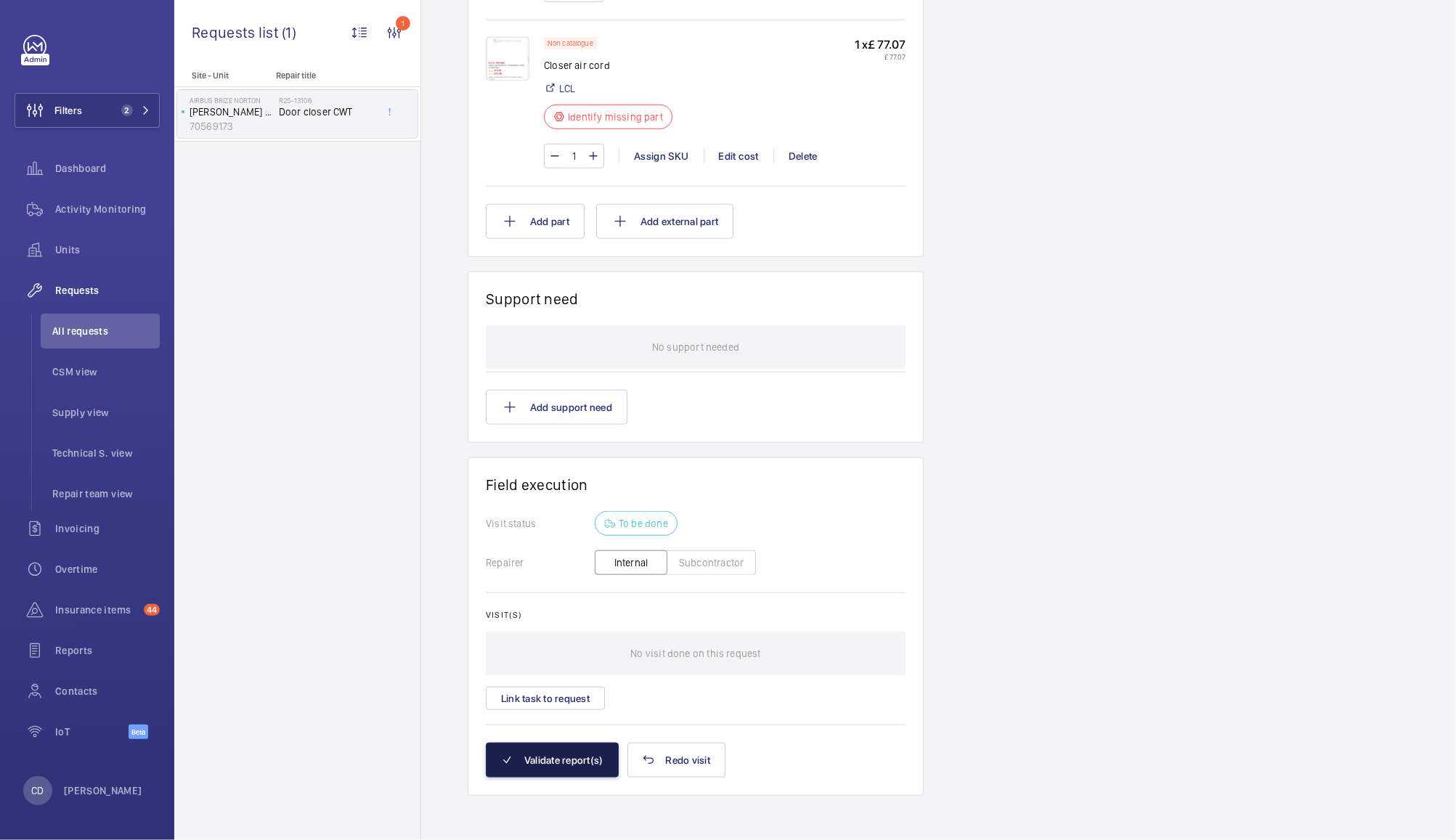
click at [571, 764] on button "Validate report(s)" at bounding box center [552, 760] width 132 height 35
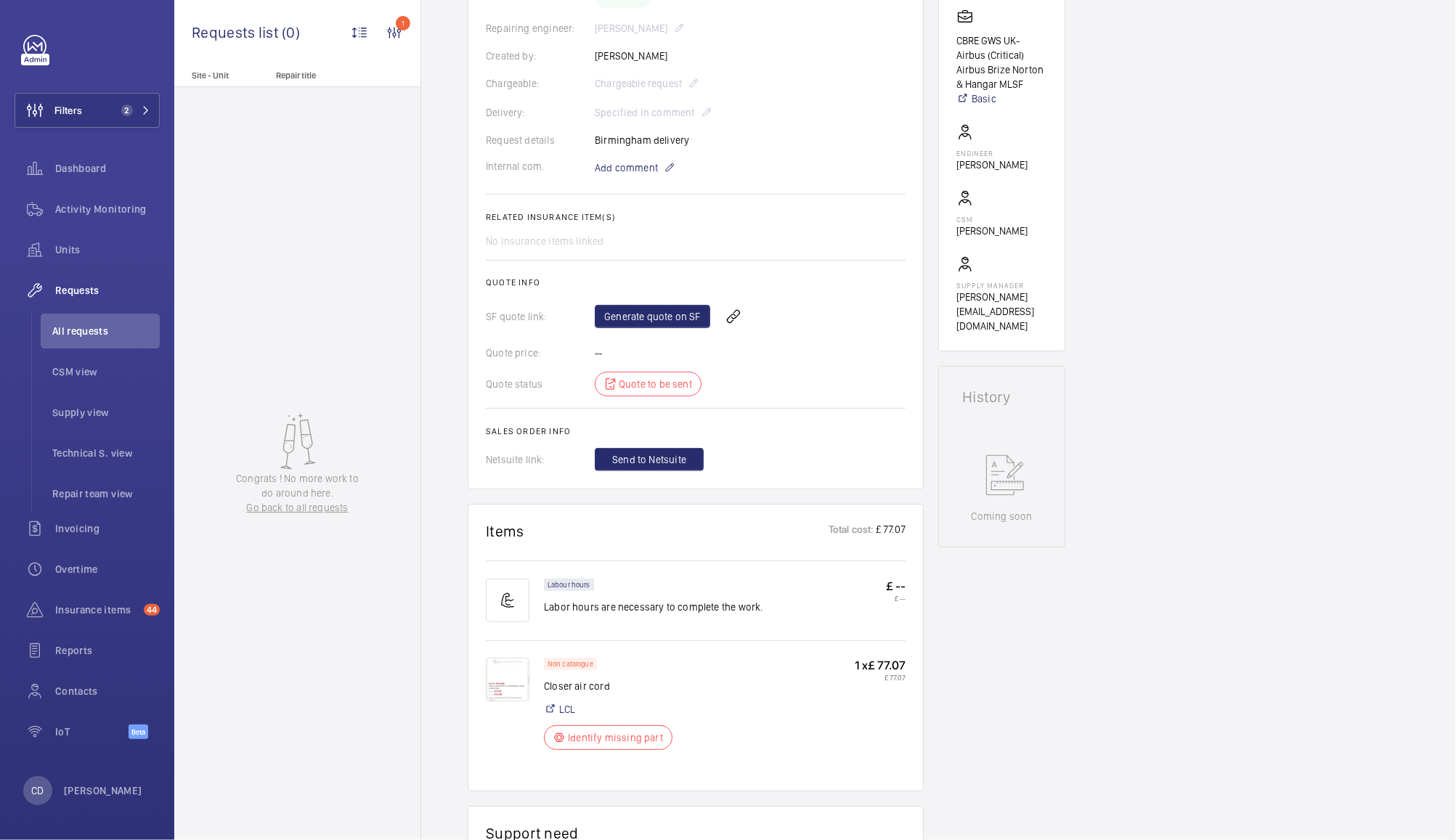
scroll to position [350, 0]
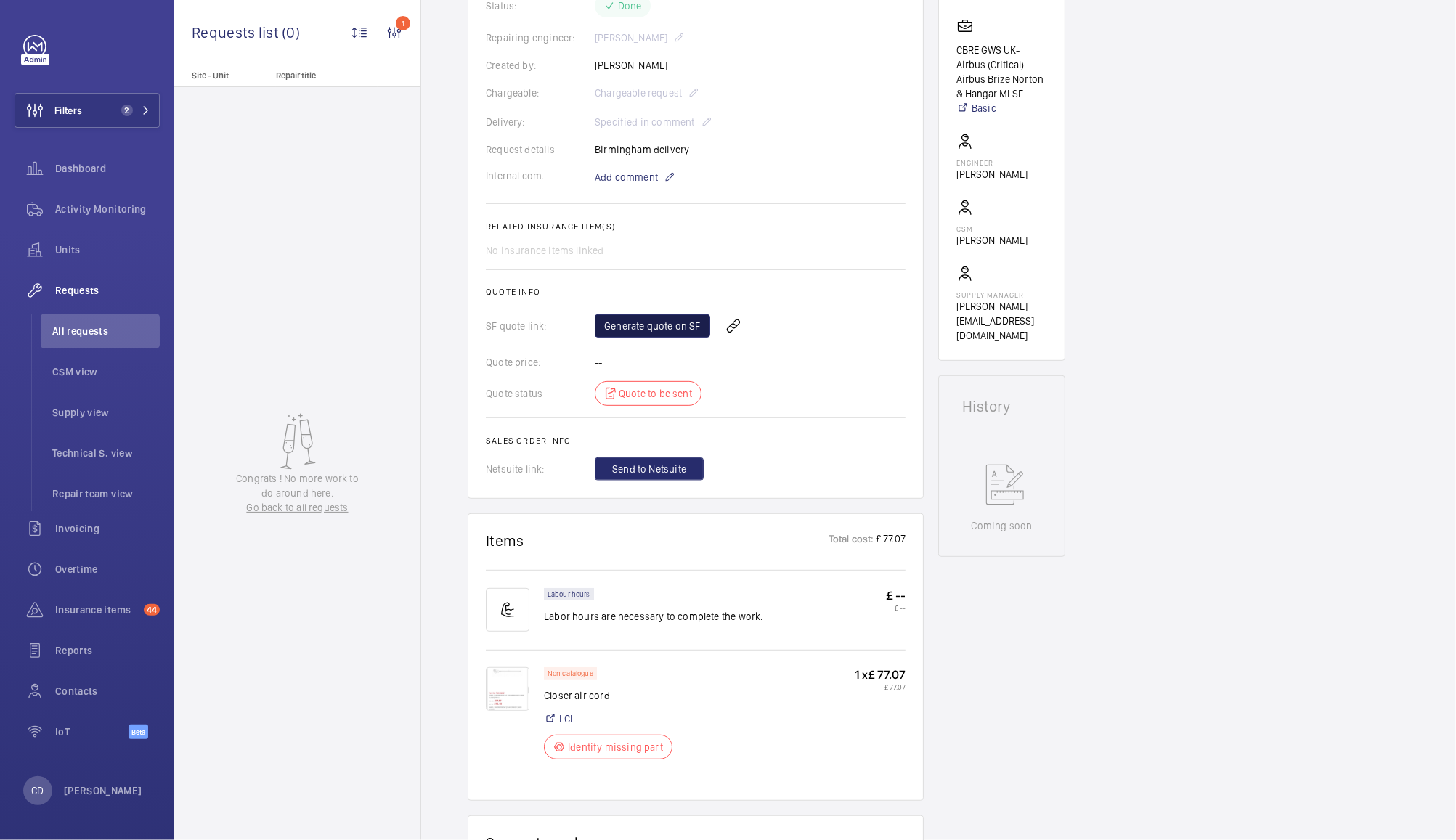
click at [658, 330] on link "Generate quote on SF" at bounding box center [653, 326] width 116 height 23
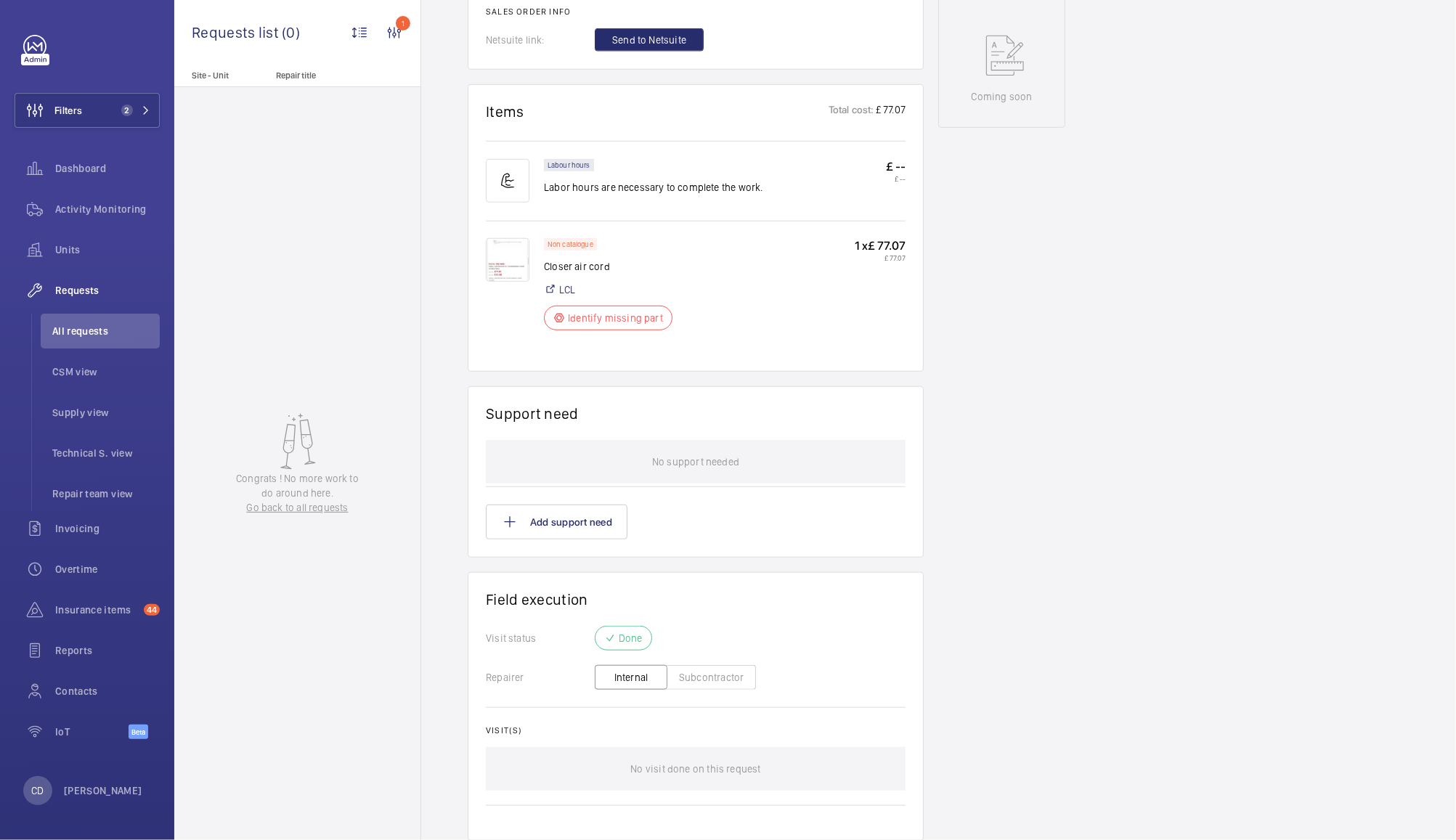
scroll to position [825, 0]
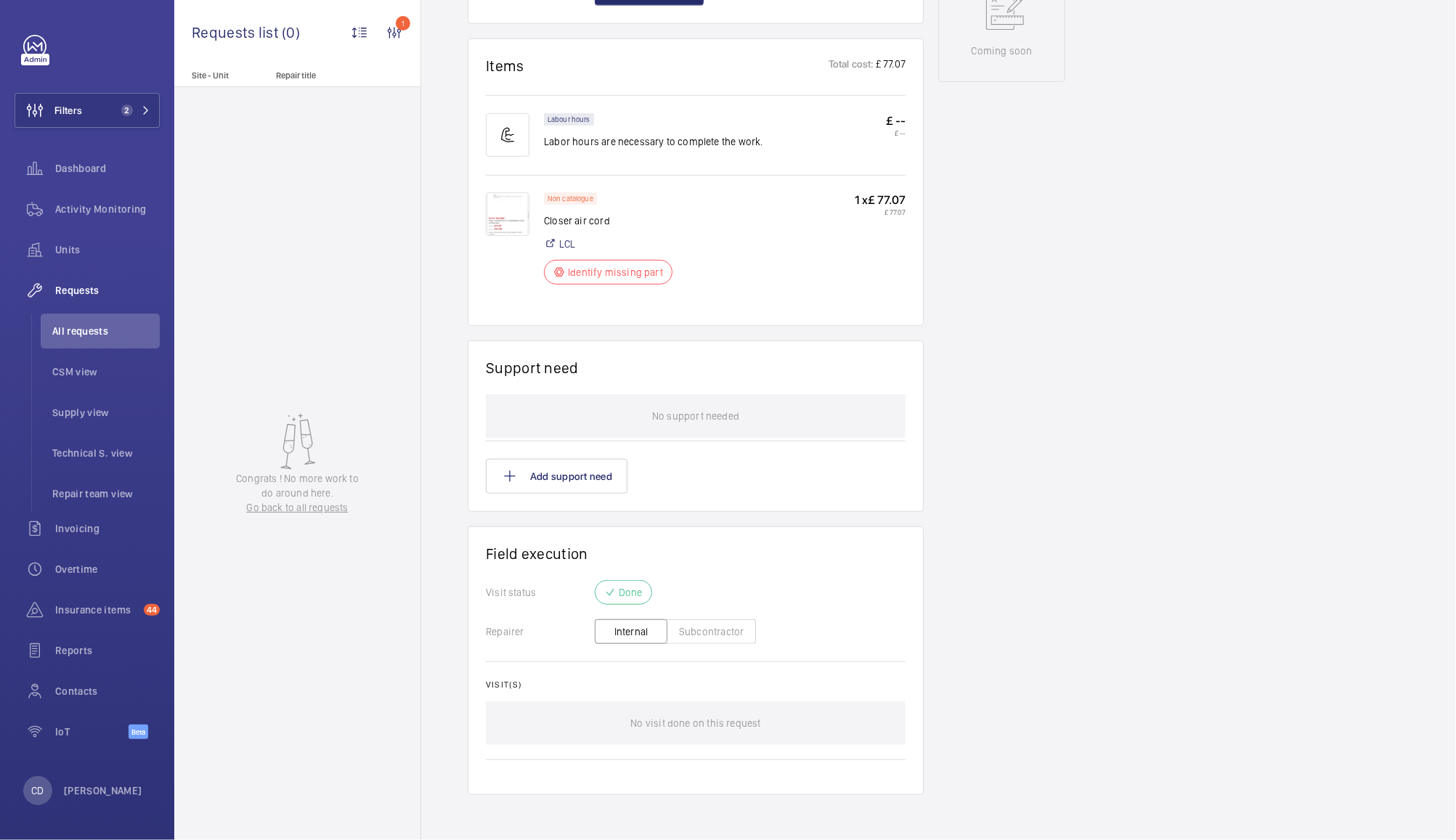
click at [633, 593] on p "Done" at bounding box center [630, 592] width 24 height 15
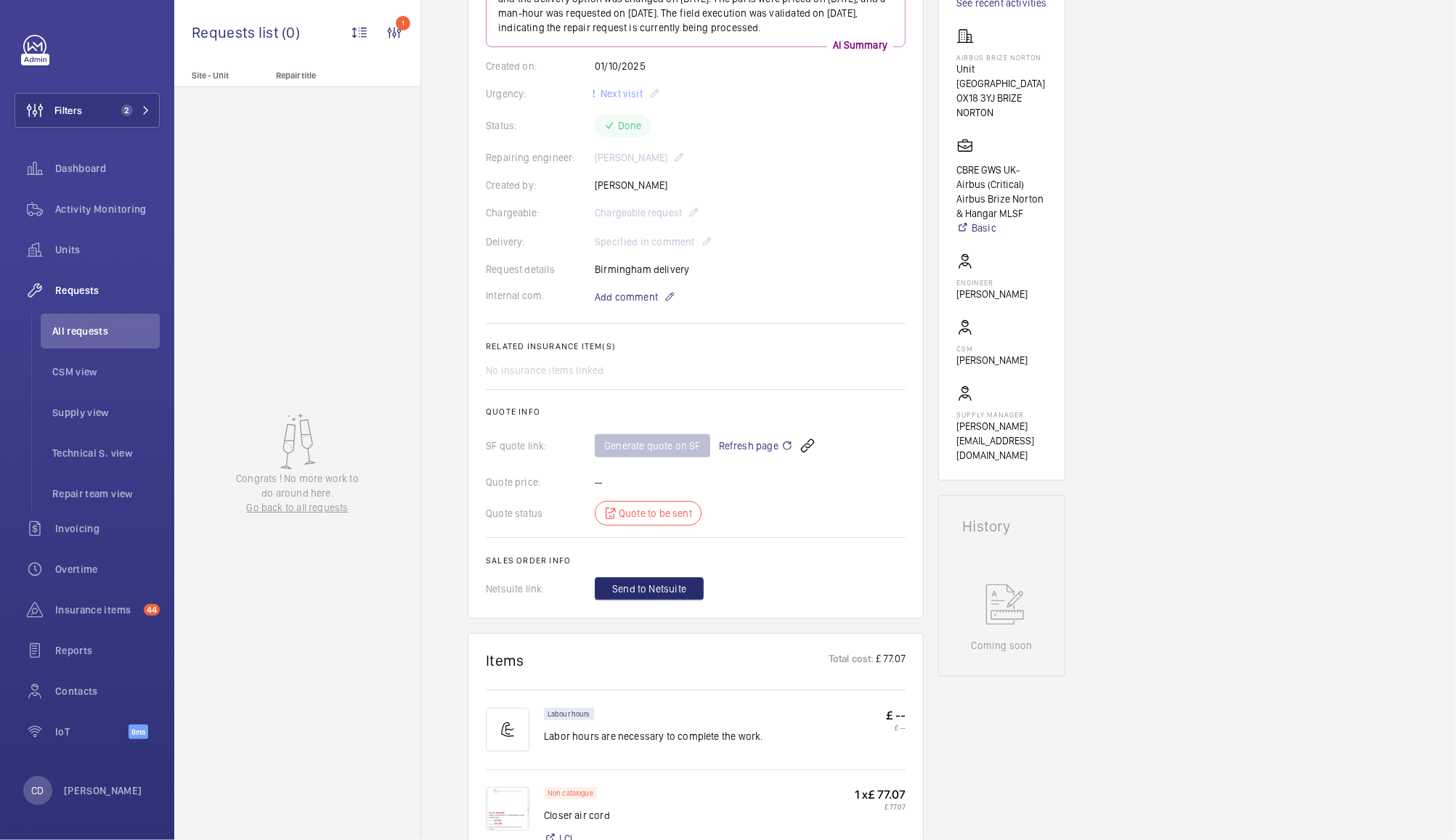
scroll to position [245, 0]
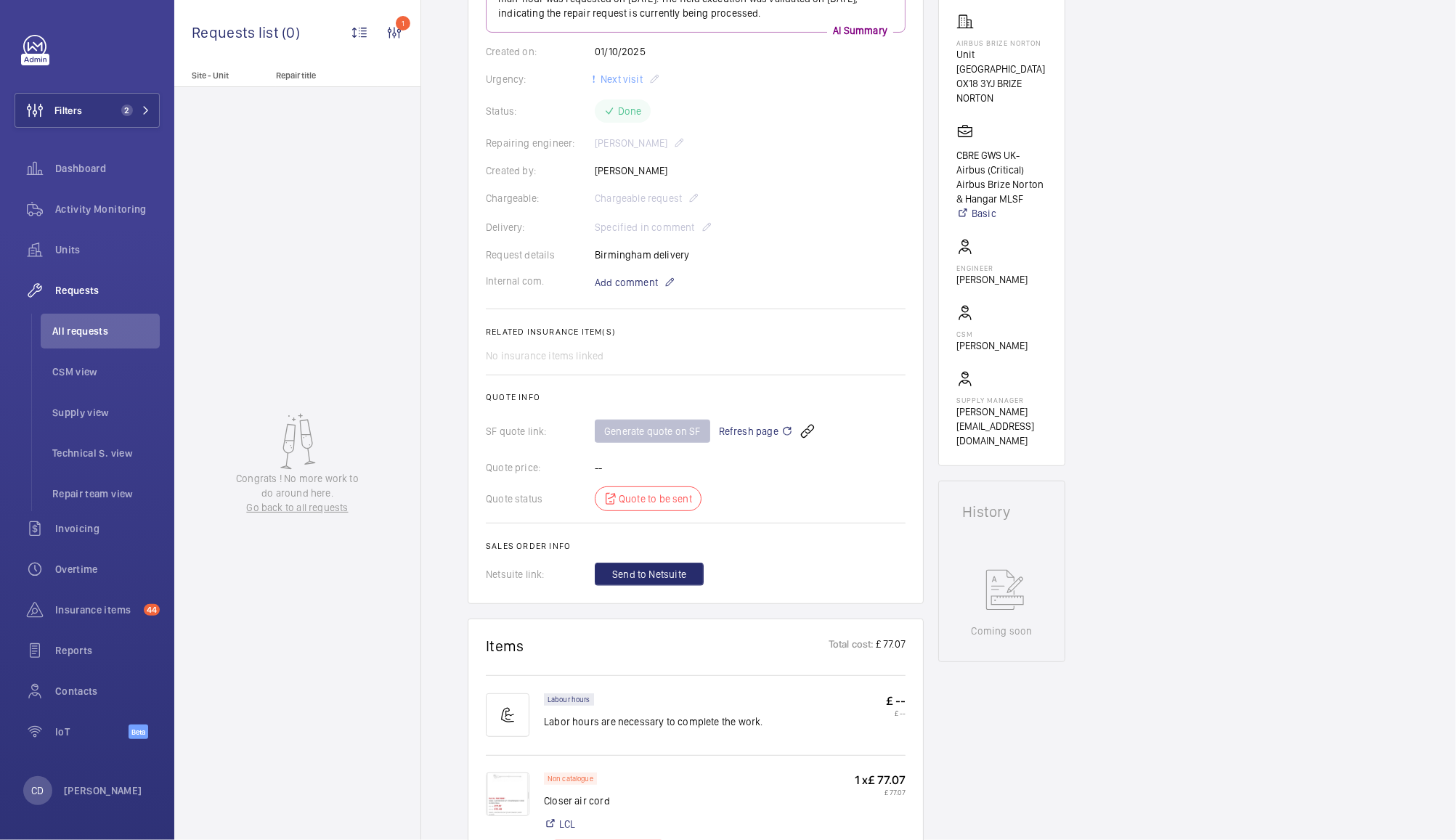
click at [783, 435] on mat-icon at bounding box center [787, 431] width 12 height 18
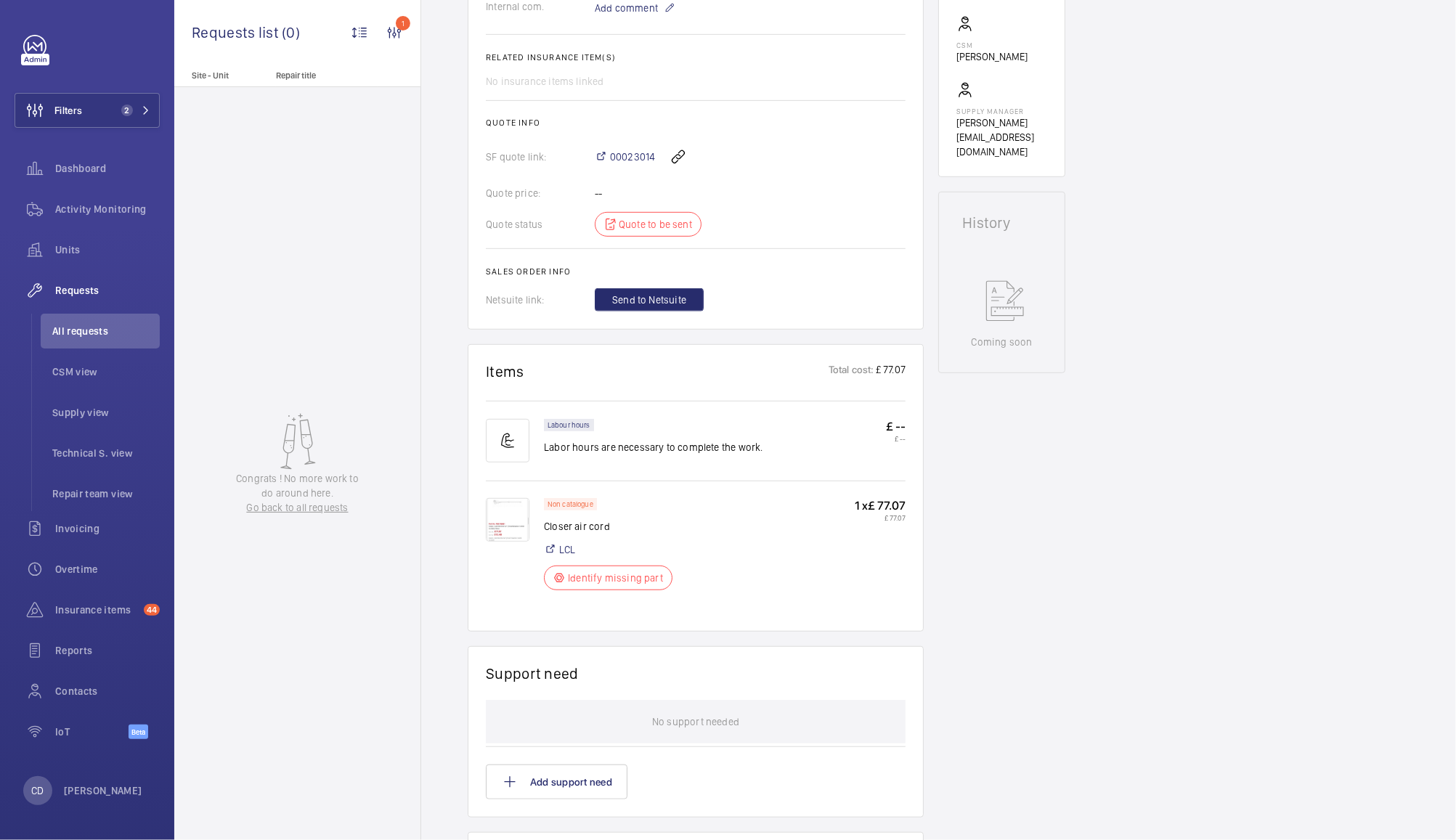
scroll to position [541, 0]
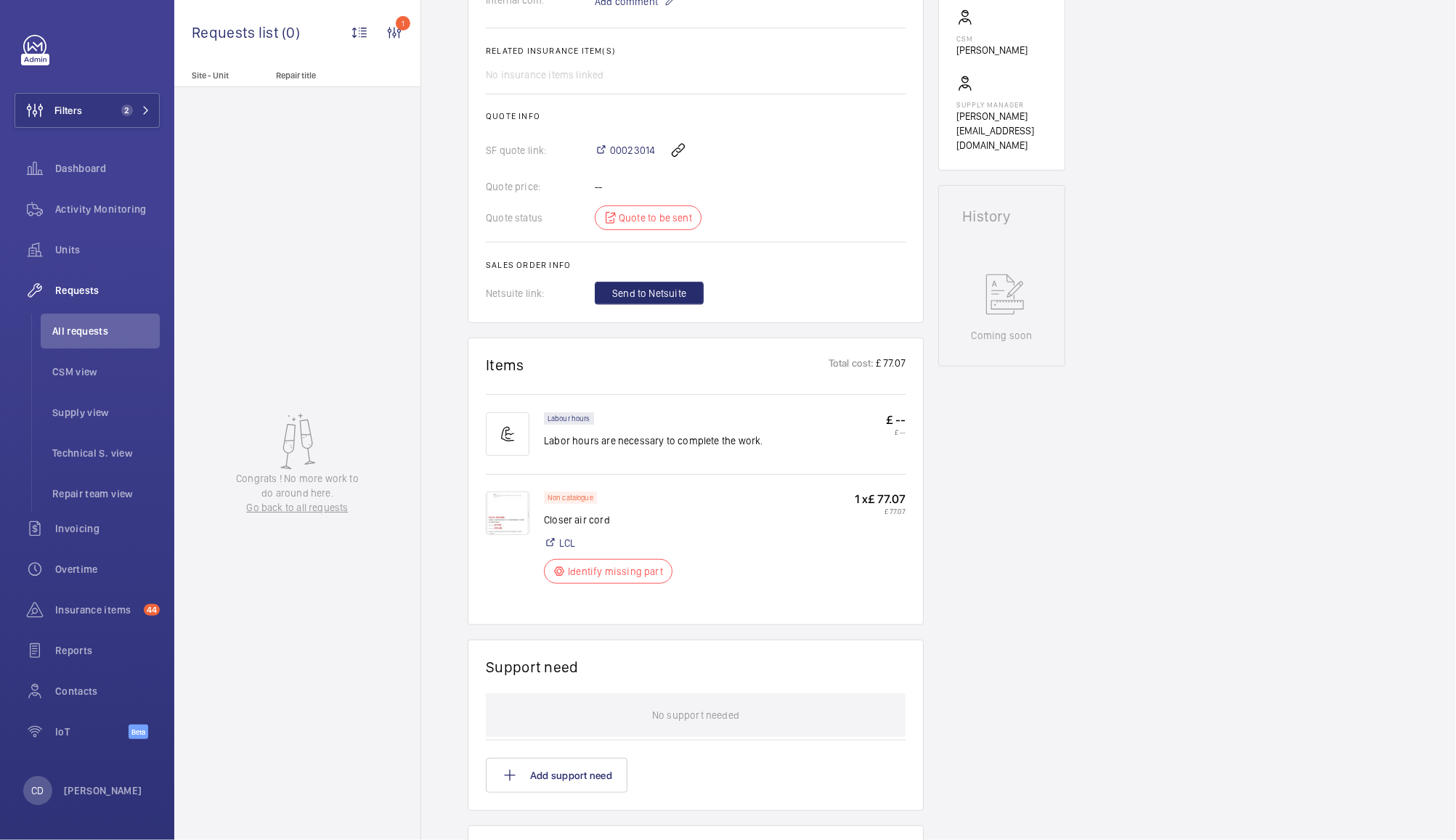
click at [519, 512] on img at bounding box center [507, 513] width 44 height 44
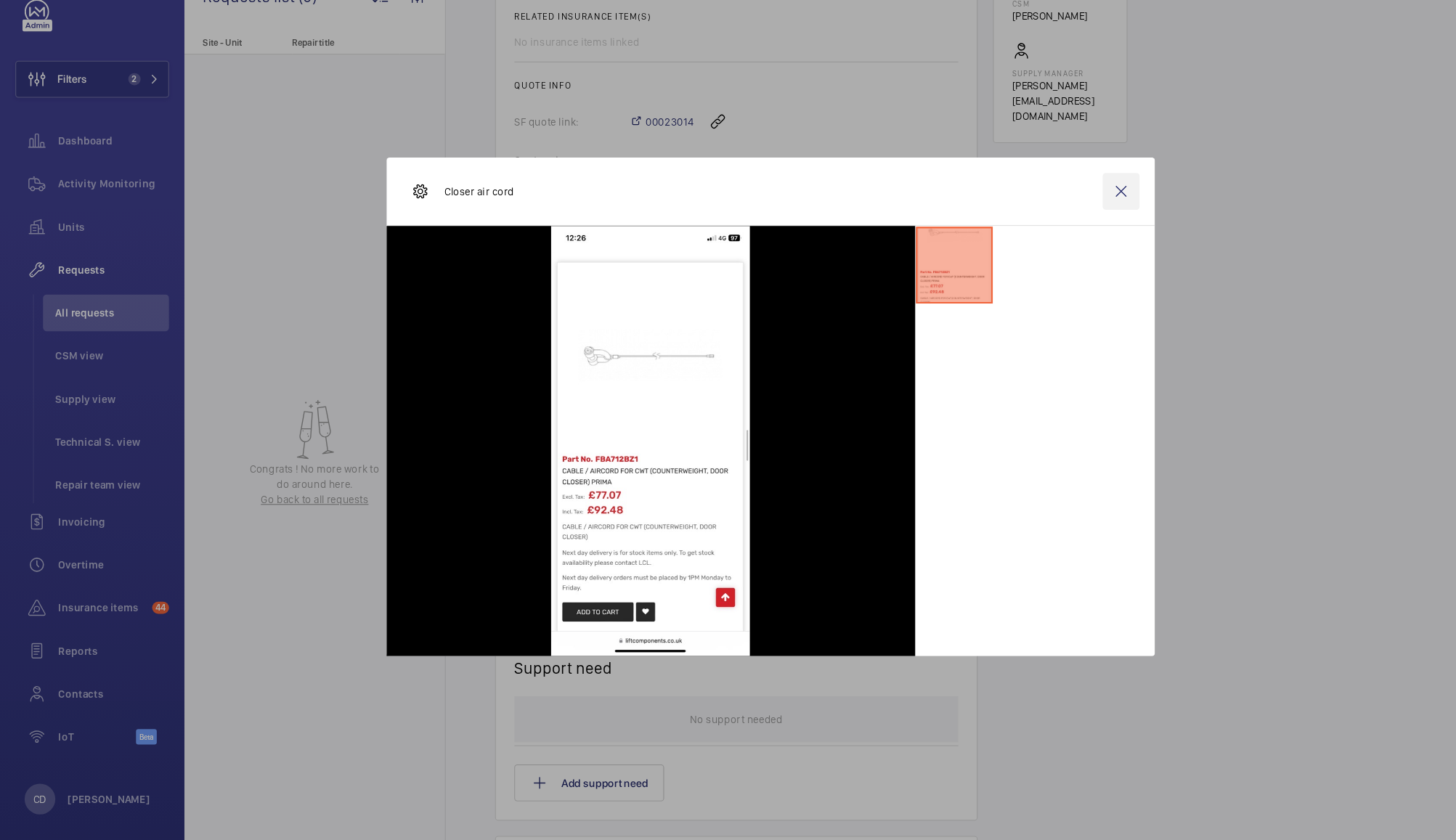
click at [1068, 207] on wm-front-icon-button at bounding box center [1060, 216] width 35 height 35
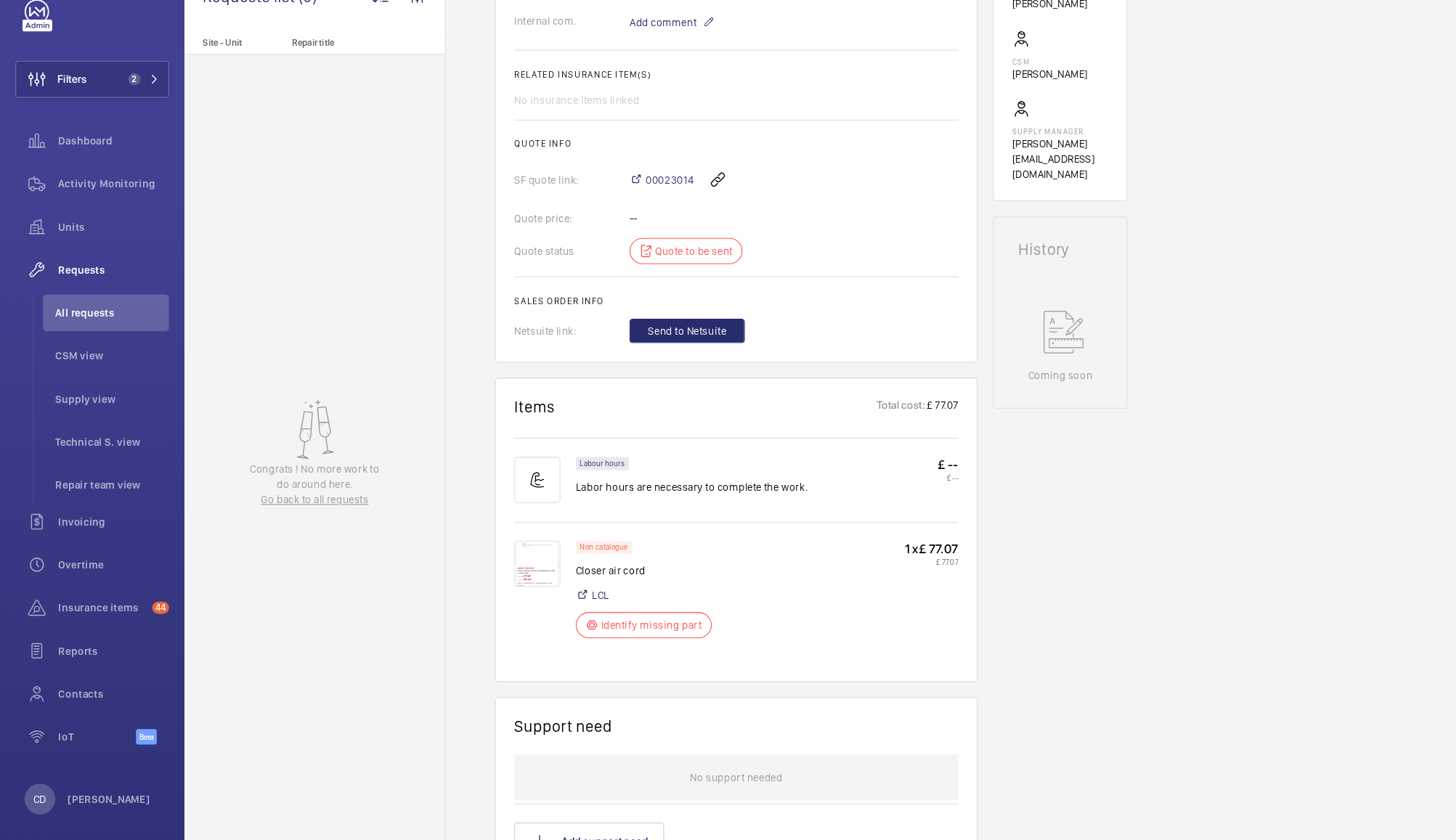
scroll to position [487, 0]
click at [507, 569] on img at bounding box center [507, 566] width 44 height 44
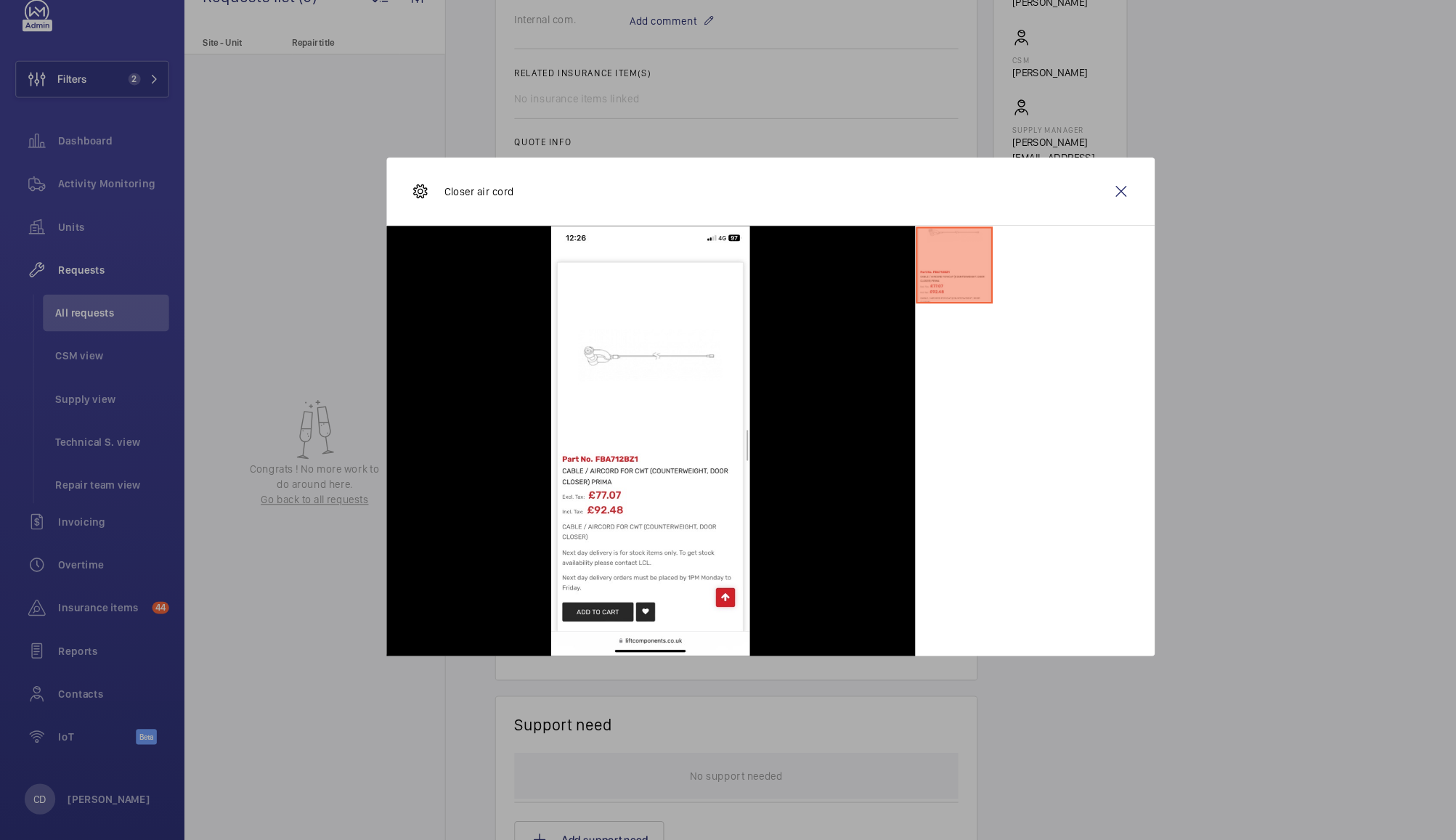
click at [1079, 213] on div "Closer air cord" at bounding box center [728, 216] width 727 height 64
click at [1059, 215] on wm-front-icon-button at bounding box center [1060, 216] width 35 height 35
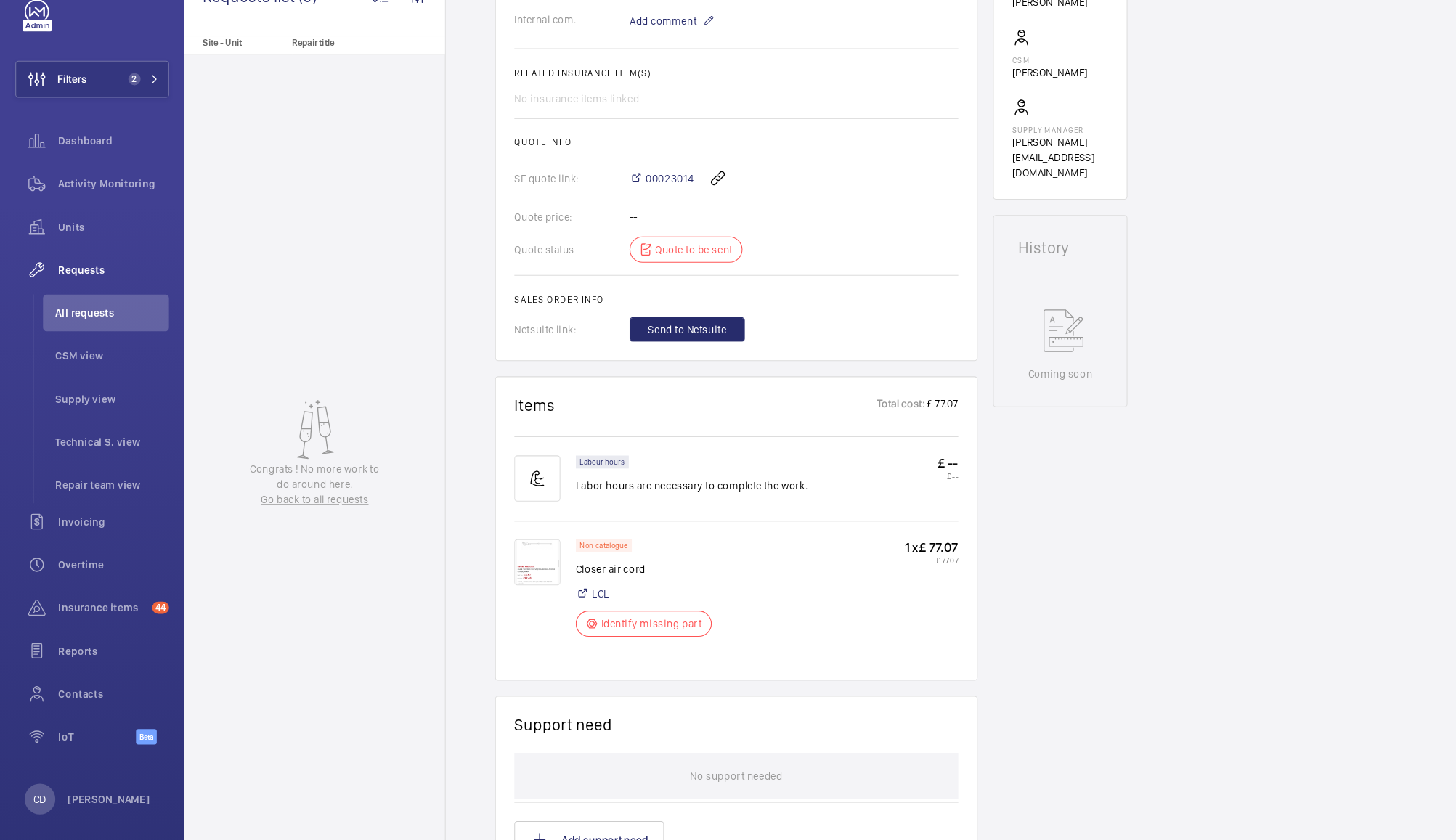
click at [501, 566] on img at bounding box center [507, 566] width 44 height 44
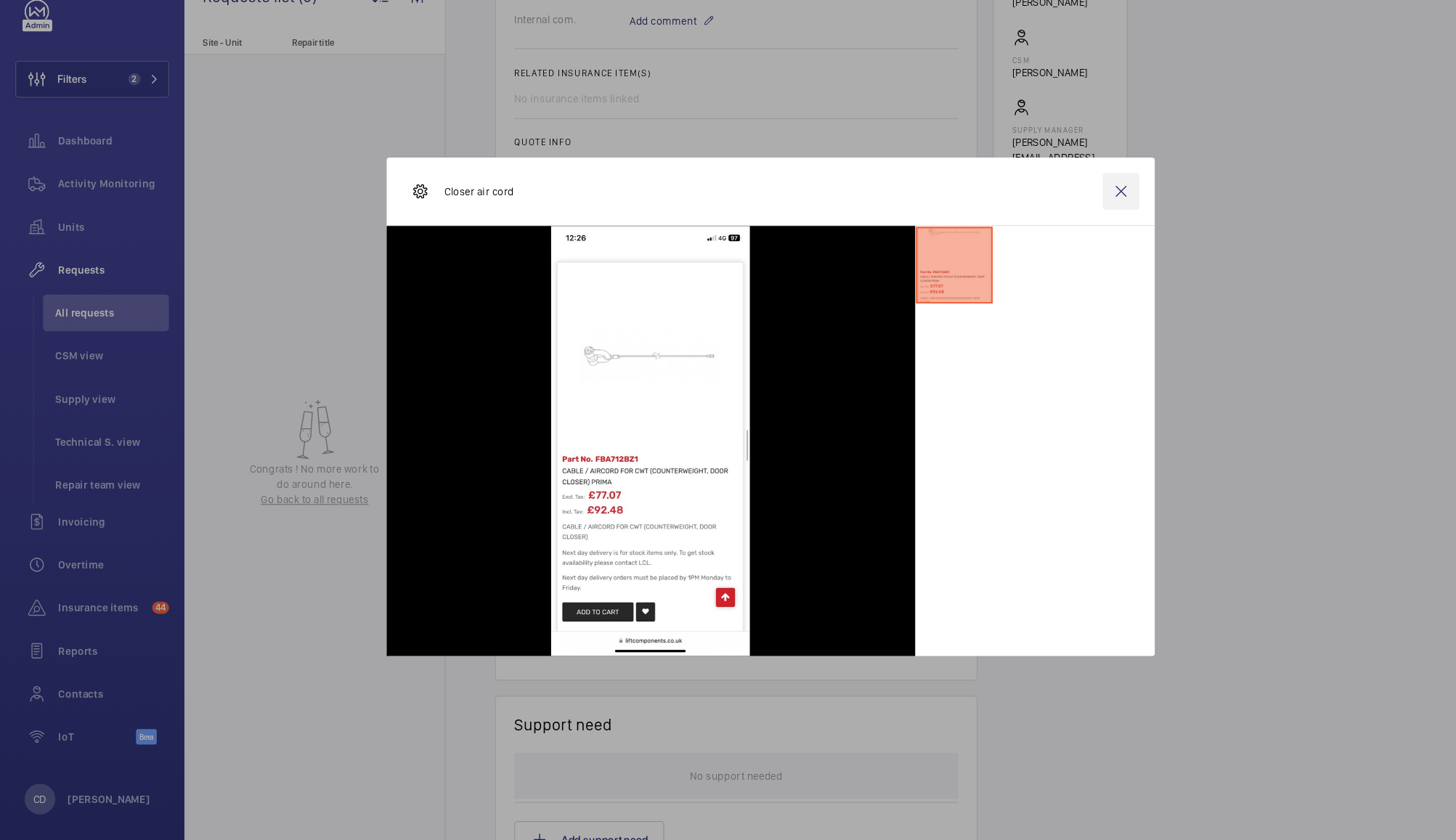
click at [1053, 221] on wm-front-icon-button at bounding box center [1060, 216] width 35 height 35
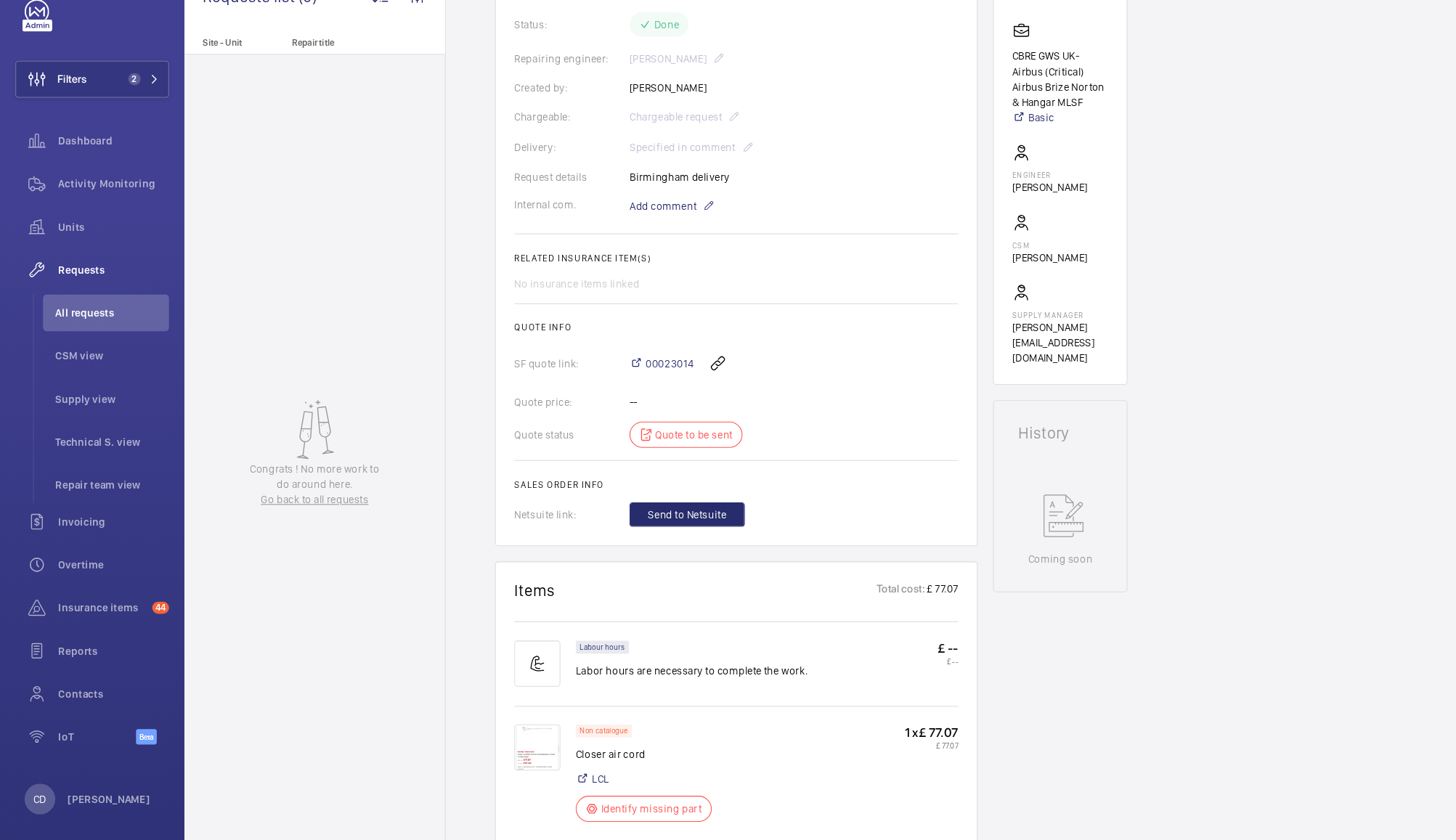
scroll to position [0, 0]
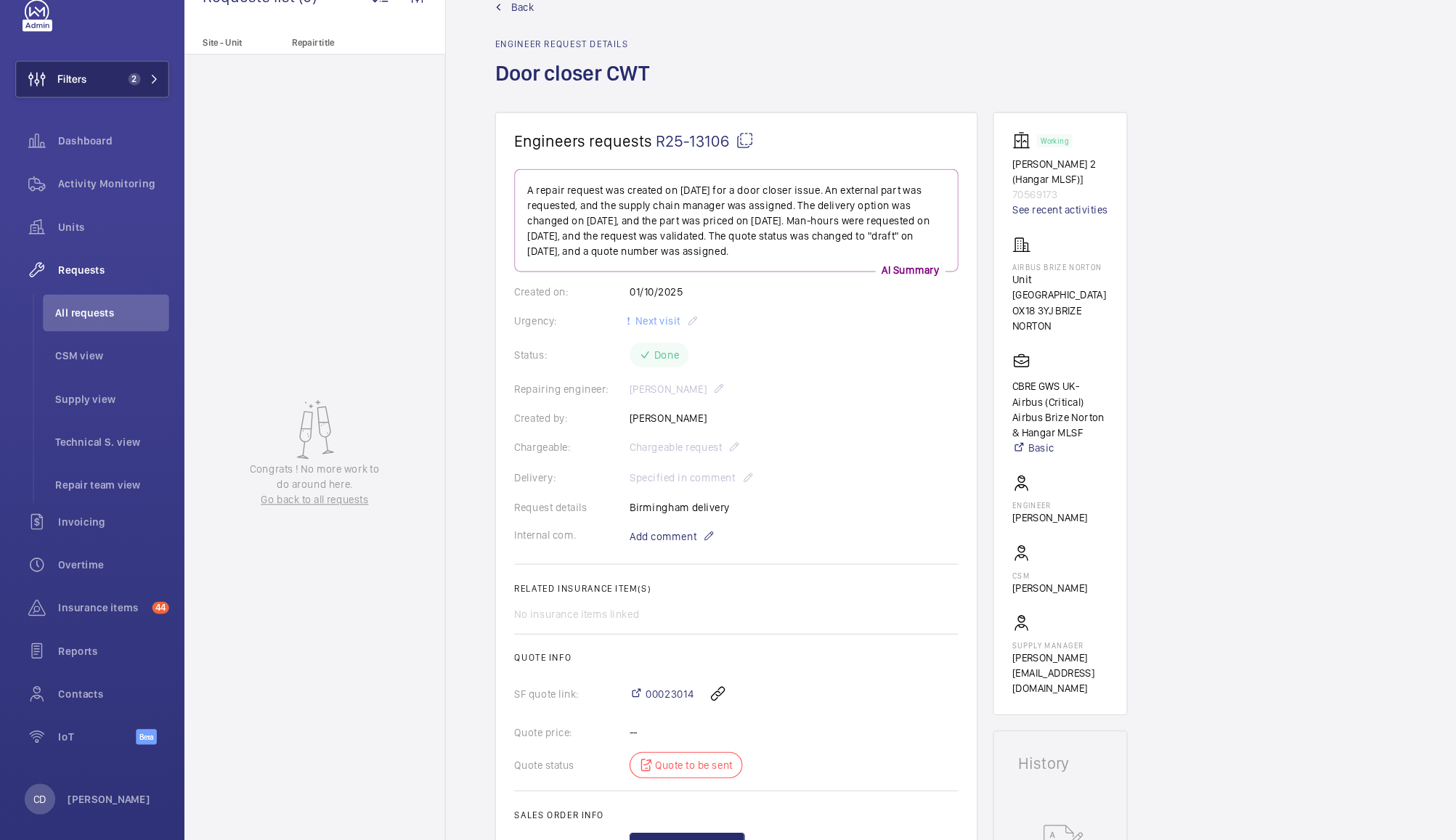
click at [100, 122] on button "Filters 2" at bounding box center [87, 110] width 145 height 35
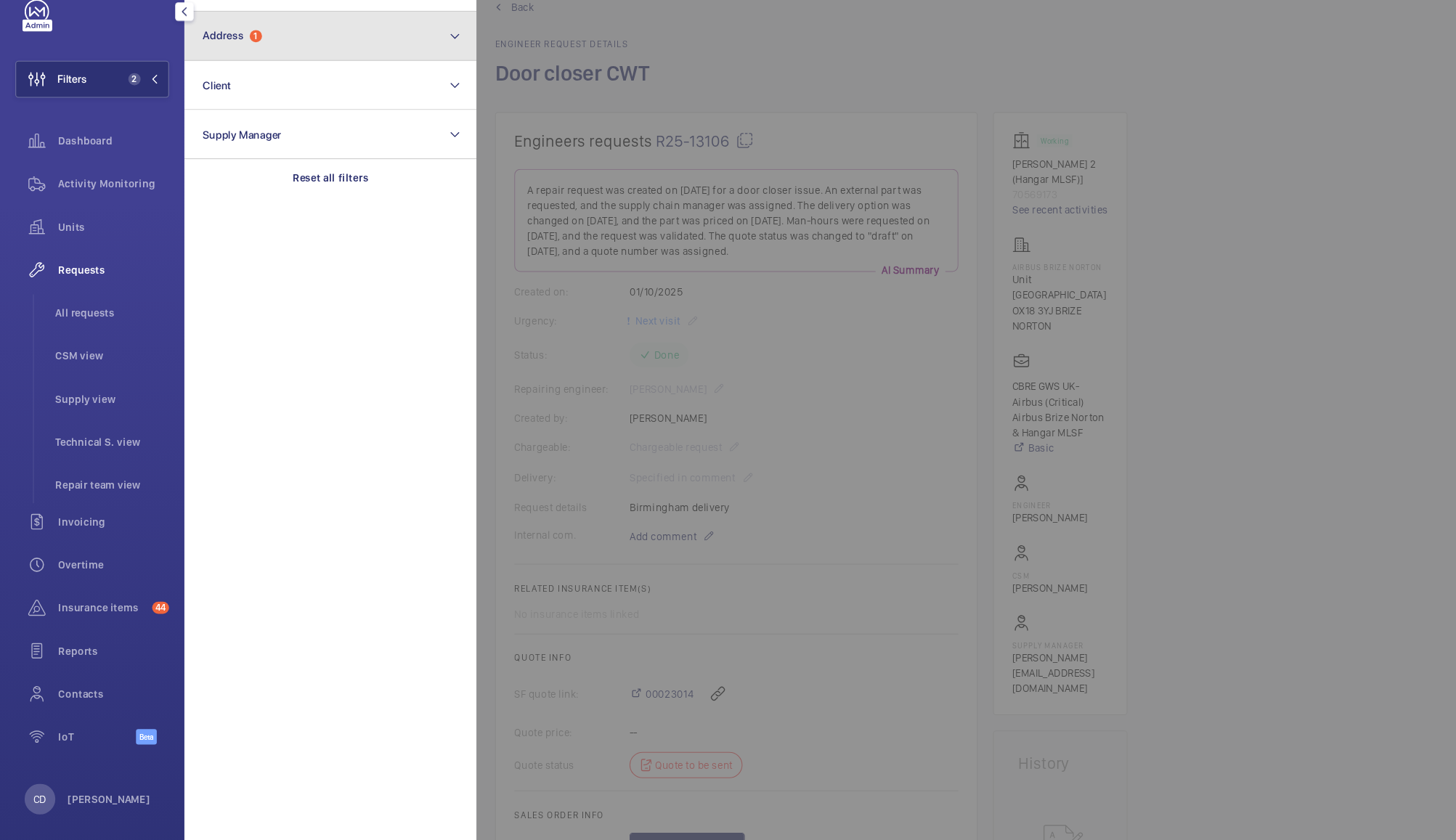
click at [316, 76] on button "Address 1" at bounding box center [312, 70] width 276 height 47
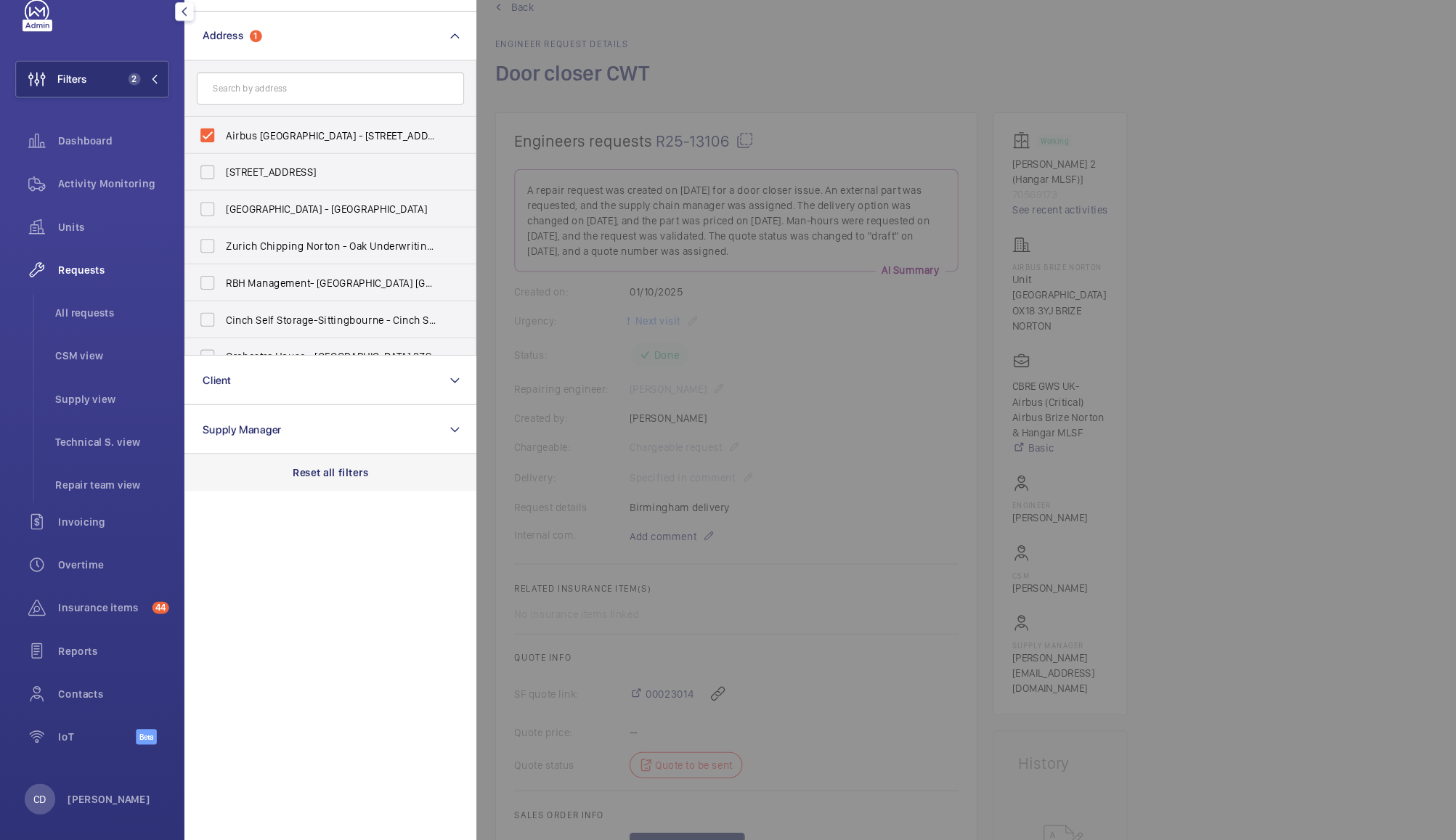
click at [339, 467] on div "Reset all filters" at bounding box center [312, 482] width 276 height 35
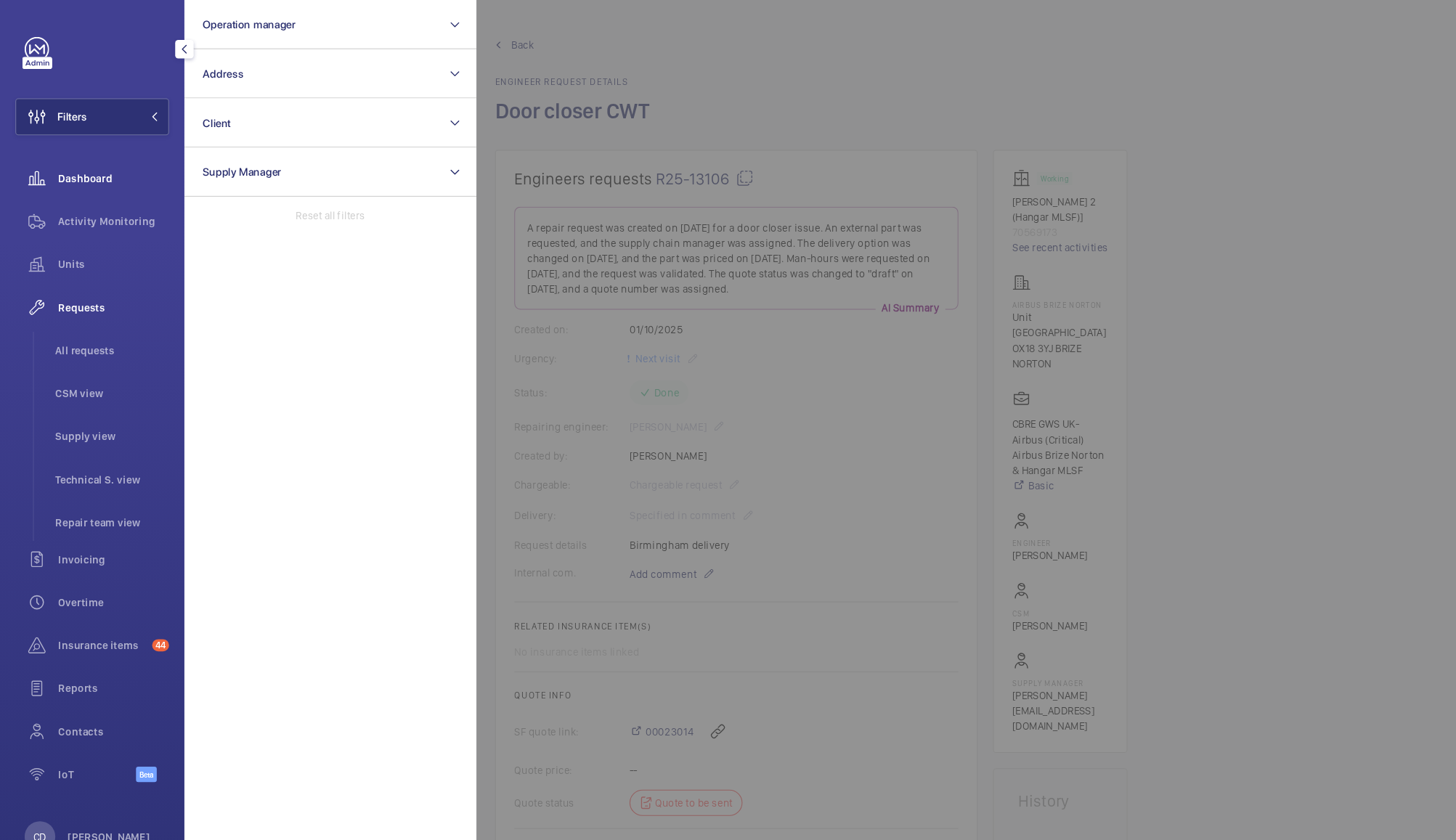
click at [103, 167] on span "Dashboard" at bounding box center [107, 168] width 104 height 15
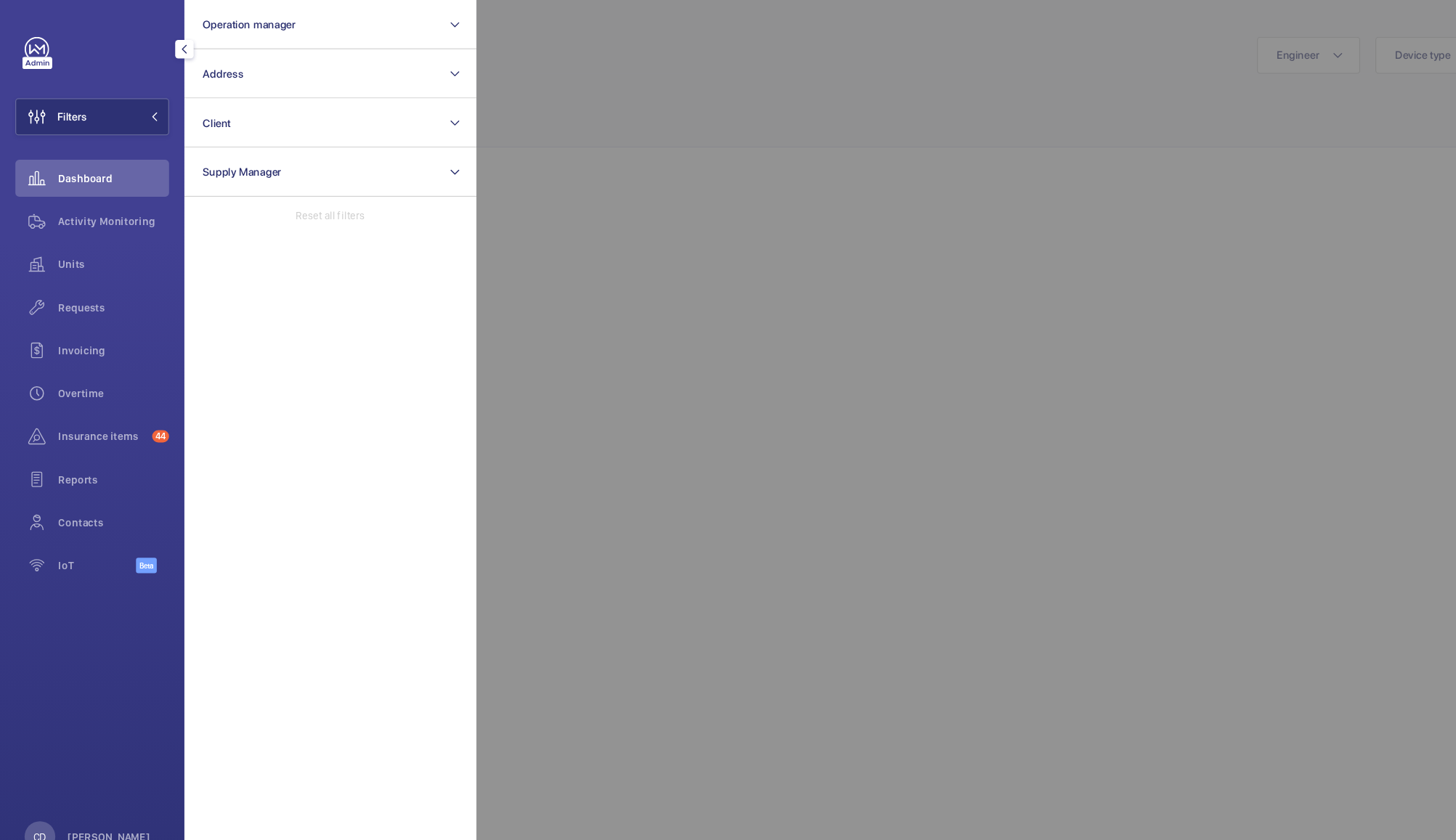
click at [790, 105] on div at bounding box center [1177, 420] width 1456 height 840
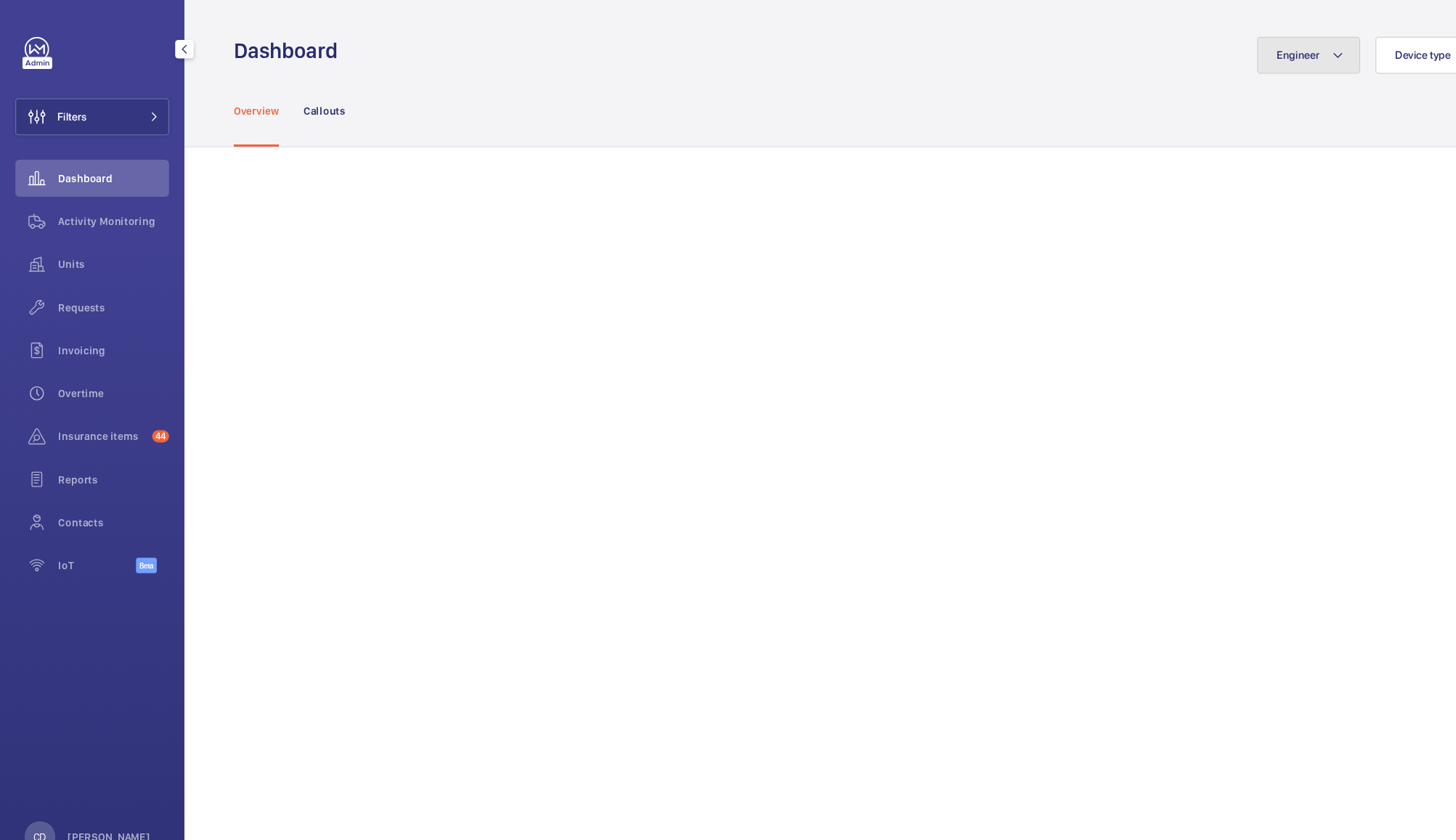
click at [1239, 47] on button "Engineer" at bounding box center [1237, 53] width 97 height 35
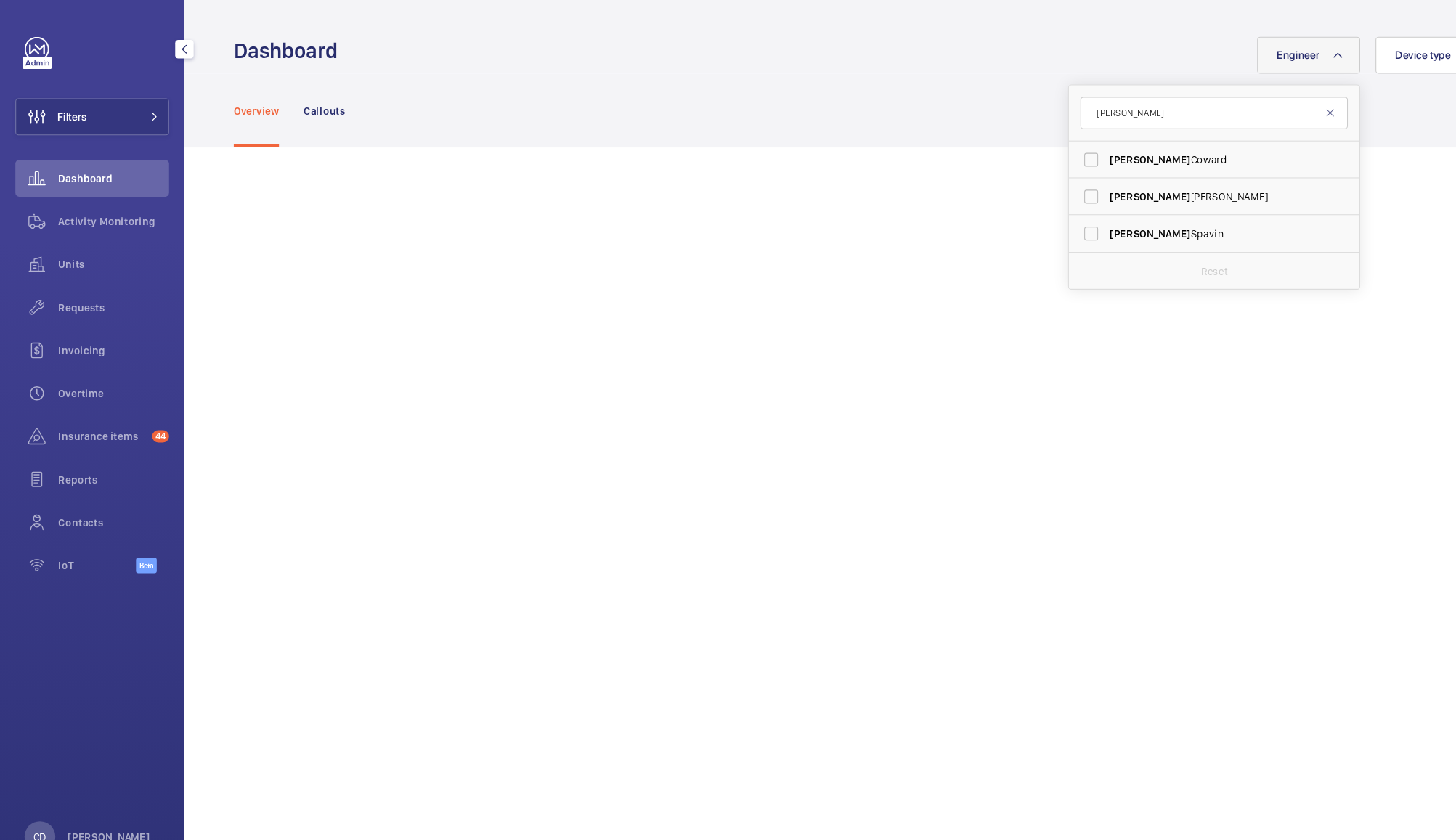
type input "sean"
click at [1078, 151] on span "Sean Coward" at bounding box center [1148, 151] width 200 height 15
click at [1046, 151] on input "Sean Coward" at bounding box center [1031, 151] width 29 height 29
checkbox input "true"
click at [1073, 103] on input "sean" at bounding box center [1148, 106] width 253 height 30
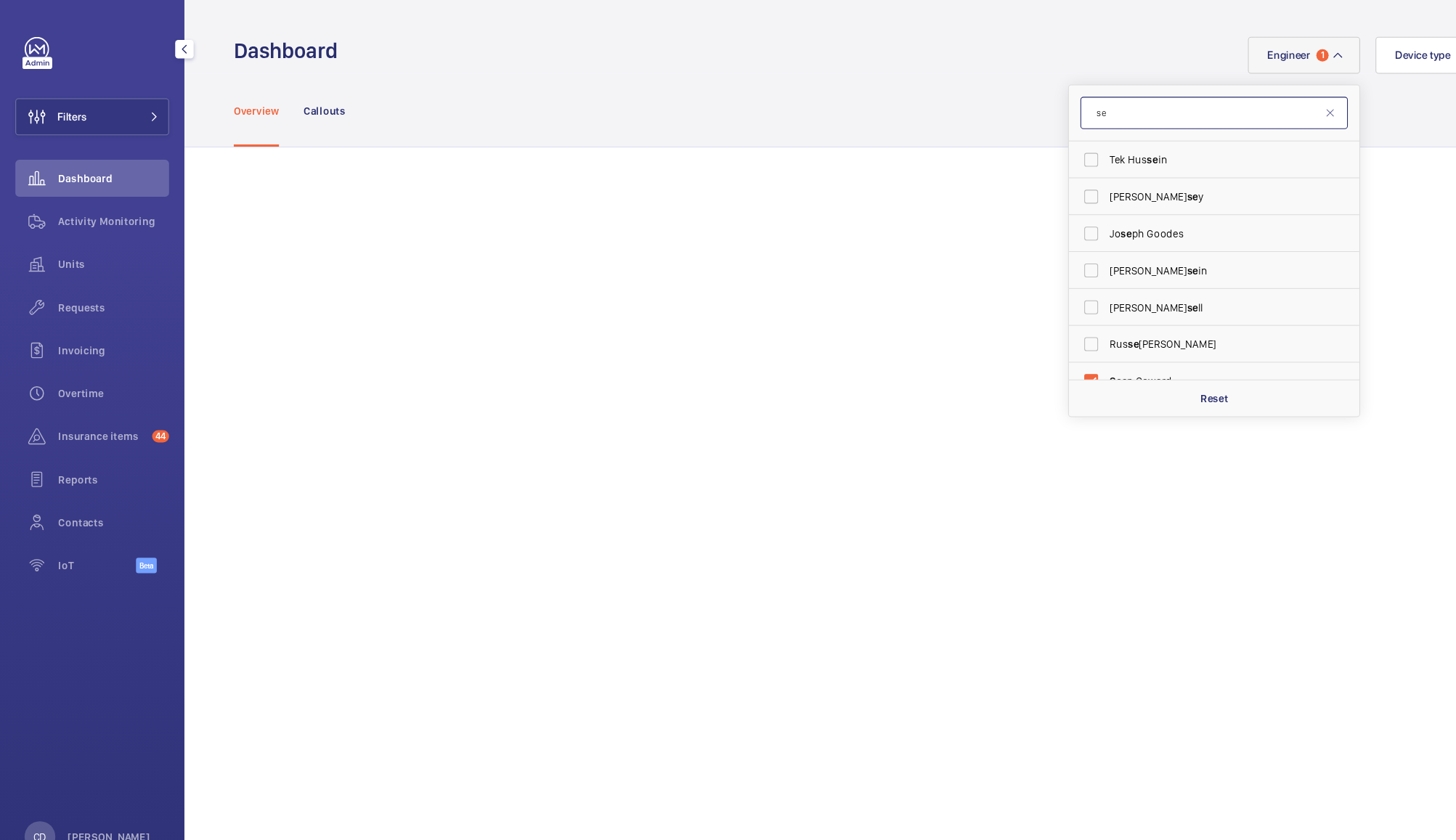
type input "s"
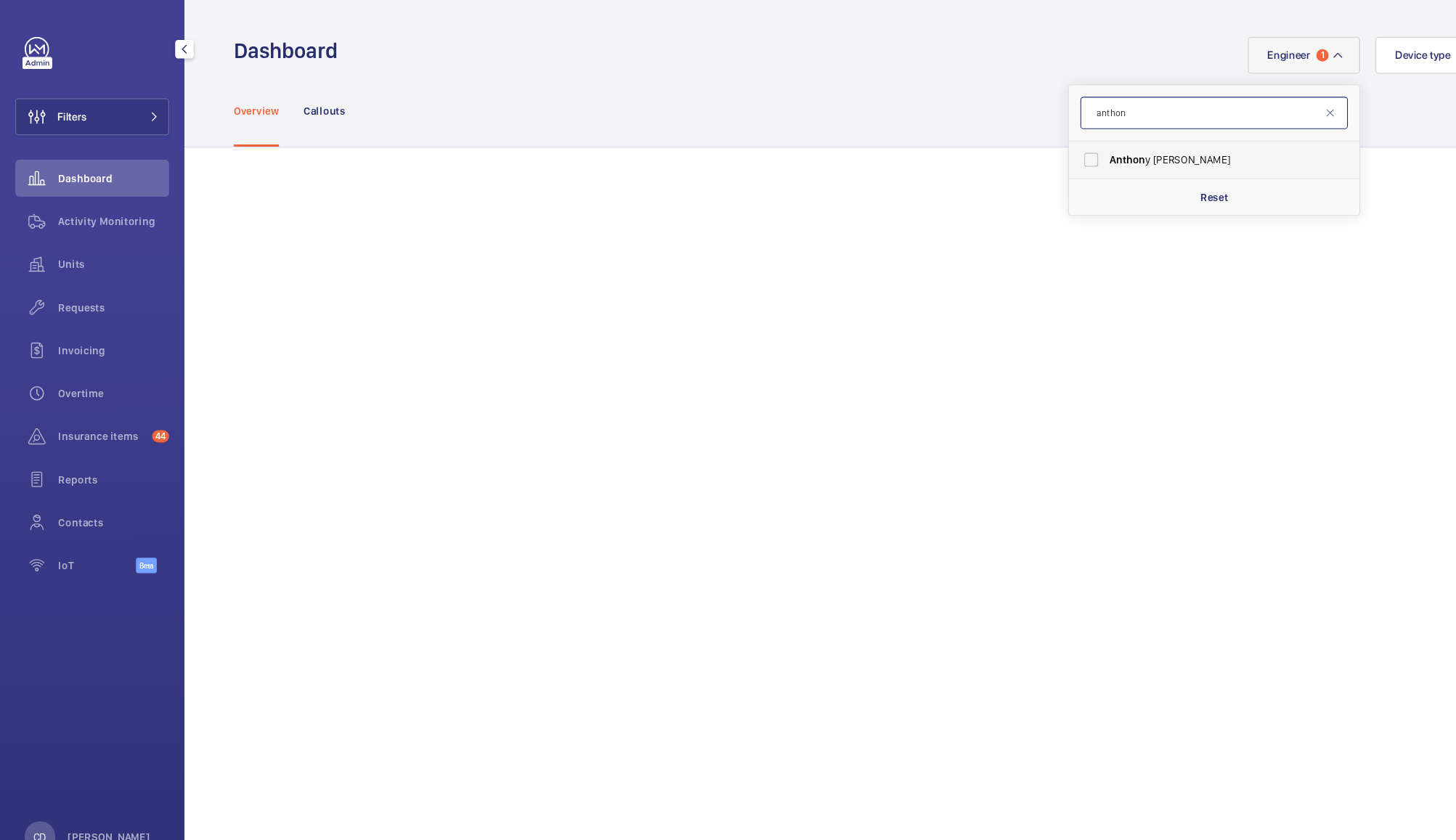
type input "anthon"
click at [1081, 154] on span "Anthon y Ruane" at bounding box center [1148, 151] width 200 height 15
click at [1046, 154] on input "Anthon y Ruane" at bounding box center [1031, 151] width 29 height 29
checkbox input "true"
click at [862, 92] on div "Overview Callouts" at bounding box center [815, 104] width 1189 height 69
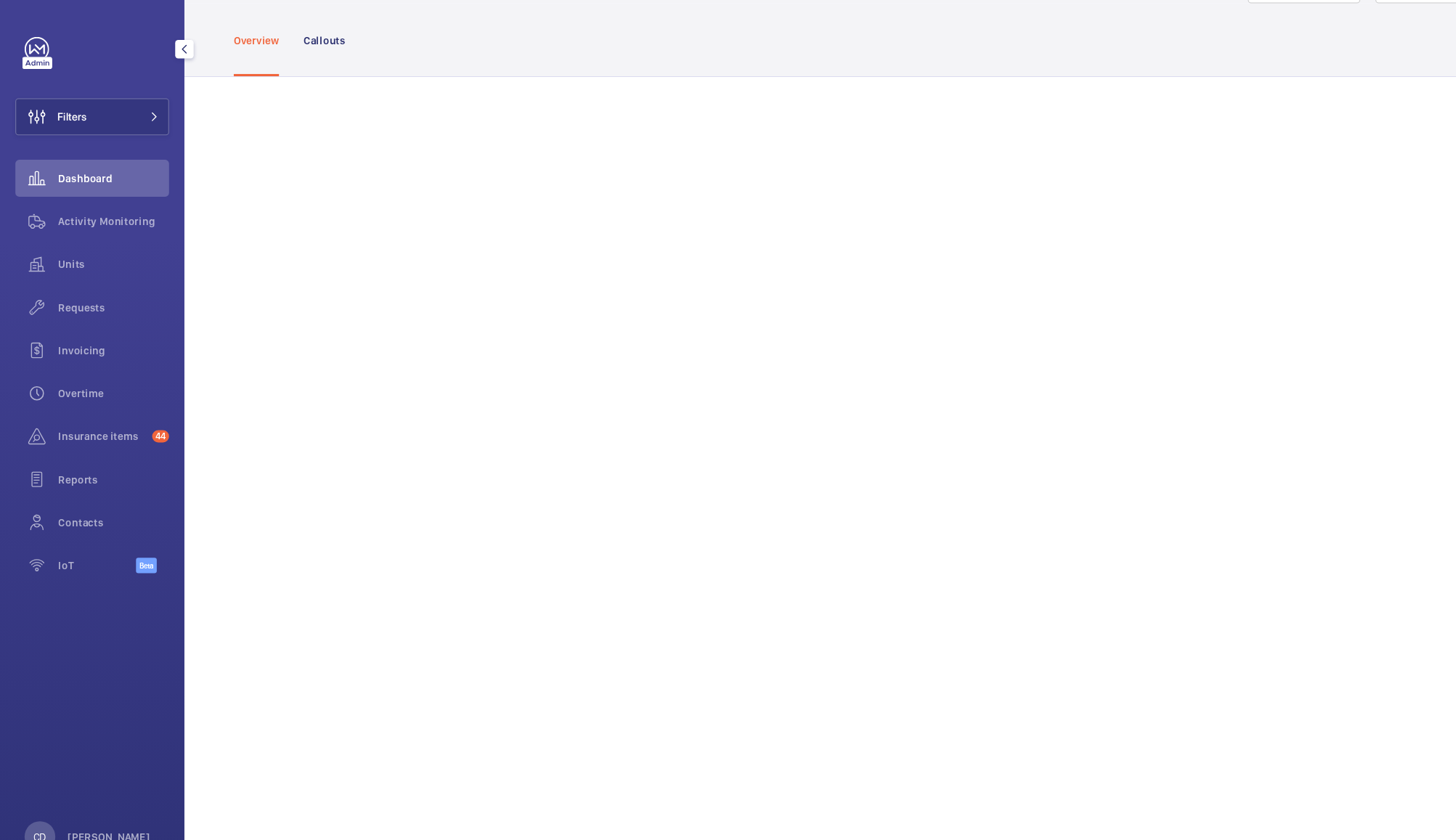
scroll to position [64, 0]
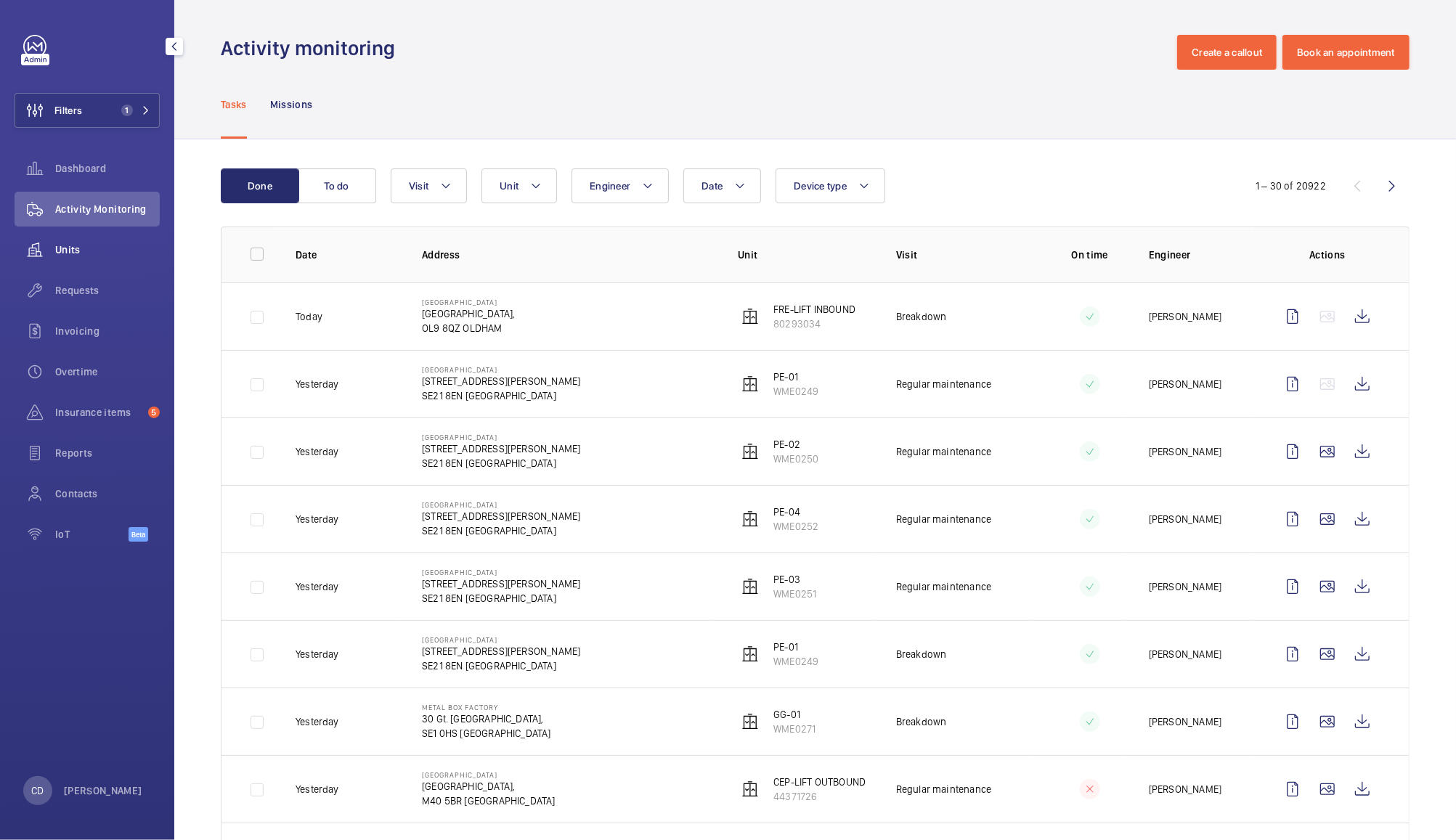
click at [55, 241] on wm-front-icon-button at bounding box center [35, 250] width 41 height 35
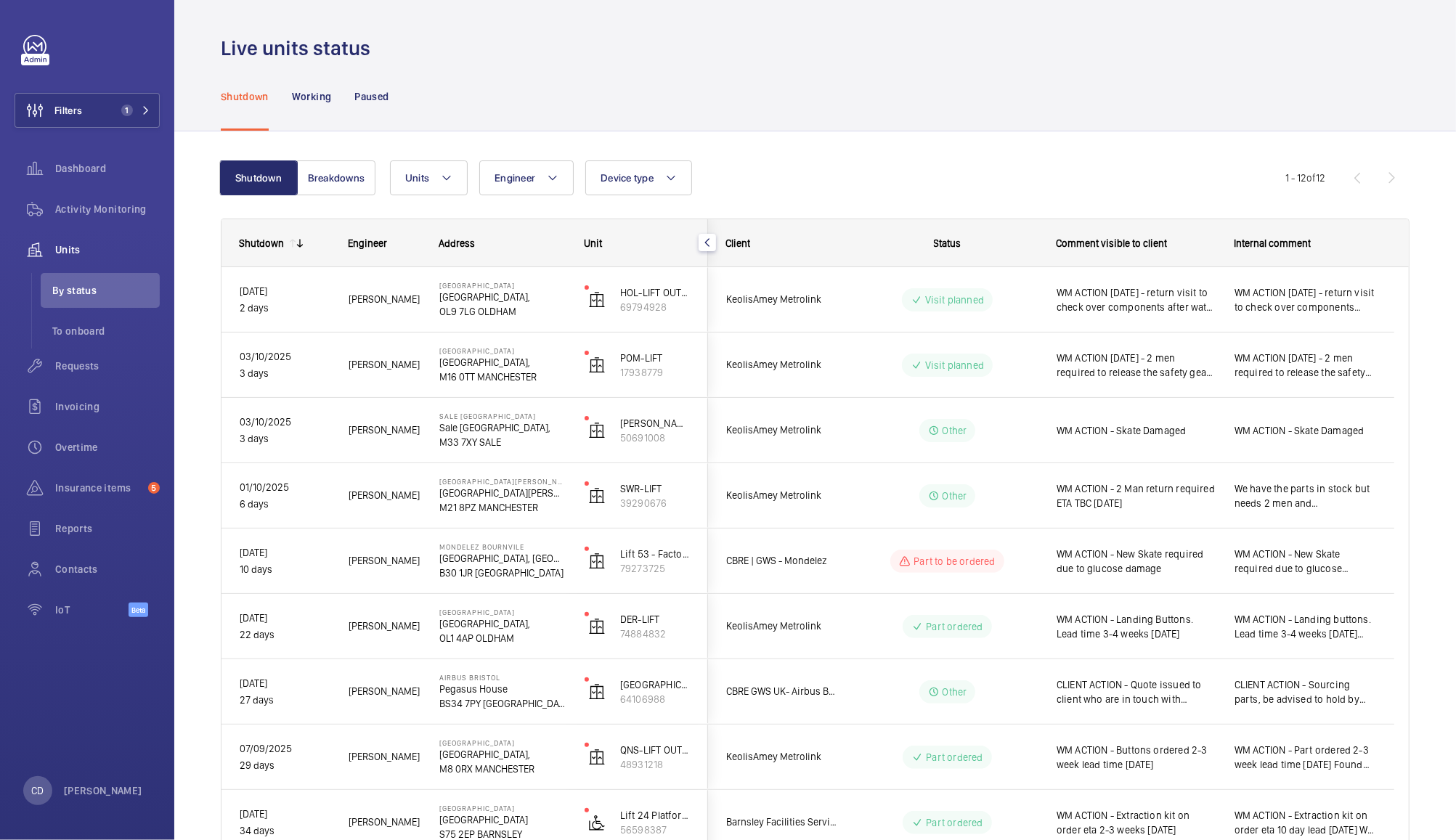
click at [1173, 431] on span "WM ACTION - Skate Damaged" at bounding box center [1136, 430] width 159 height 15
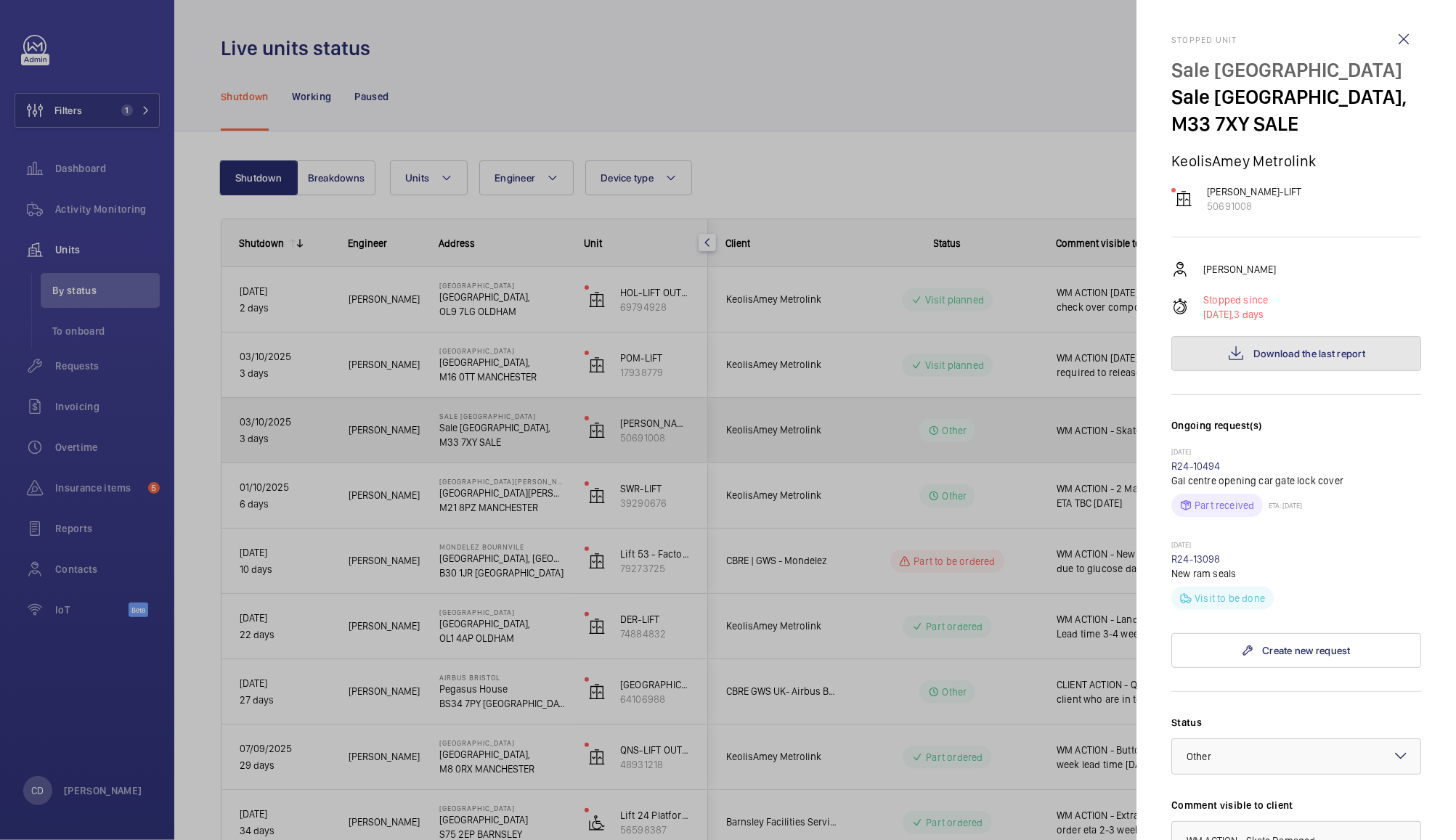
click at [1330, 355] on span "Download the last report" at bounding box center [1309, 353] width 112 height 12
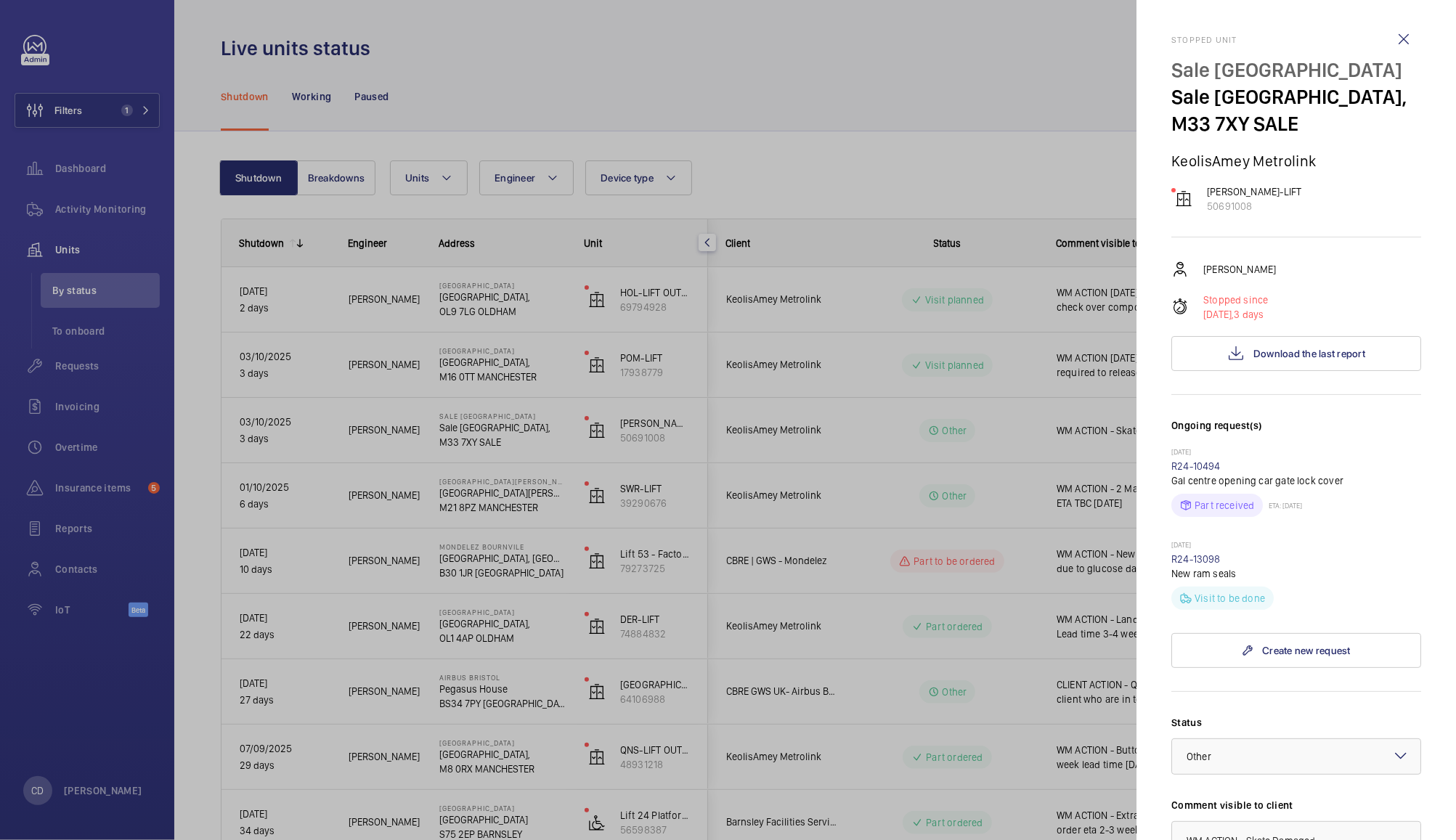
click at [1046, 484] on div at bounding box center [728, 420] width 1456 height 840
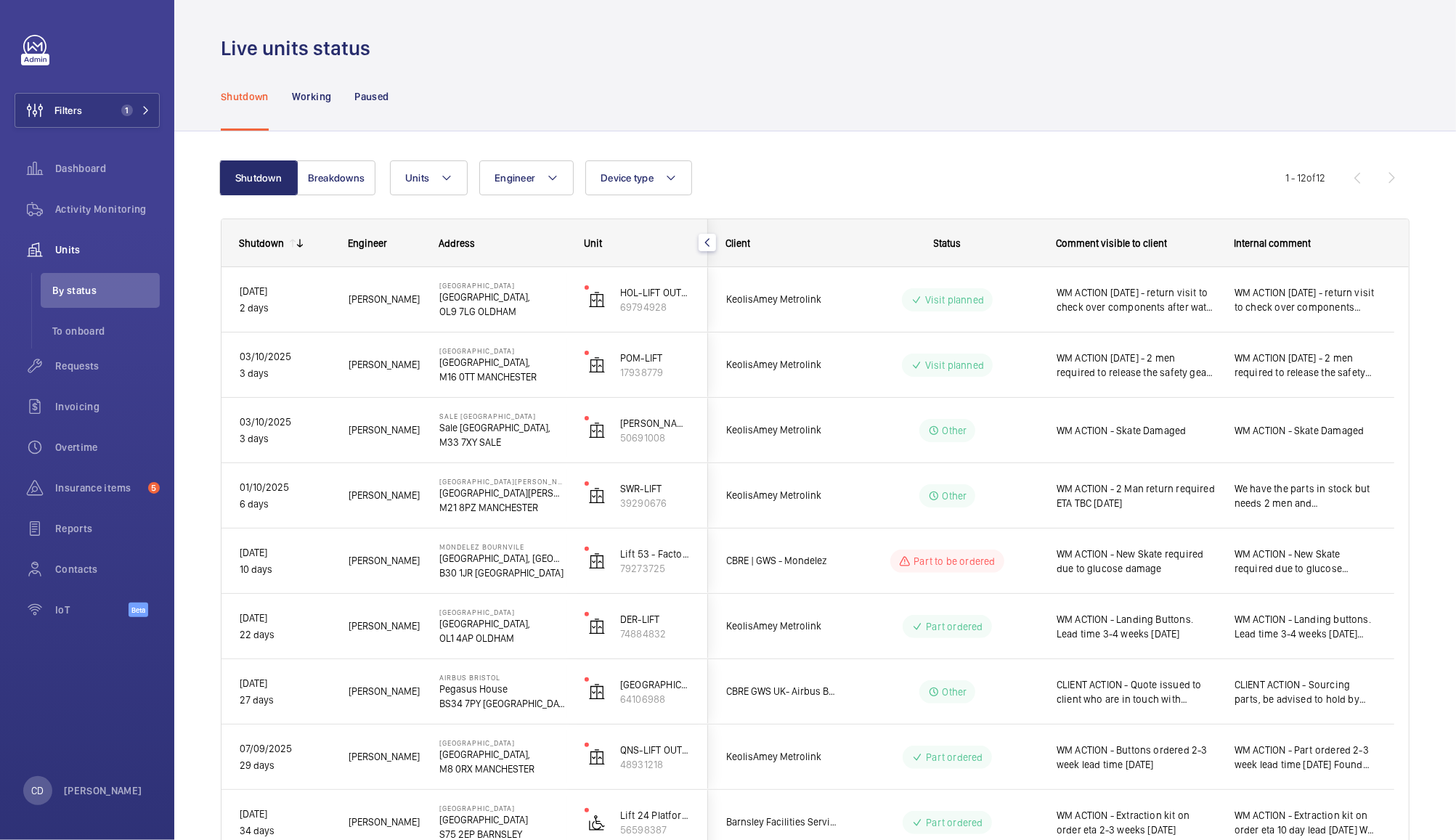
click at [1145, 435] on span "WM ACTION - Skate Damaged" at bounding box center [1136, 430] width 159 height 15
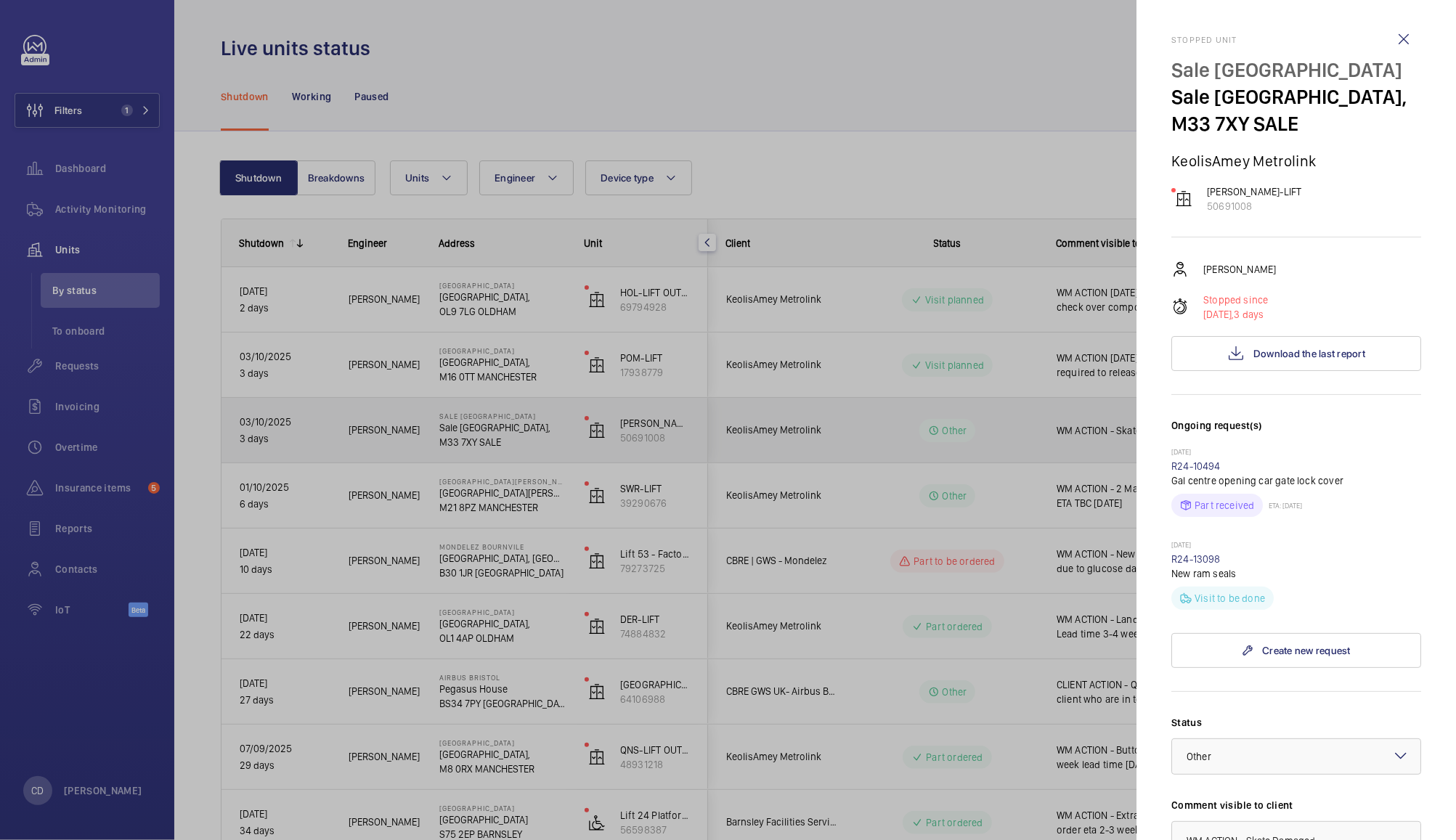
click at [1031, 441] on div at bounding box center [728, 420] width 1456 height 840
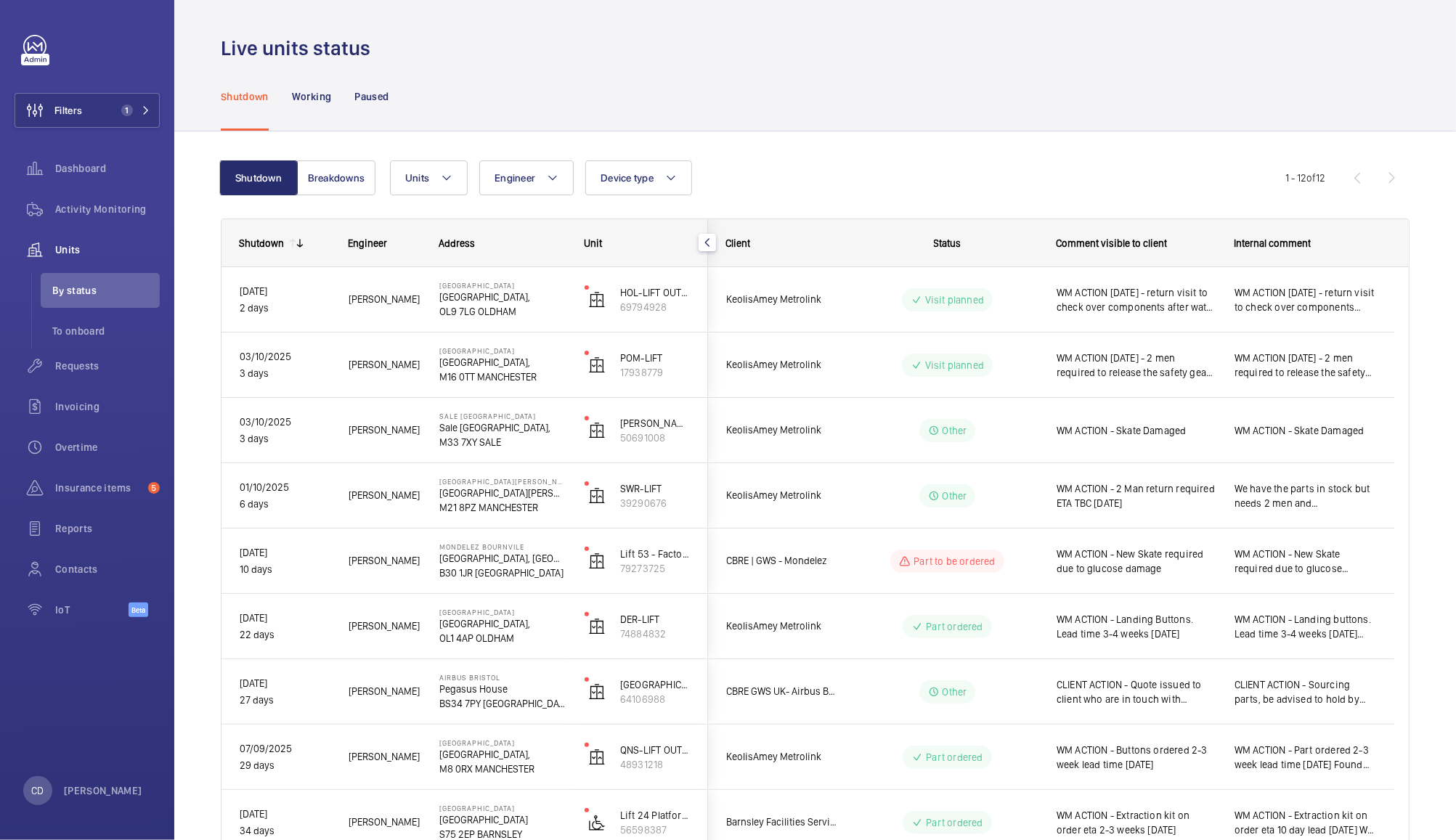
click at [1122, 433] on span "WM ACTION - Skate Damaged" at bounding box center [1136, 430] width 159 height 15
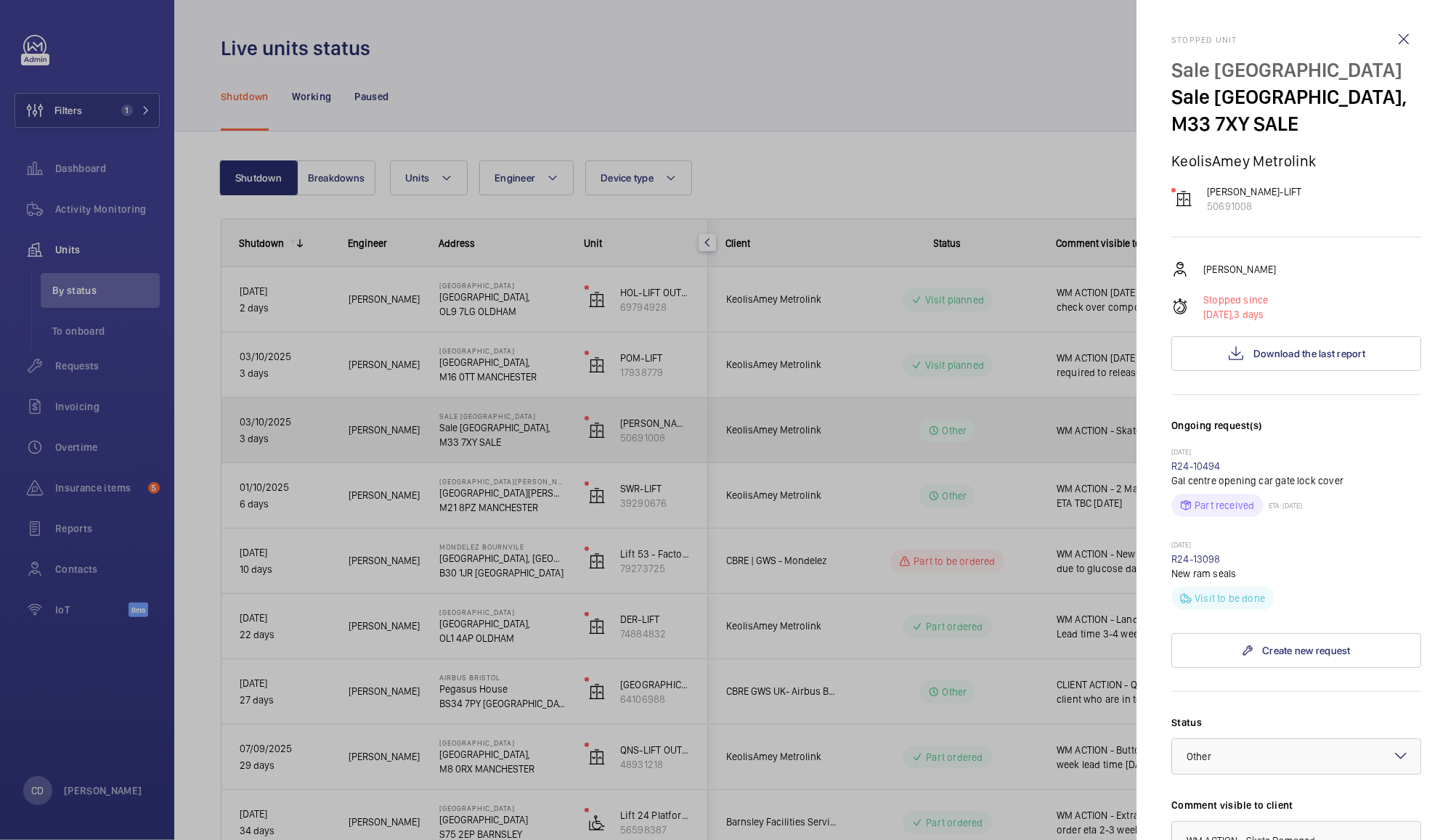
click at [917, 438] on div at bounding box center [728, 420] width 1456 height 840
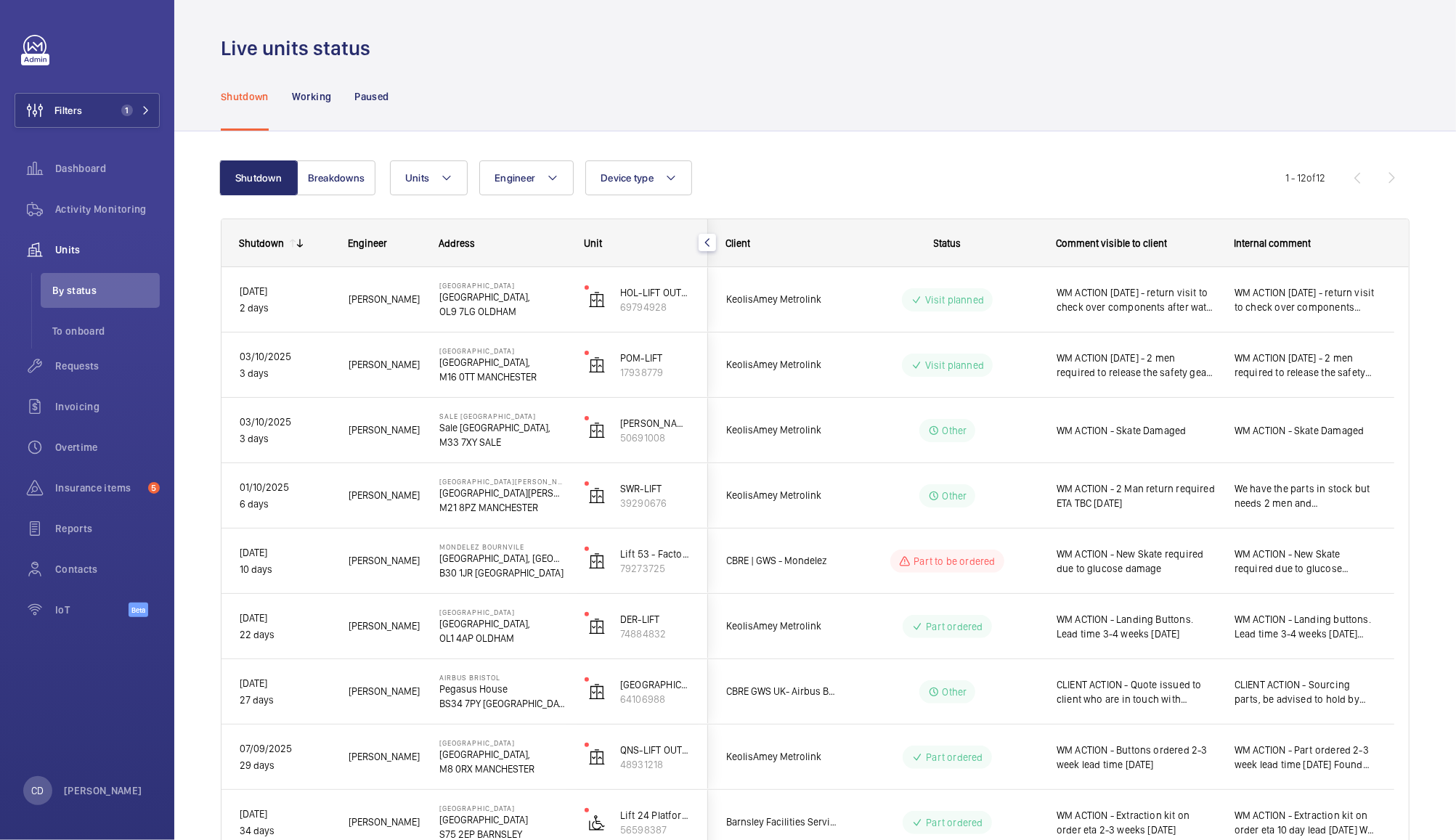
click at [1201, 427] on span "WM ACTION - Skate Damaged" at bounding box center [1136, 430] width 159 height 15
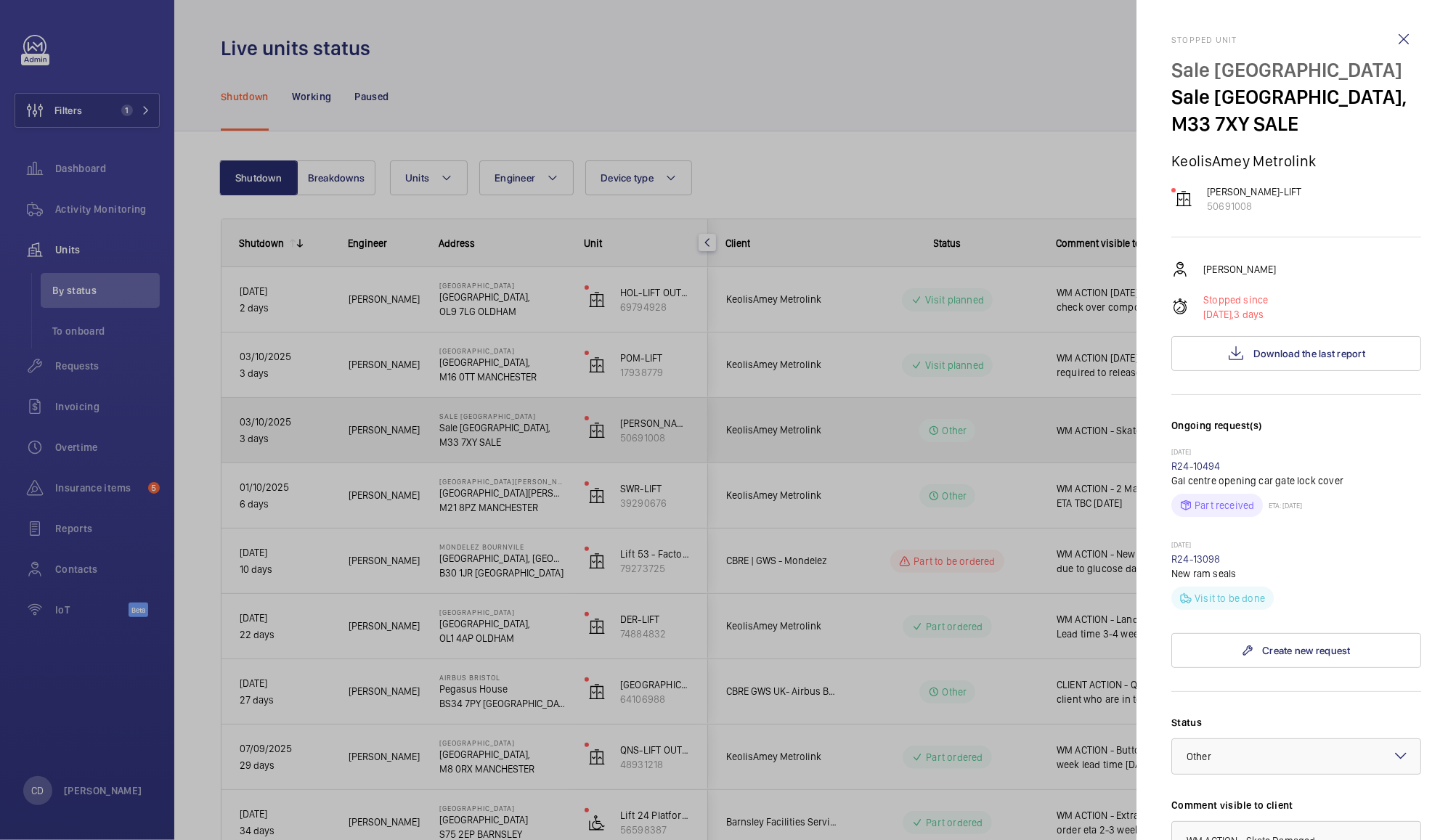
click at [1032, 424] on div at bounding box center [728, 420] width 1456 height 840
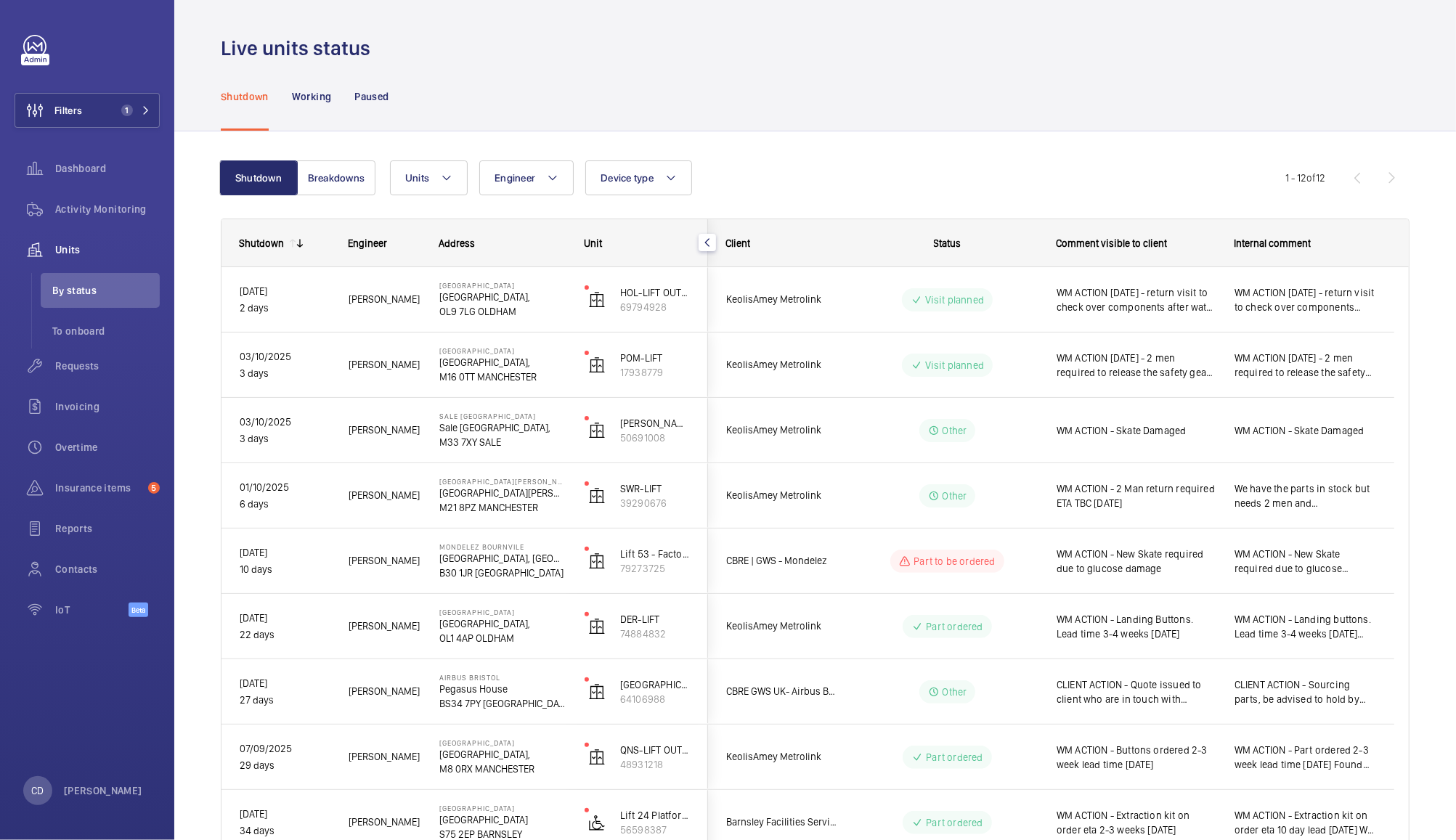
click at [1327, 434] on span "WM ACTION - Skate Damaged" at bounding box center [1305, 430] width 141 height 15
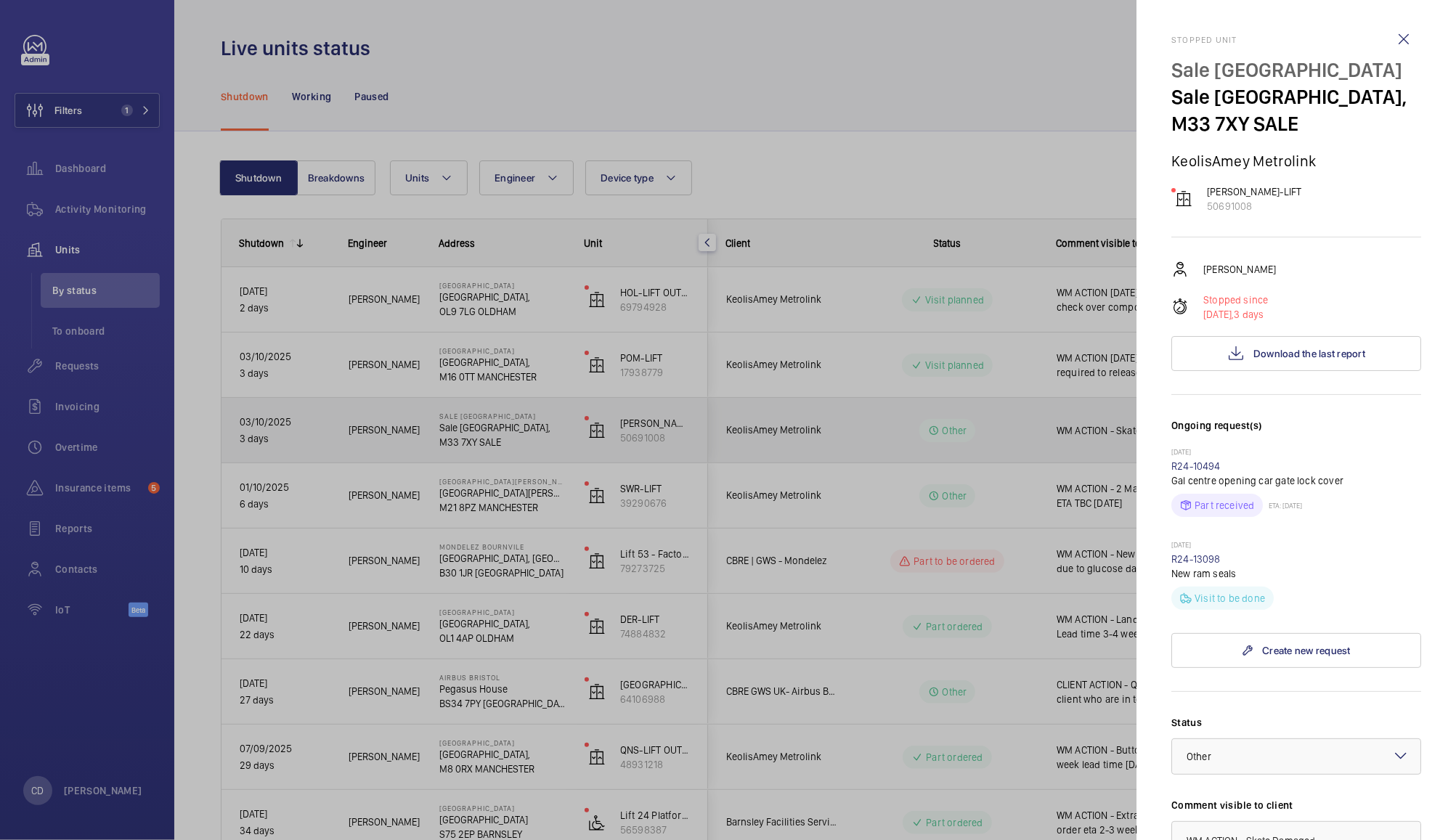
click at [1011, 419] on div at bounding box center [728, 420] width 1456 height 840
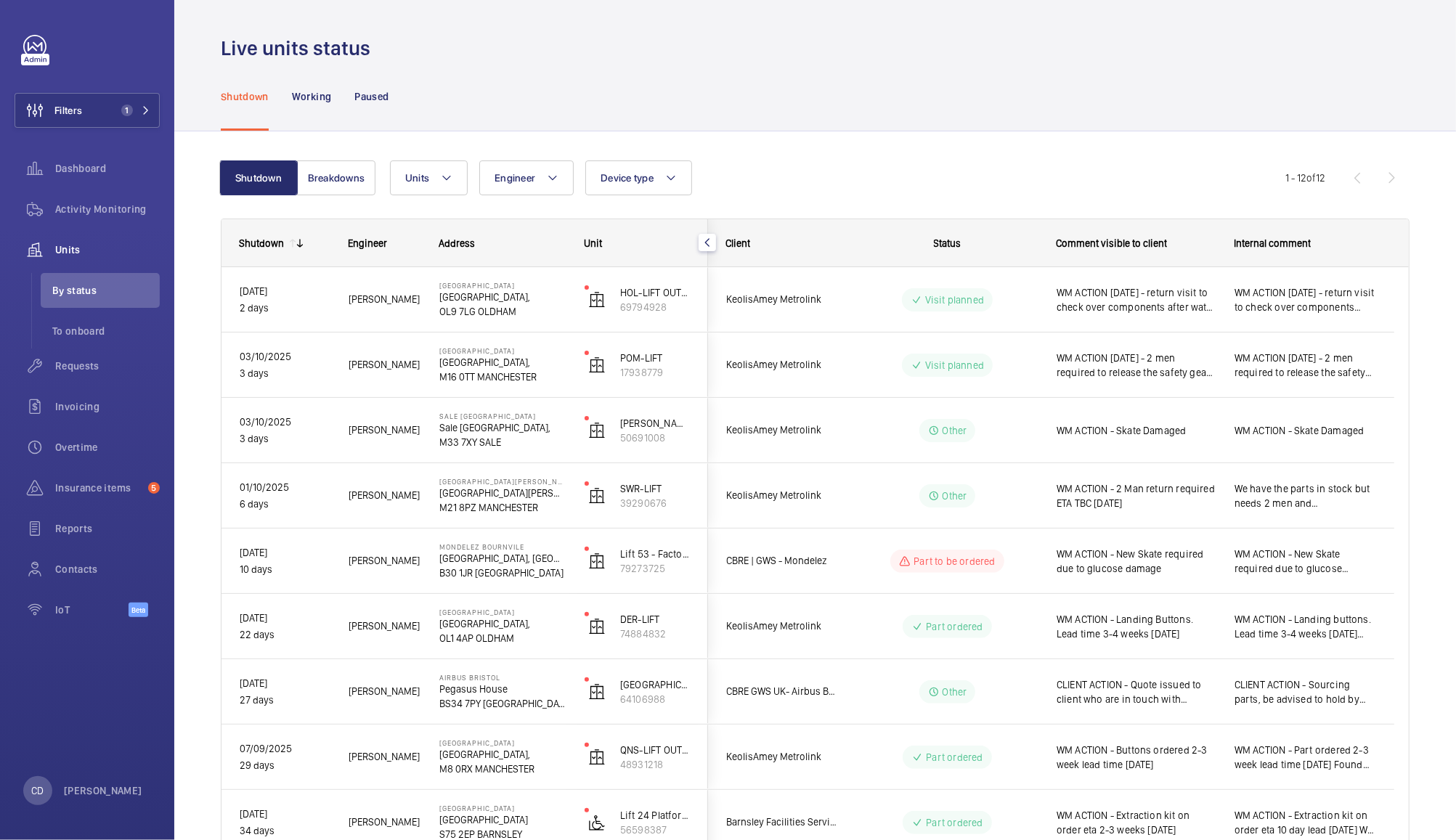
click at [1195, 438] on div "WM ACTION - Skate Damaged" at bounding box center [1136, 430] width 159 height 33
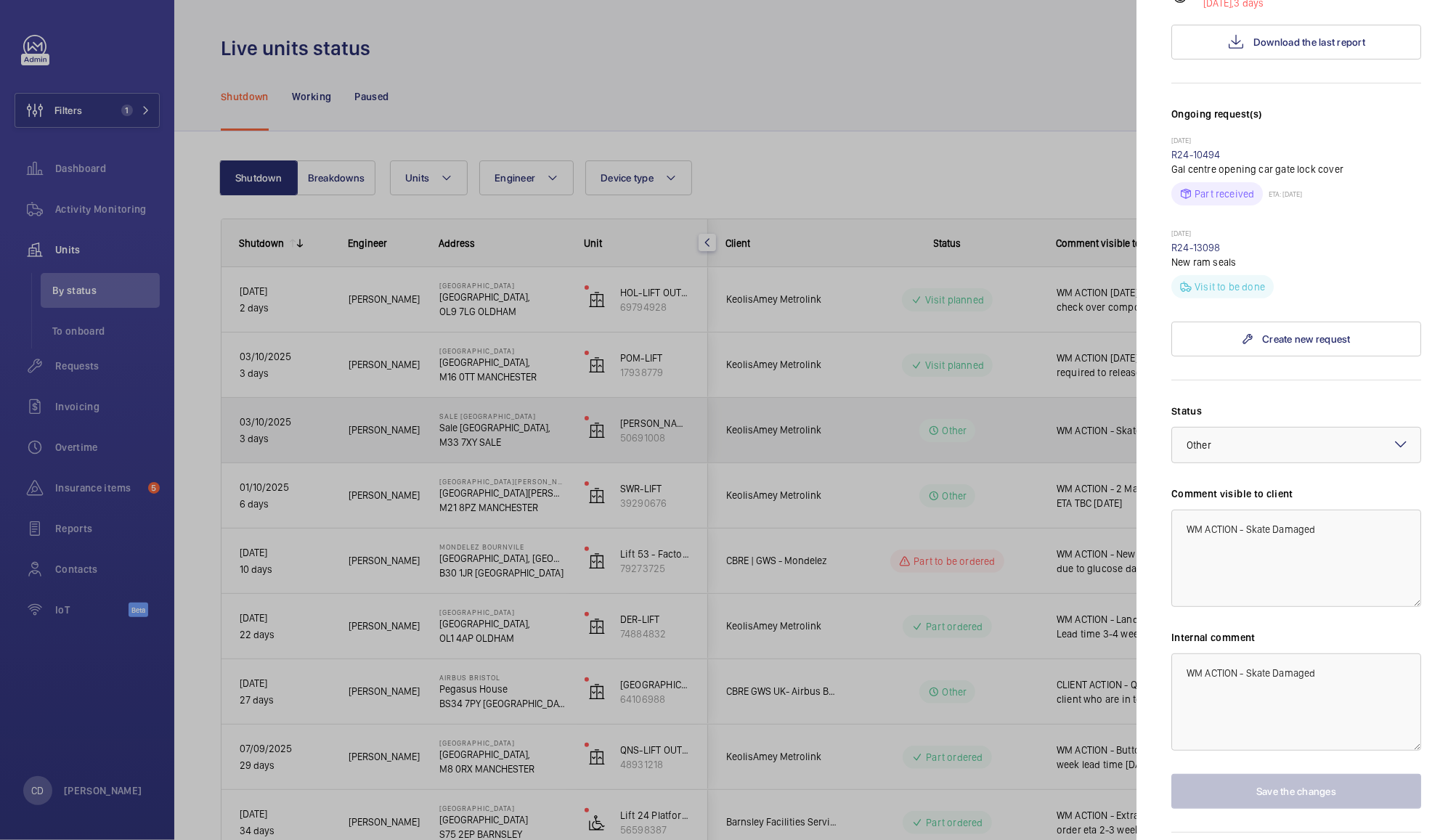
scroll to position [361, 0]
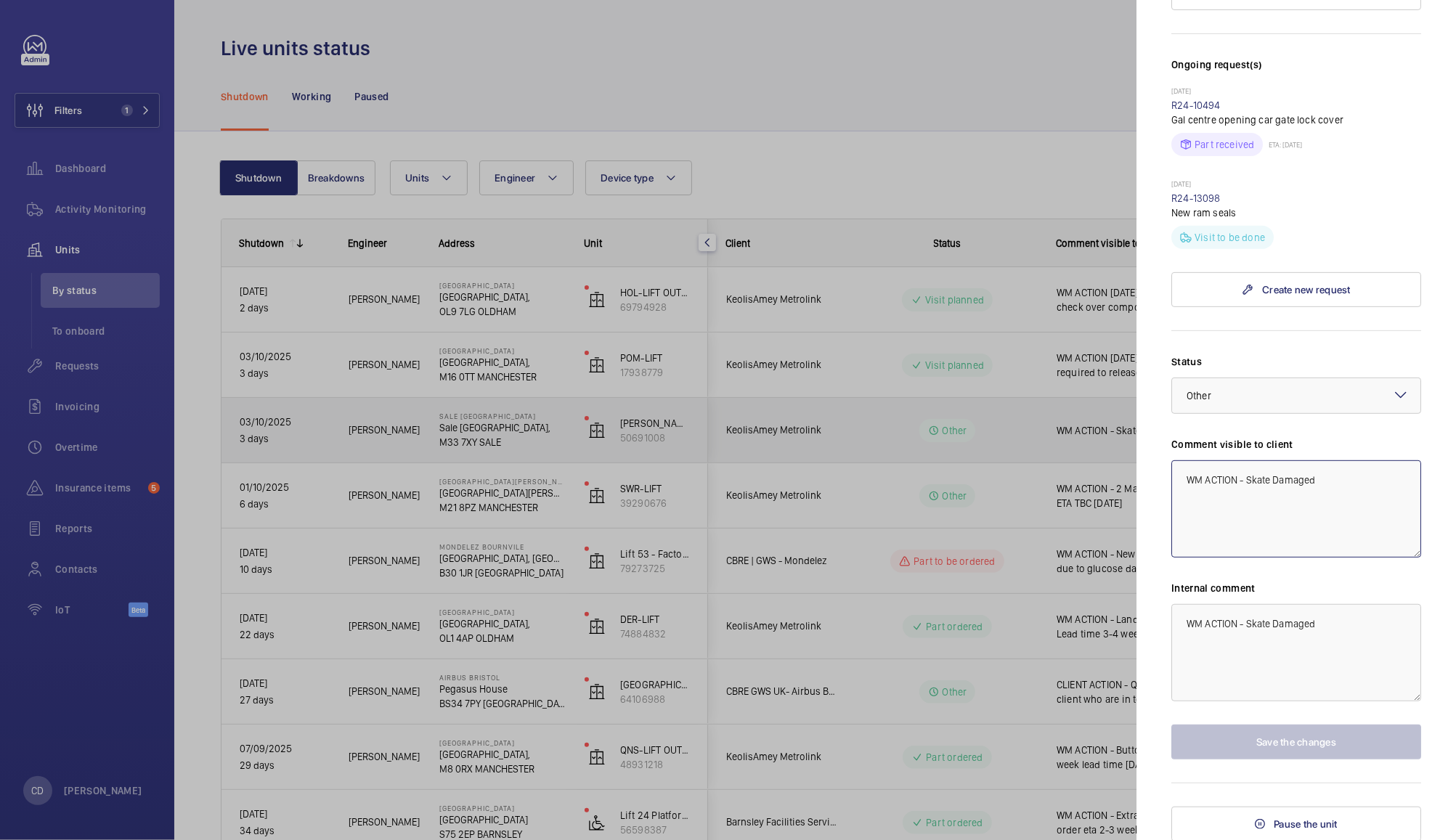
click at [1362, 471] on textarea "WM ACTION - Skate Damaged" at bounding box center [1296, 509] width 250 height 97
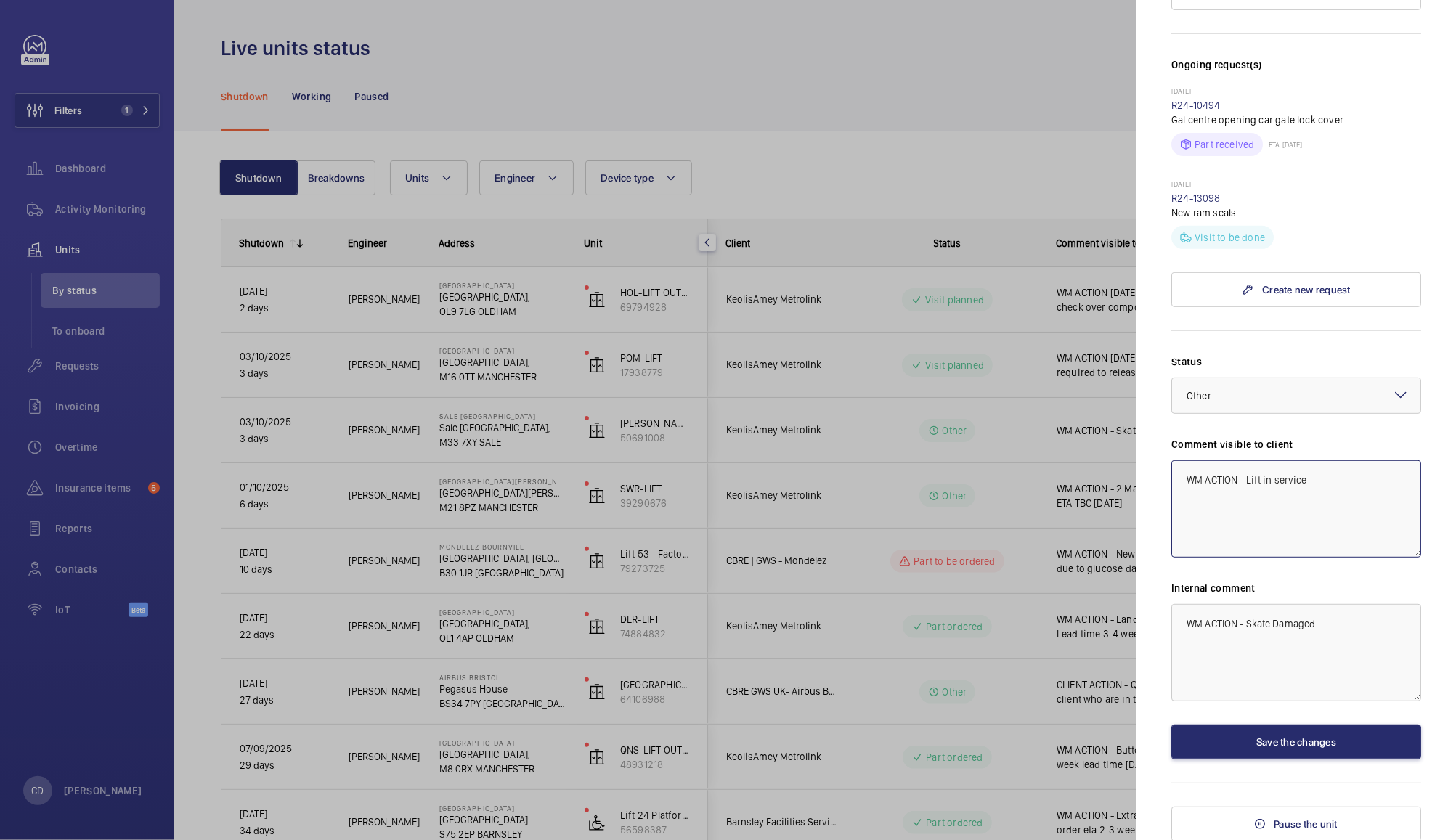
type textarea "WM ACTION - Lift in service"
click at [955, 149] on div at bounding box center [728, 420] width 1456 height 840
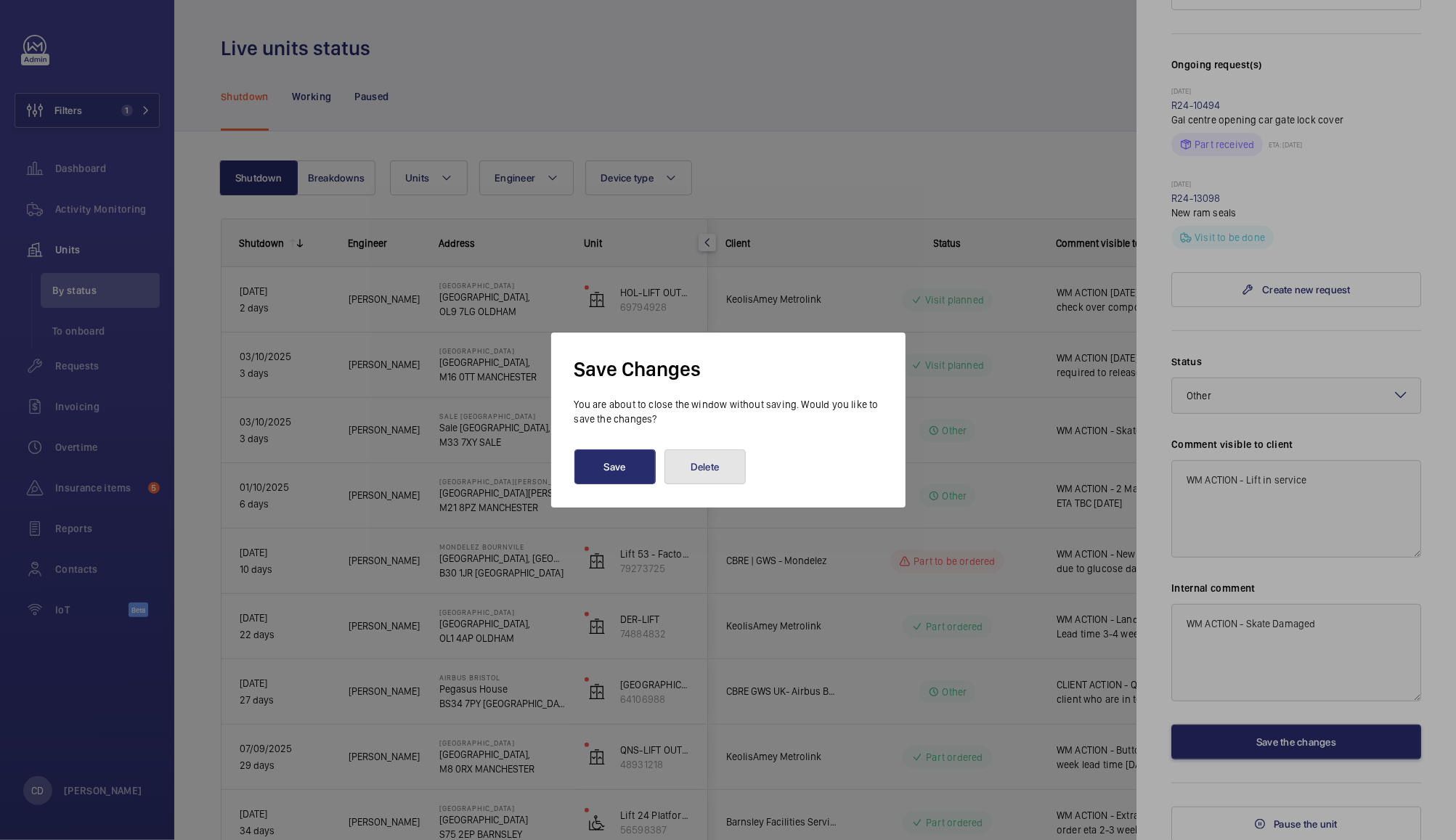
click at [711, 461] on button "Delete" at bounding box center [705, 467] width 82 height 35
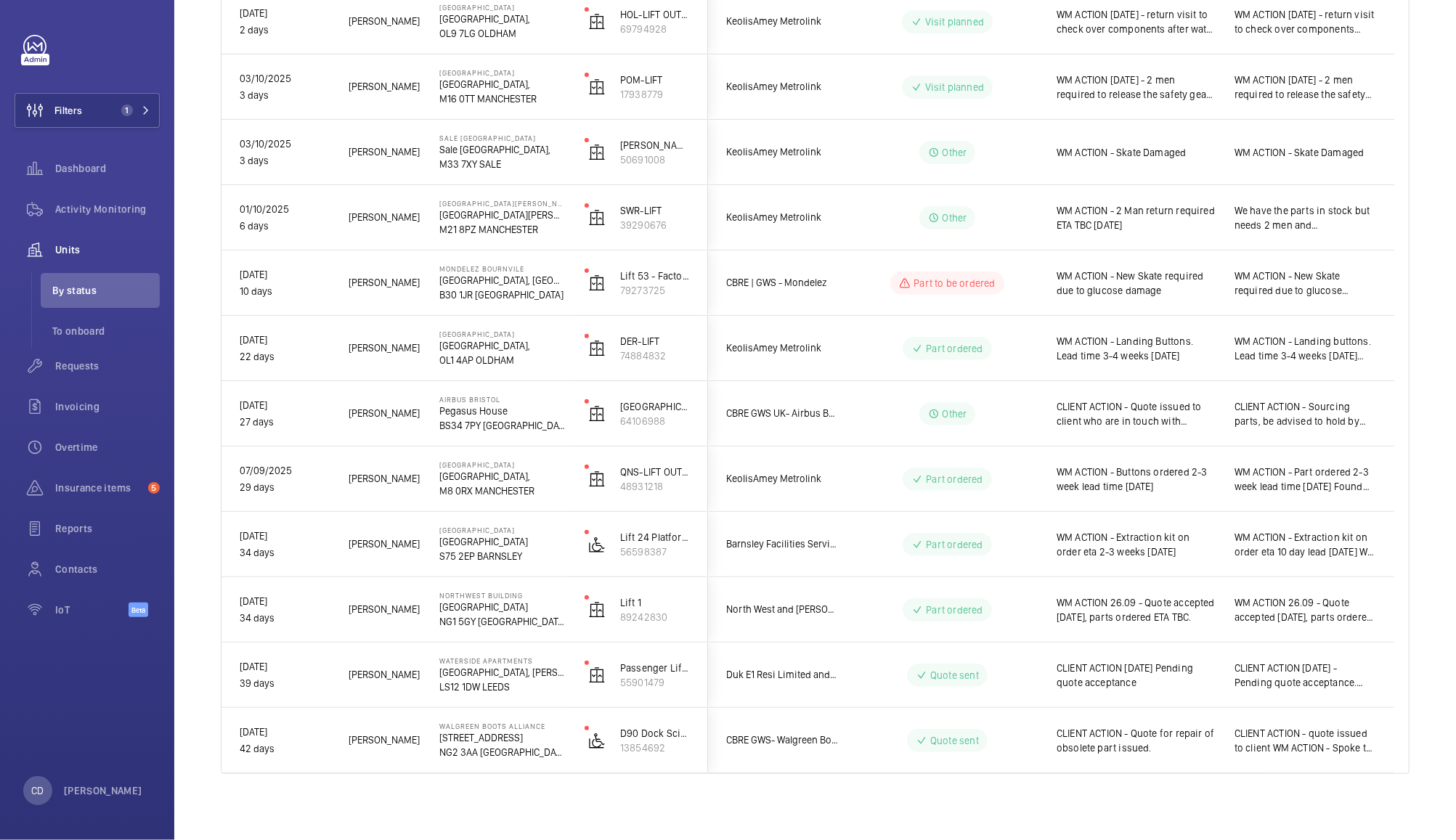
scroll to position [281, 0]
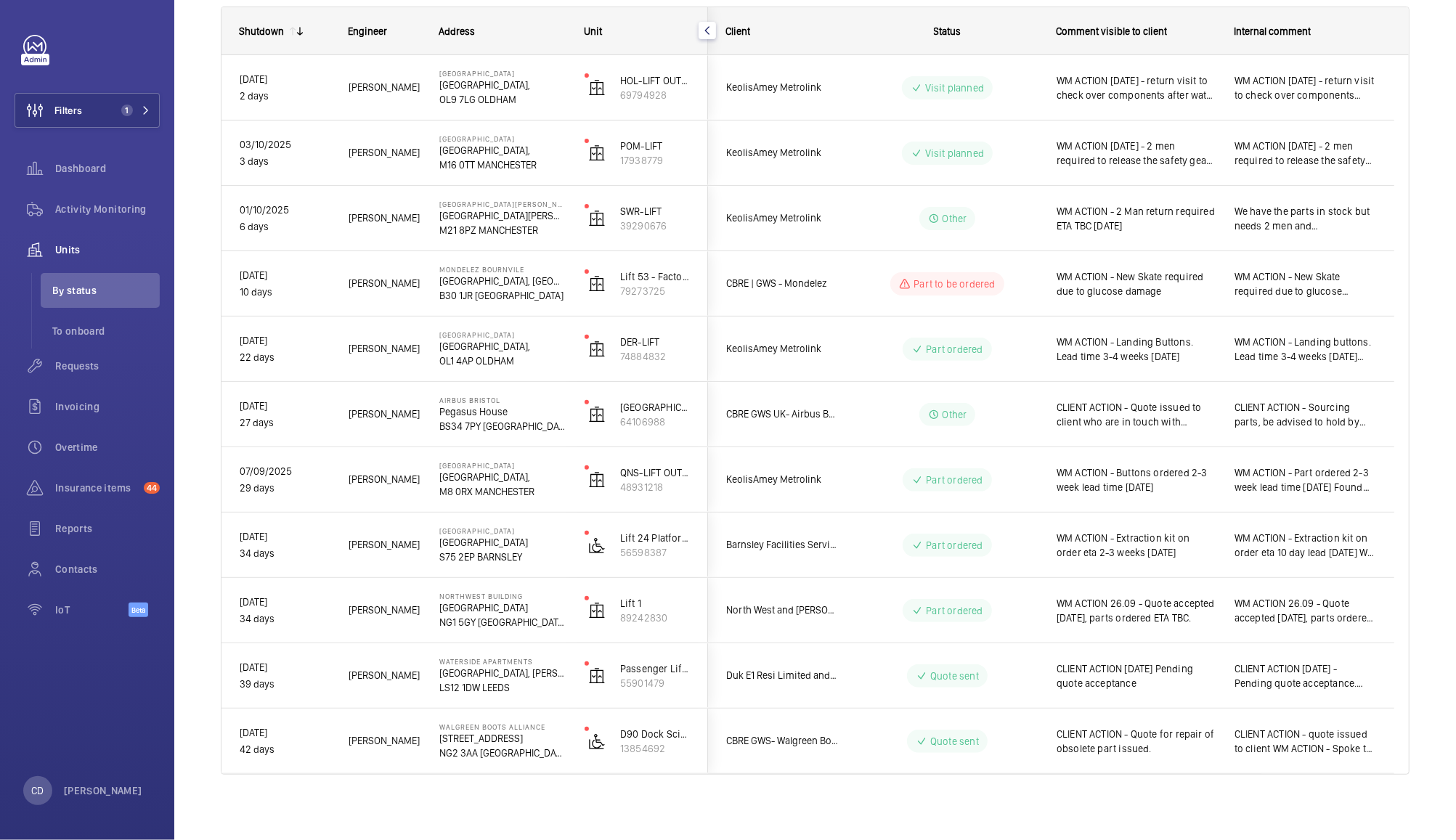
scroll to position [211, 0]
click at [1177, 497] on div "WM ACTION - Buttons ordered 2-3 week lead time [DATE]" at bounding box center [1127, 481] width 176 height 62
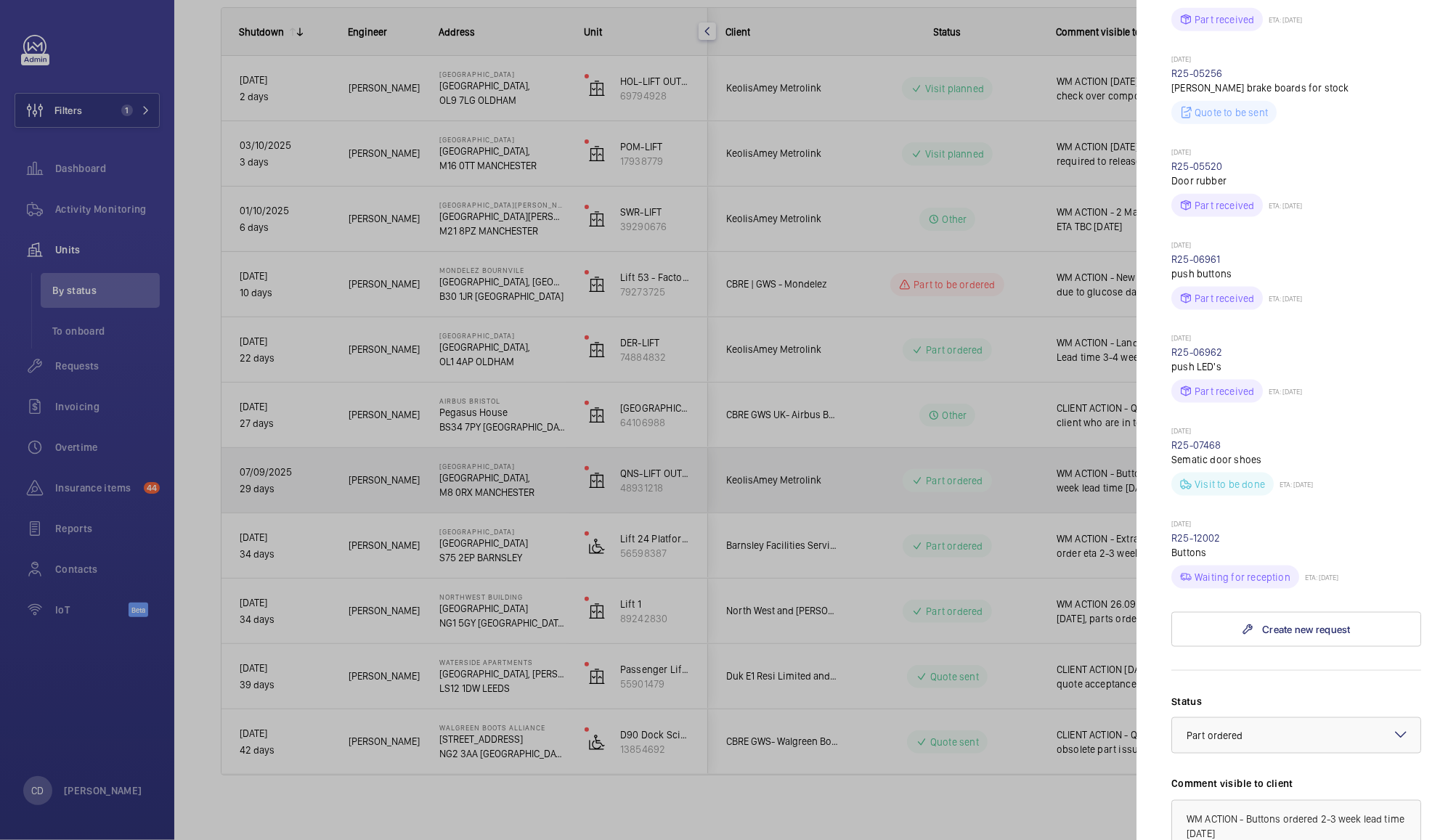
scroll to position [1838, 0]
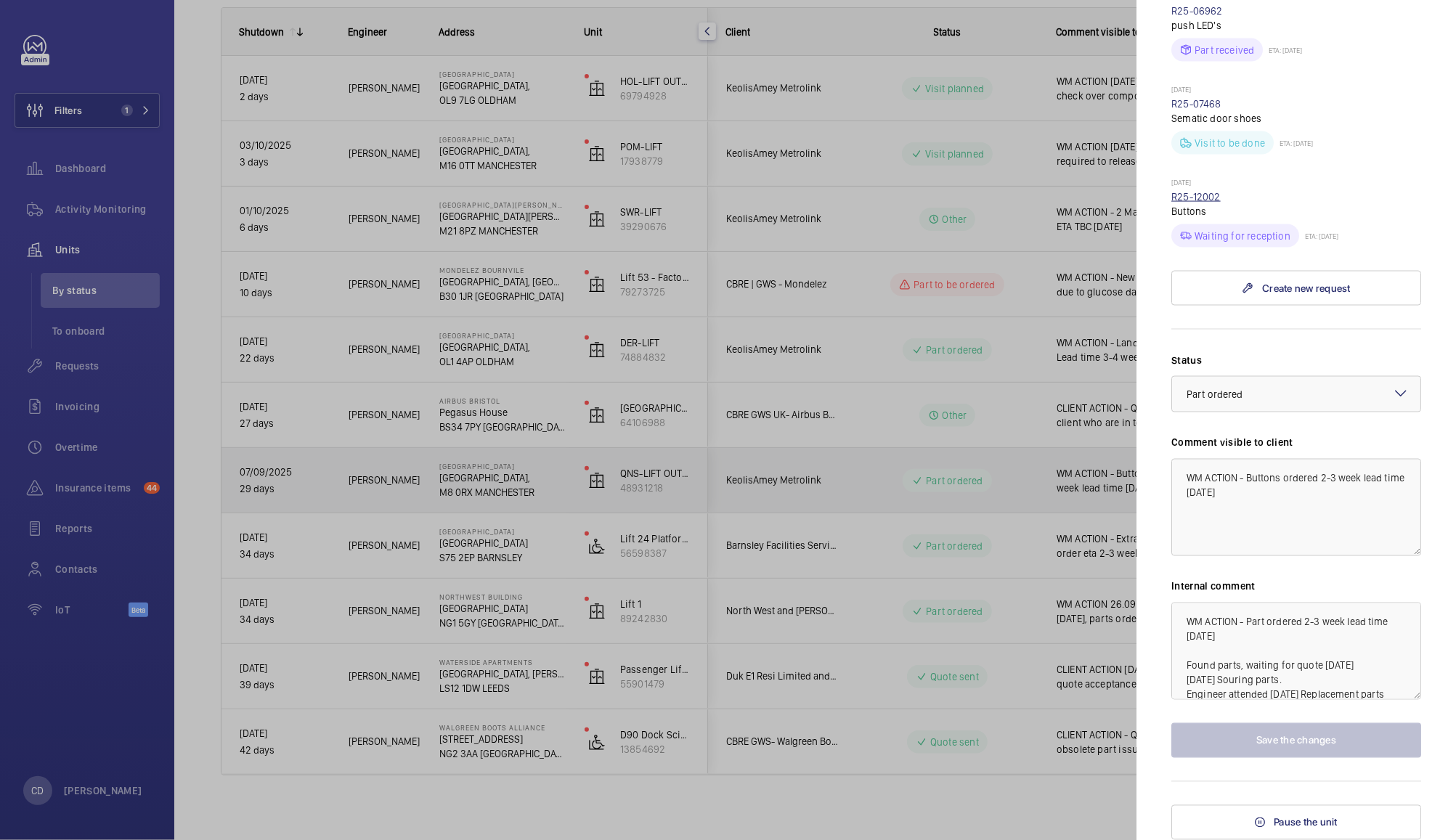
click at [1186, 199] on link "R25-12002" at bounding box center [1196, 197] width 50 height 12
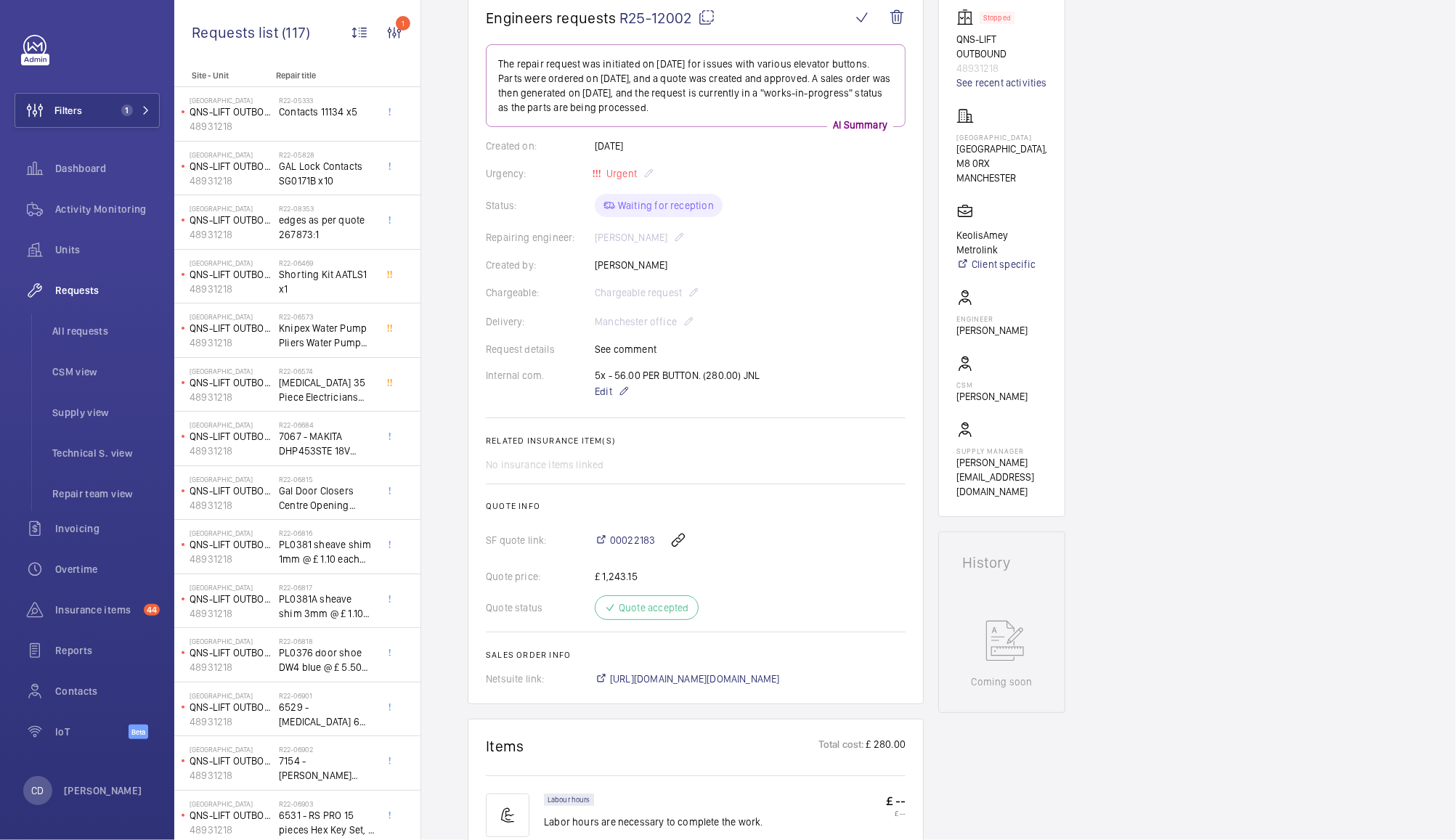
scroll to position [147, 0]
click at [708, 21] on mat-icon at bounding box center [707, 21] width 18 height 18
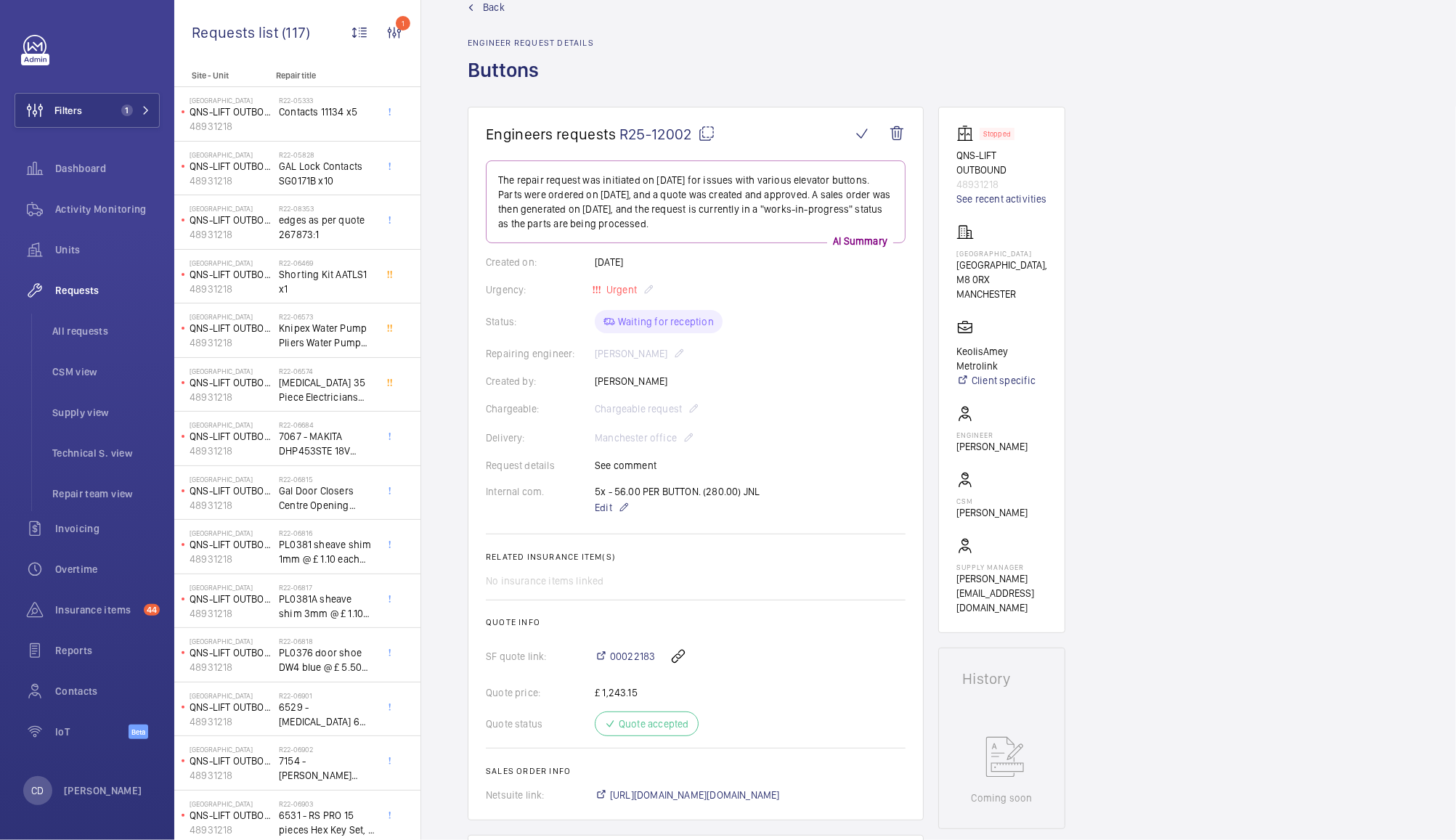
scroll to position [0, 0]
